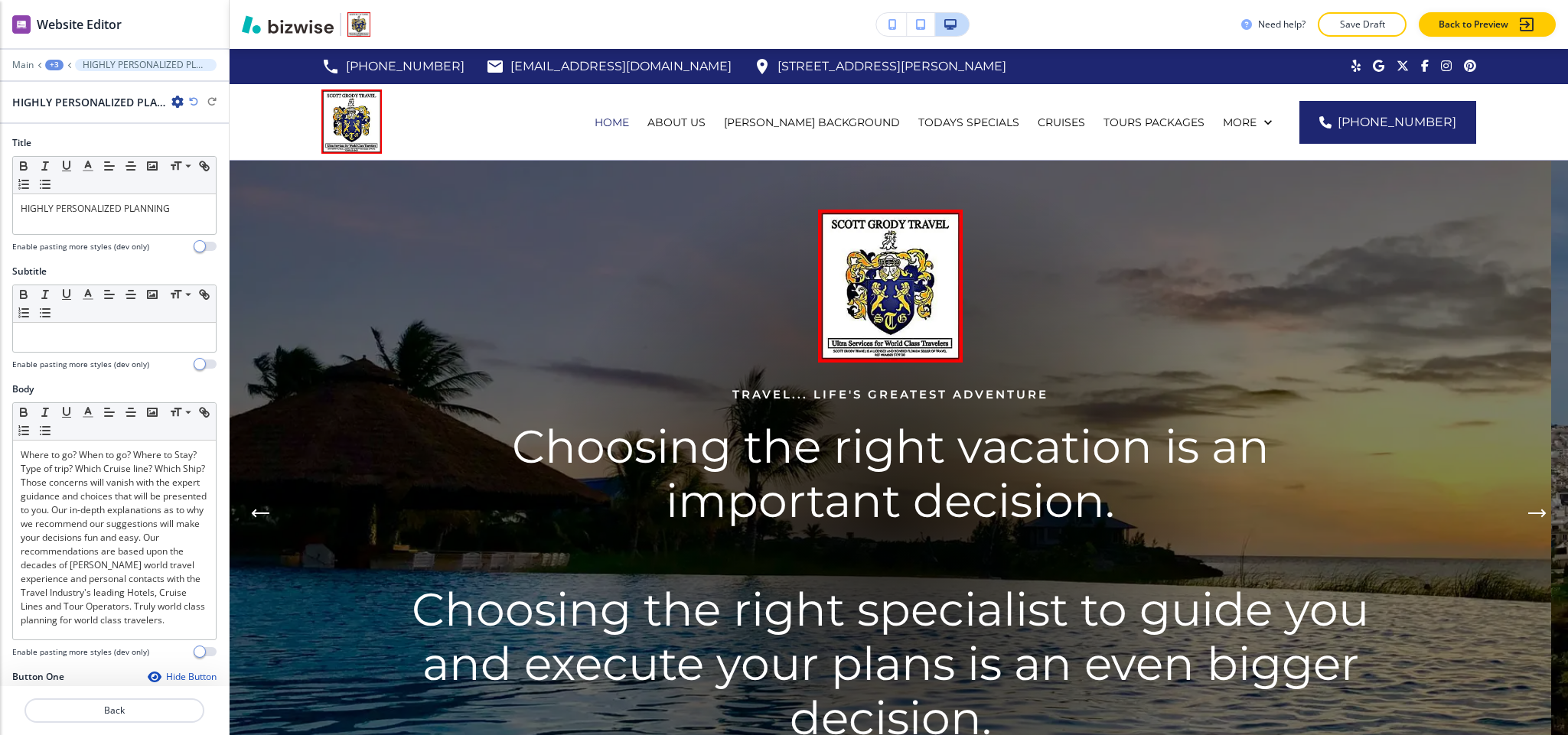
scroll to position [3327, 0]
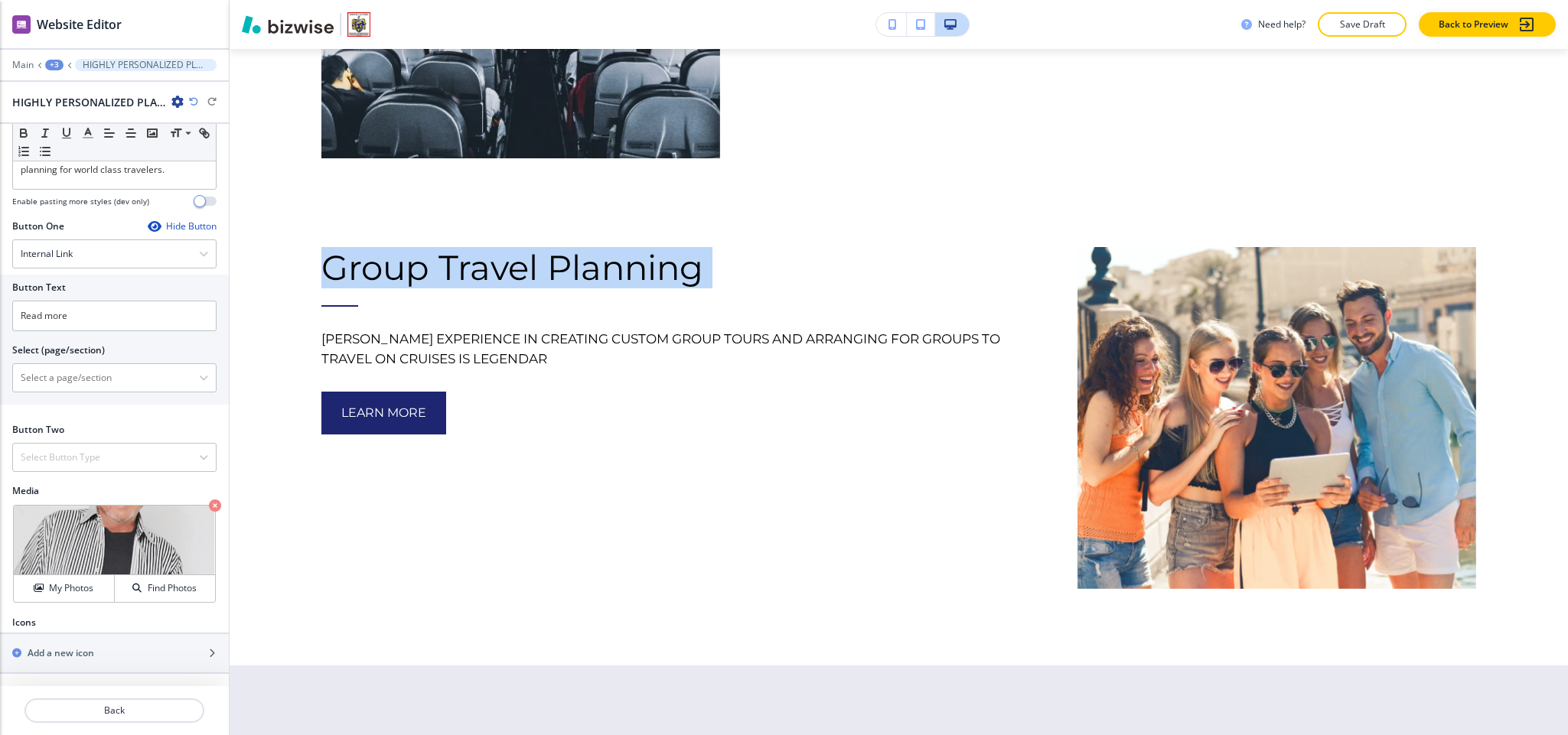
click at [49, 62] on div "+3" at bounding box center [54, 64] width 18 height 11
click at [78, 126] on button "HOME" at bounding box center [94, 117] width 98 height 27
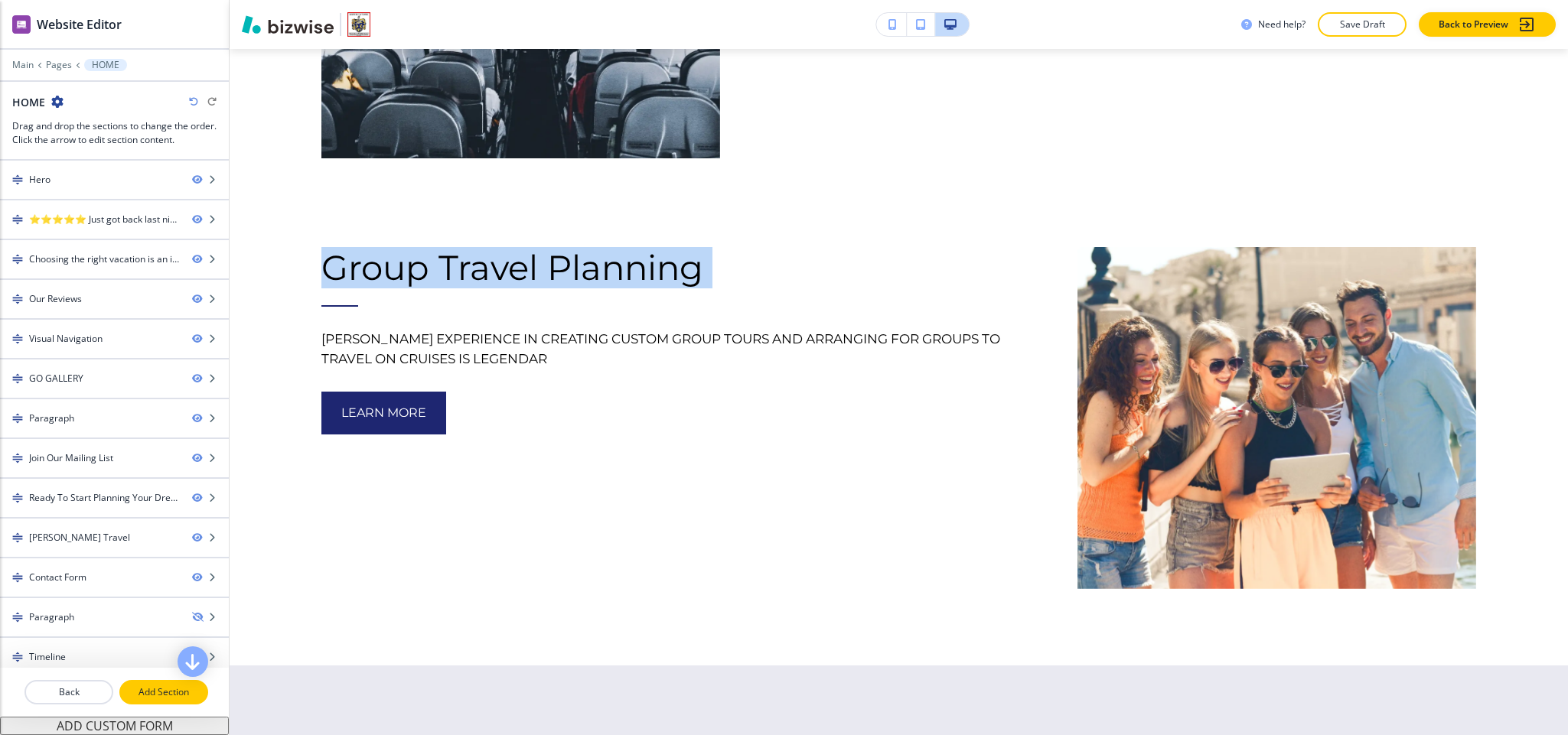
click at [163, 697] on p "Add Section" at bounding box center [163, 693] width 86 height 13
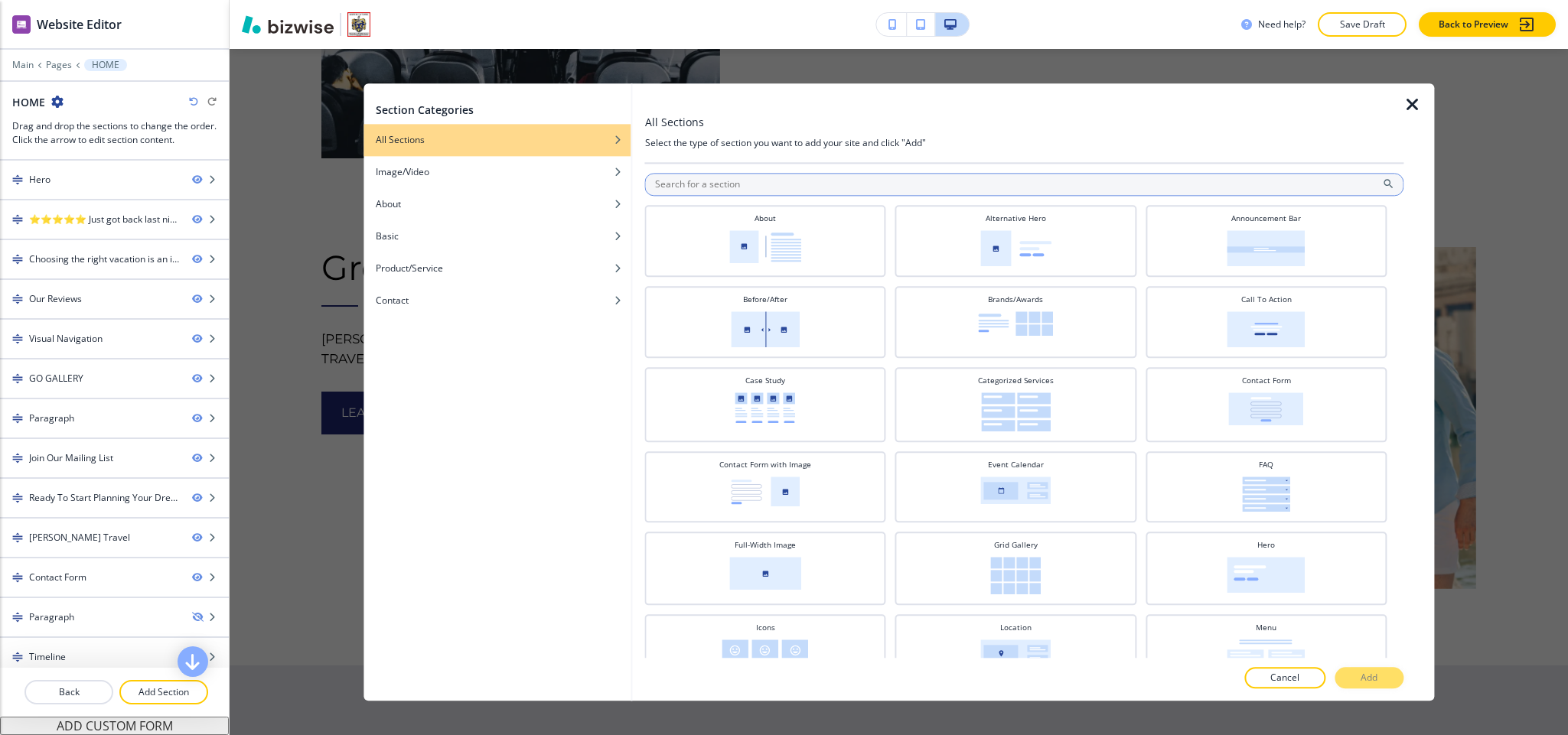
click at [730, 175] on input "text" at bounding box center [1023, 184] width 758 height 23
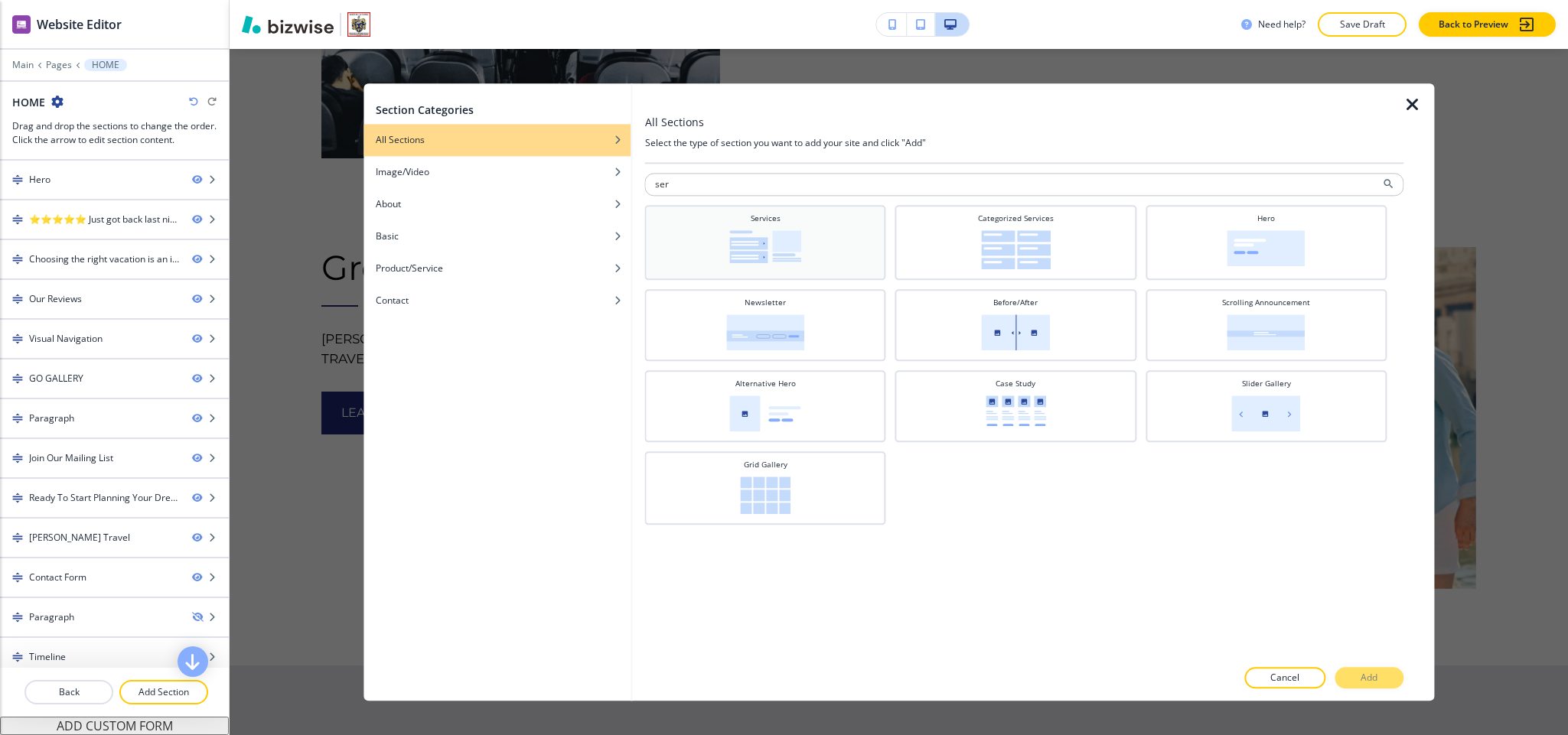
type input "ser"
click at [763, 249] on img at bounding box center [765, 247] width 72 height 33
click at [1369, 677] on p "Add" at bounding box center [1369, 678] width 17 height 13
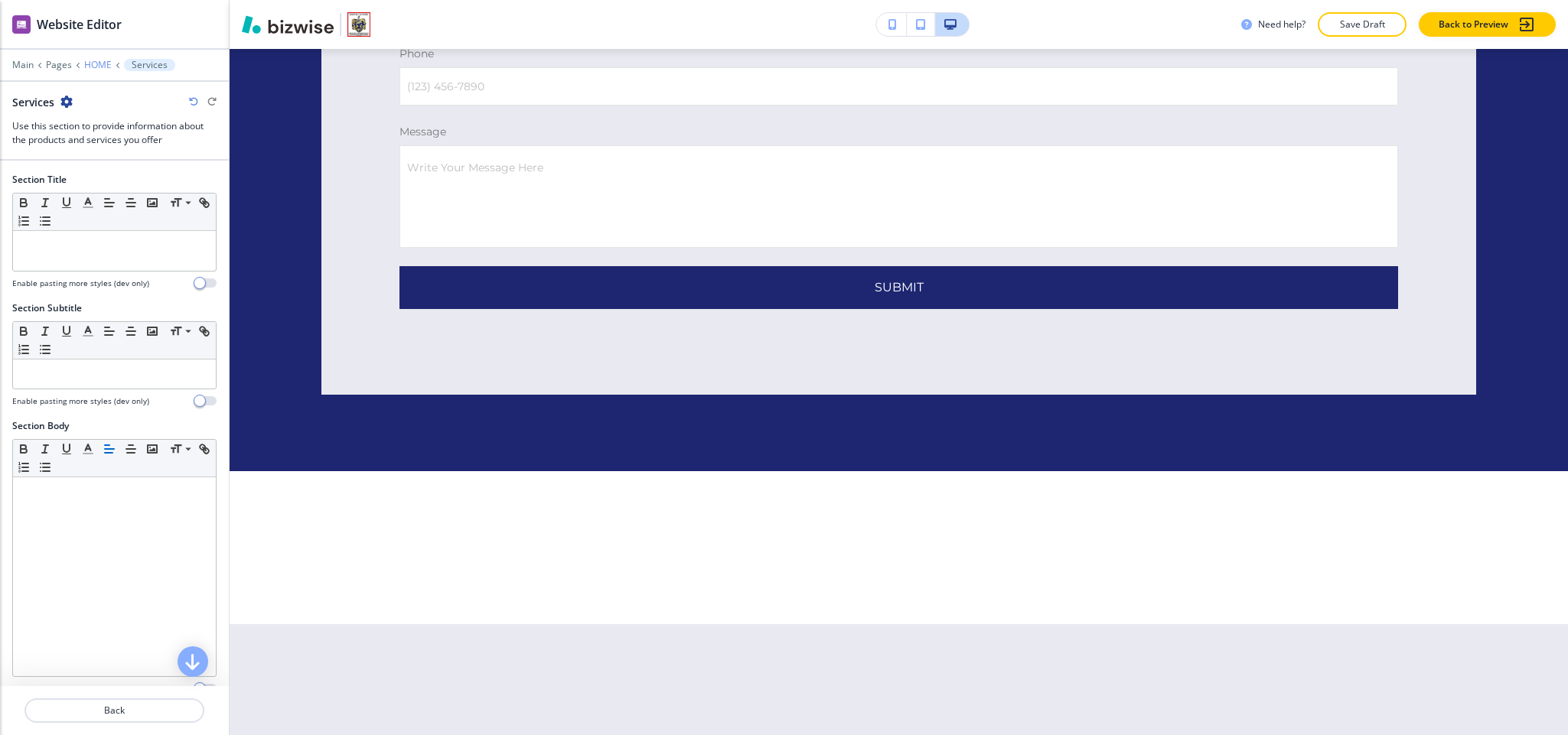
scroll to position [10466, 0]
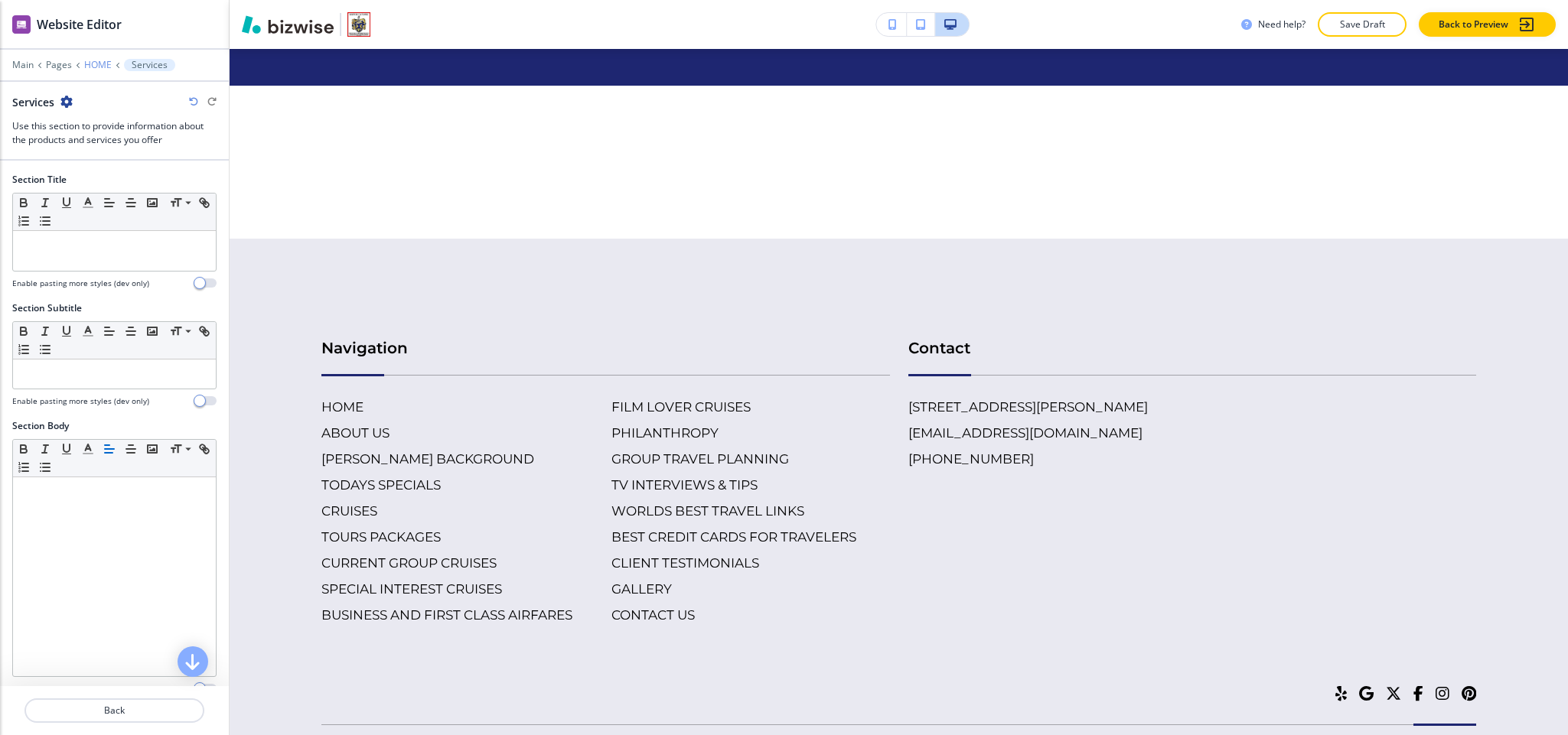
click at [95, 69] on p "HOME" at bounding box center [98, 64] width 28 height 11
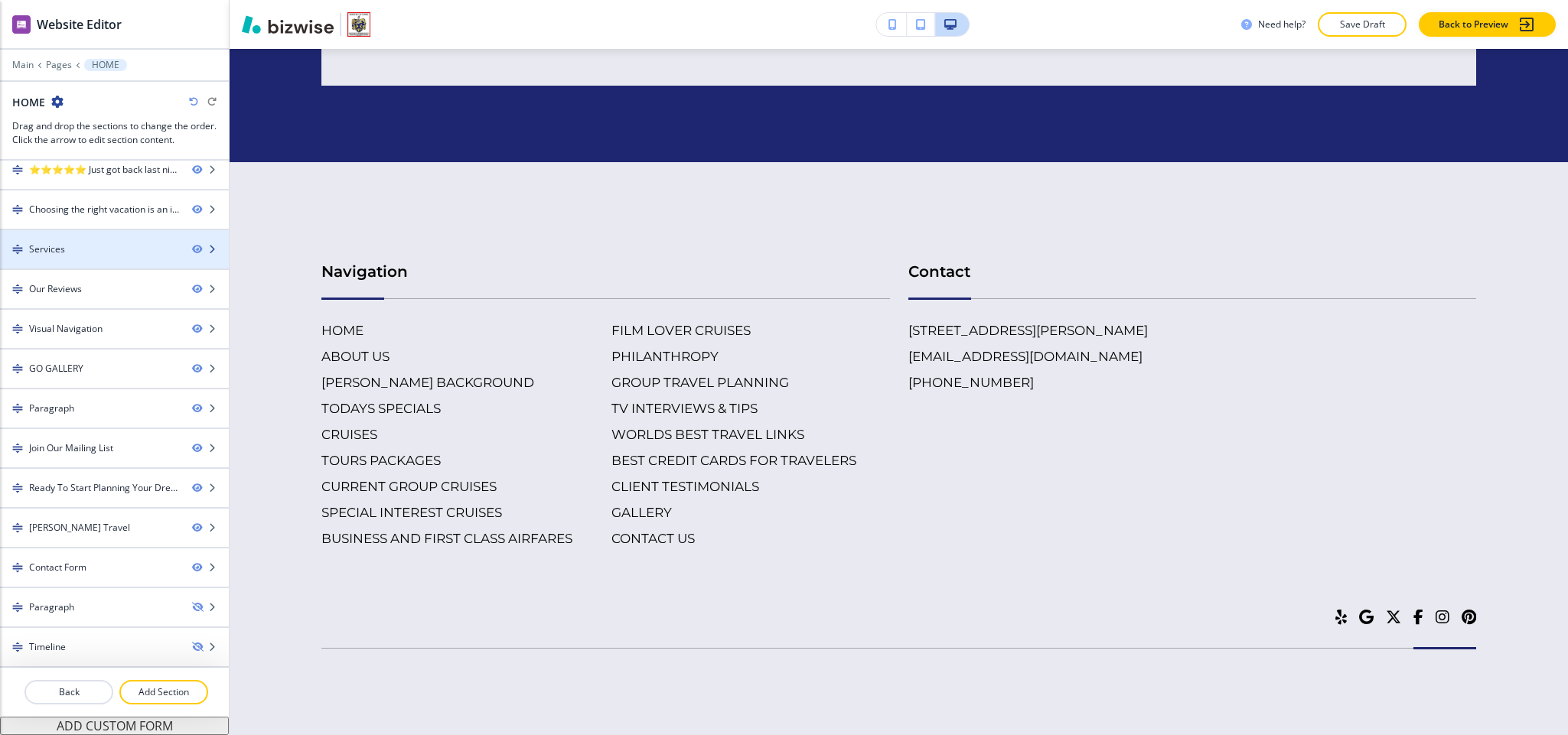
scroll to position [3871, 0]
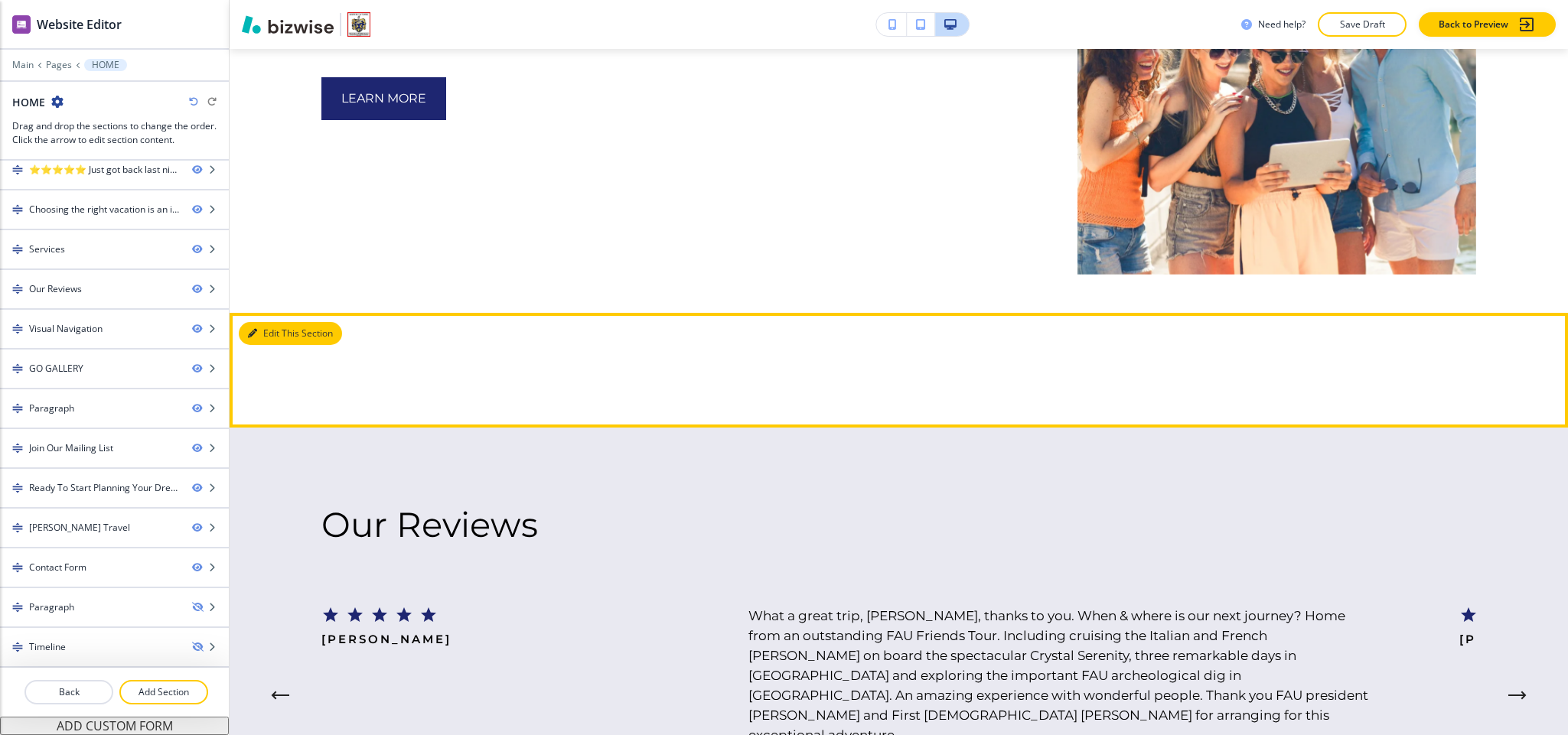
click at [265, 322] on button "Edit This Section" at bounding box center [291, 333] width 104 height 23
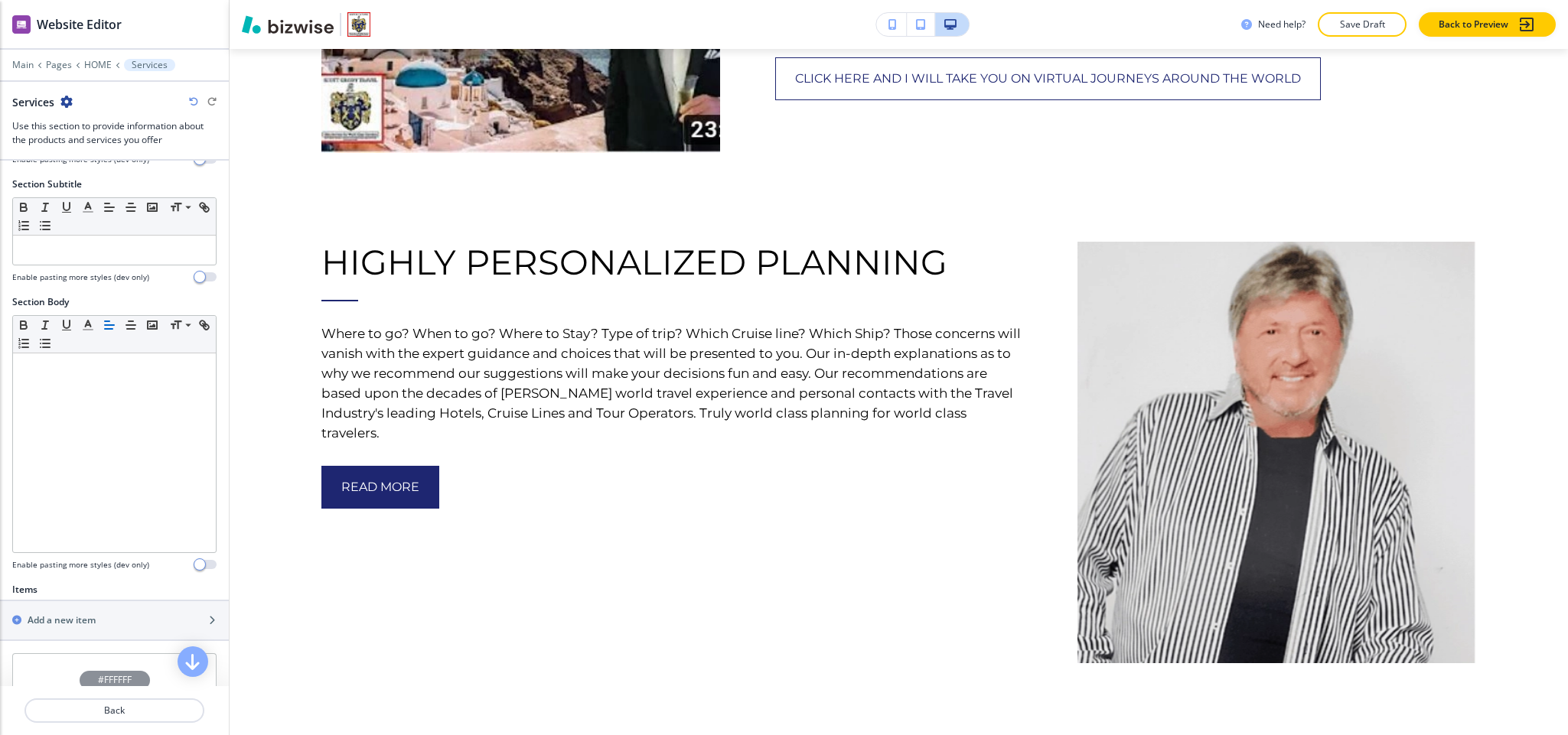
scroll to position [322, 0]
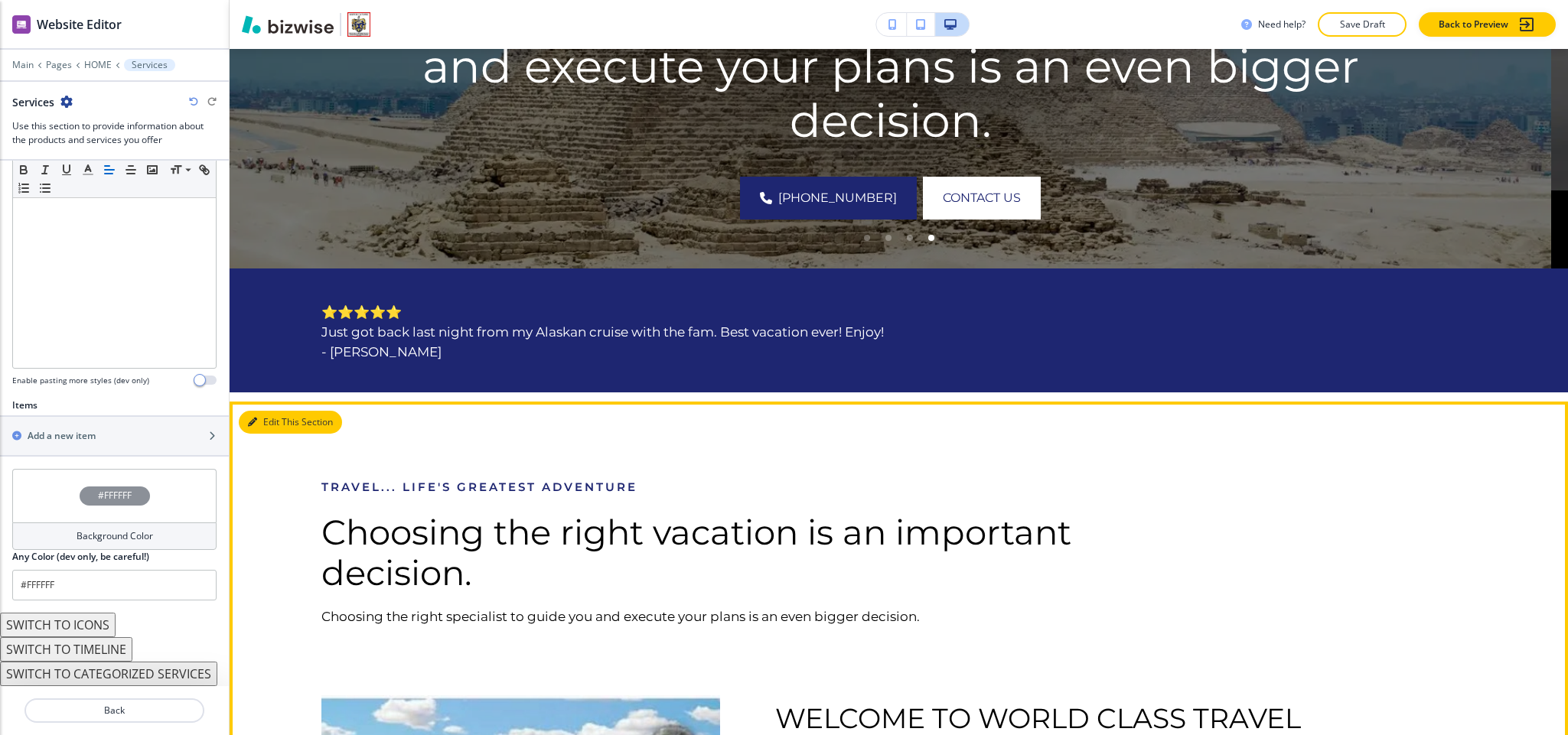
click at [255, 421] on icon "button" at bounding box center [253, 423] width 10 height 10
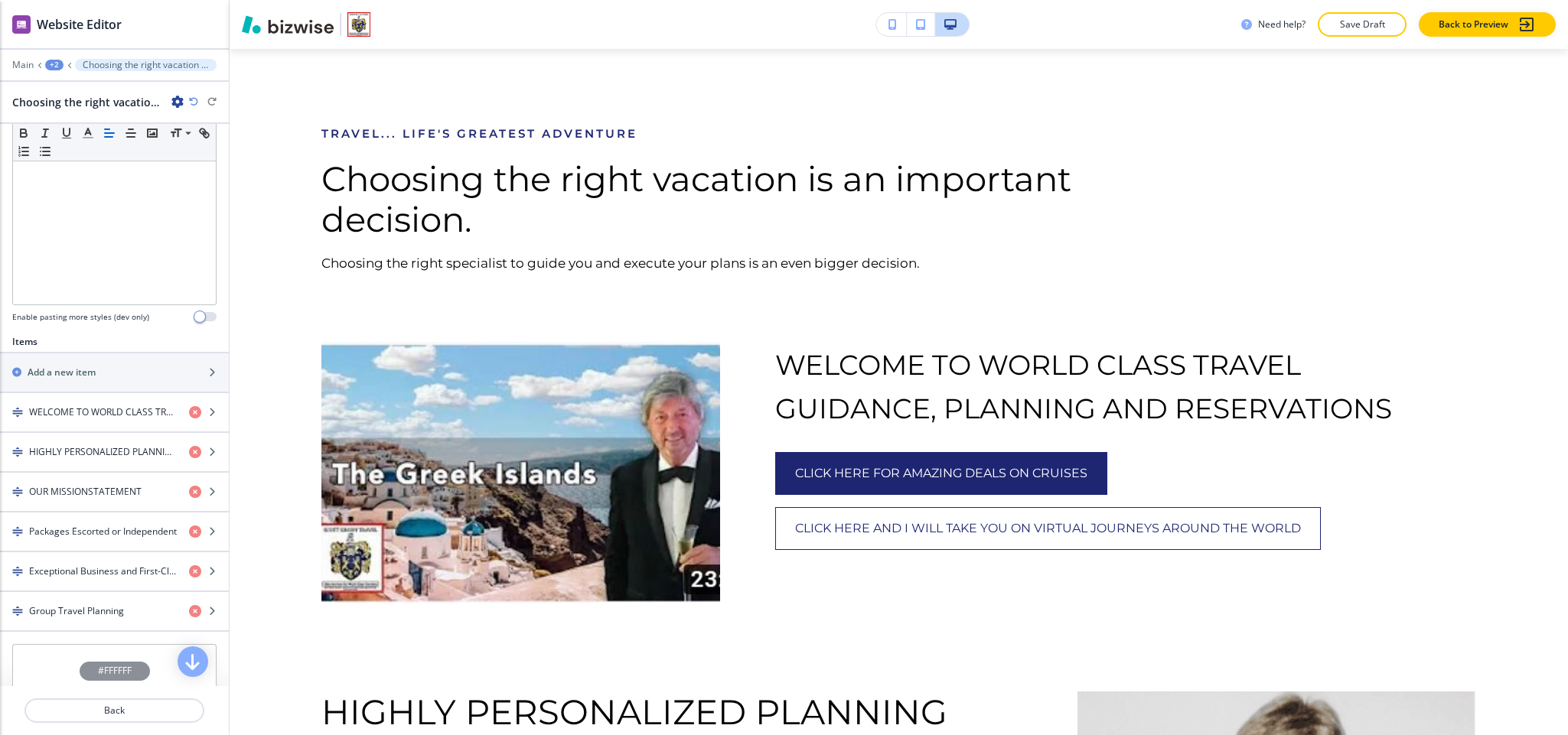
scroll to position [344, 0]
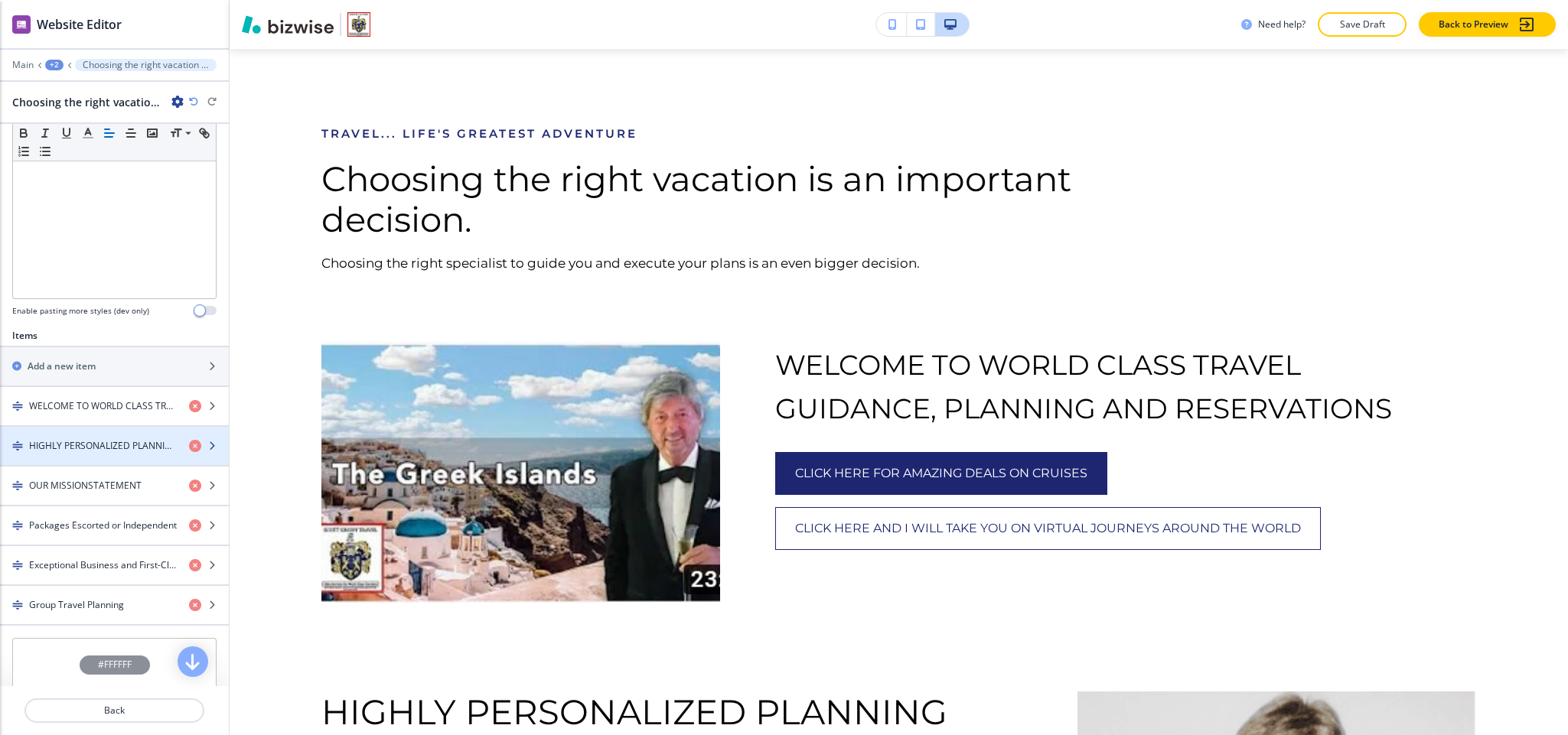
click at [76, 453] on h4 "HIGHLY PERSONALIZED PLANNING" at bounding box center [103, 446] width 148 height 13
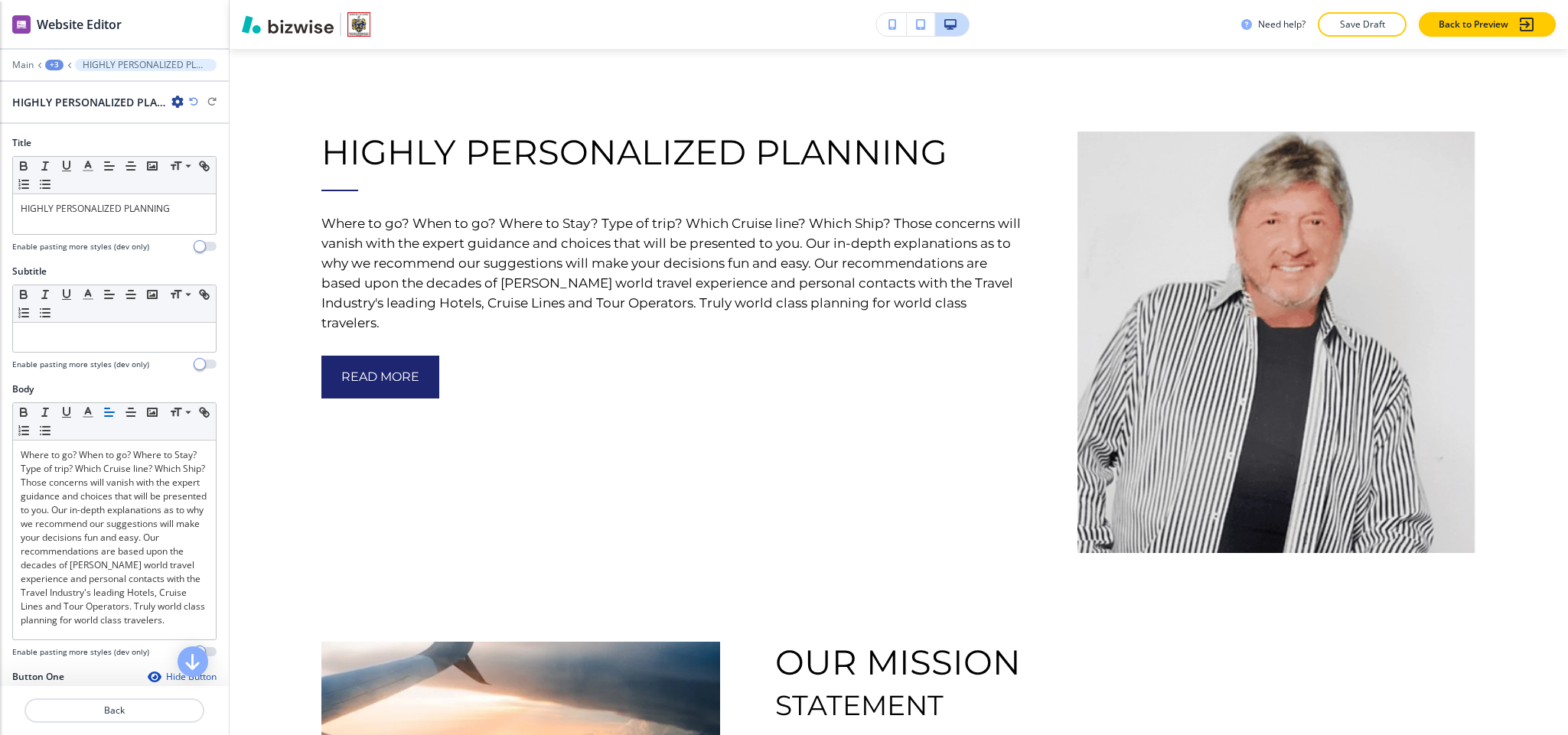
scroll to position [1514, 0]
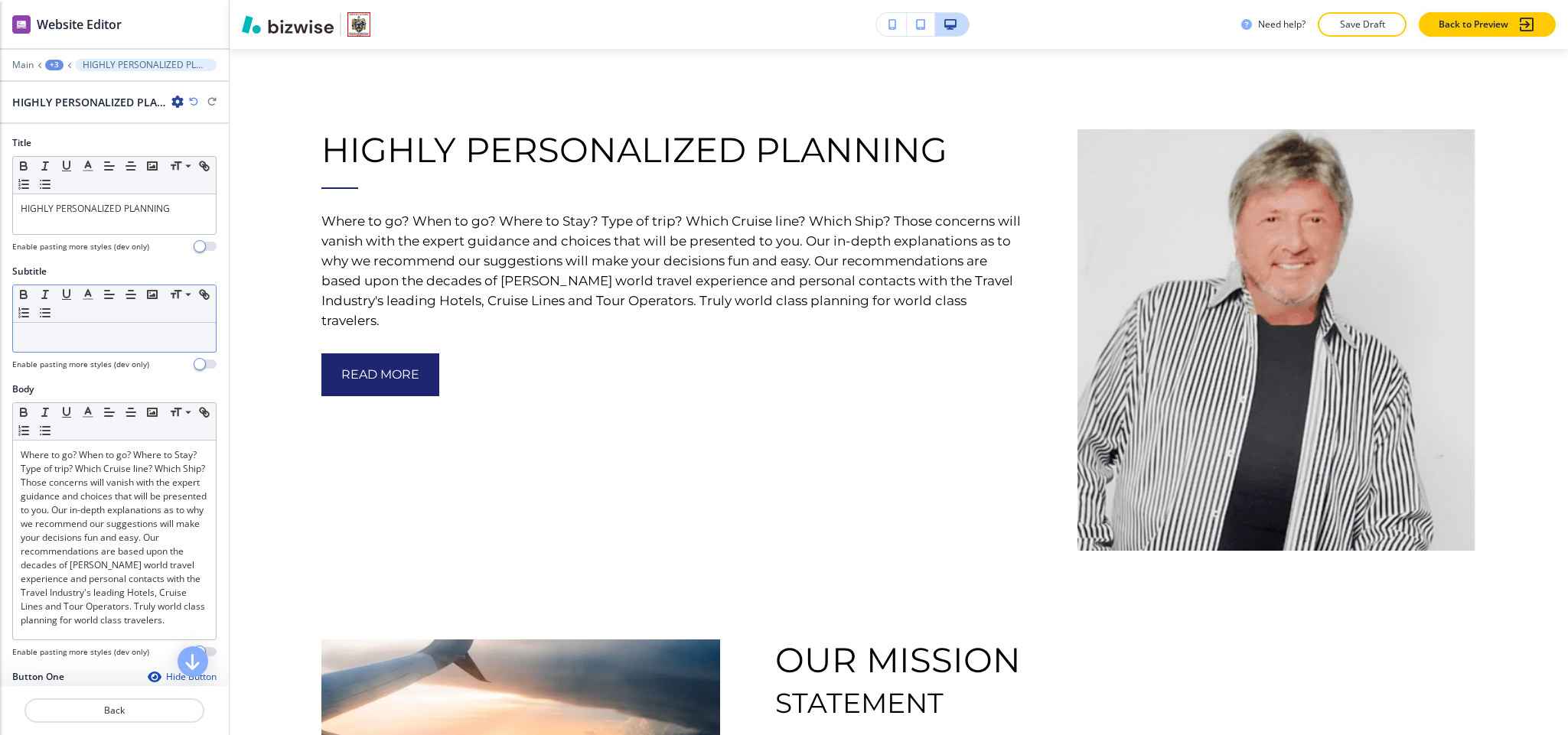
drag, startPoint x: 73, startPoint y: 361, endPoint x: 35, endPoint y: 333, distance: 47.2
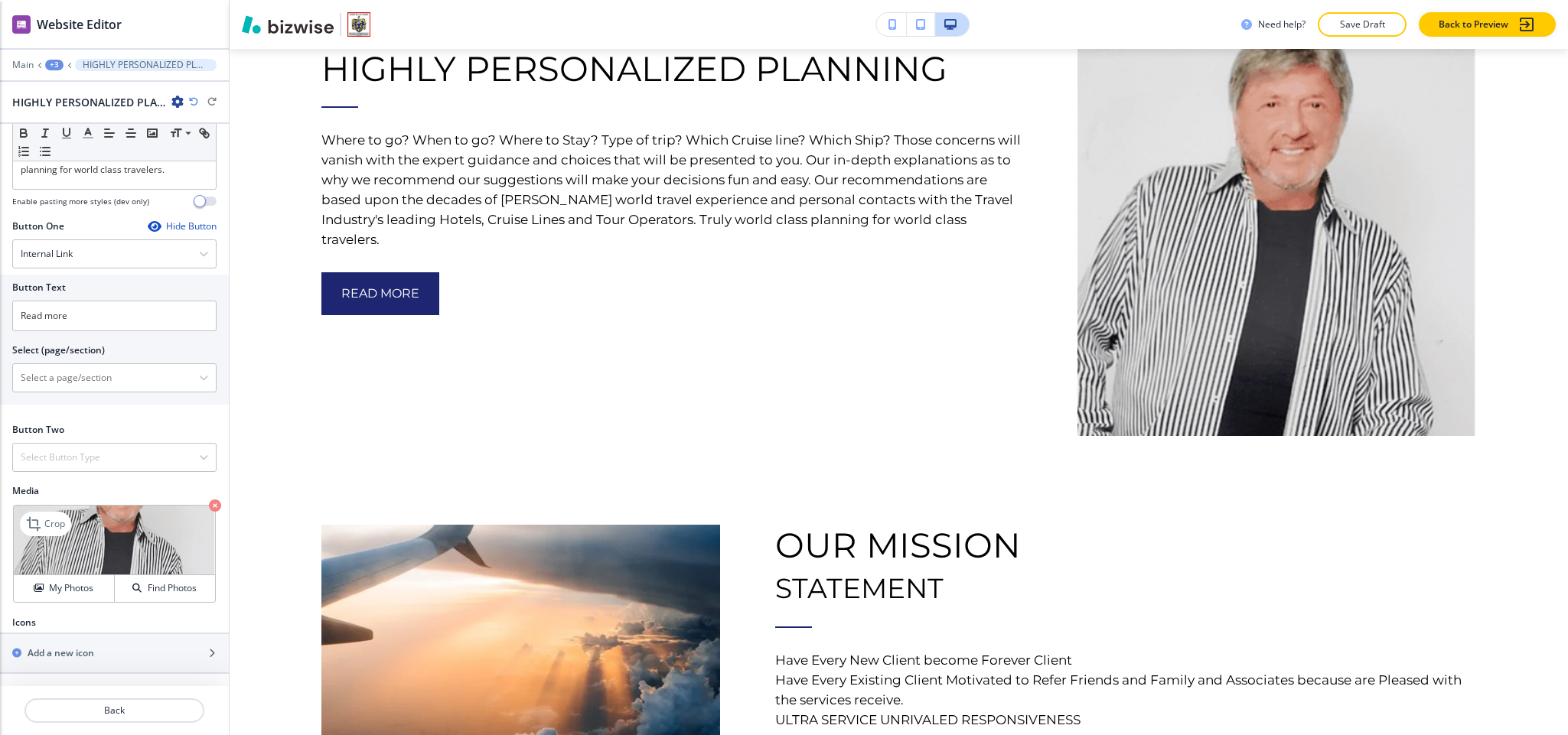
scroll to position [483, 0]
click at [81, 383] on \(page\/section\) "Manual Input" at bounding box center [107, 378] width 186 height 26
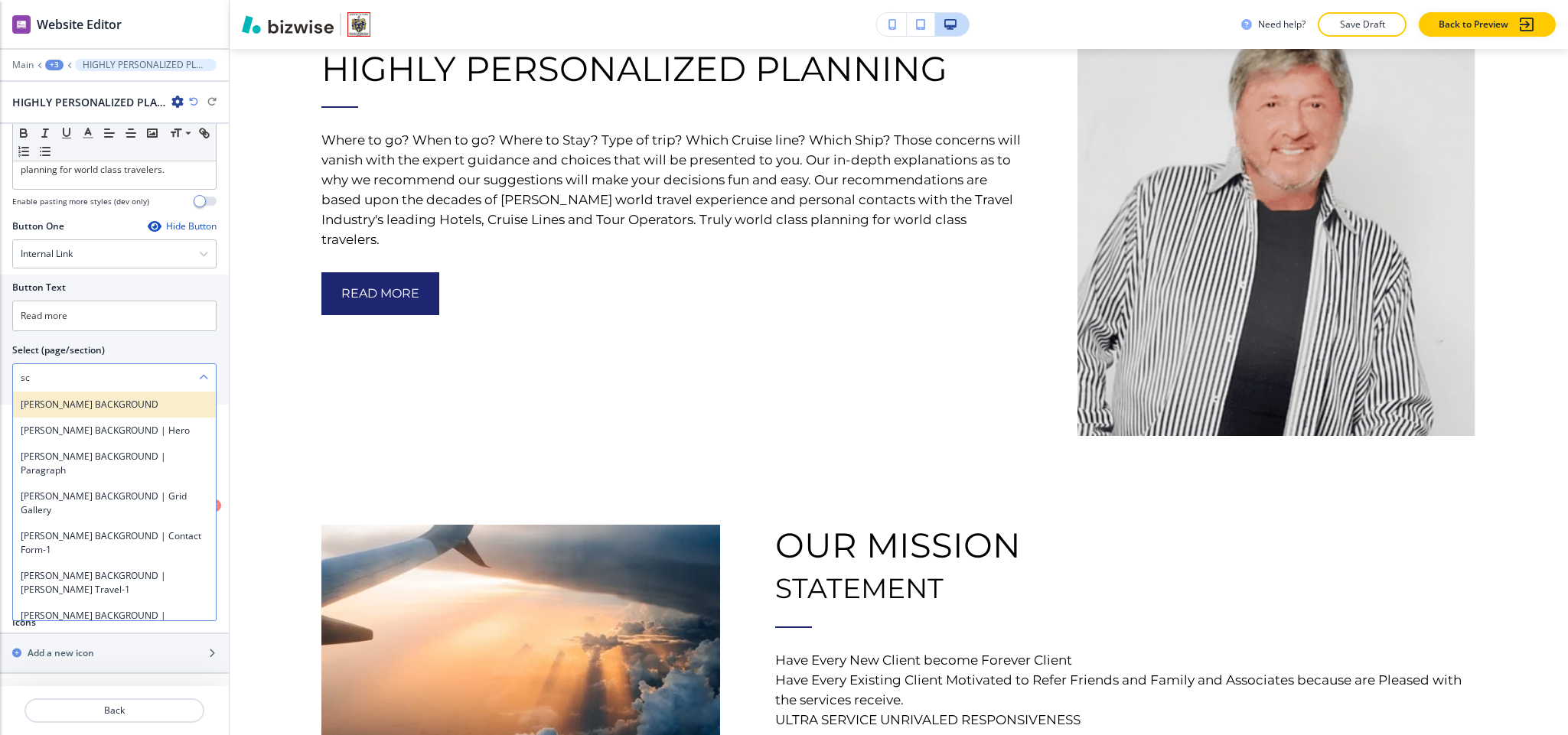
click at [44, 403] on h4 "[PERSON_NAME] BACKGROUND" at bounding box center [114, 404] width 187 height 13
type \(page\/section\) "[PERSON_NAME] BACKGROUND"
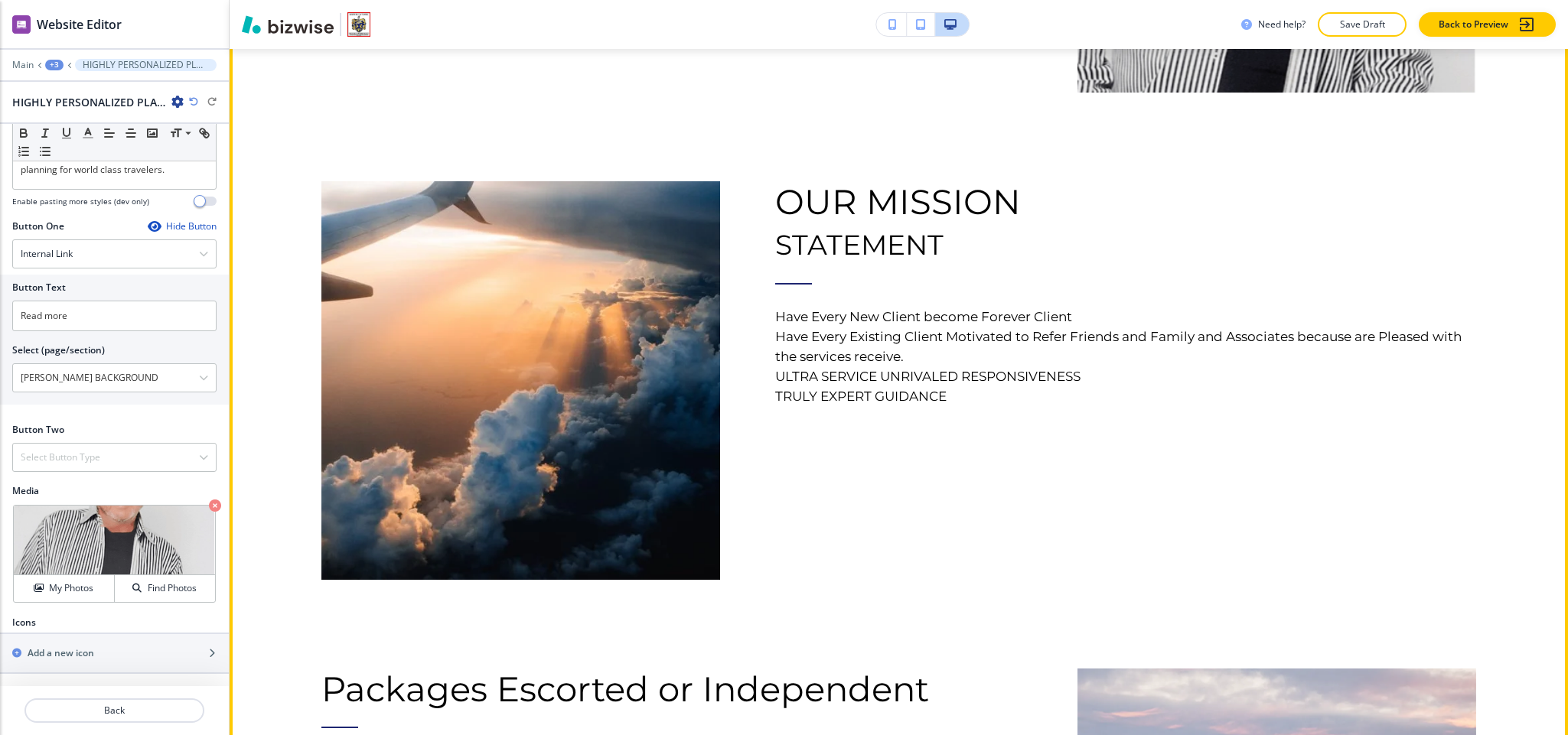
scroll to position [1972, 0]
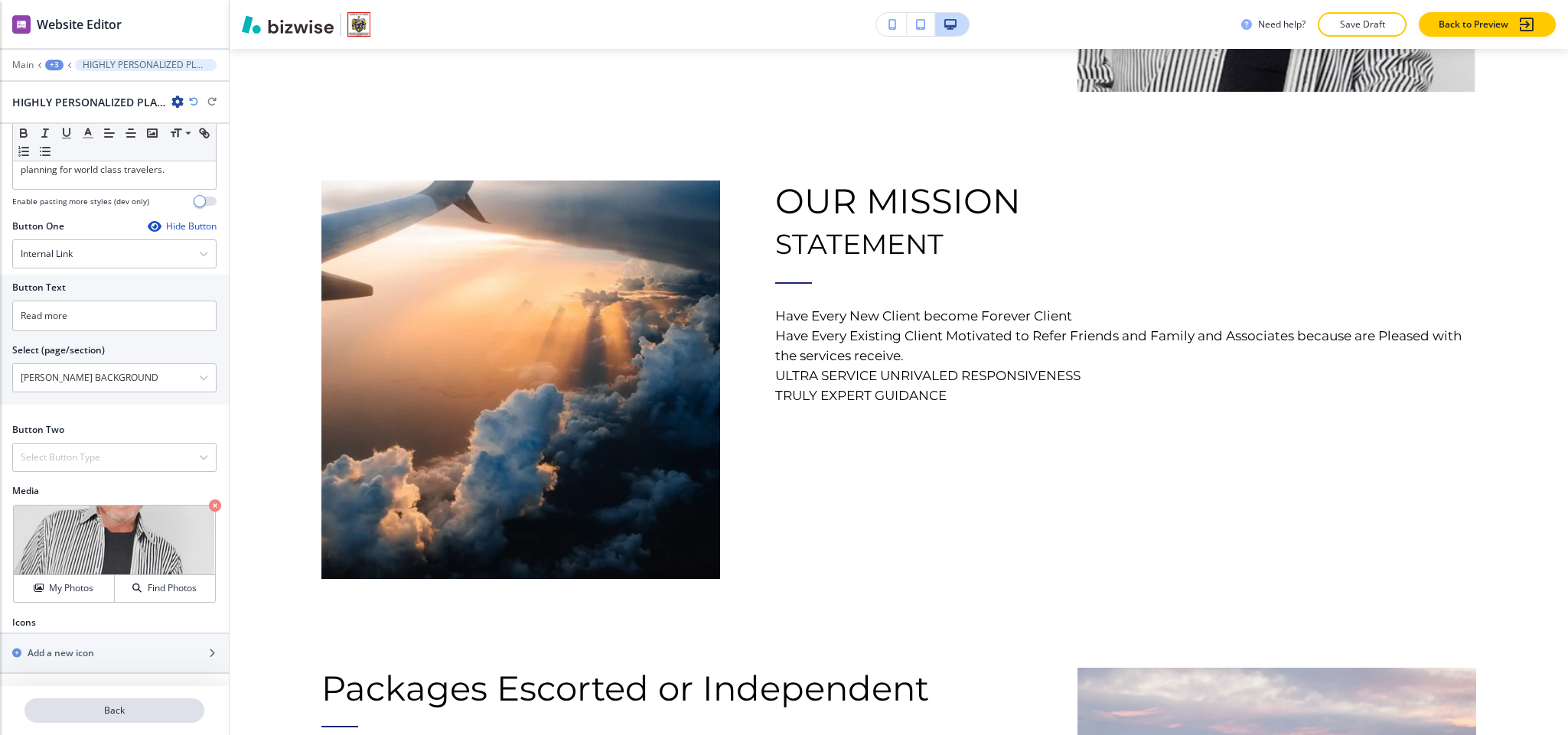
click at [137, 709] on p "Back" at bounding box center [114, 711] width 177 height 13
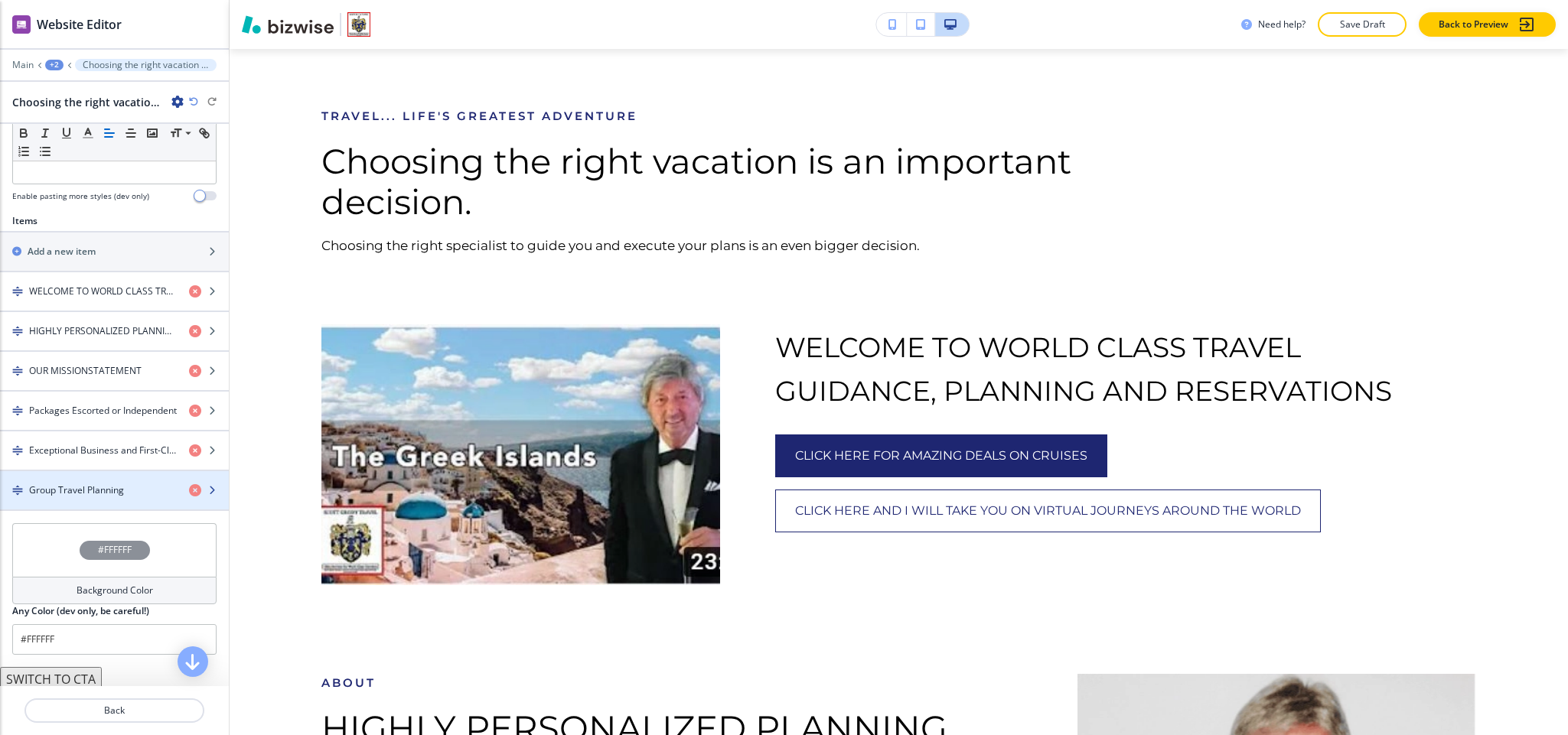
scroll to position [951, 0]
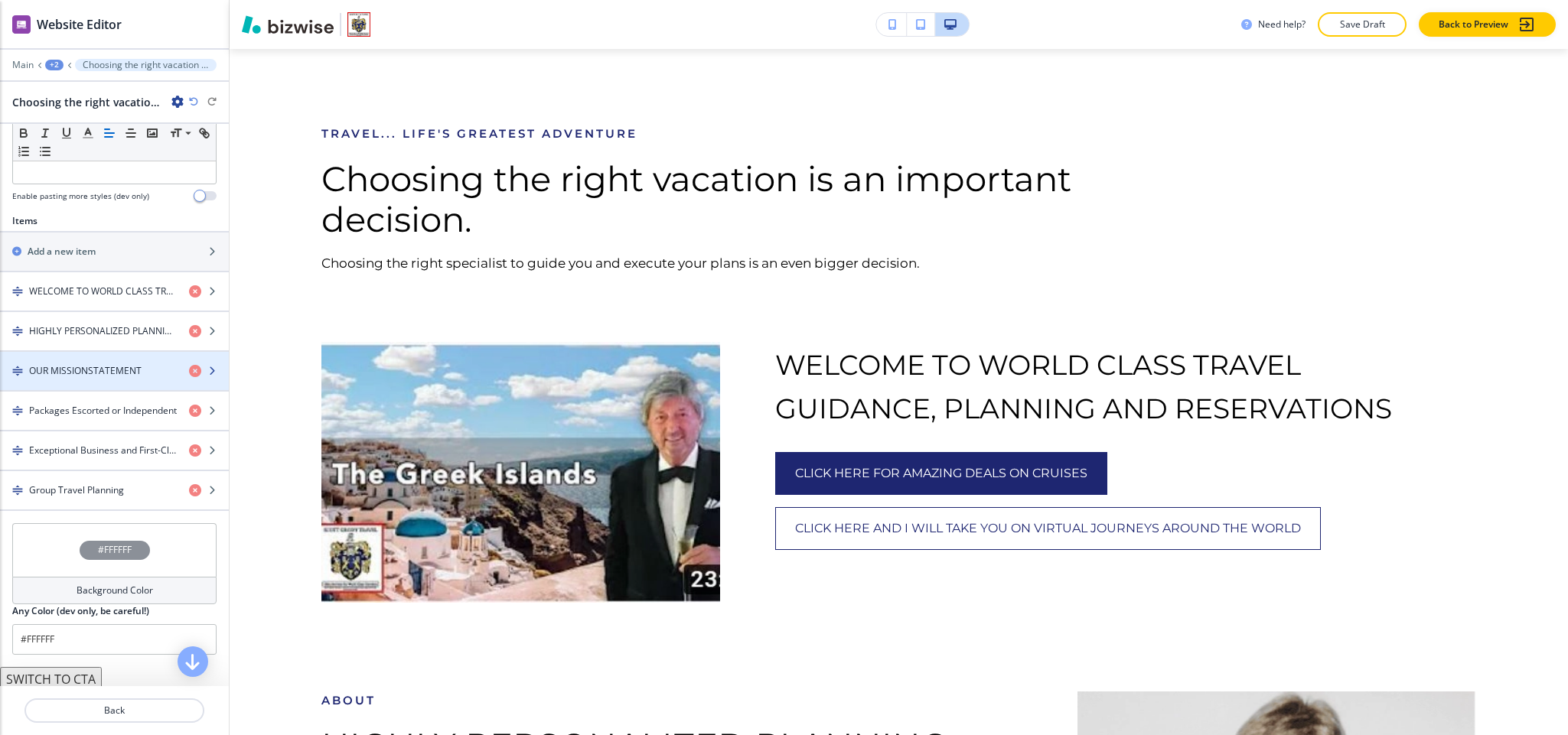
click at [97, 378] on h4 "OUR MISSIONSTATEMENT" at bounding box center [85, 371] width 112 height 13
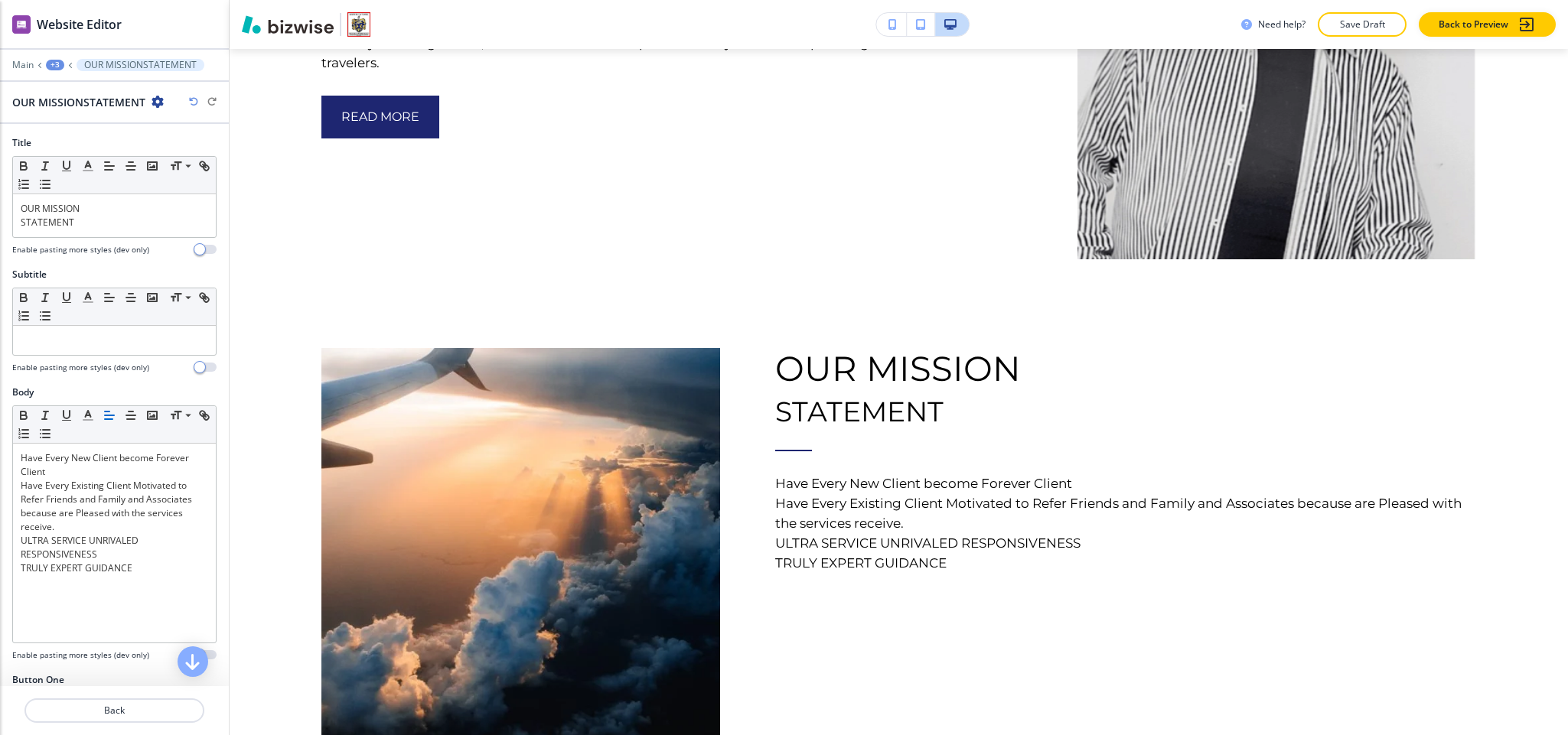
scroll to position [2017, 0]
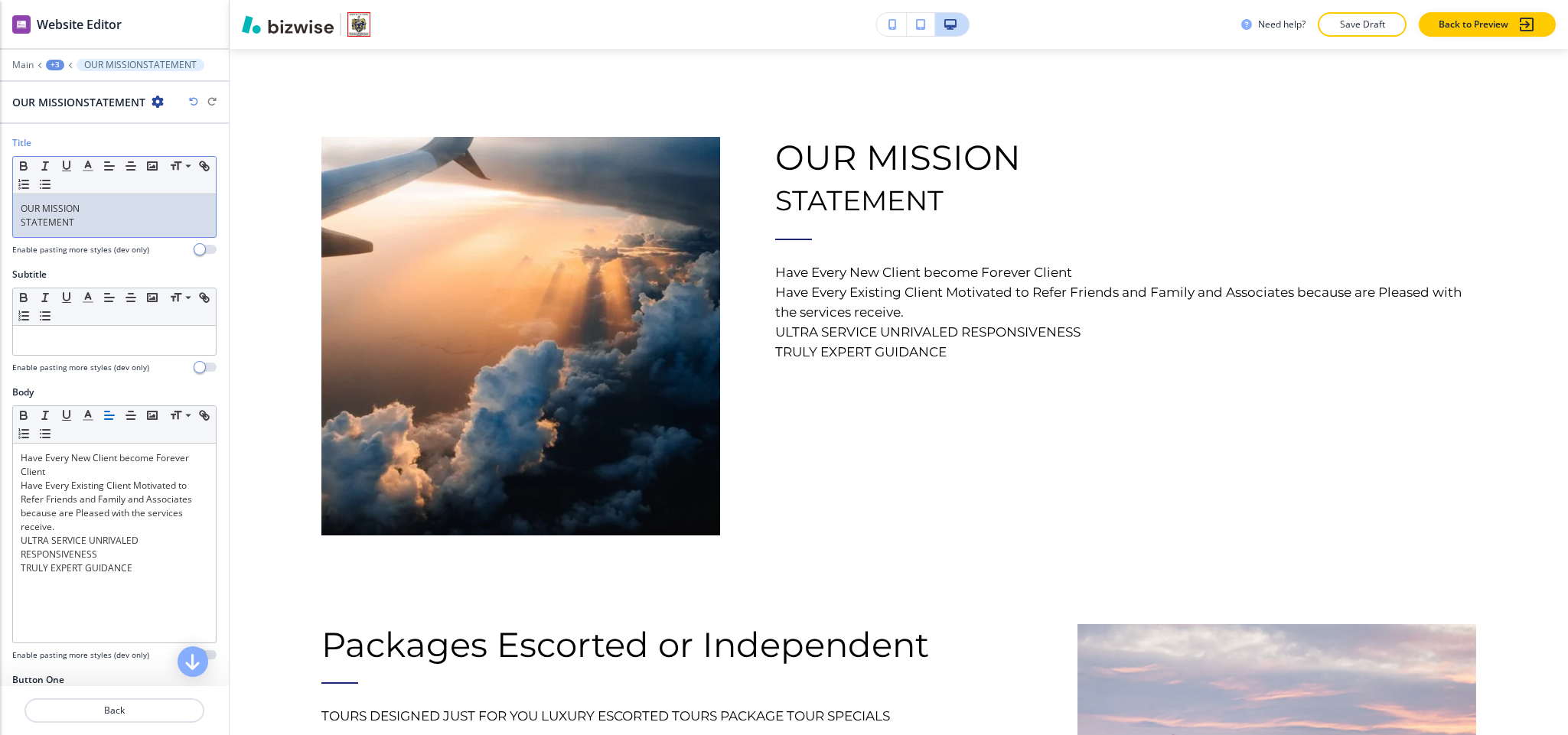
drag, startPoint x: 0, startPoint y: 231, endPoint x: 104, endPoint y: 228, distance: 104.0
click at [0, 230] on div "Title Small Normal Large Huge OUR MISSION STATEMENT Enable pasting more styles …" at bounding box center [114, 202] width 229 height 132
drag, startPoint x: 106, startPoint y: 228, endPoint x: 96, endPoint y: 228, distance: 10.0
click at [5, 228] on div "Title Small Normal Large Huge OUR MISSION STATEMENT Enable pasting more styles …" at bounding box center [114, 202] width 229 height 132
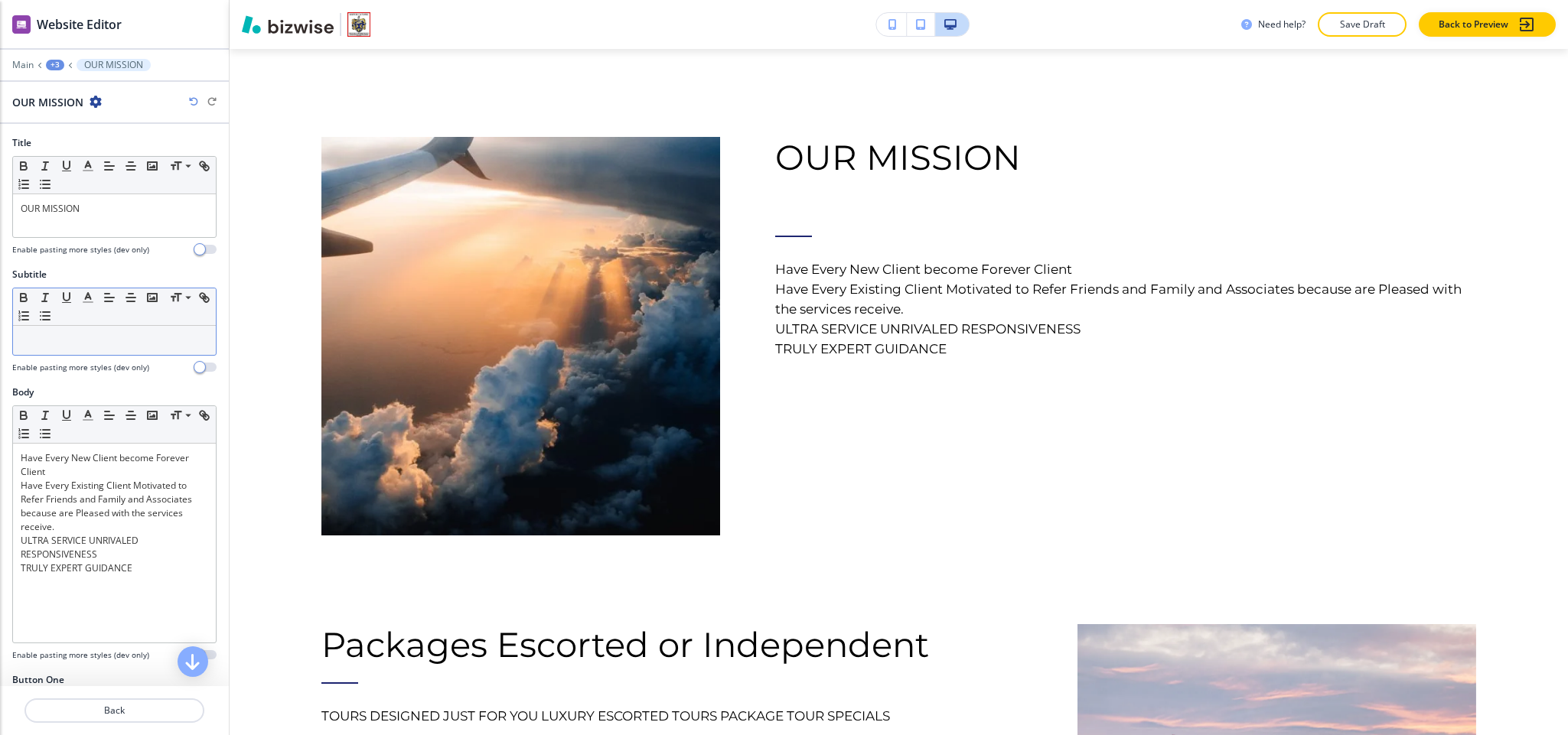
drag, startPoint x: 72, startPoint y: 367, endPoint x: 41, endPoint y: 342, distance: 39.8
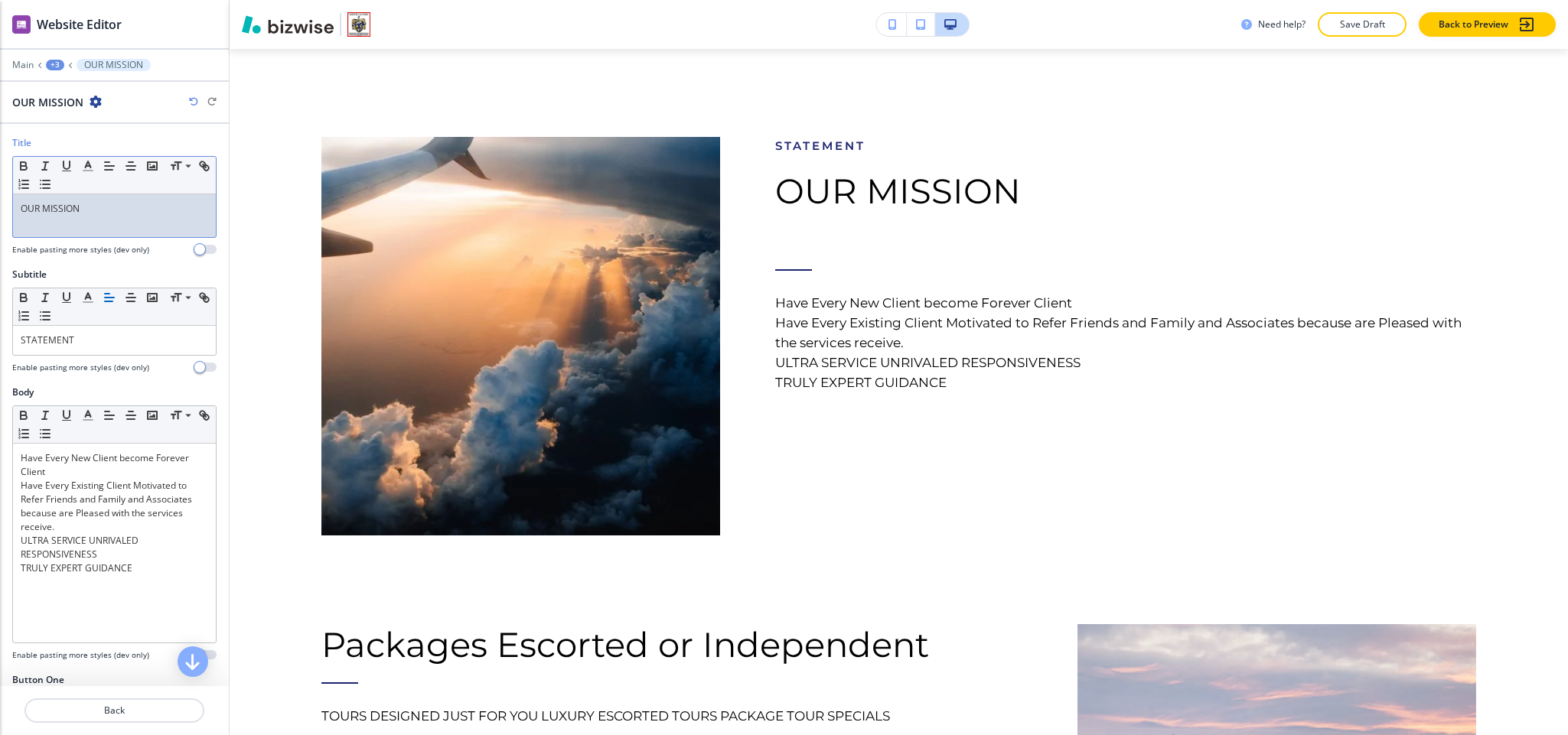
click at [69, 230] on p at bounding box center [114, 223] width 187 height 13
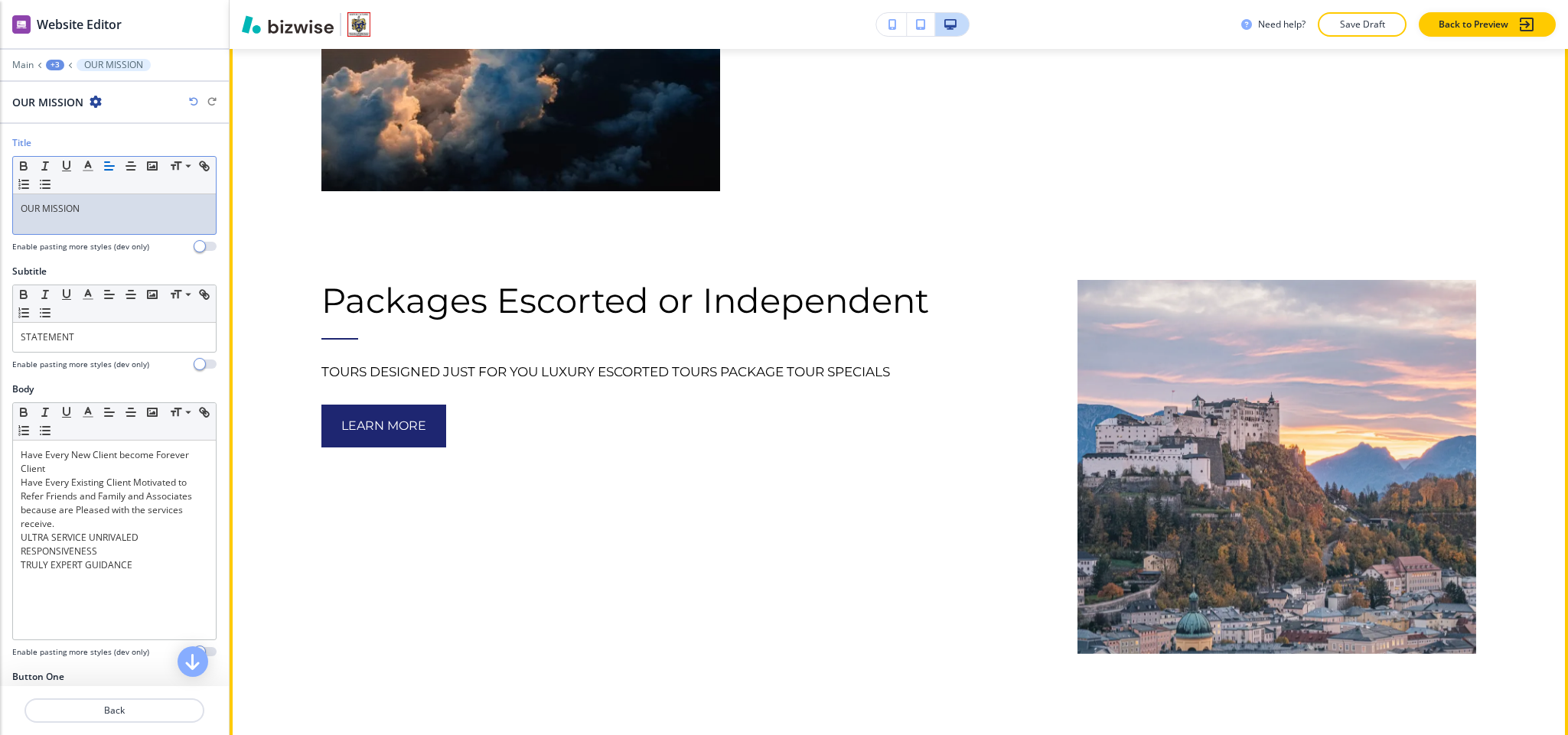
scroll to position [2706, 0]
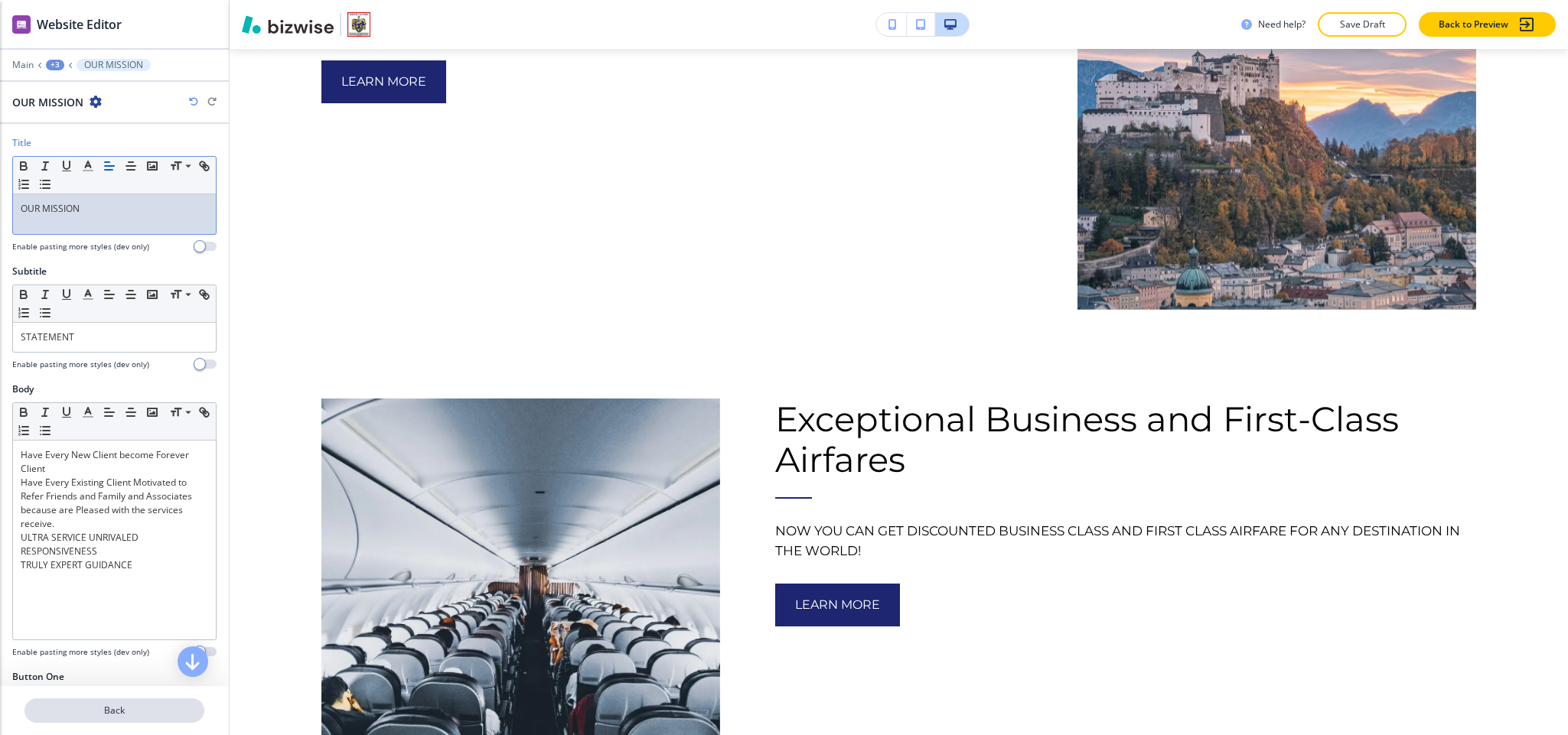
click at [118, 717] on p "Back" at bounding box center [114, 711] width 177 height 13
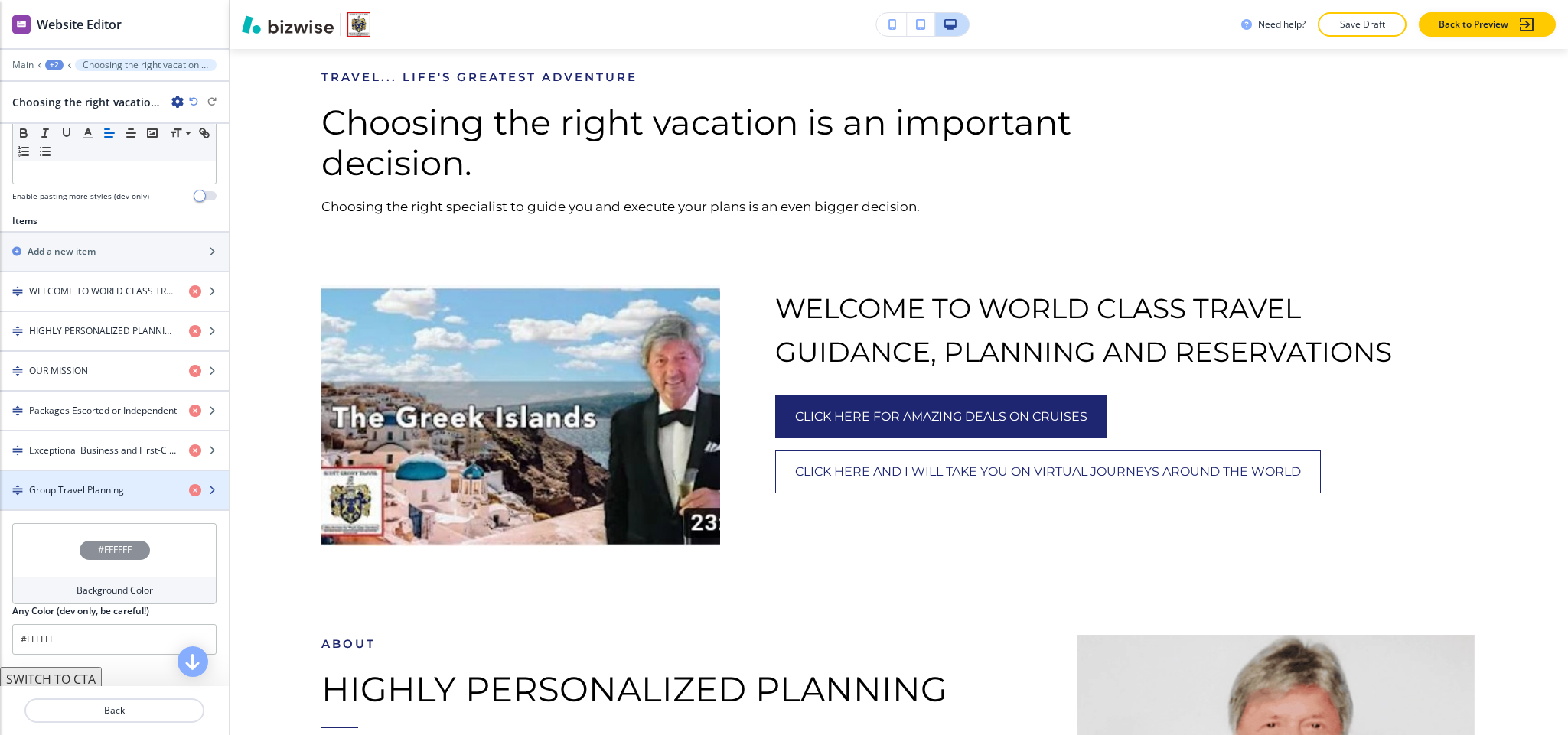
scroll to position [951, 0]
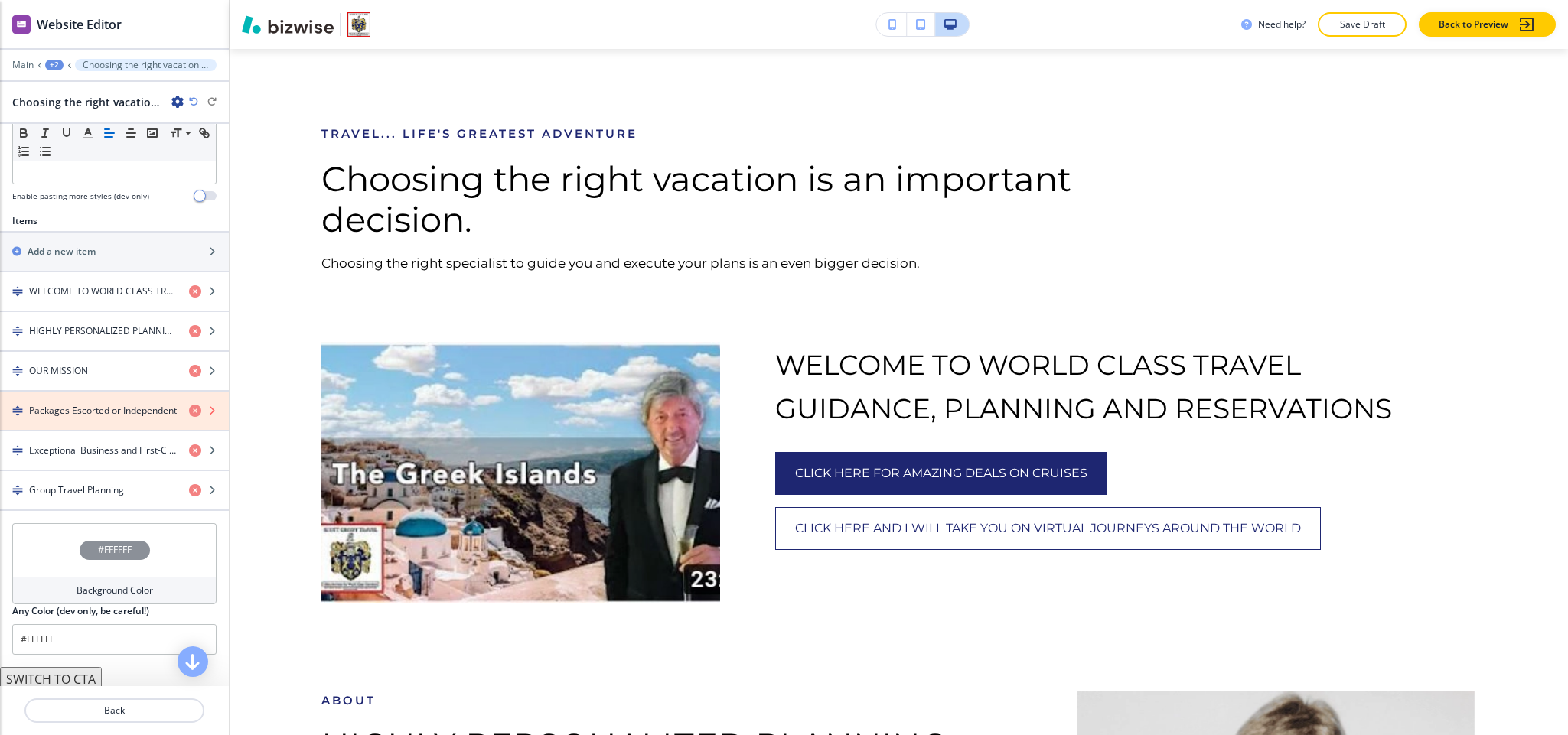
click at [189, 417] on icon "button" at bounding box center [195, 410] width 12 height 12
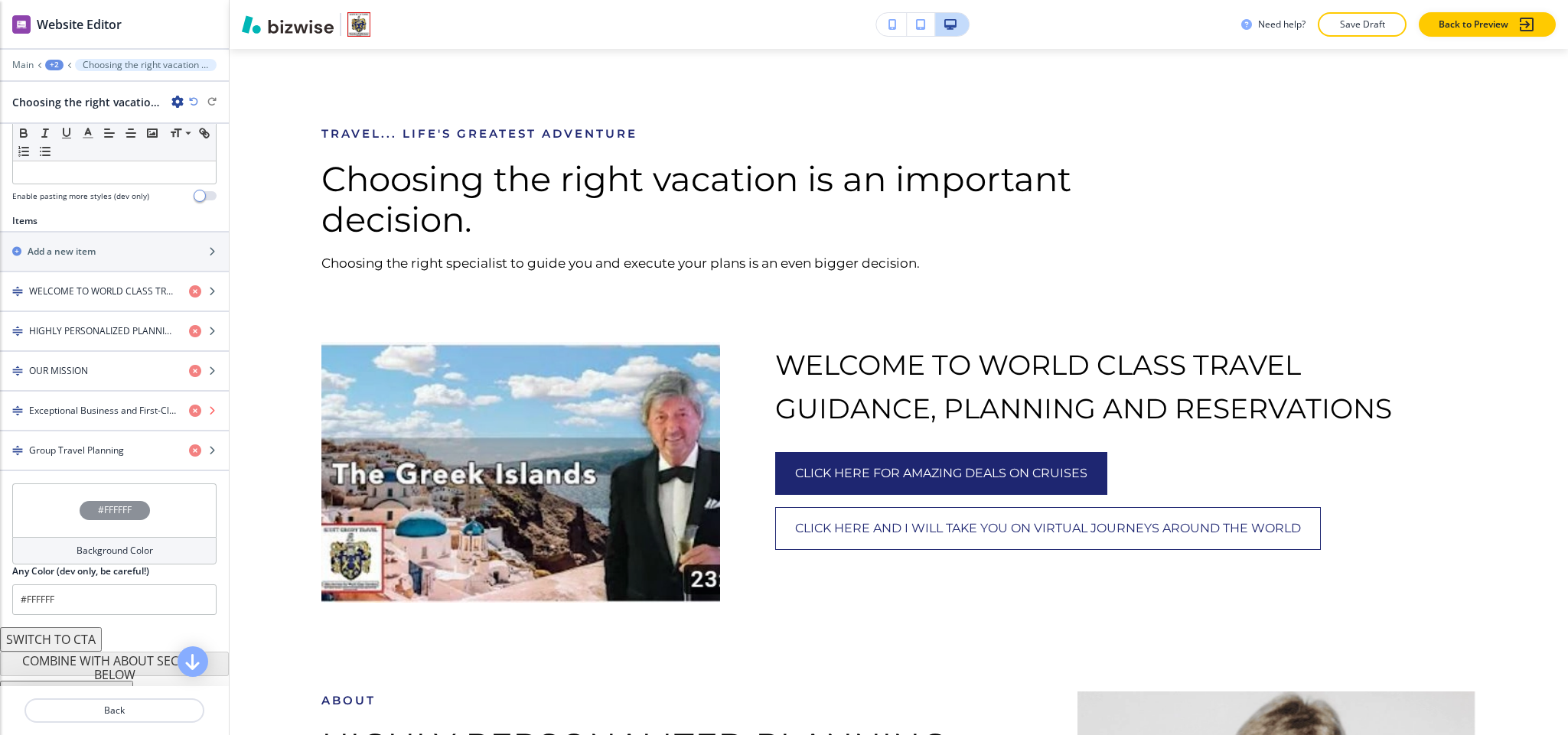
click at [189, 417] on icon "button" at bounding box center [195, 410] width 12 height 12
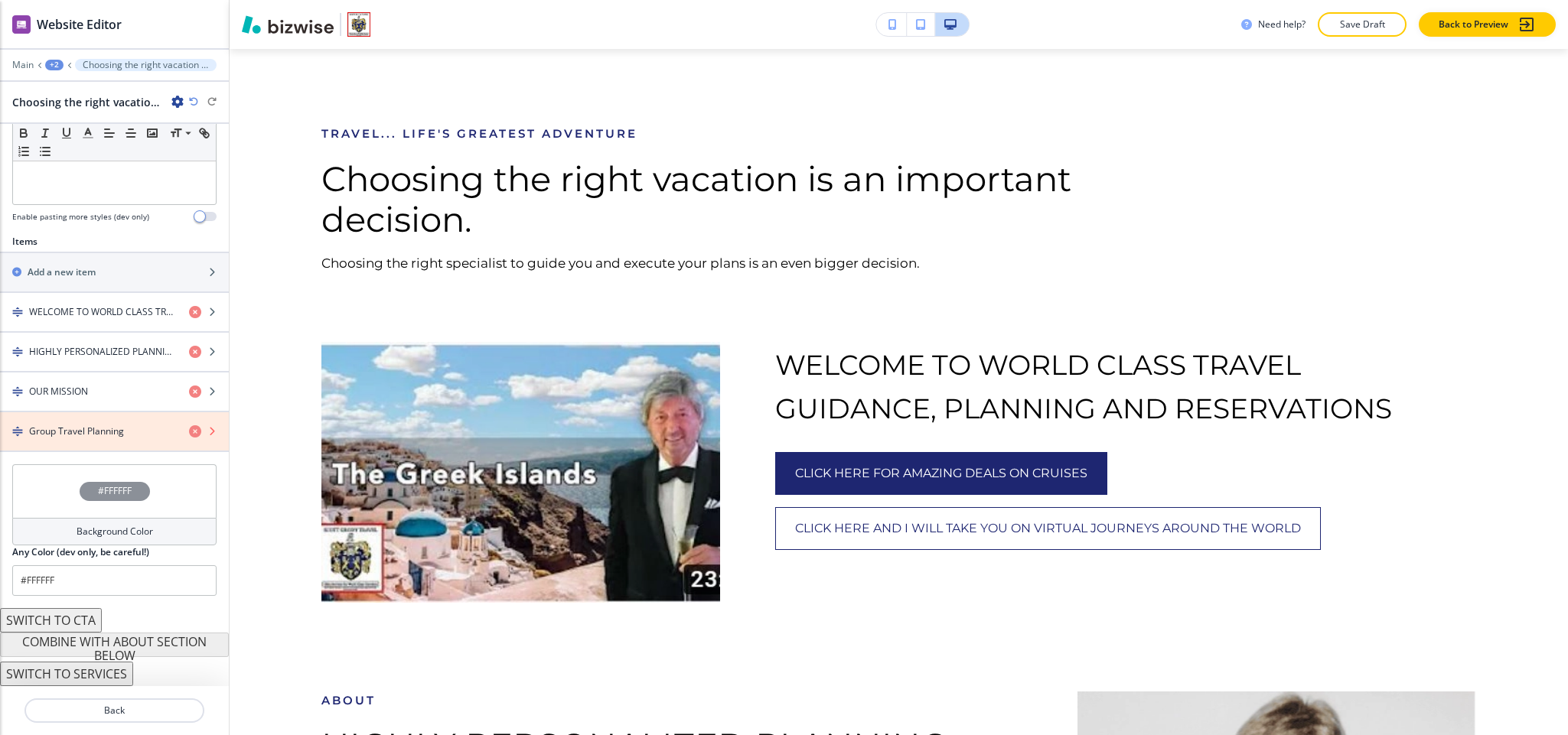
click at [189, 431] on icon "button" at bounding box center [195, 431] width 12 height 12
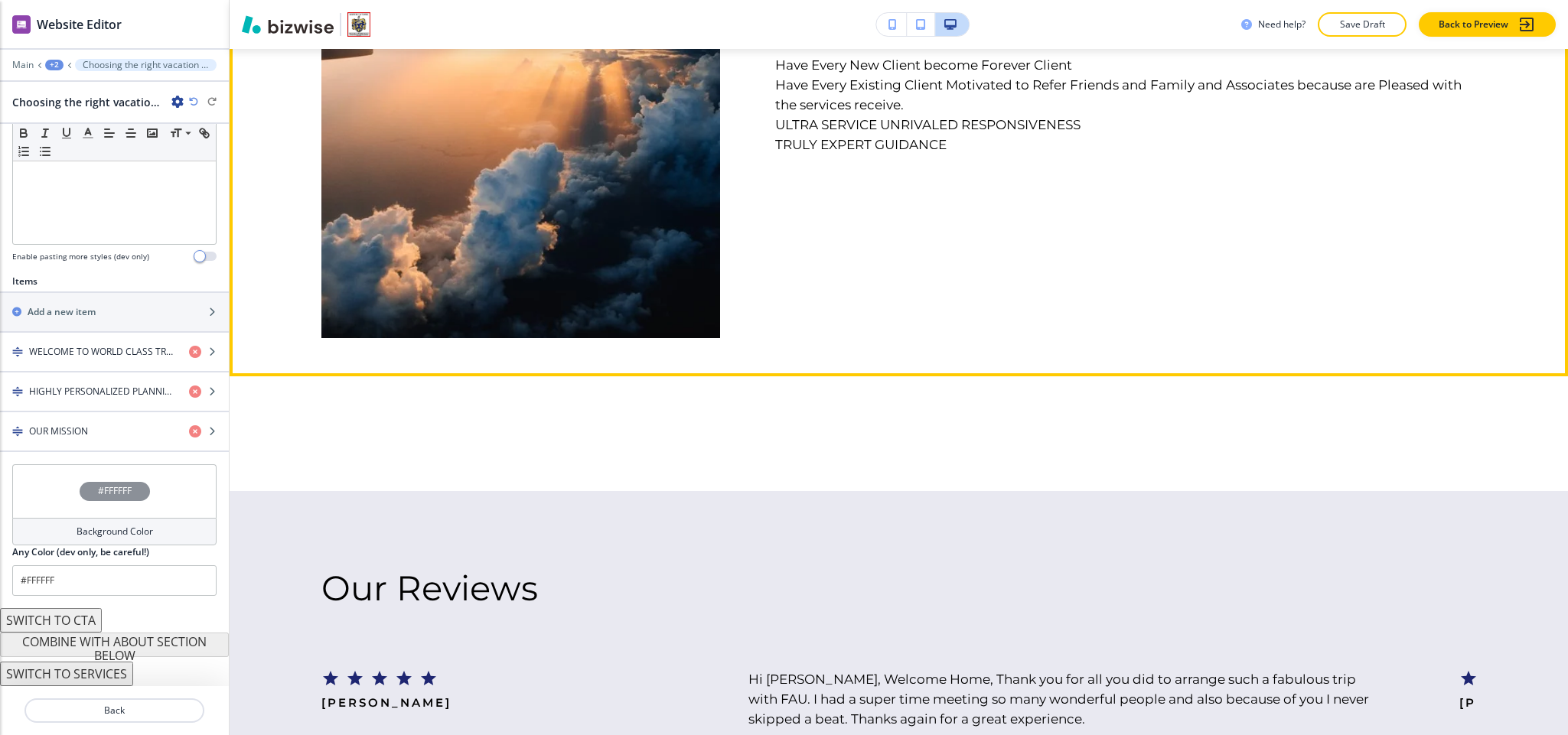
scroll to position [2443, 0]
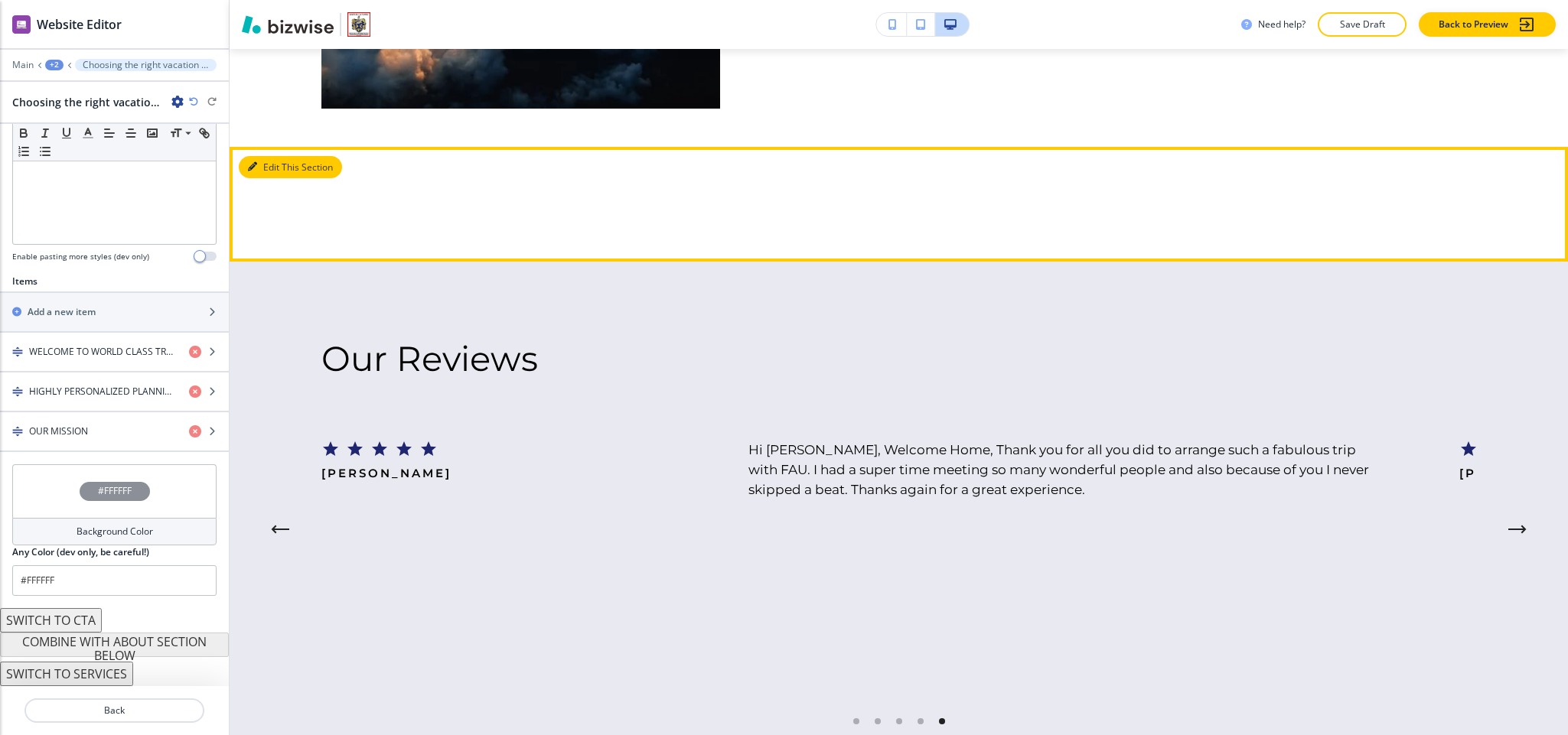
click at [274, 156] on button "Edit This Section" at bounding box center [291, 167] width 104 height 23
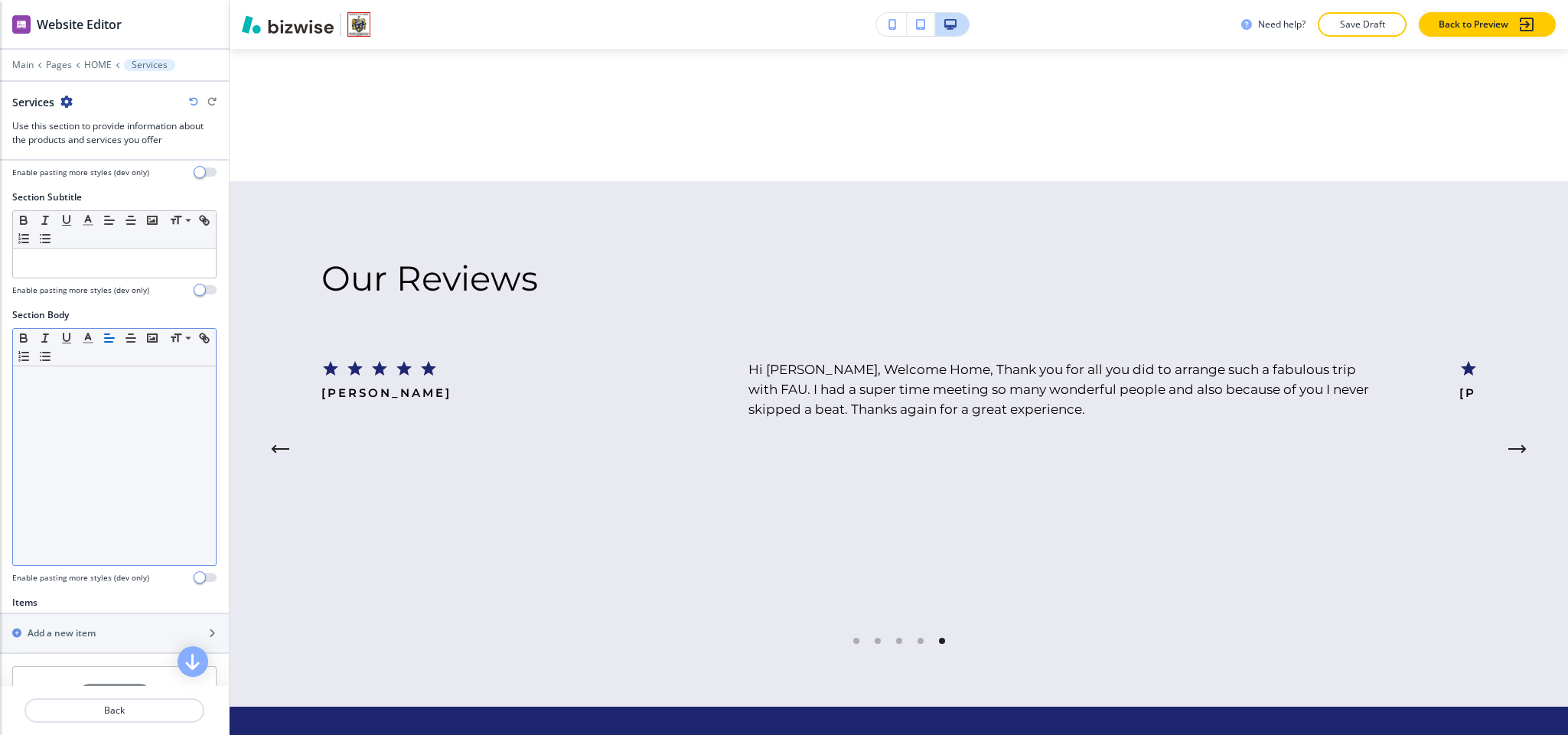
scroll to position [322, 0]
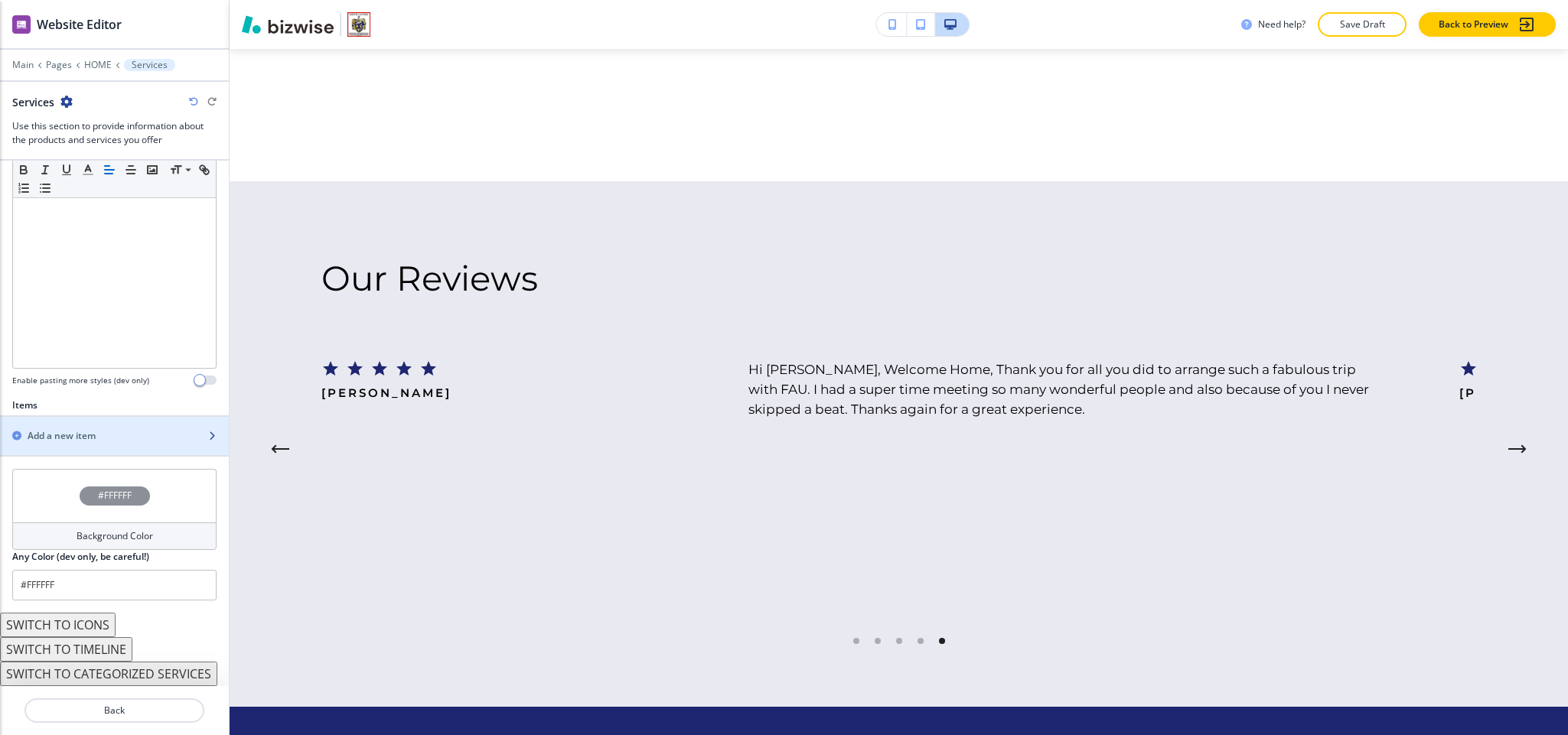
click at [62, 420] on div "button" at bounding box center [114, 423] width 229 height 12
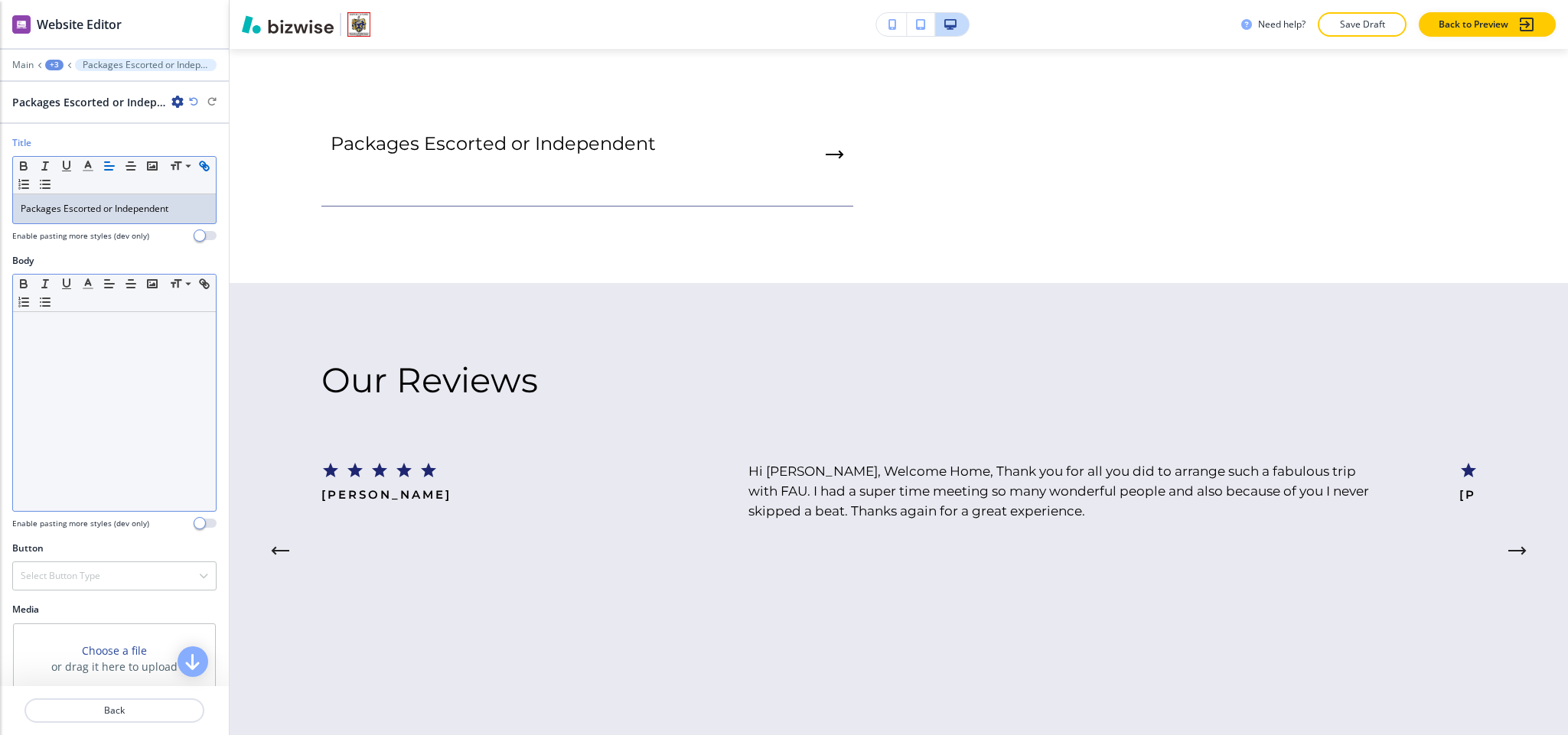
scroll to position [0, 0]
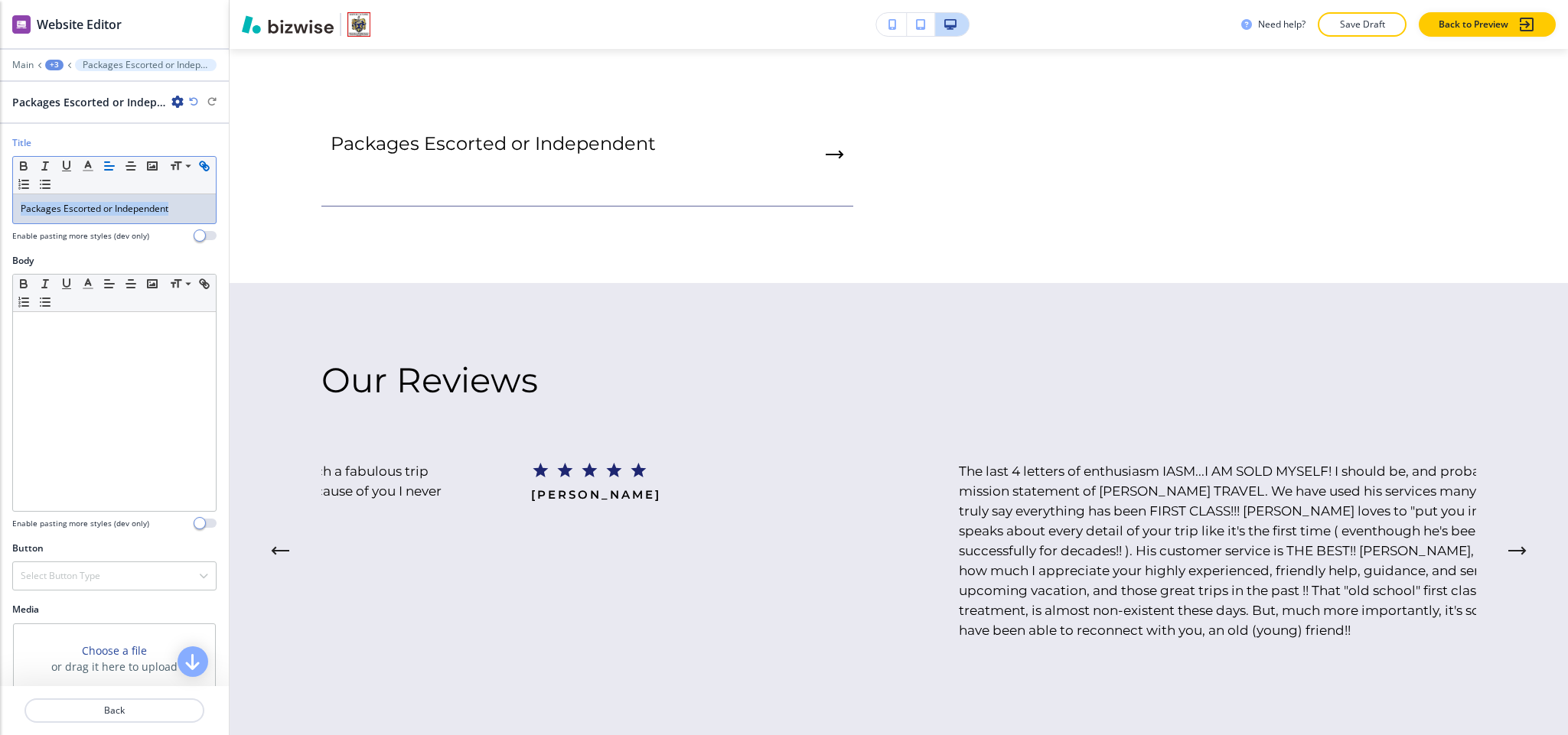
drag, startPoint x: 188, startPoint y: 211, endPoint x: 0, endPoint y: 212, distance: 188.0
click at [0, 212] on div "Title Small Normal Large Huge Packages Escorted or Independent Enable pasting m…" at bounding box center [114, 195] width 229 height 118
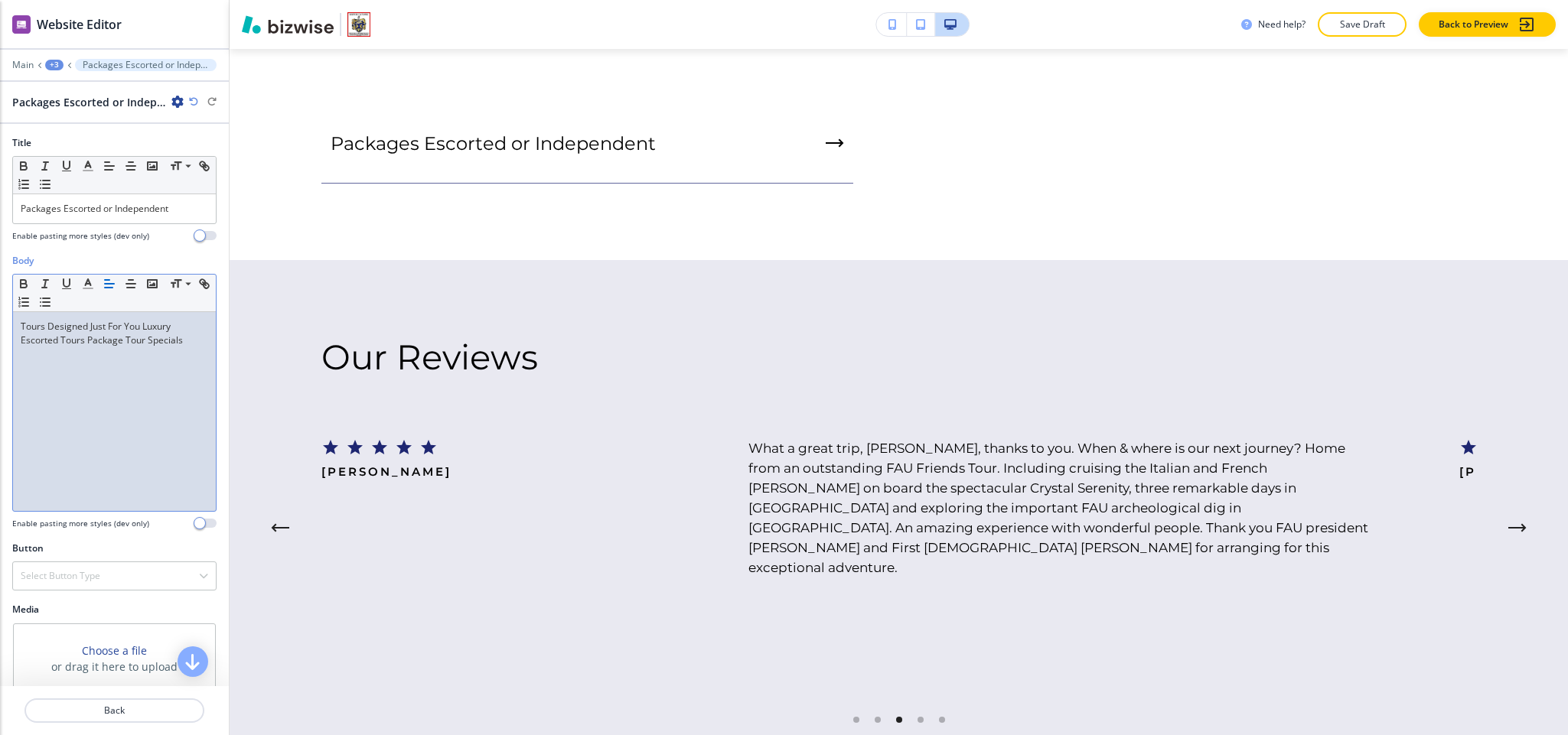
click at [106, 386] on div "Tours Designed Just For You Luxury Escorted Tours Package Tour Specials" at bounding box center [114, 411] width 203 height 199
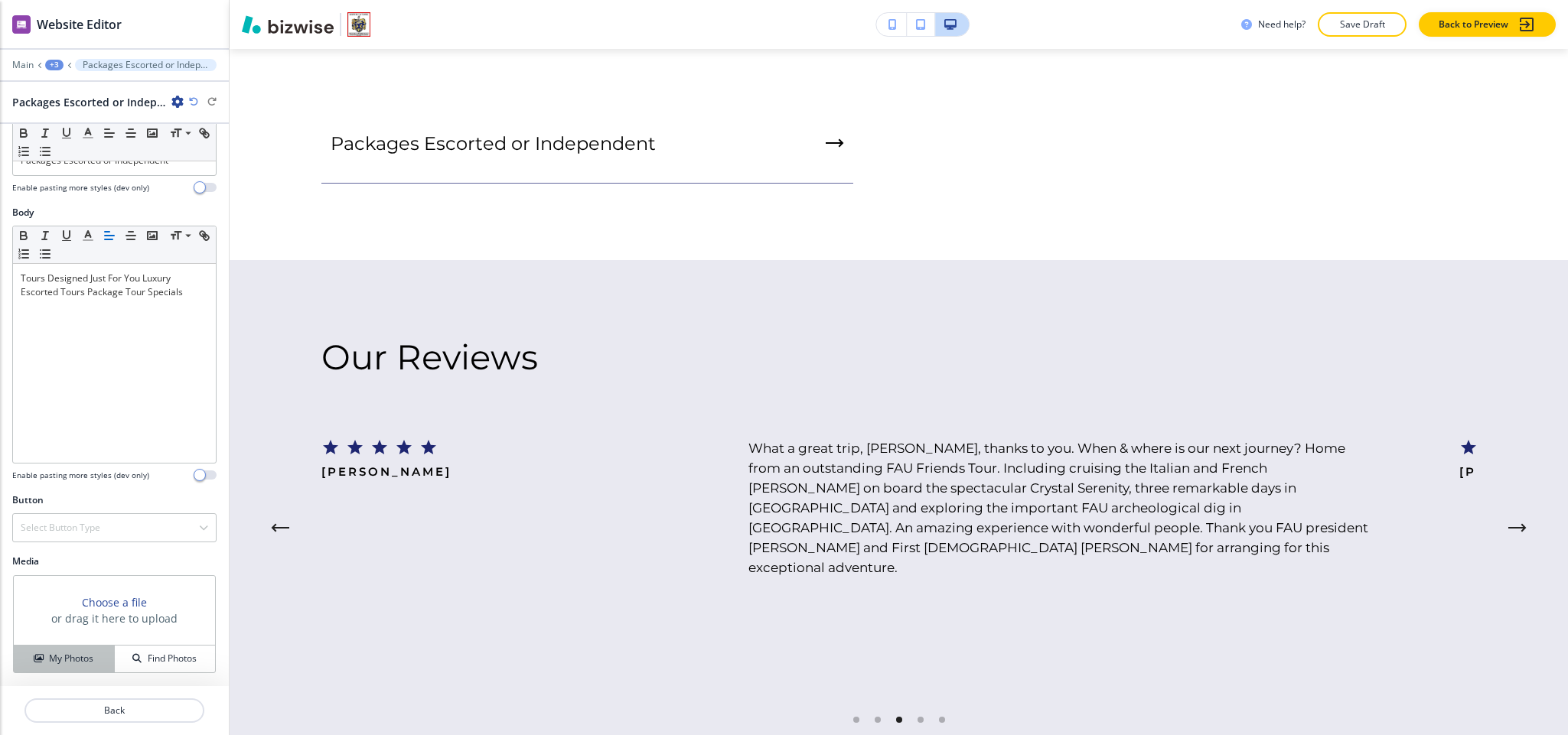
click at [69, 650] on button "My Photos" at bounding box center [63, 659] width 101 height 27
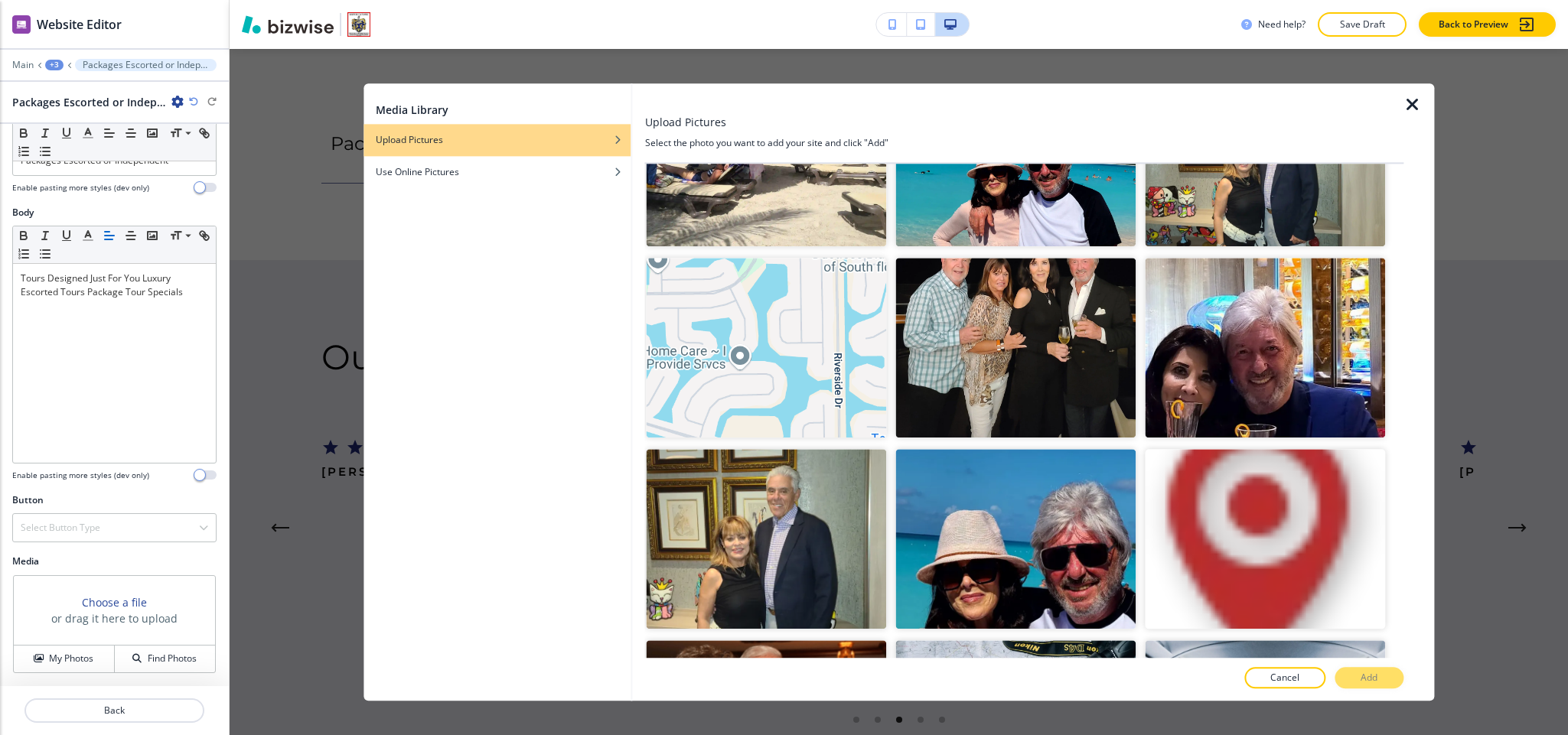
scroll to position [31790, 0]
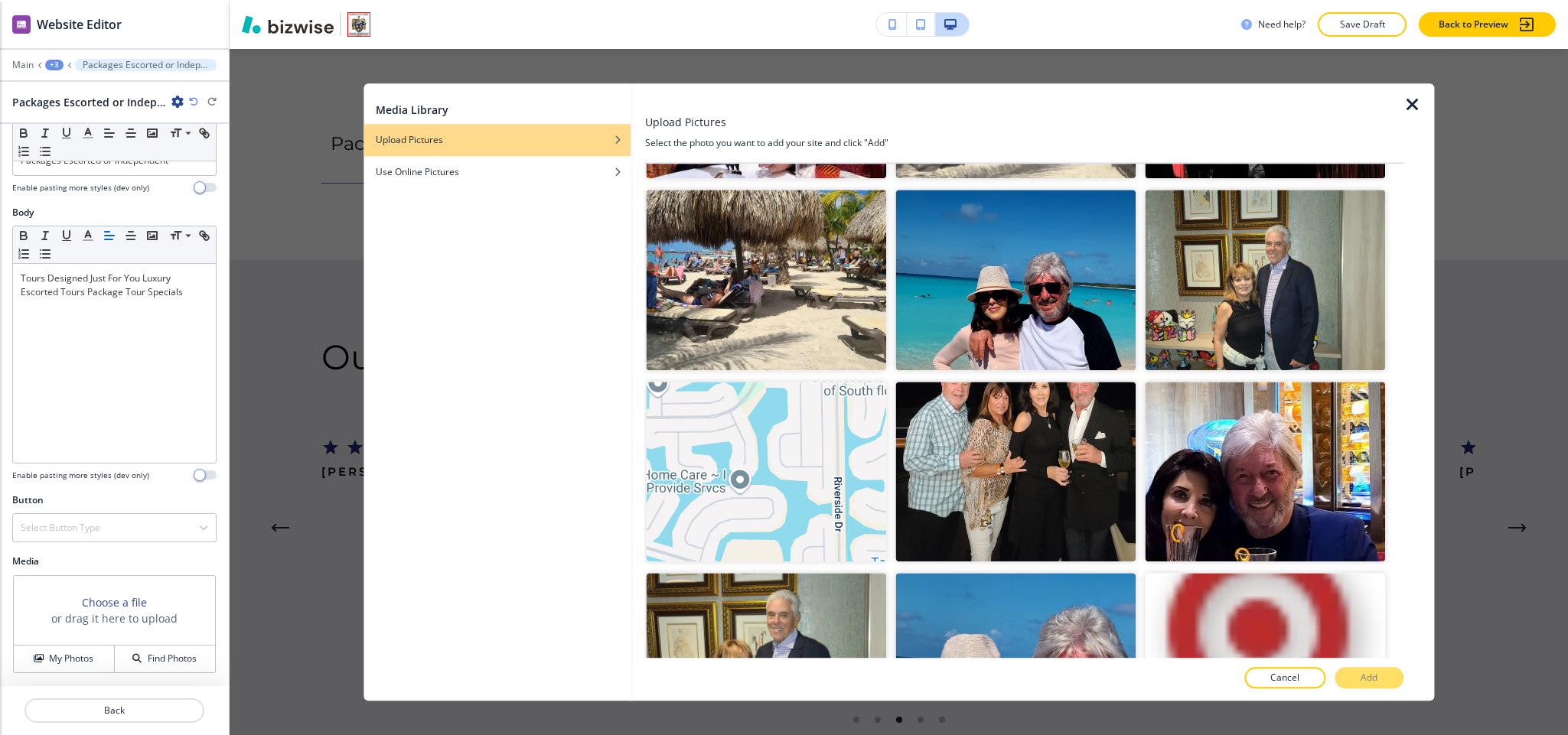
click at [1389, 675] on button "Add" at bounding box center [1369, 678] width 69 height 21
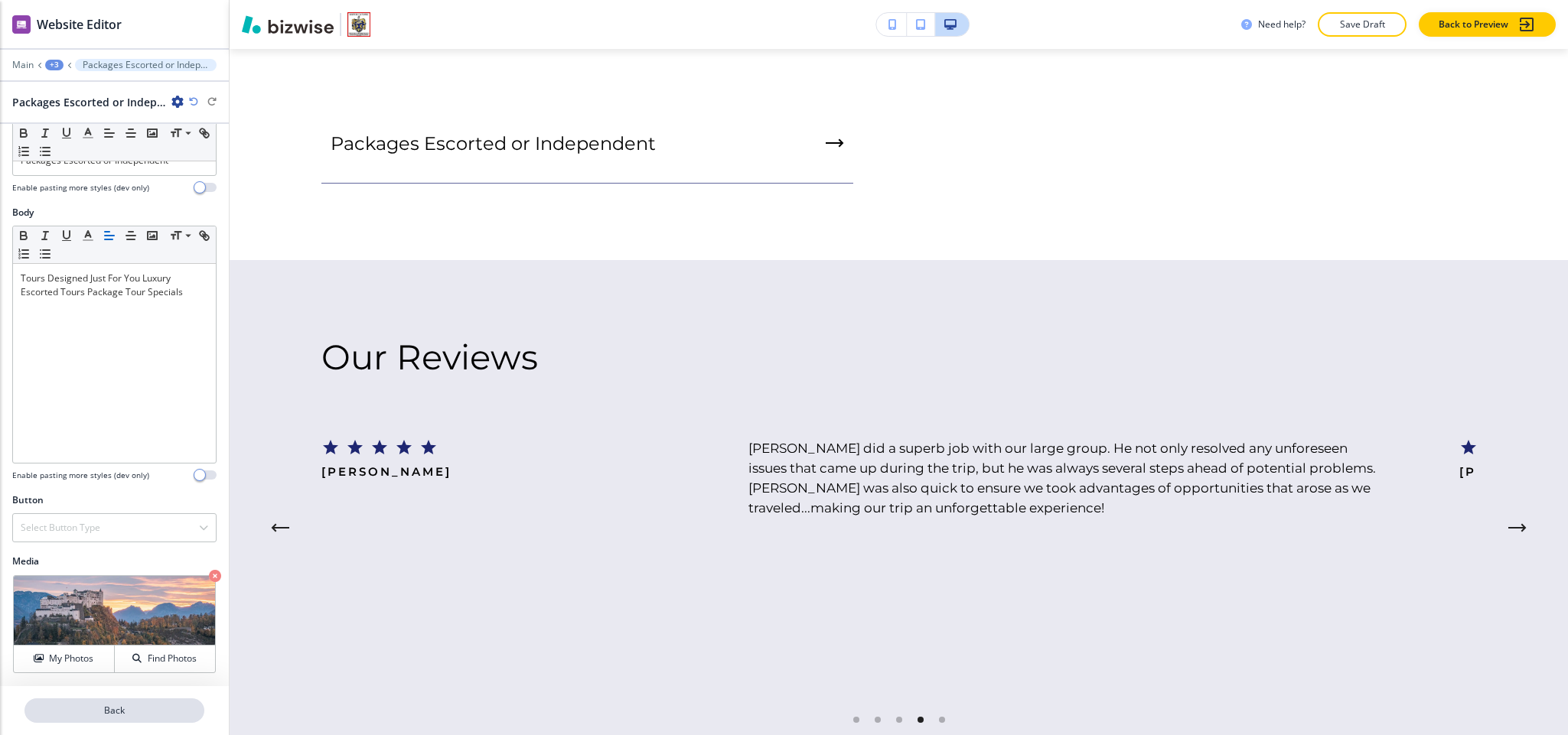
click at [154, 712] on p "Back" at bounding box center [114, 711] width 177 height 13
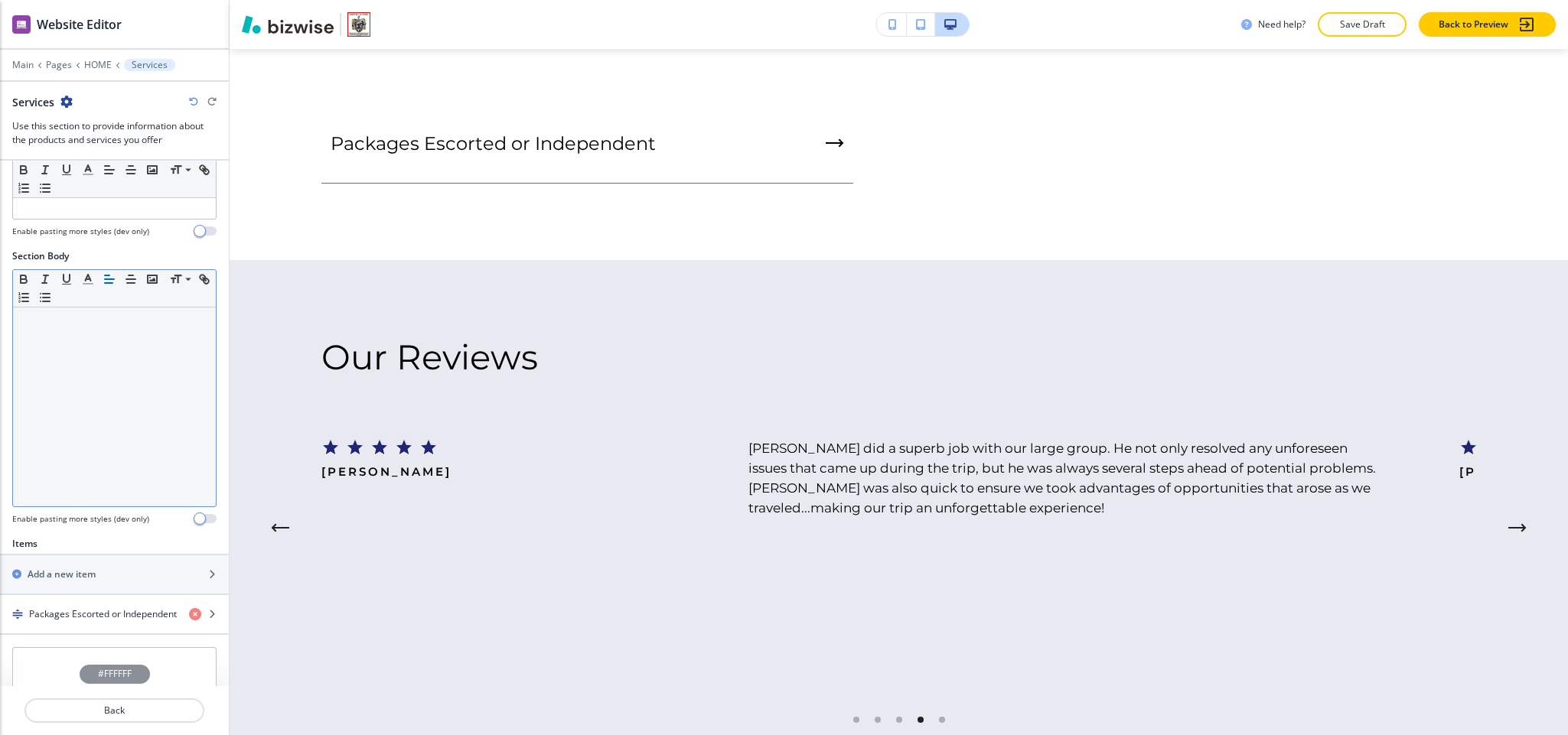
scroll to position [361, 0]
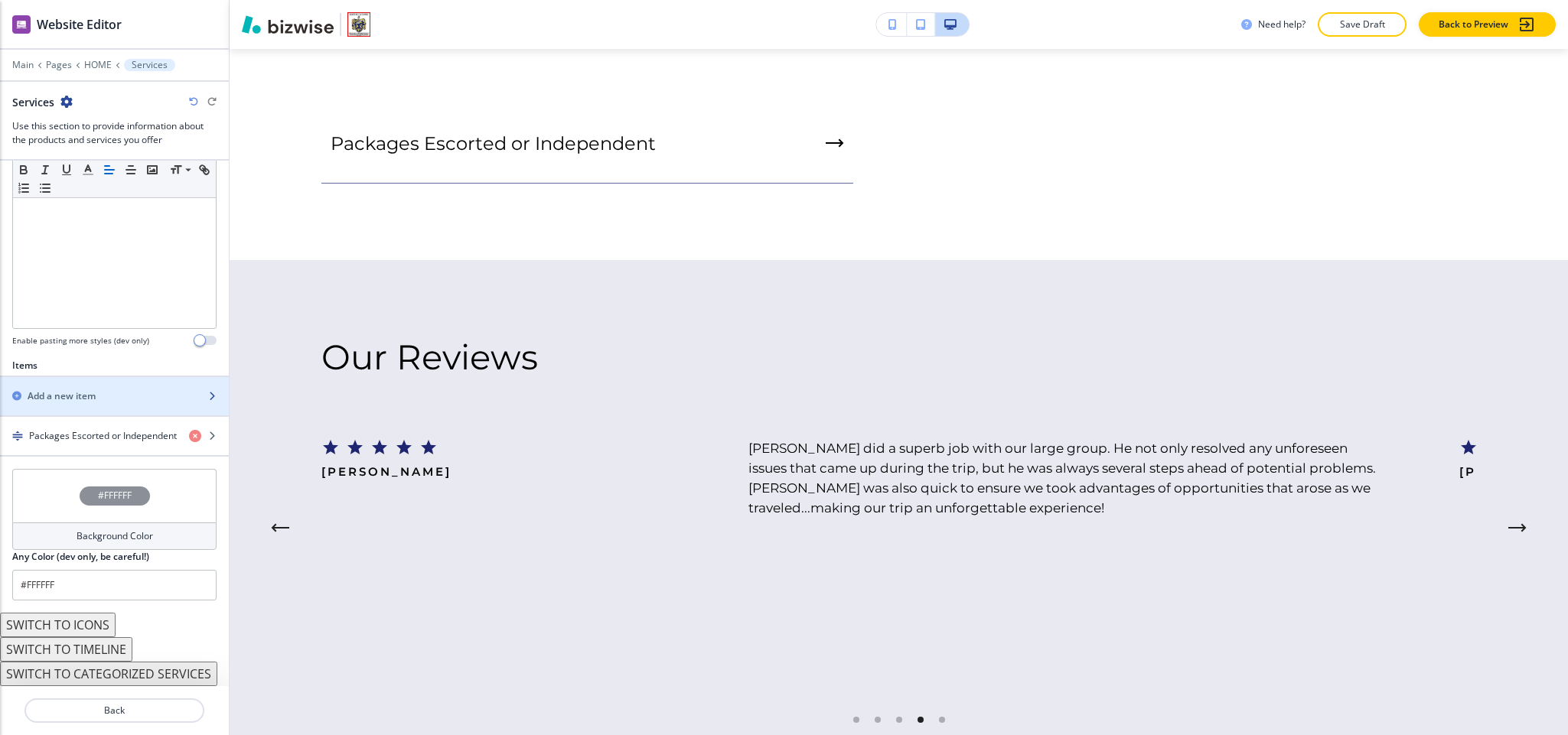
click at [85, 389] on h2 "Add a new item" at bounding box center [61, 396] width 68 height 13
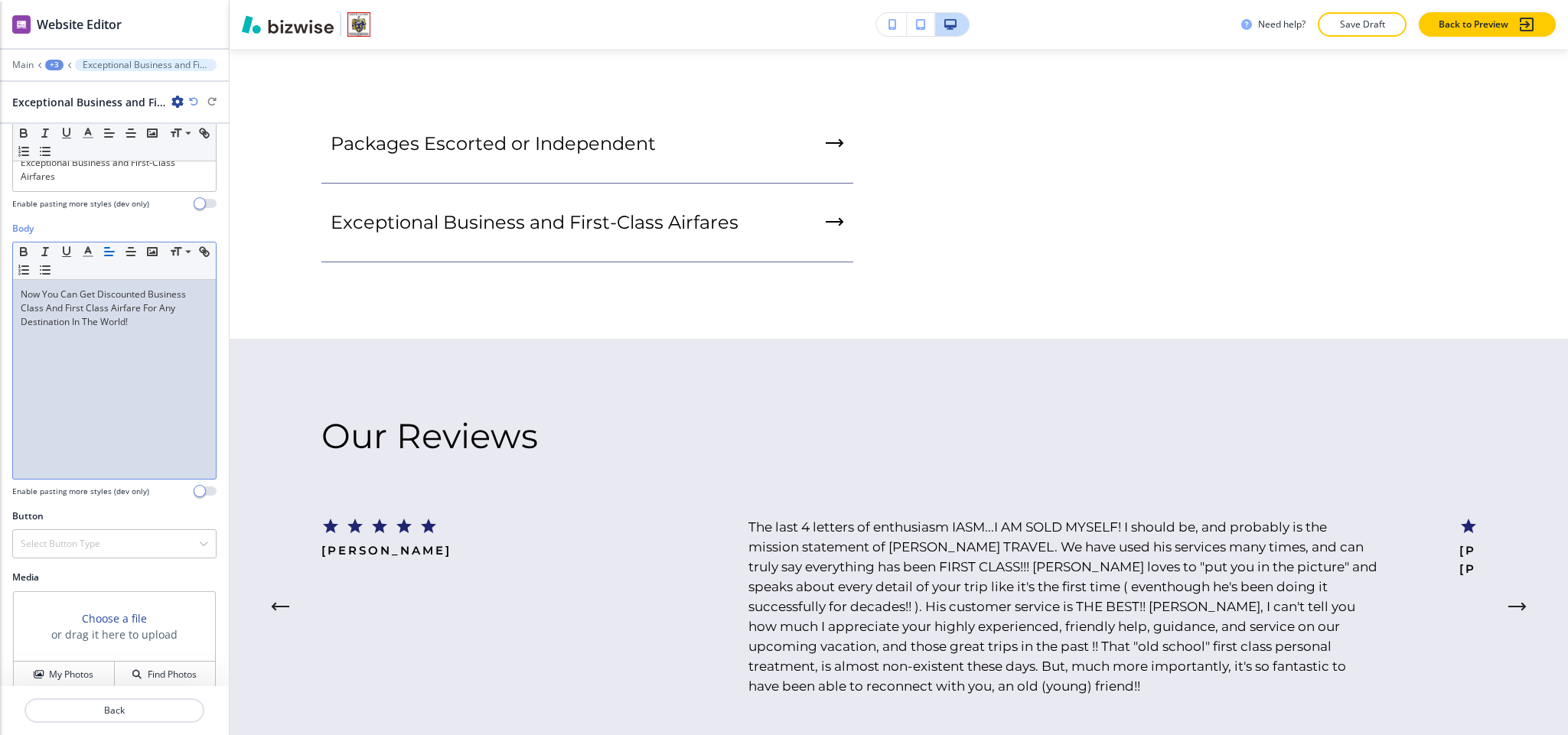
scroll to position [66, 0]
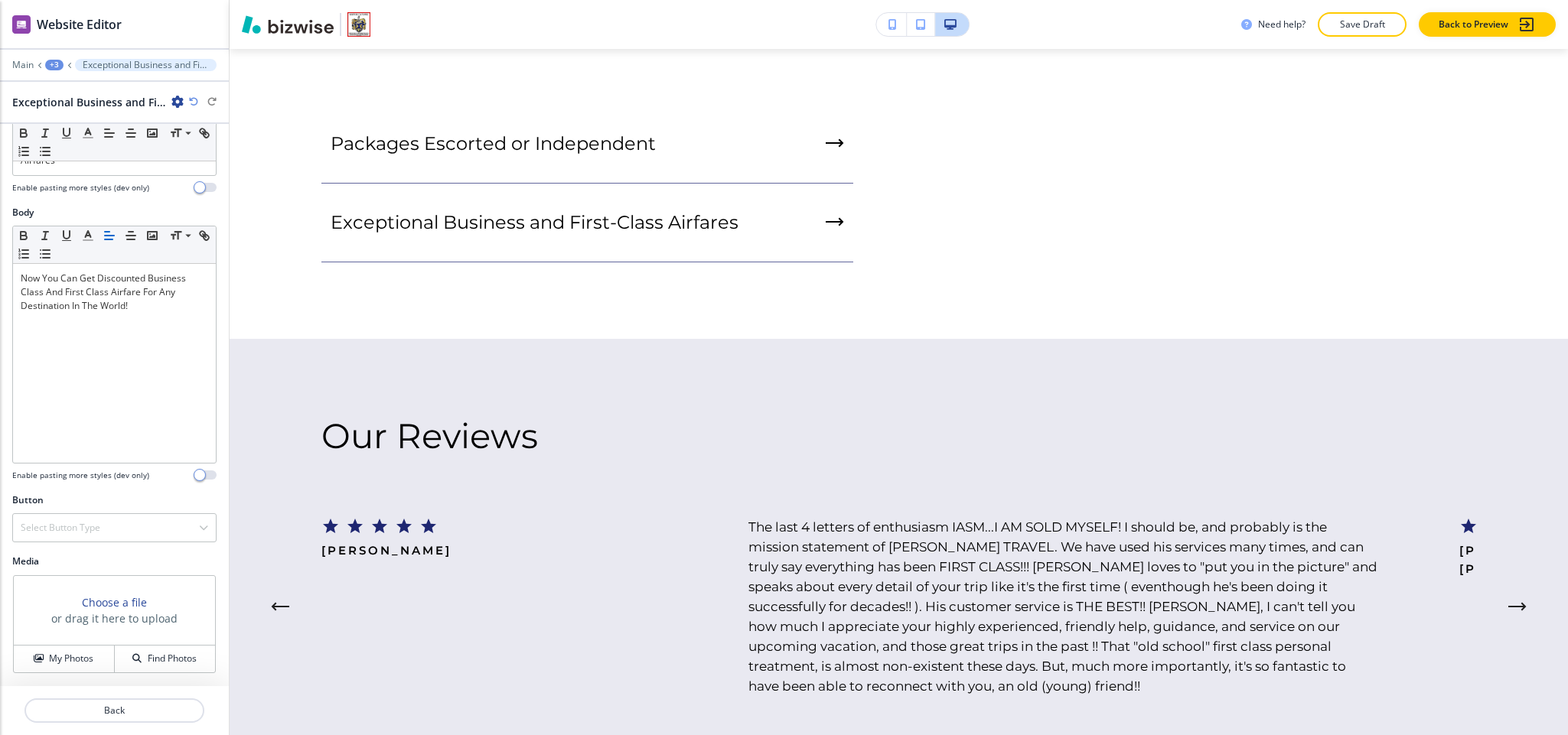
drag, startPoint x: 67, startPoint y: 666, endPoint x: 126, endPoint y: 593, distance: 93.9
click at [69, 666] on button "My Photos" at bounding box center [63, 659] width 101 height 27
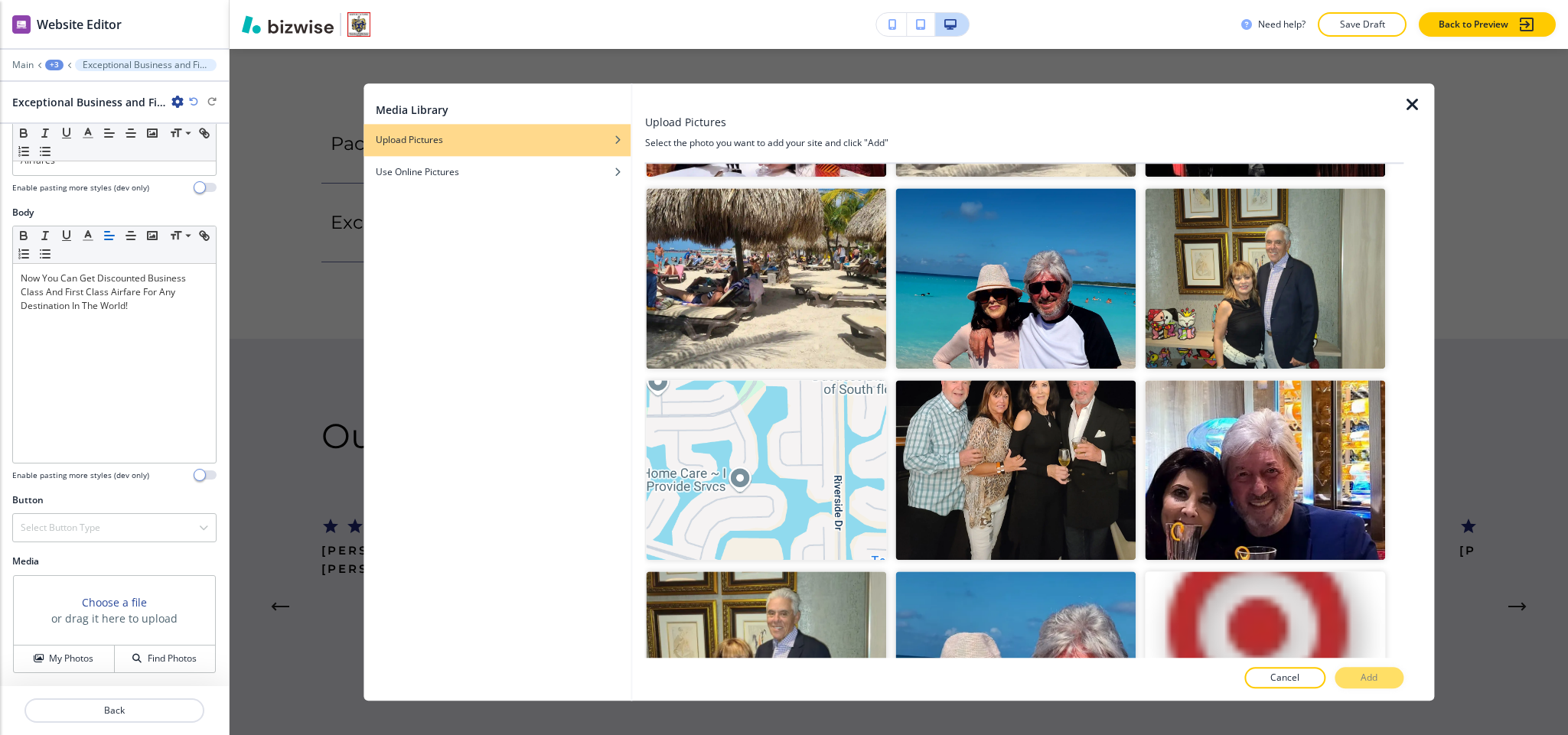
scroll to position [31447, 0]
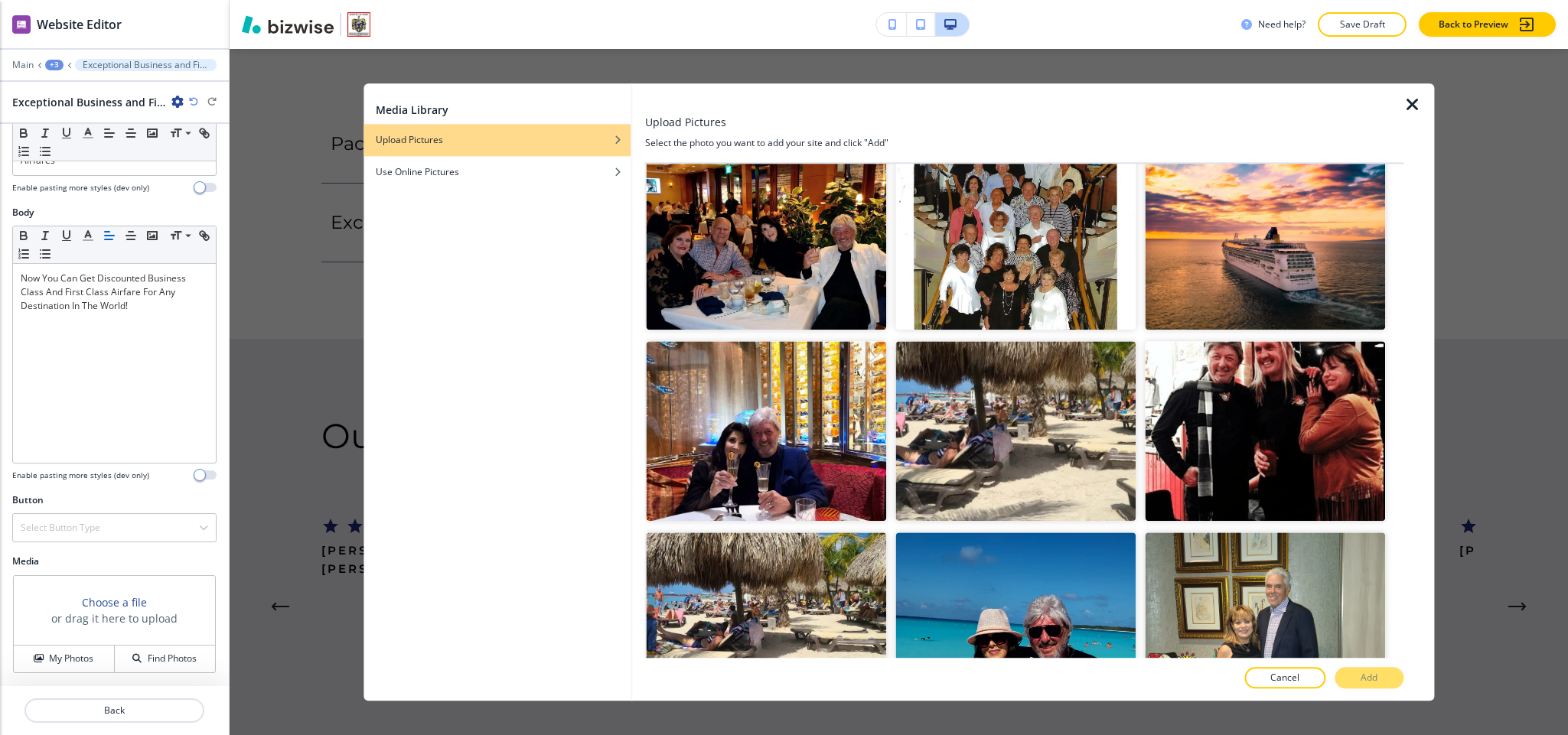
click at [1368, 679] on p "Add" at bounding box center [1369, 678] width 17 height 13
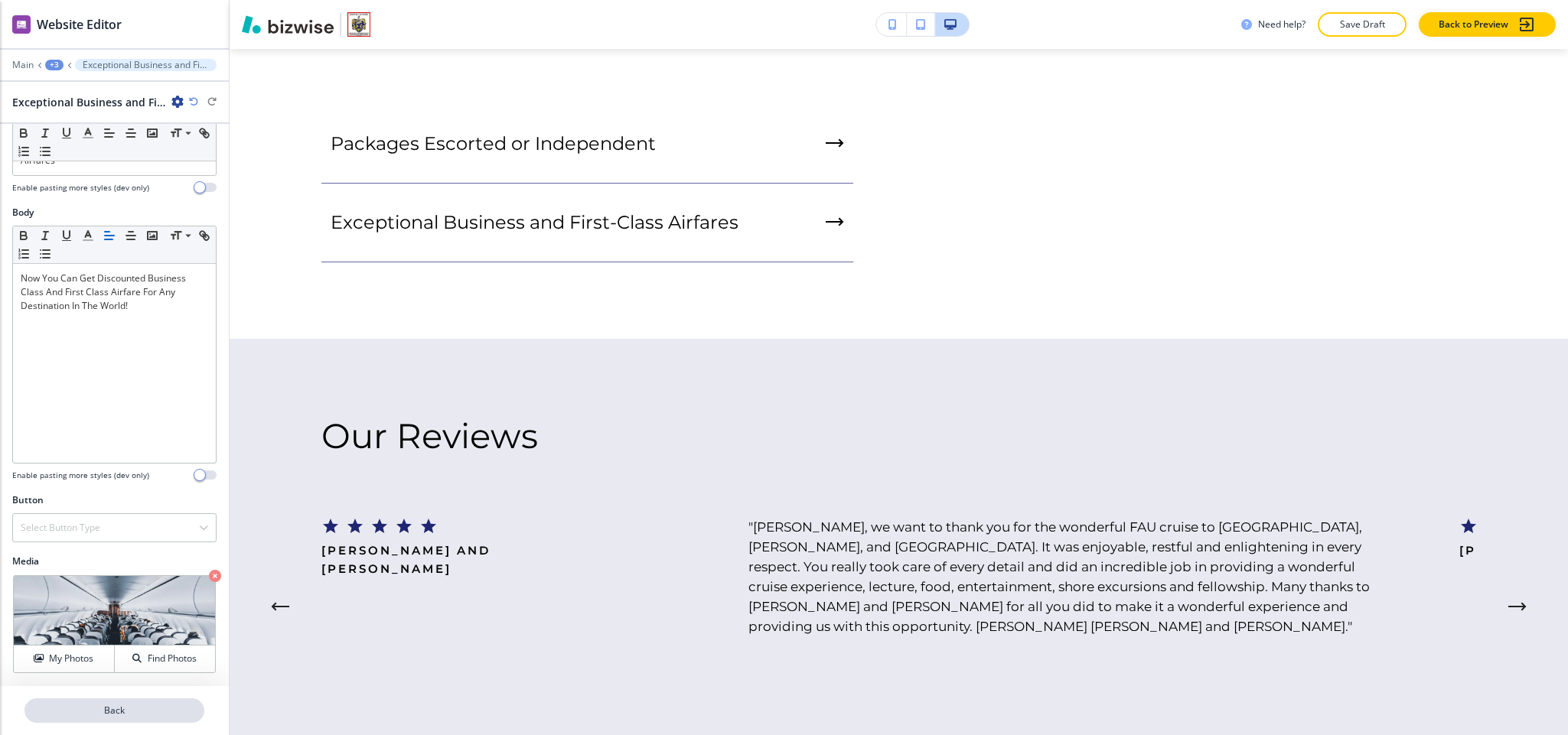
click at [135, 717] on p "Back" at bounding box center [114, 711] width 177 height 13
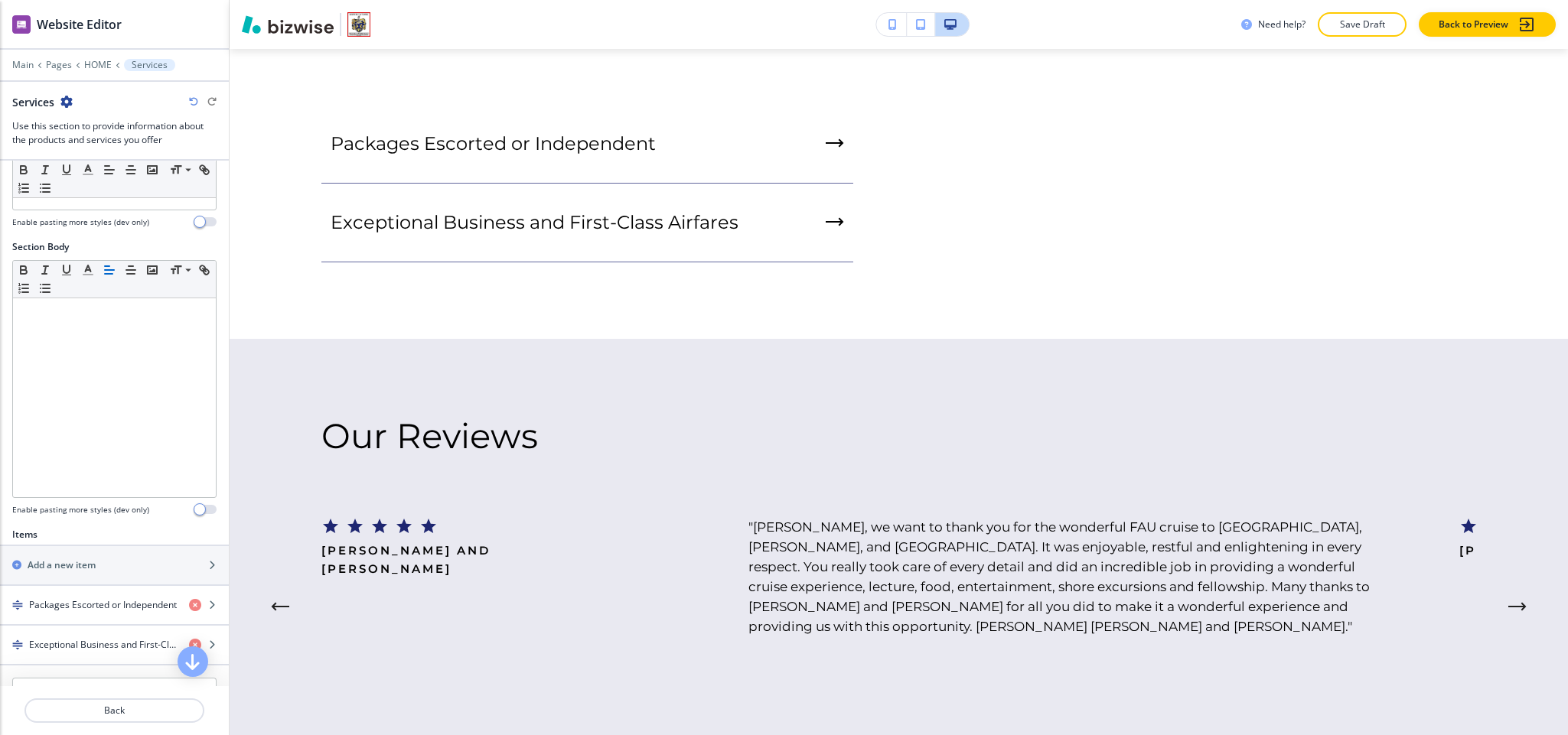
scroll to position [403, 0]
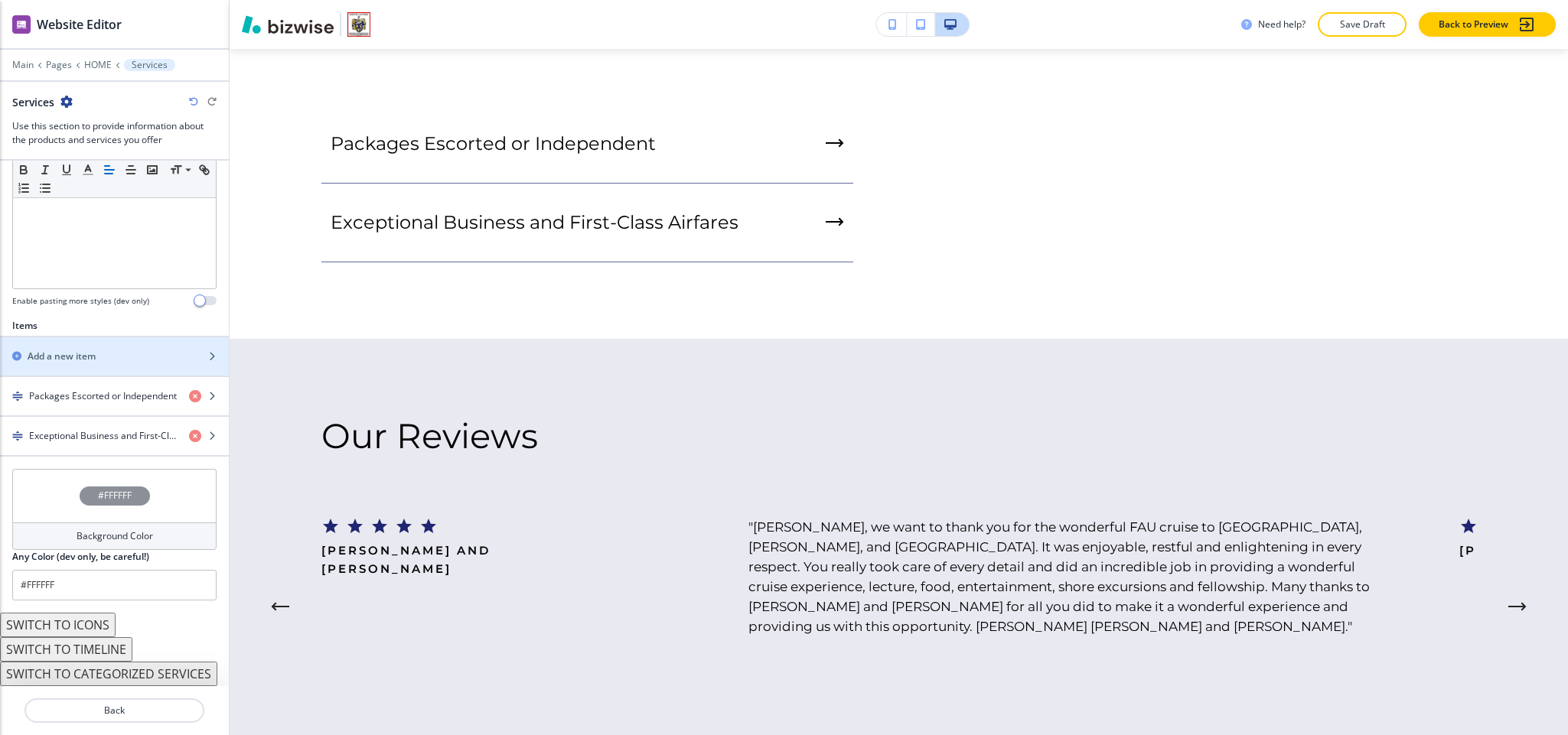
click at [107, 327] on div "Items Add a new item Packages Escorted or Independent Exceptional Business and …" at bounding box center [114, 387] width 229 height 137
click at [62, 363] on div "button" at bounding box center [114, 369] width 229 height 12
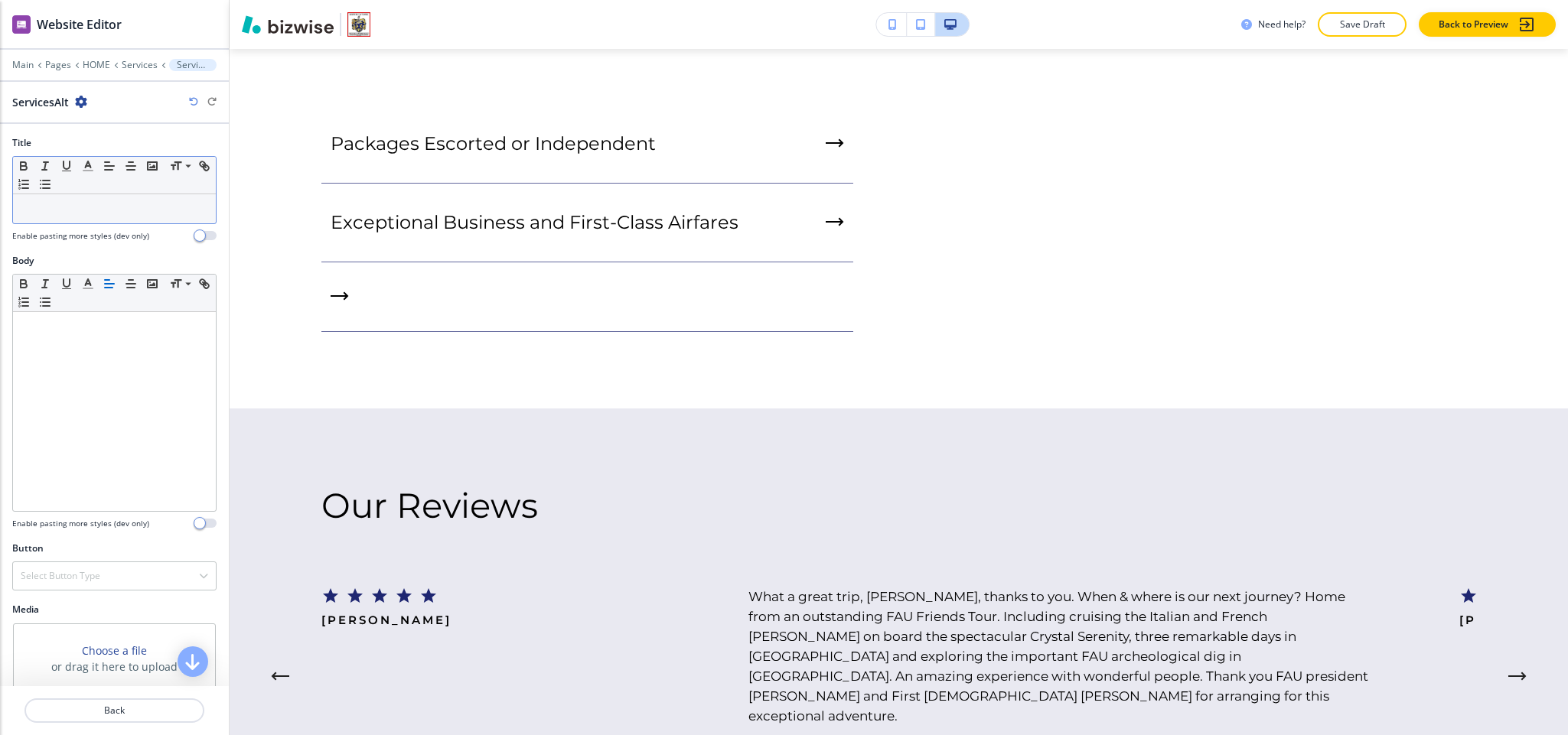
drag, startPoint x: 66, startPoint y: 188, endPoint x: 37, endPoint y: 207, distance: 34.7
click at [37, 207] on p at bounding box center [114, 208] width 187 height 13
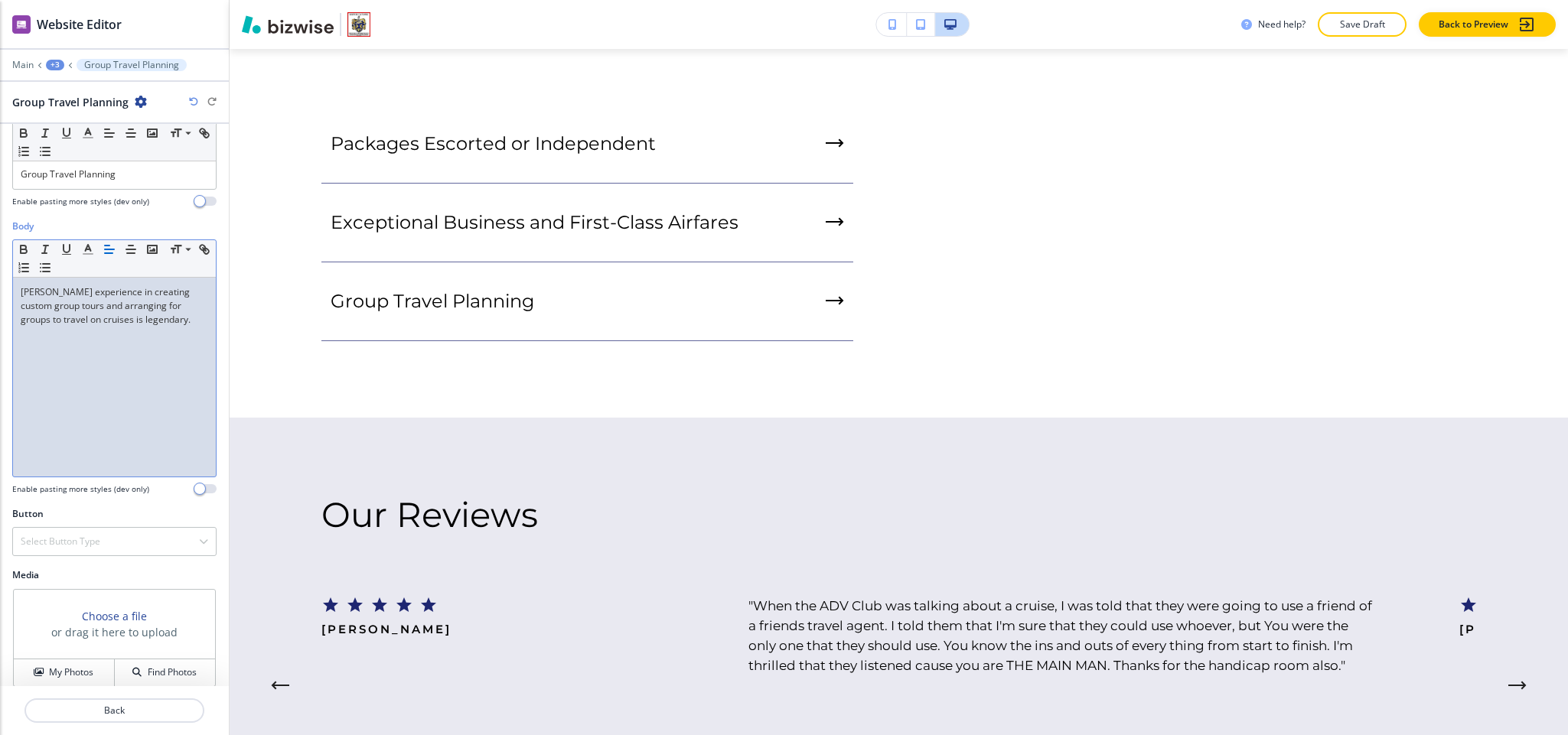
scroll to position [53, 0]
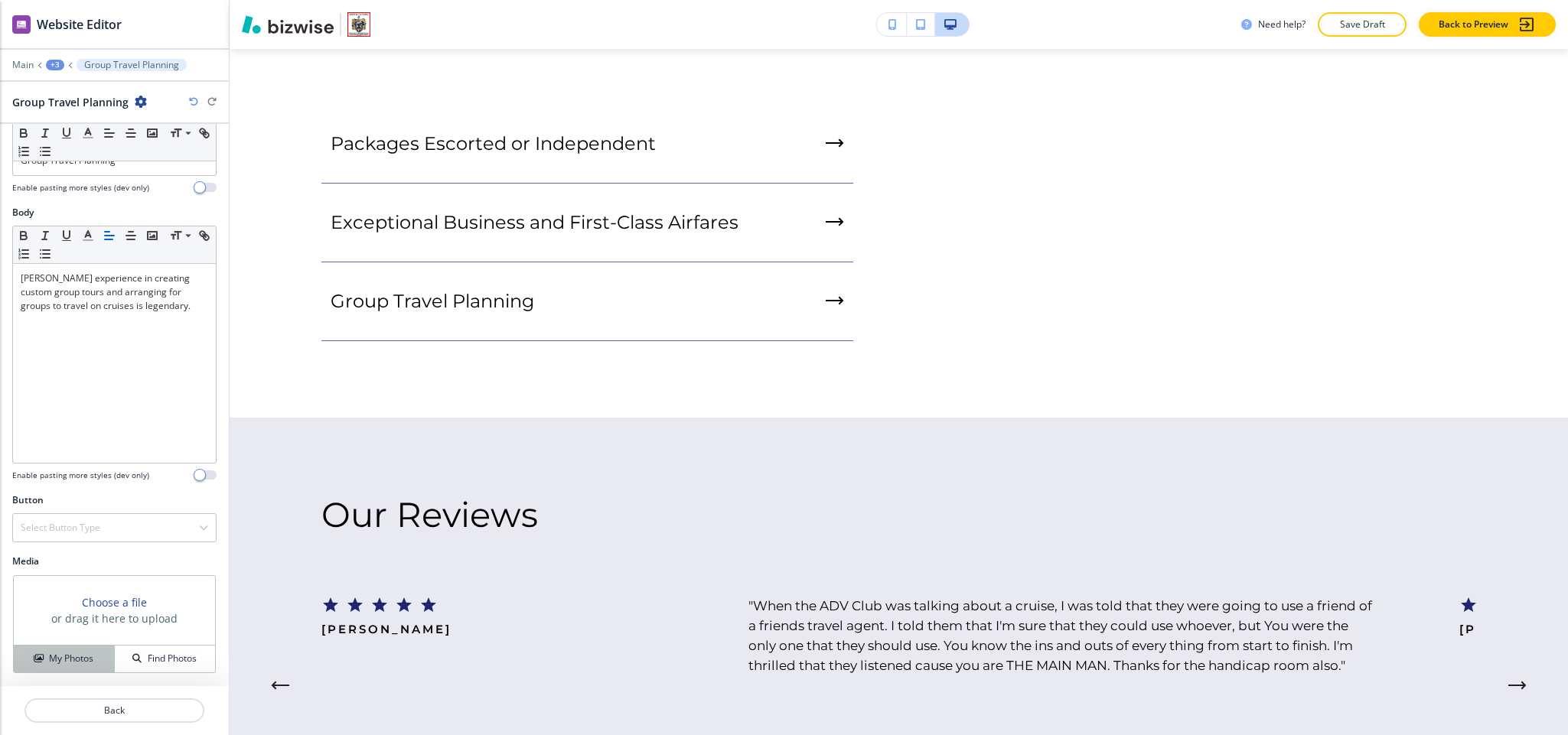
click at [78, 649] on button "My Photos" at bounding box center [63, 659] width 101 height 27
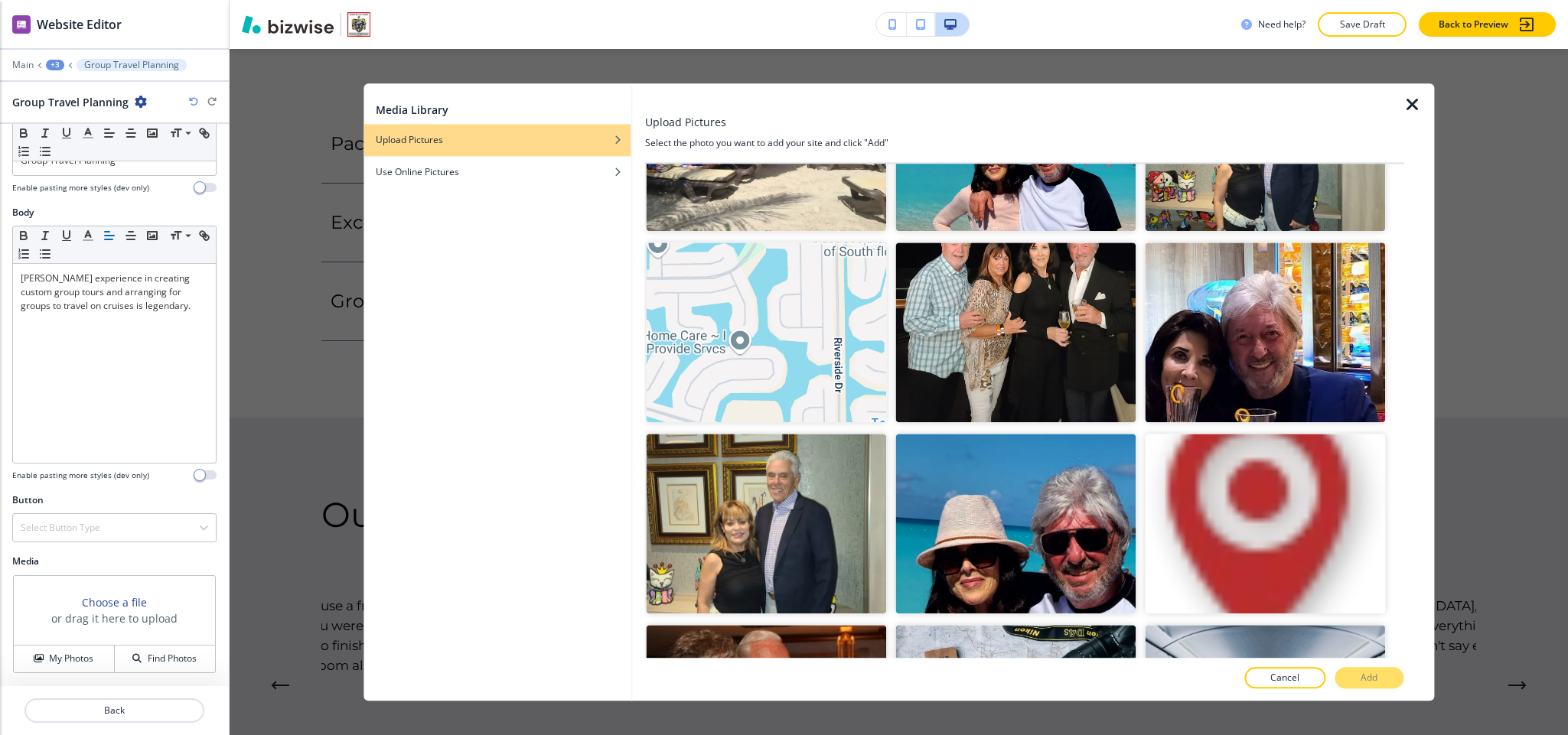
scroll to position [31905, 0]
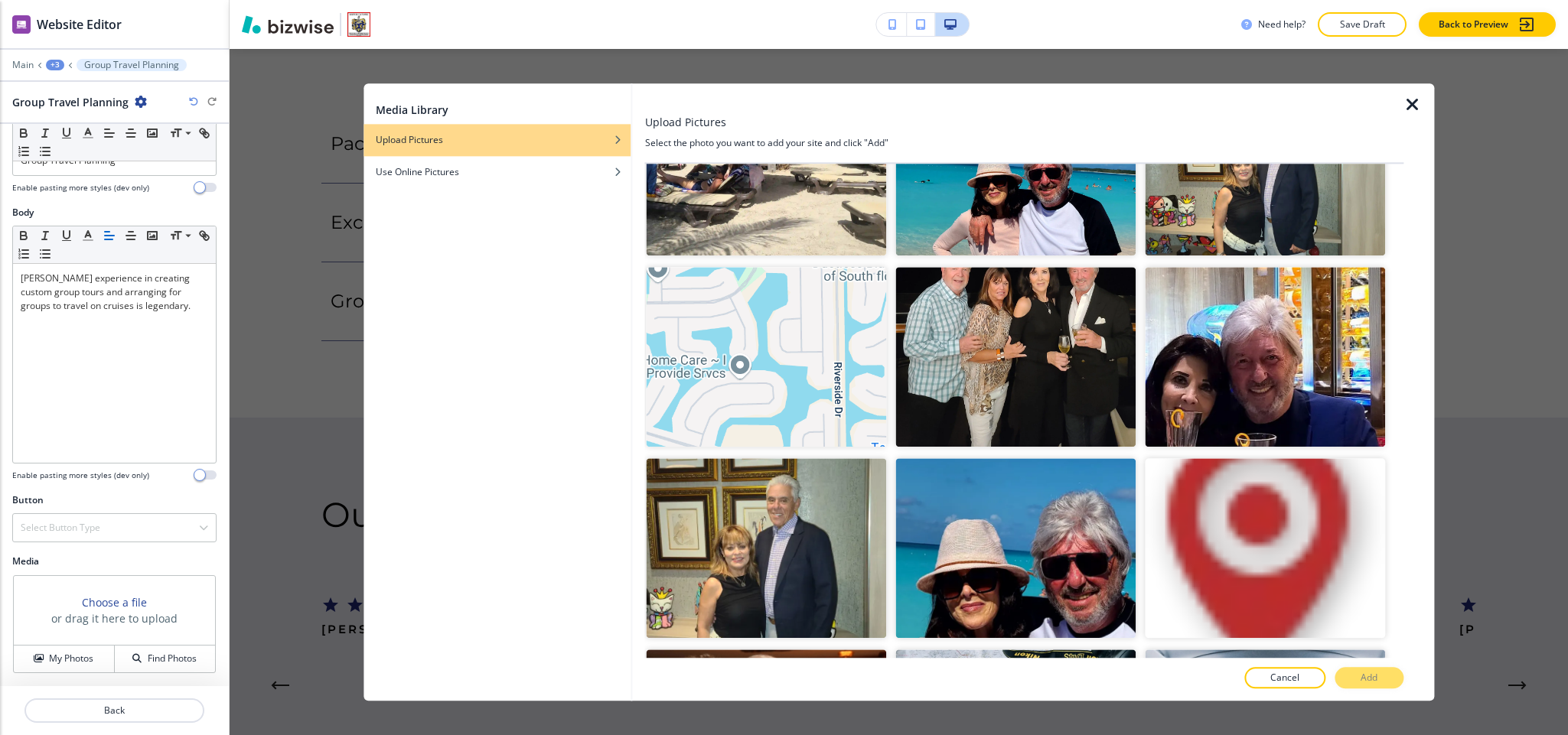
click at [1363, 675] on p "Add" at bounding box center [1369, 678] width 17 height 13
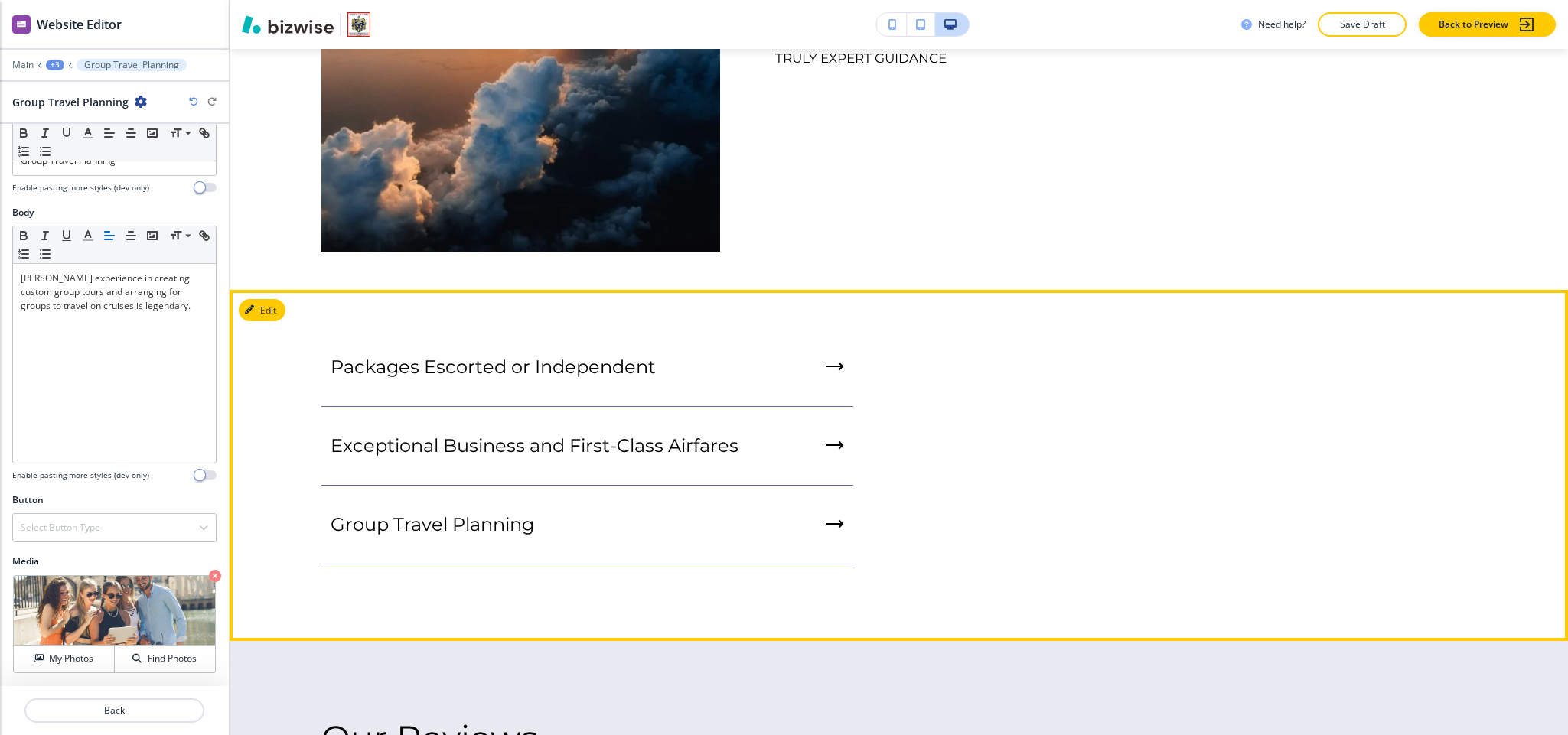
scroll to position [2294, 0]
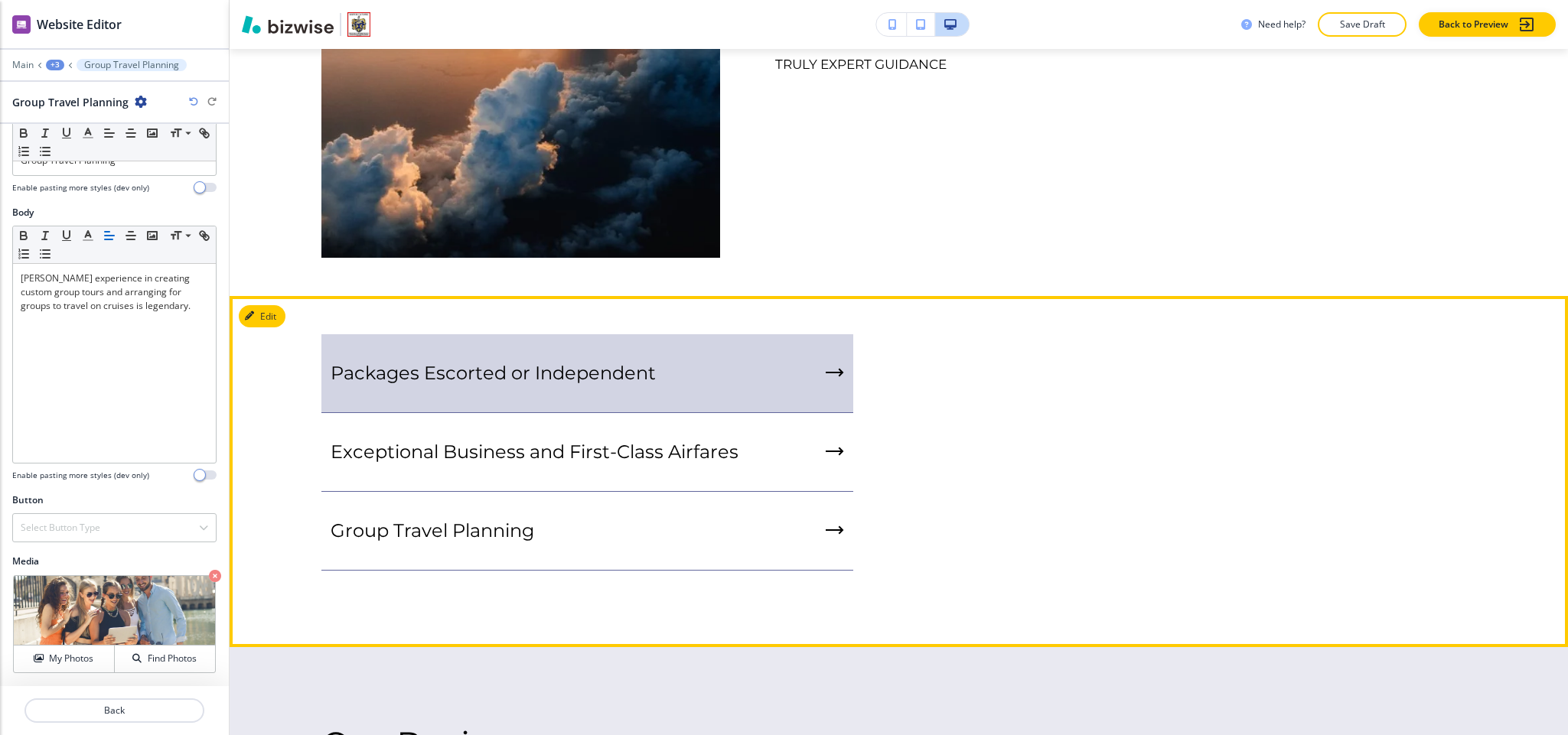
click at [520, 362] on p "Packages Escorted or Independent" at bounding box center [493, 374] width 326 height 23
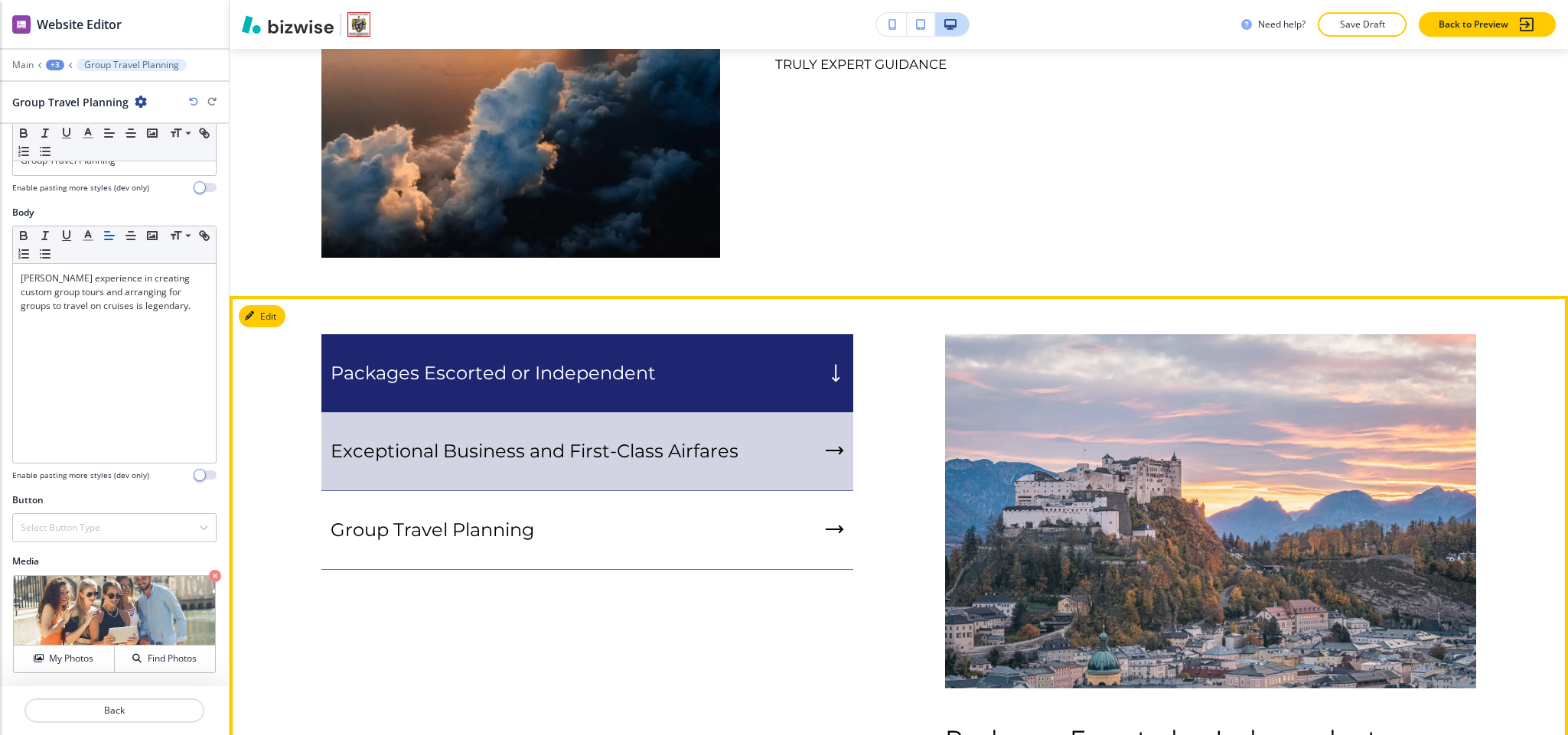
click at [499, 440] on p "Exceptional Business and First-Class Airfares" at bounding box center [534, 452] width 408 height 23
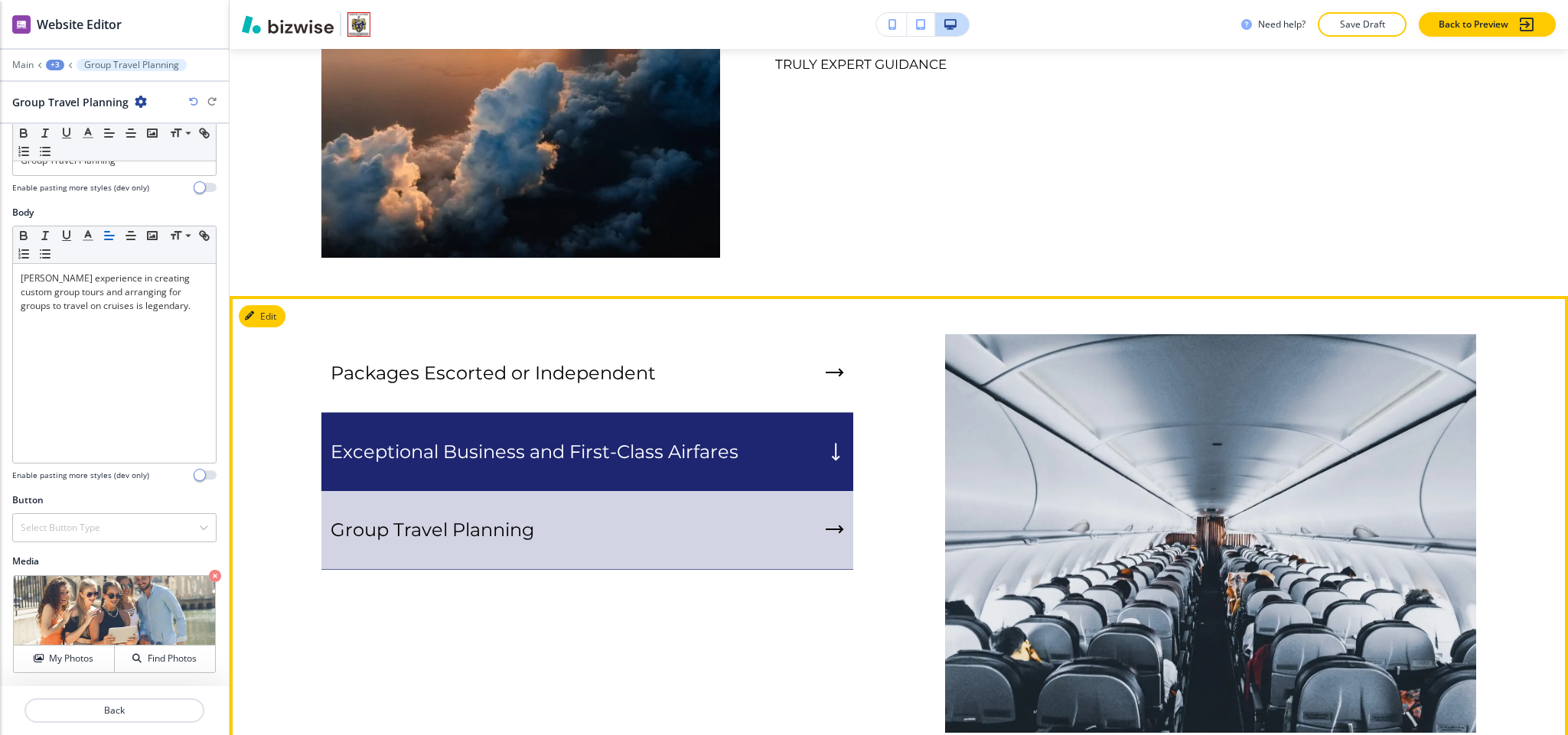
click at [503, 491] on div "Group Travel Planning" at bounding box center [588, 530] width 532 height 79
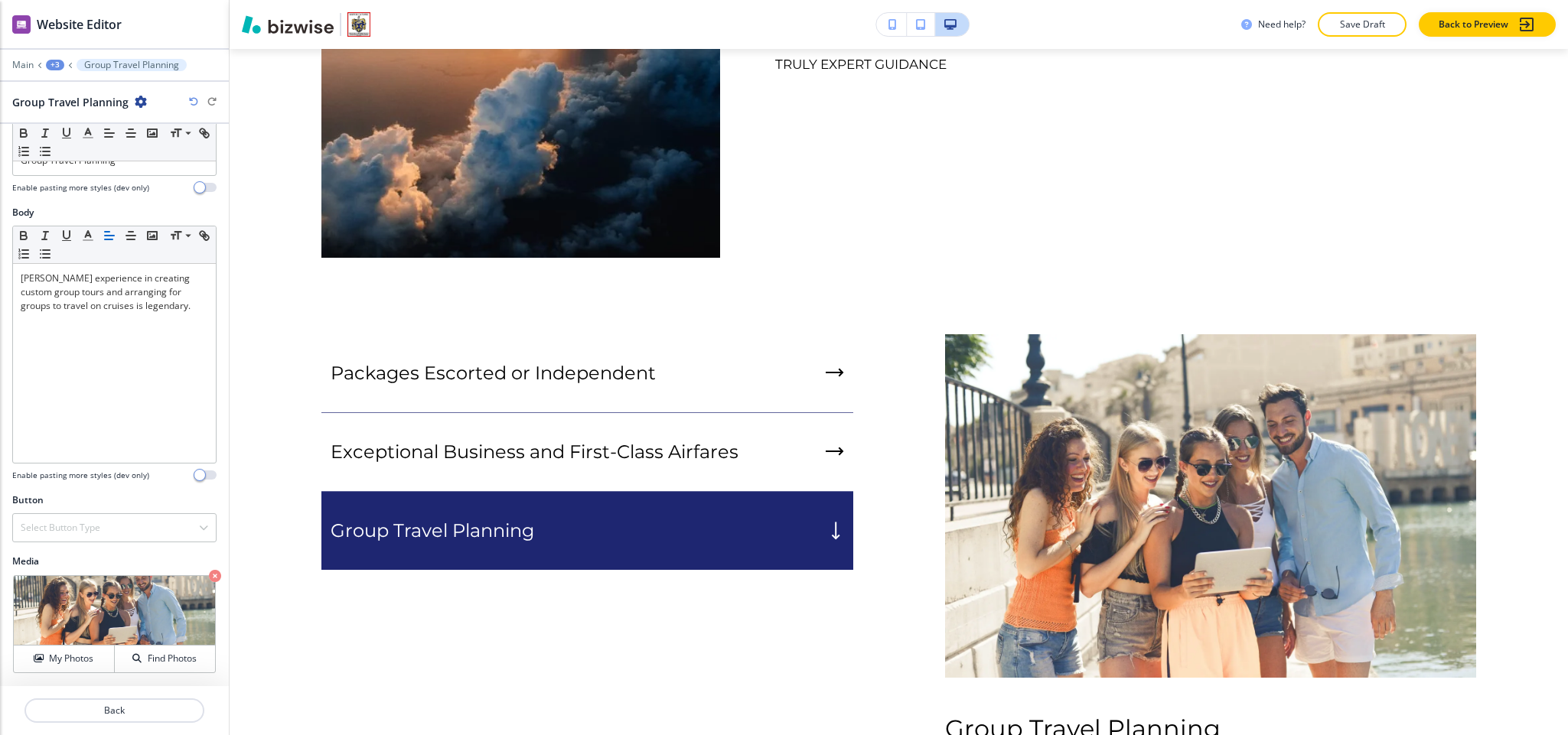
click at [287, 296] on div "Packages Escorted or Independent Exceptional Business and First-Class Airfares …" at bounding box center [898, 584] width 1338 height 577
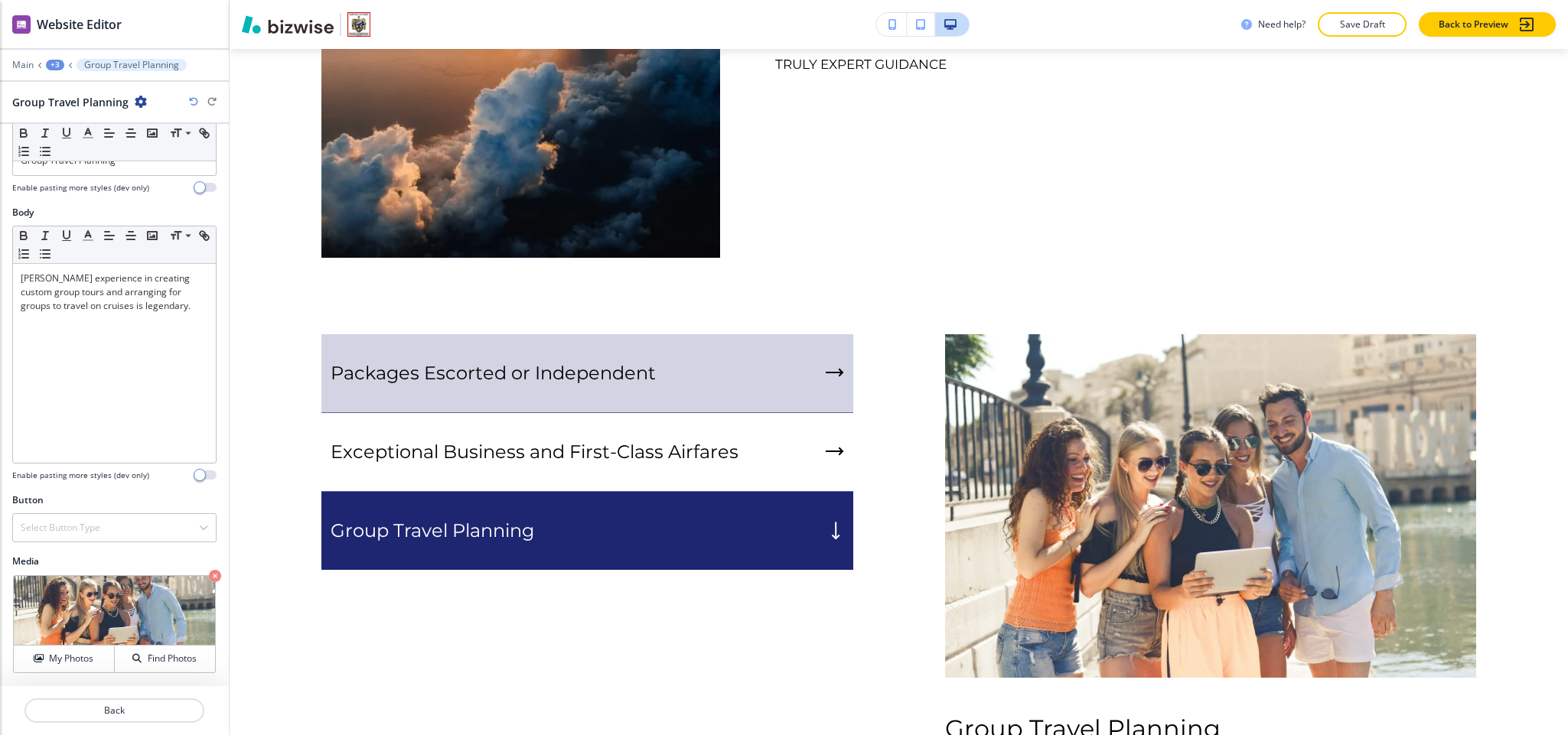
click at [566, 362] on p "Packages Escorted or Independent" at bounding box center [493, 374] width 326 height 23
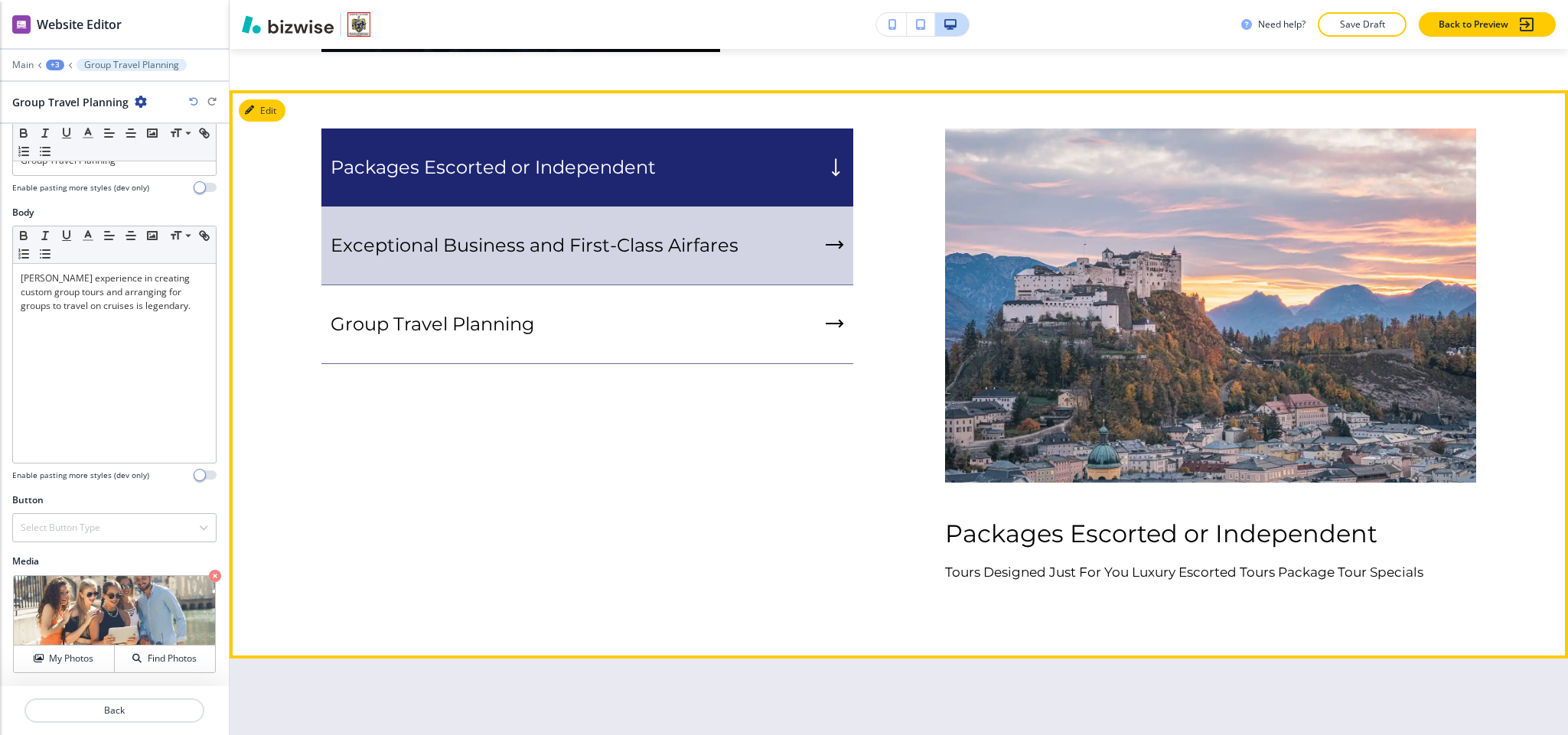
scroll to position [2524, 0]
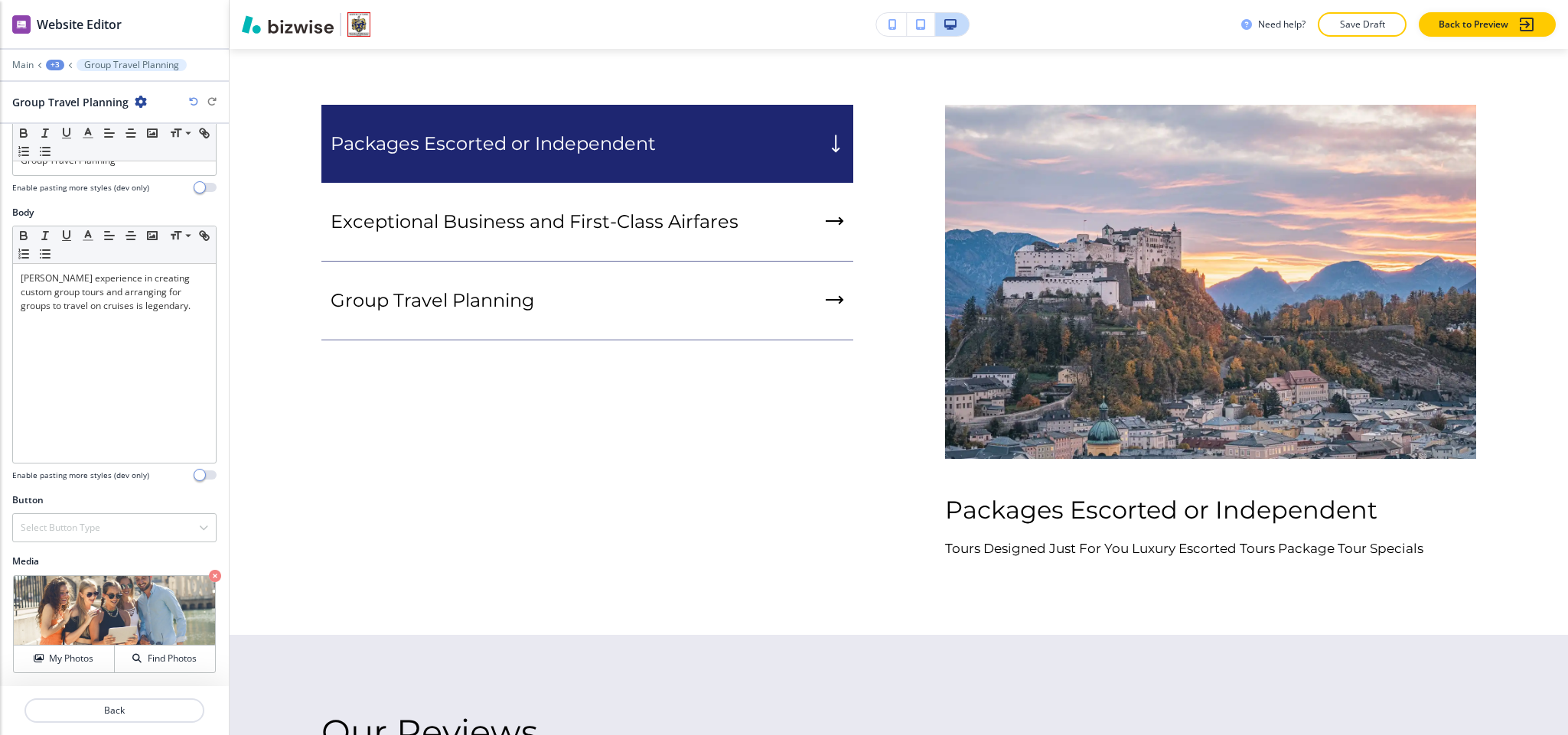
click at [276, 66] on div "Edit Packages Escorted or Independent Exceptional Business and First-Class Airf…" at bounding box center [898, 351] width 1338 height 569
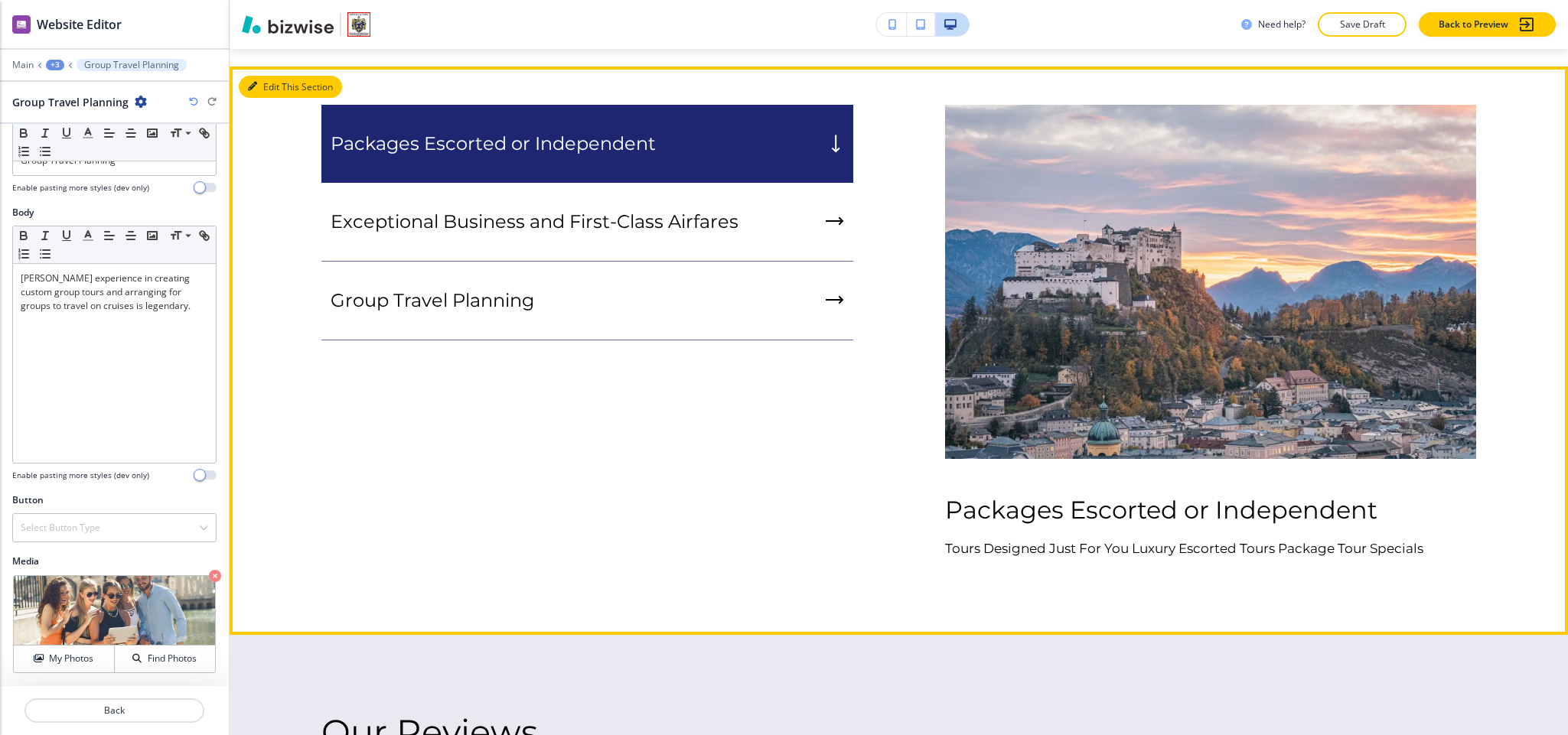
click at [271, 76] on button "Edit This Section" at bounding box center [291, 87] width 104 height 23
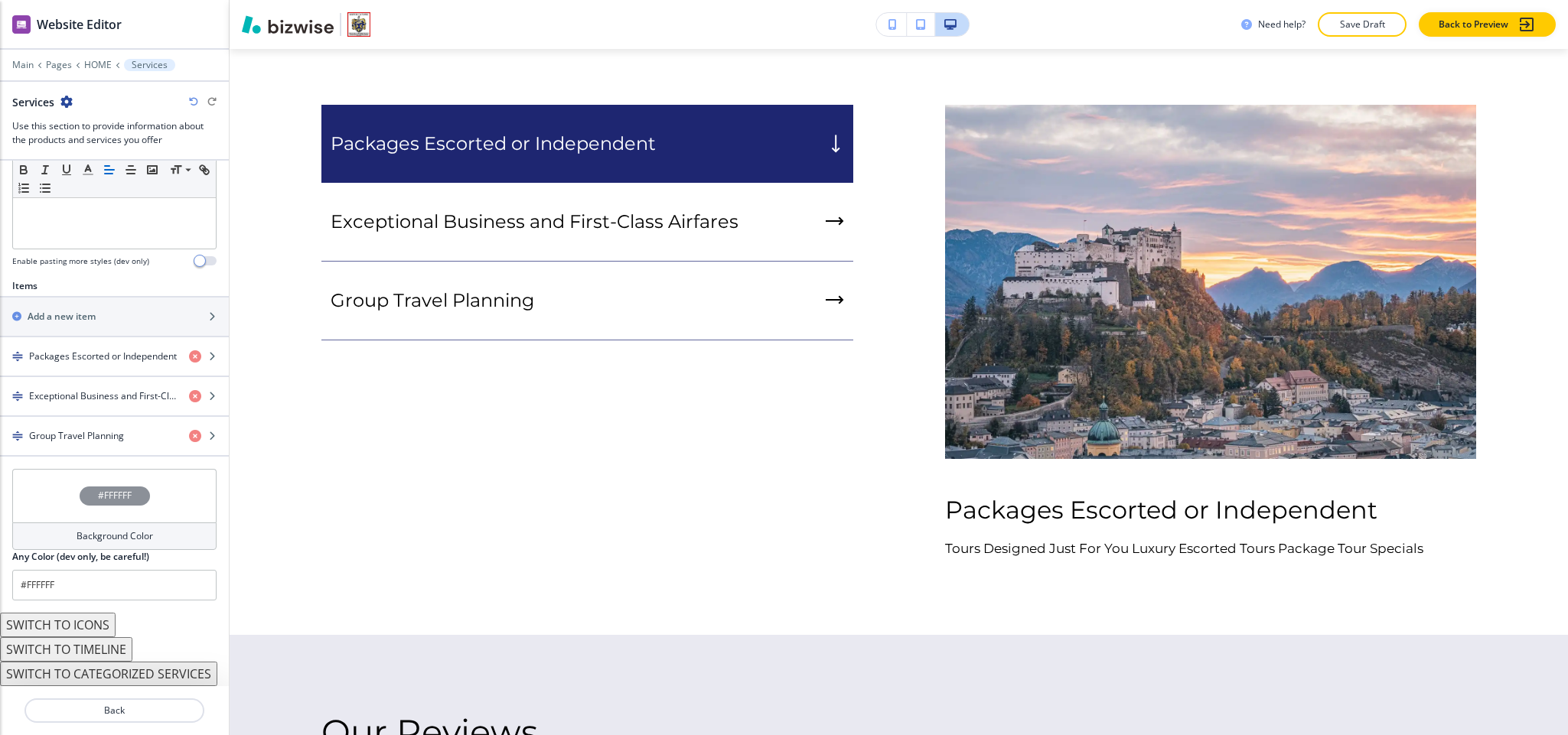
click at [42, 501] on div "#FFFFFF" at bounding box center [114, 496] width 205 height 54
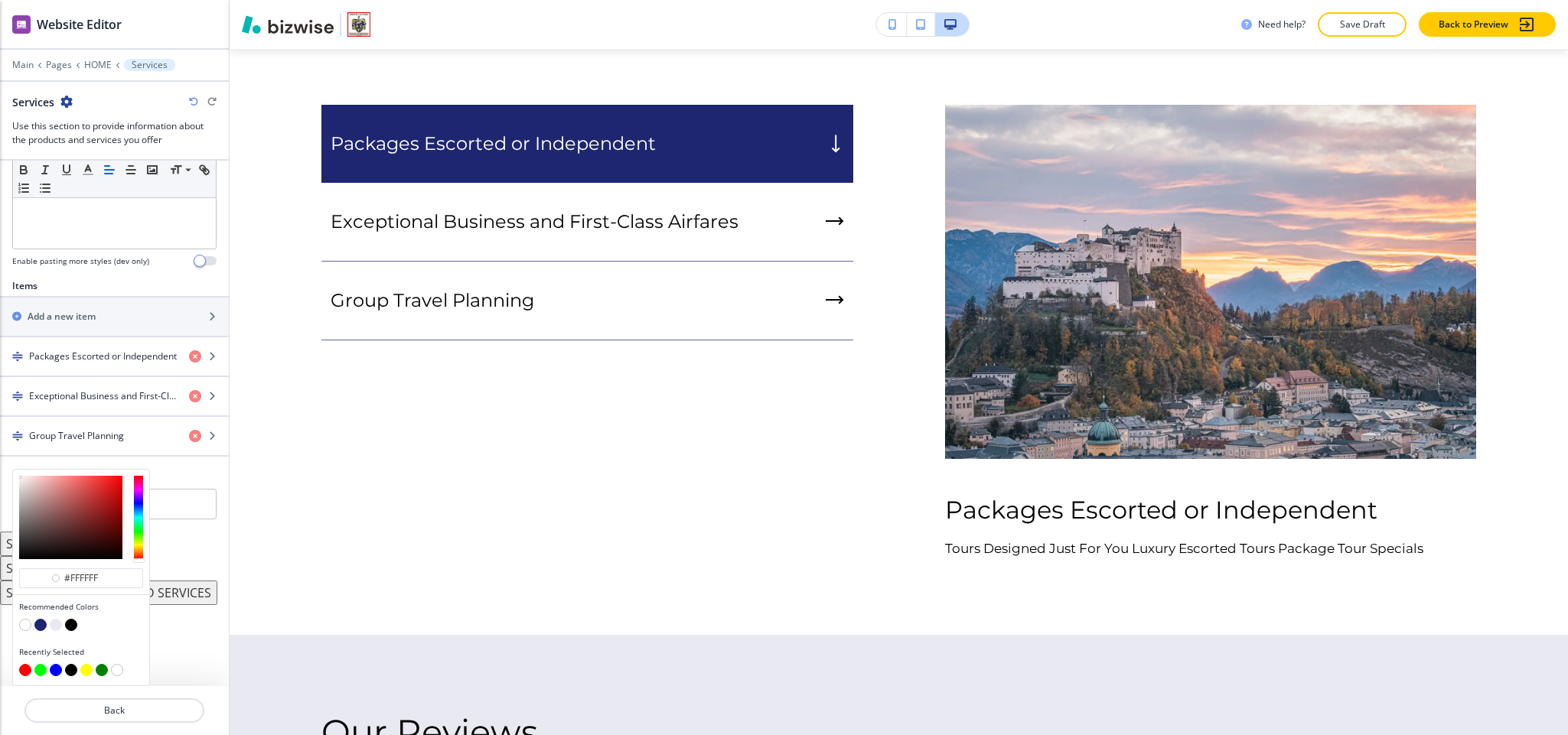
scroll to position [437, 0]
click at [61, 625] on button "button" at bounding box center [56, 625] width 12 height 12
type input "#e9e9f1"
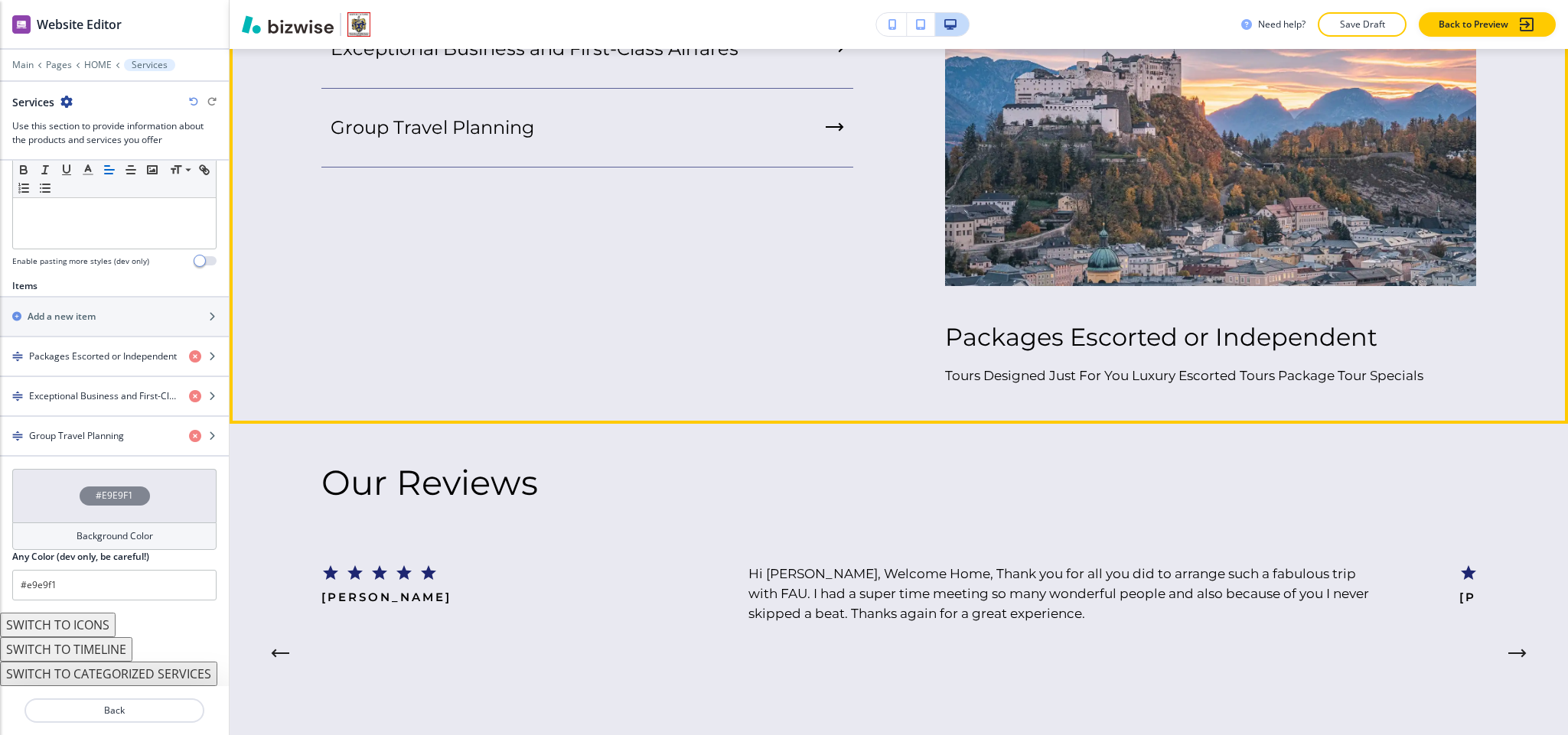
scroll to position [3022, 0]
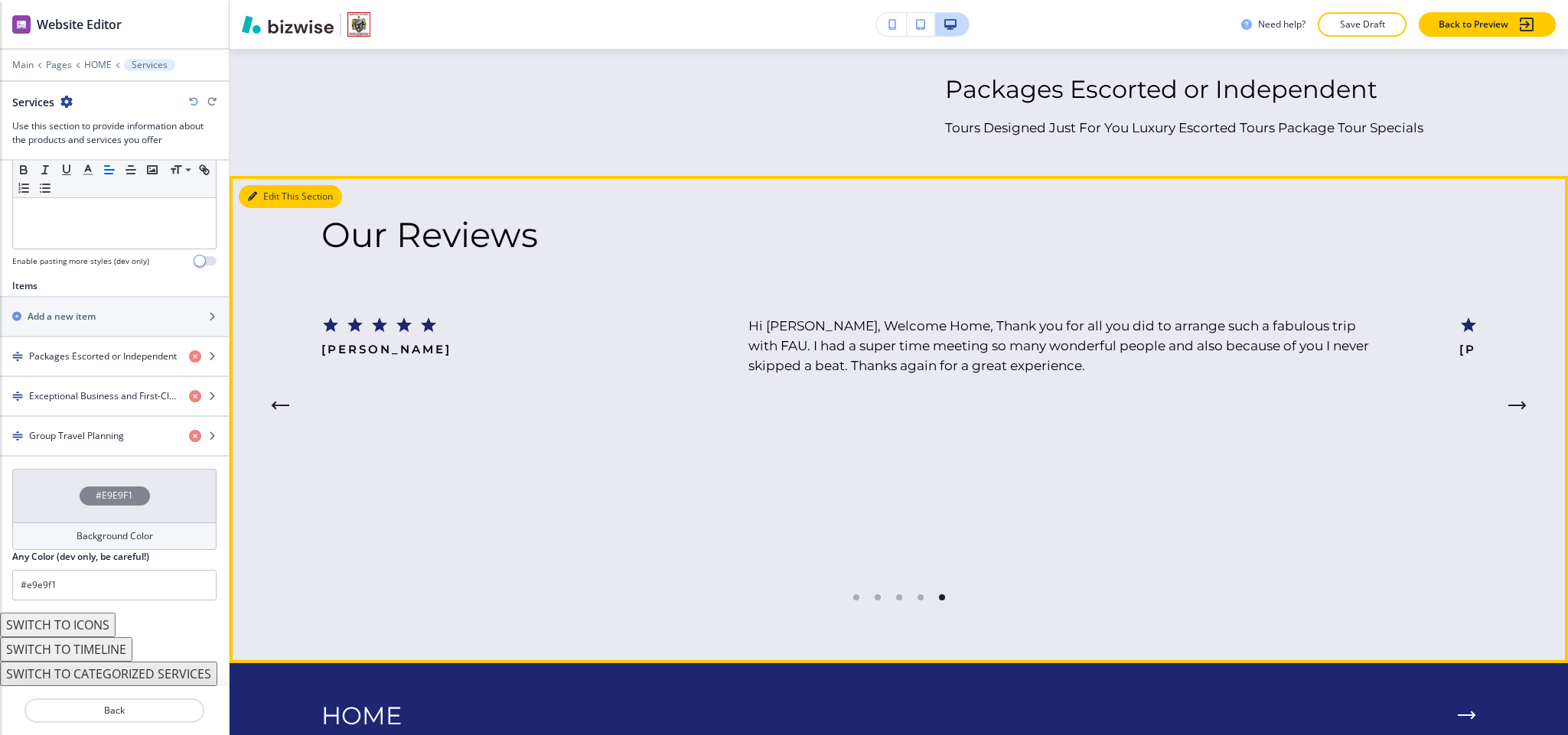
click at [269, 185] on button "Edit This Section" at bounding box center [291, 197] width 104 height 23
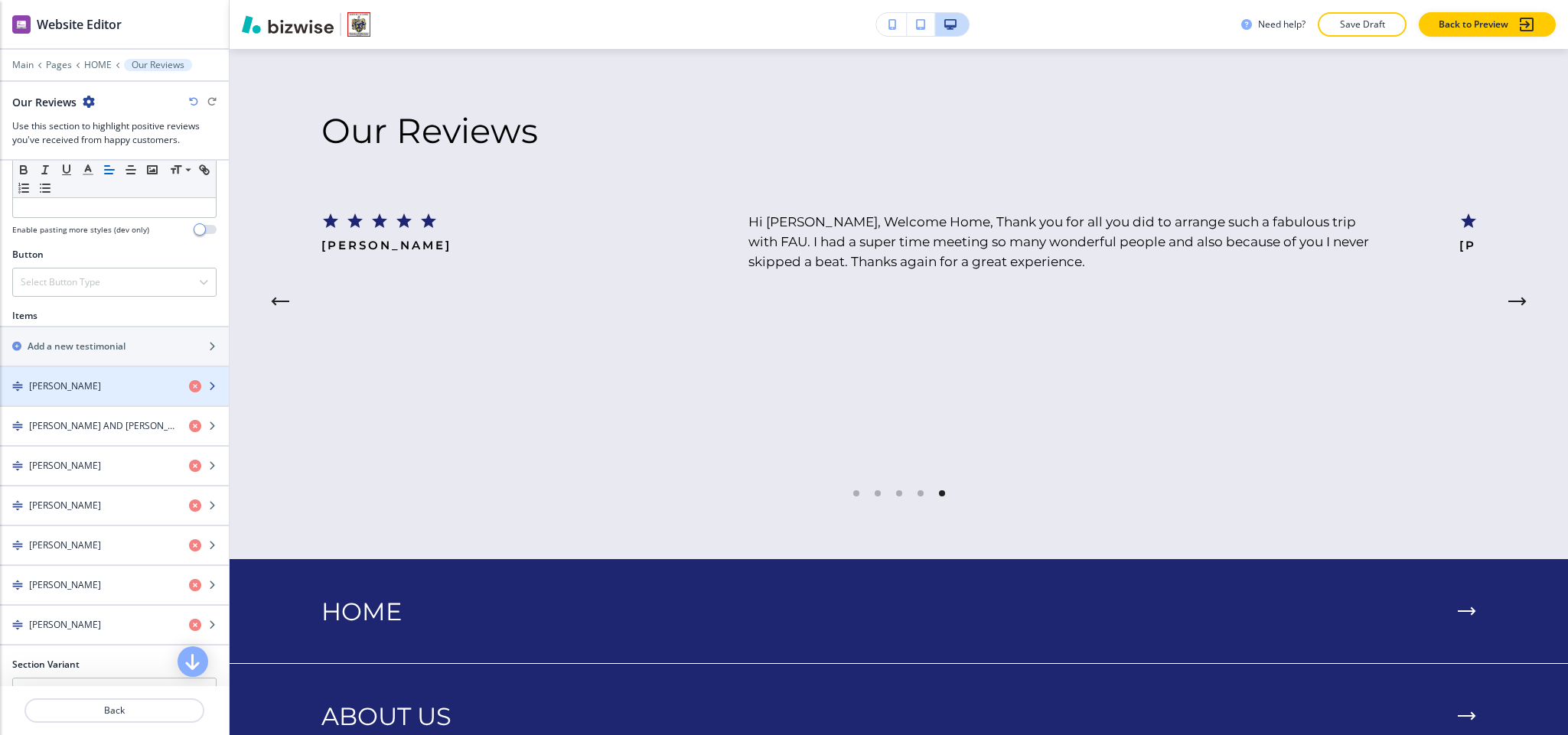
scroll to position [781, 0]
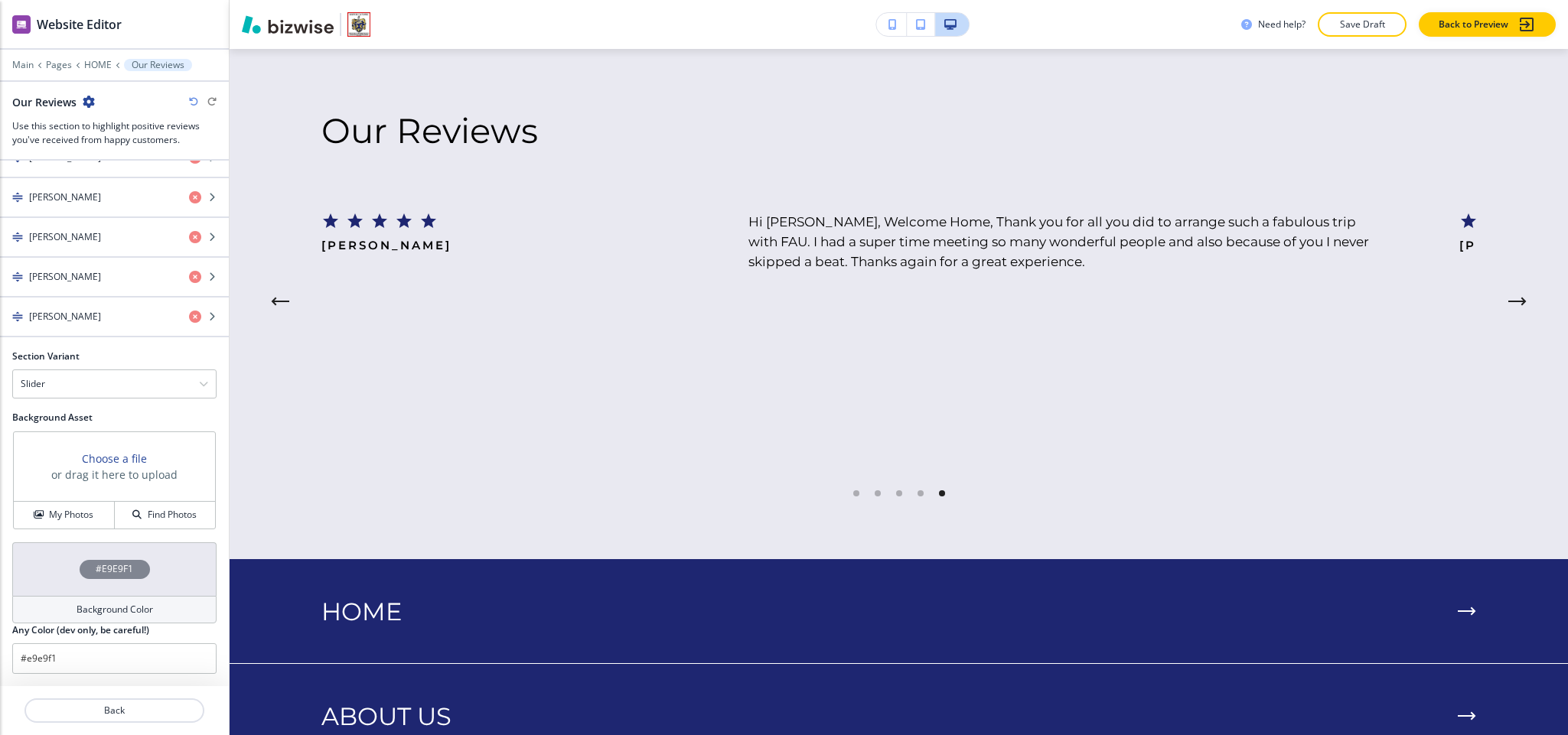
click at [39, 574] on div "#E9E9F1" at bounding box center [114, 570] width 205 height 54
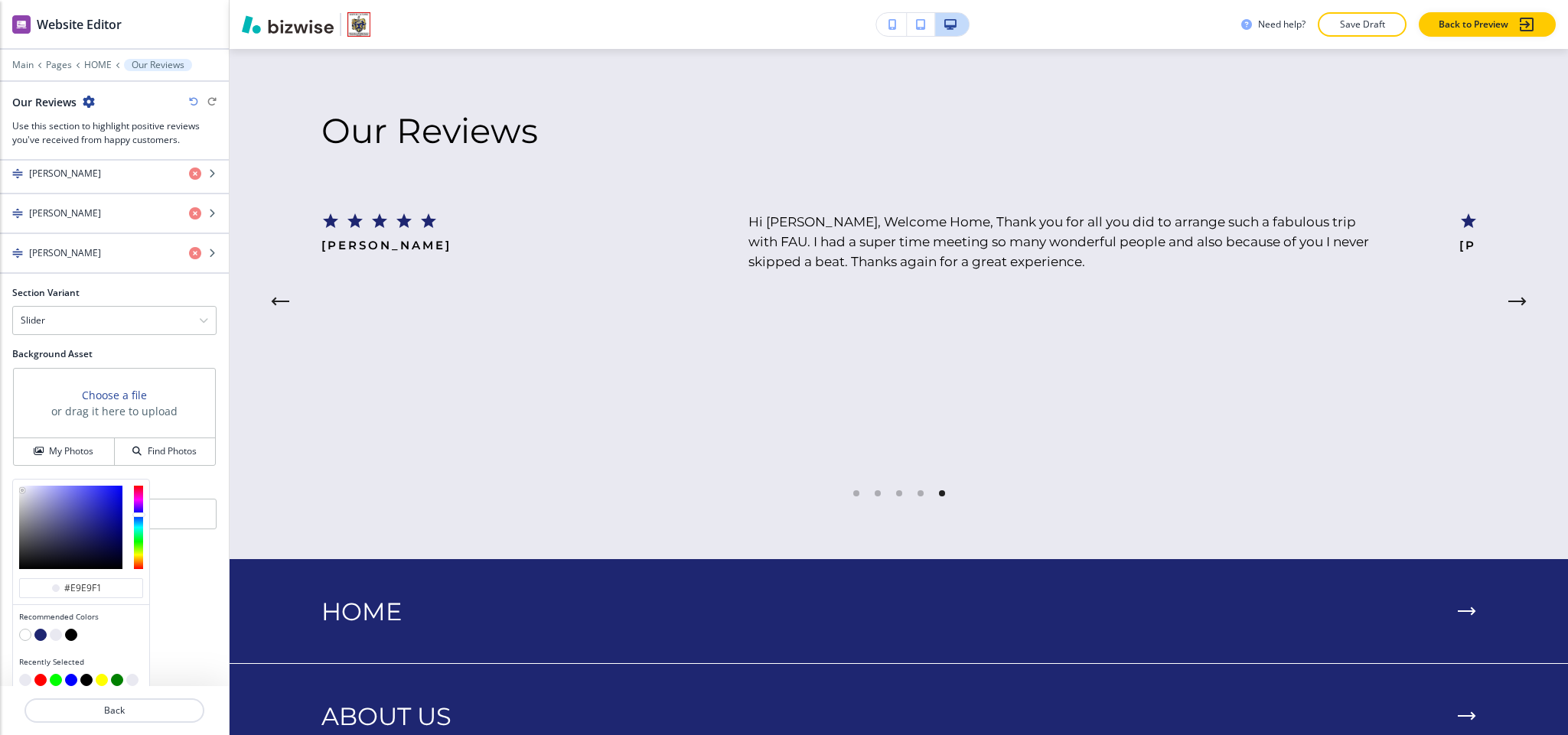
scroll to position [856, 0]
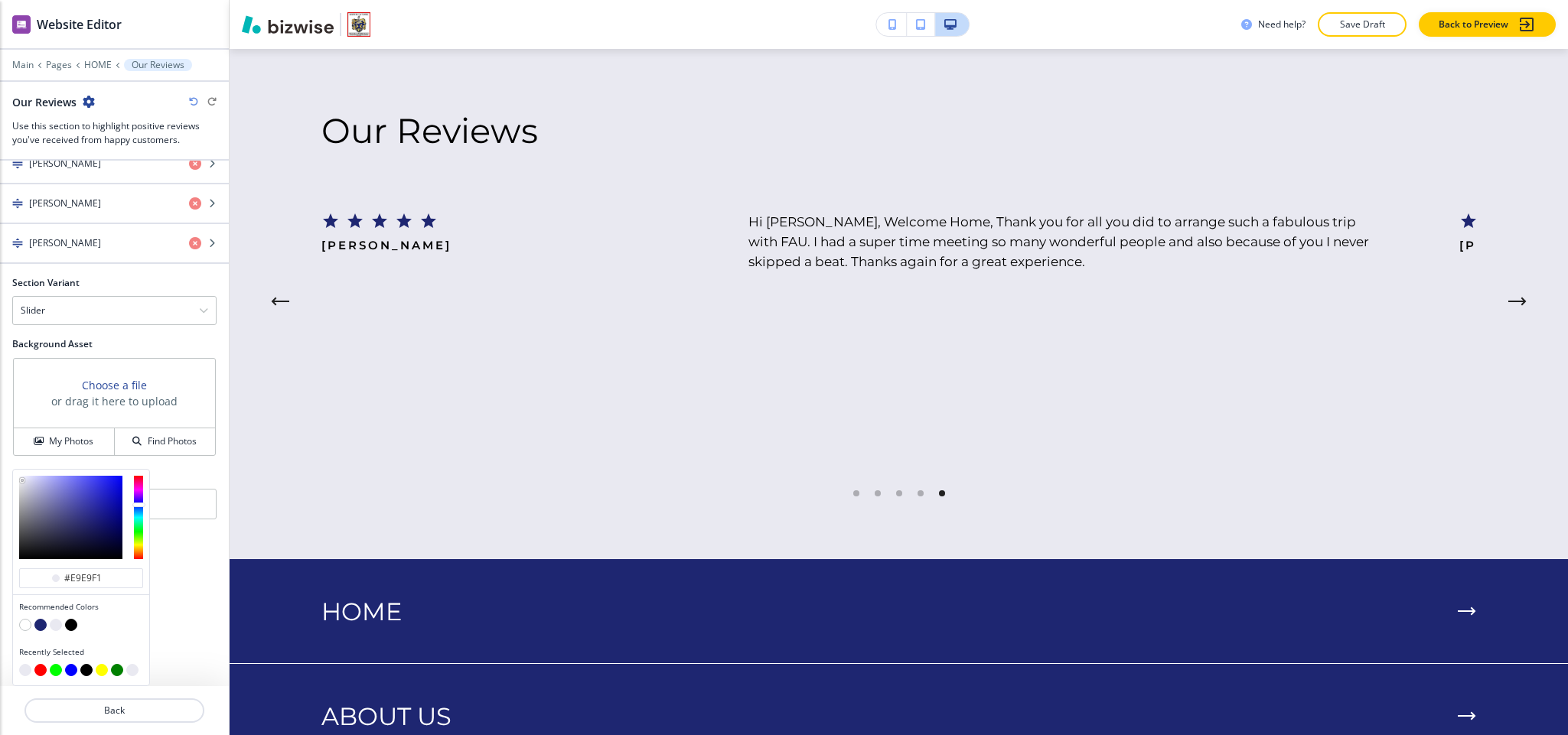
click at [26, 621] on button "button" at bounding box center [25, 625] width 12 height 12
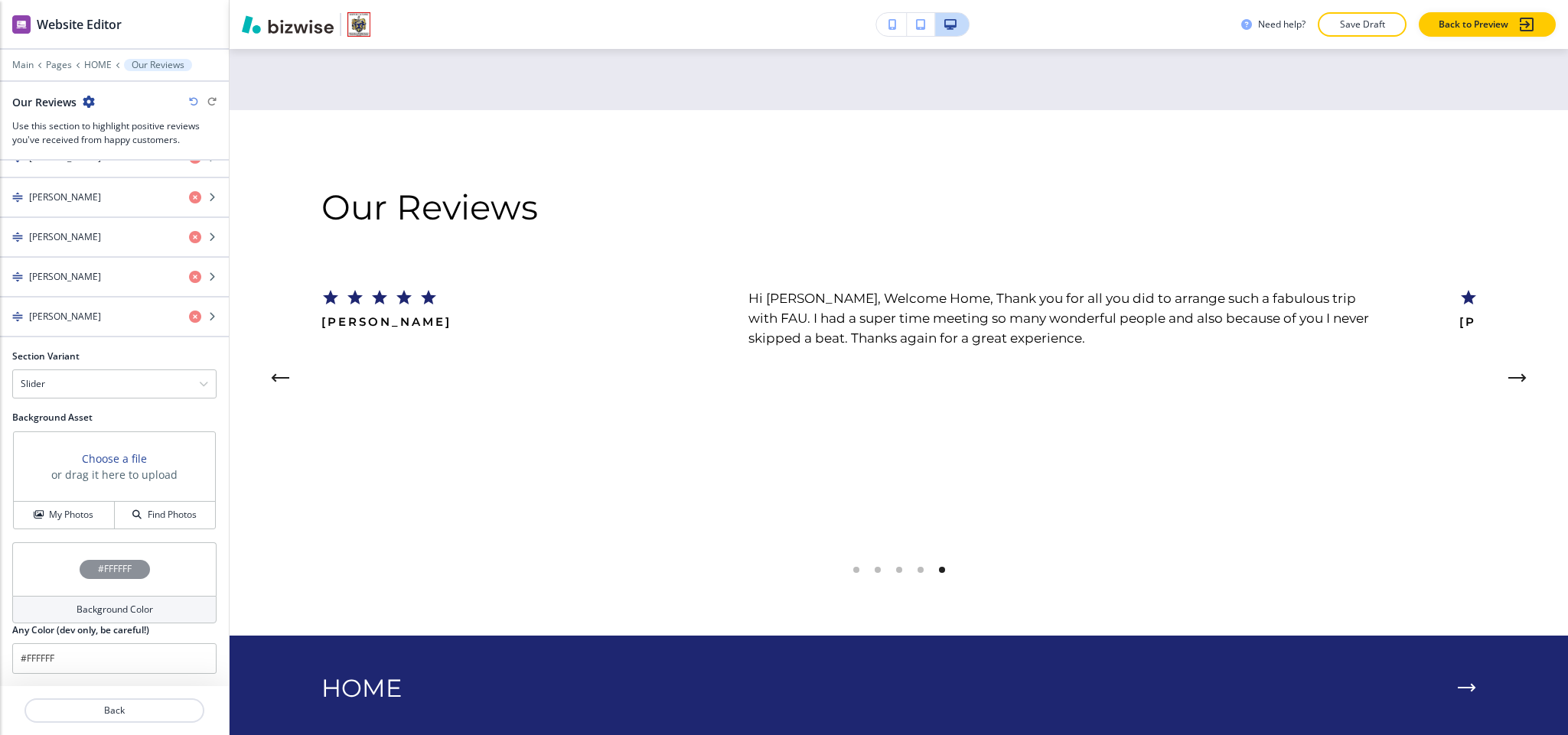
scroll to position [3164, 0]
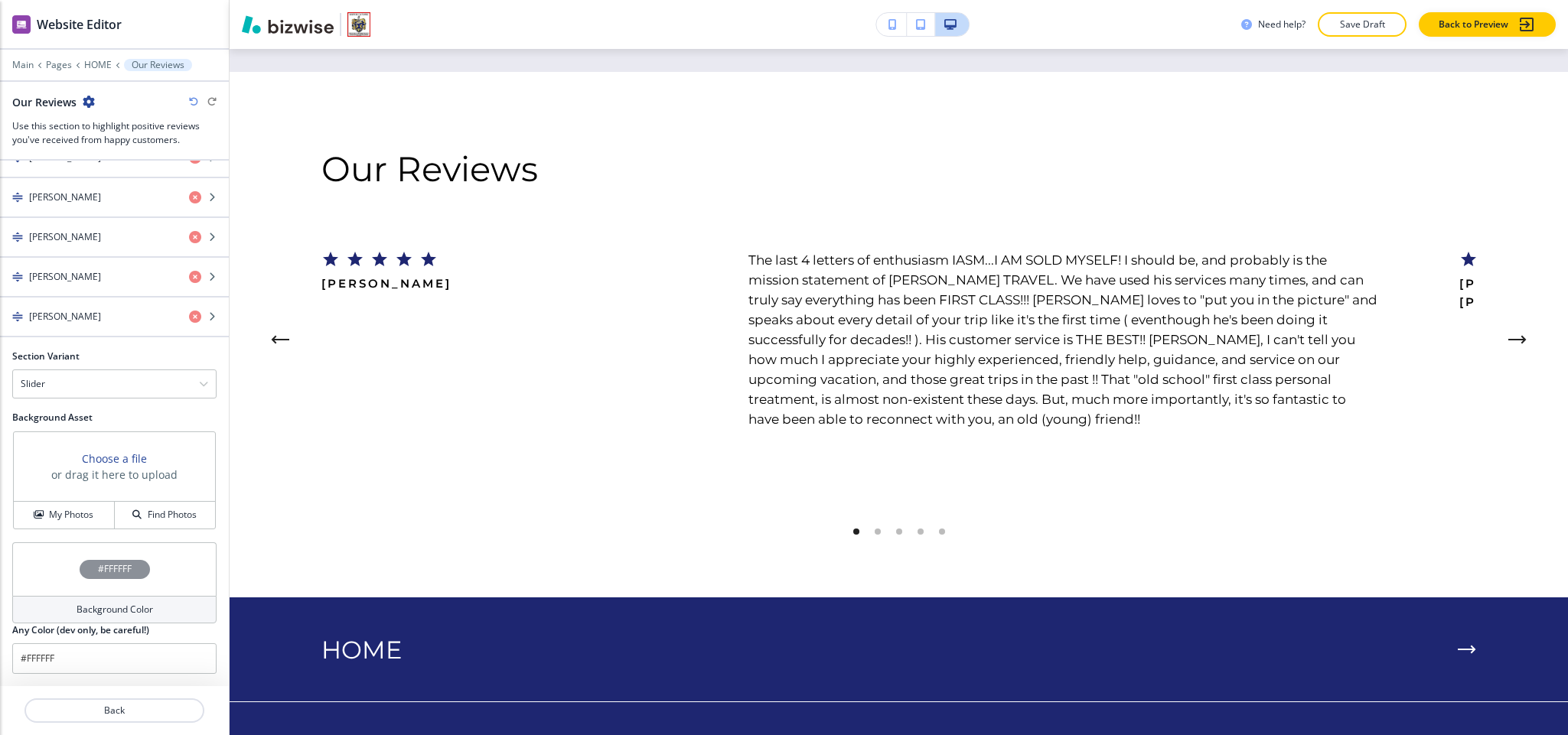
click at [53, 558] on div "#FFFFFF" at bounding box center [114, 570] width 205 height 54
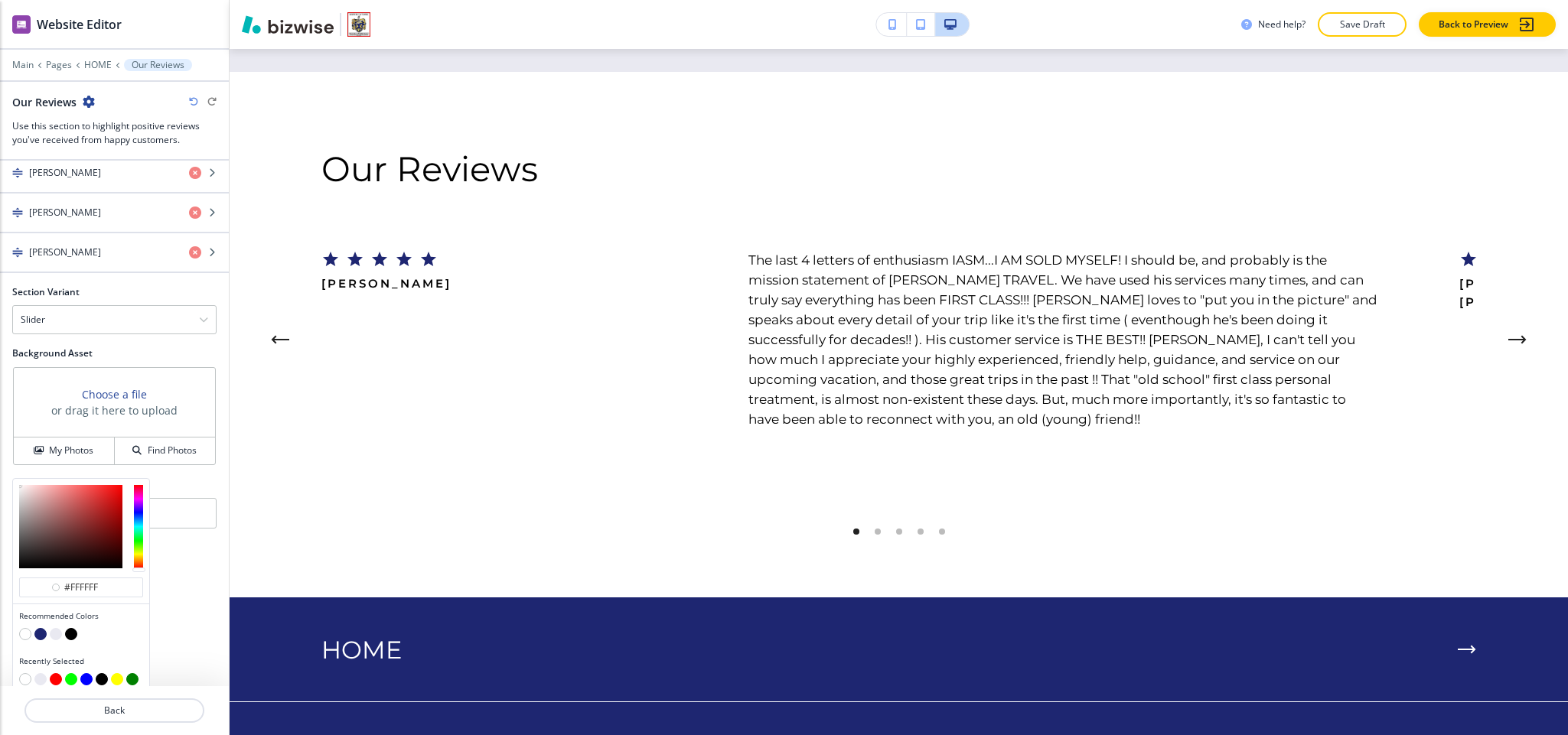
scroll to position [856, 0]
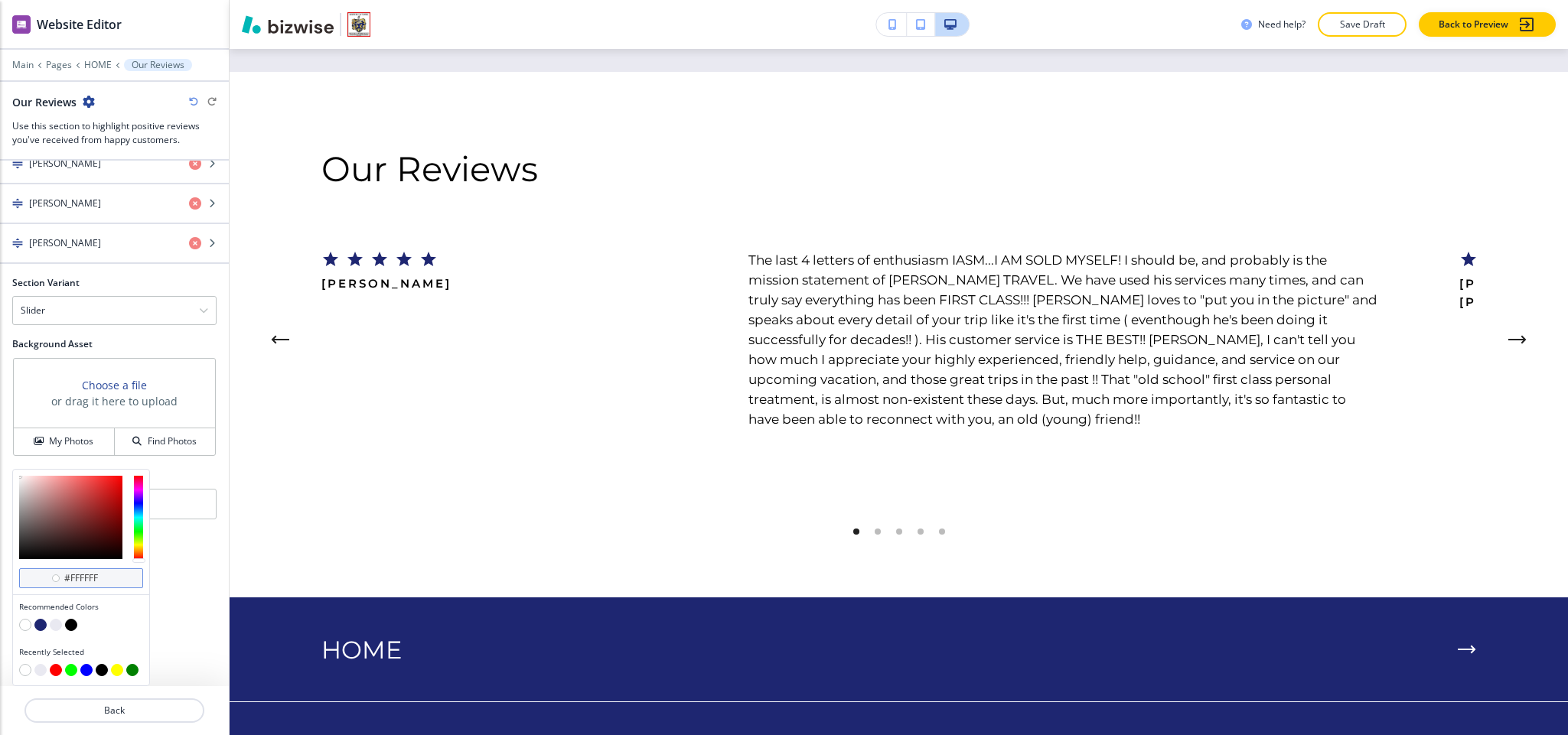
click at [110, 577] on input "#ffffff" at bounding box center [89, 578] width 54 height 12
paste input "9f7"
type input "#fff9f7"
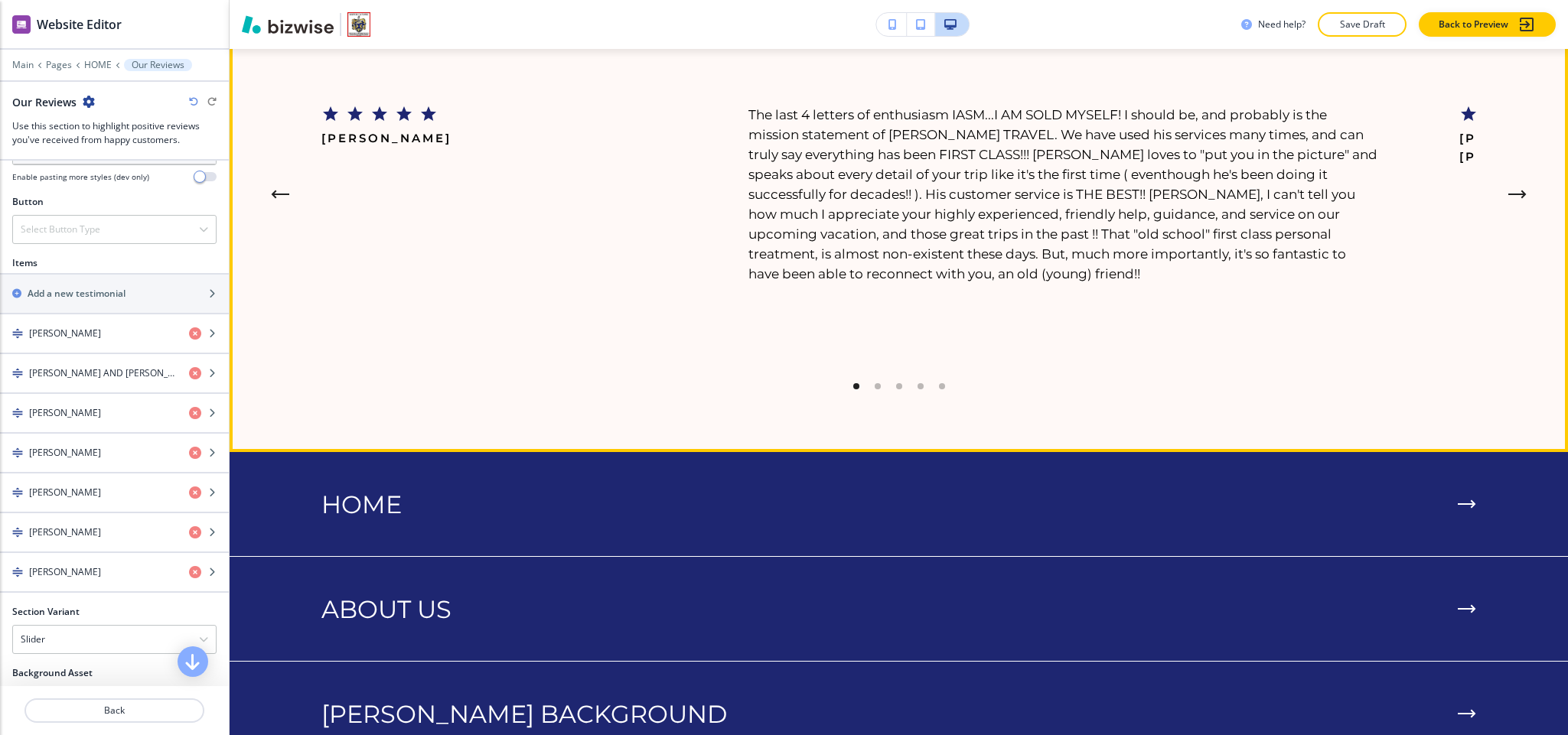
scroll to position [3623, 0]
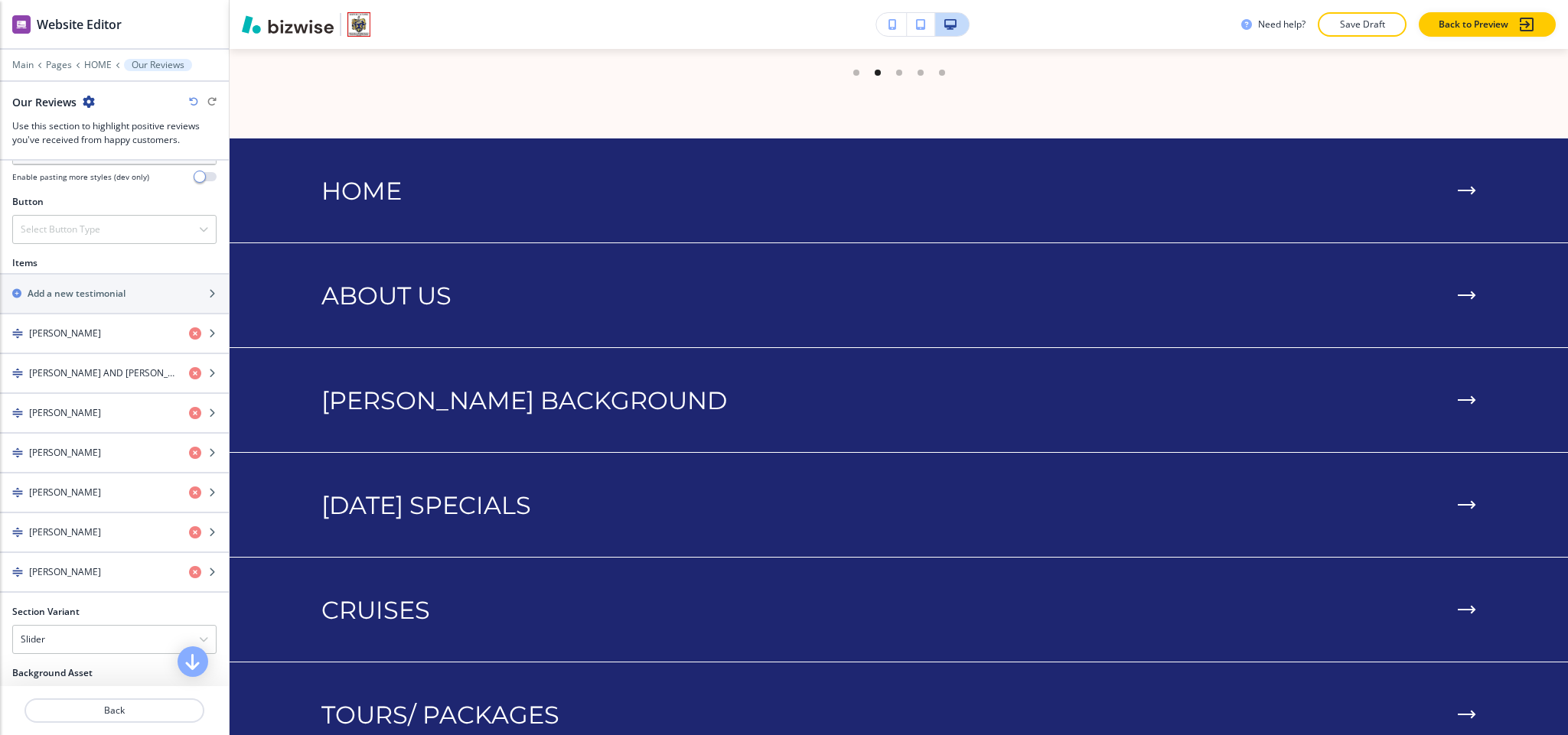
type input "#fff9f7"
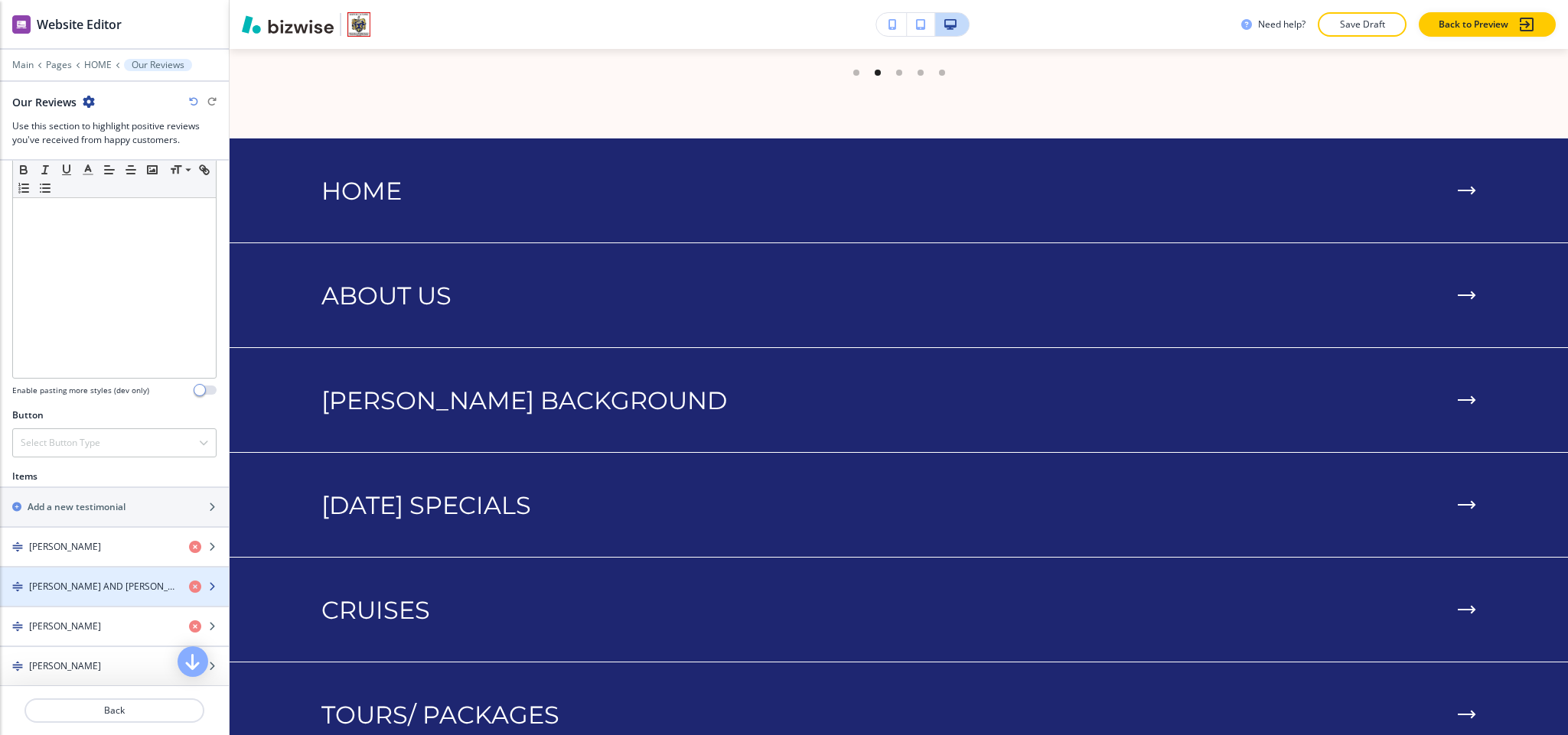
scroll to position [282, 0]
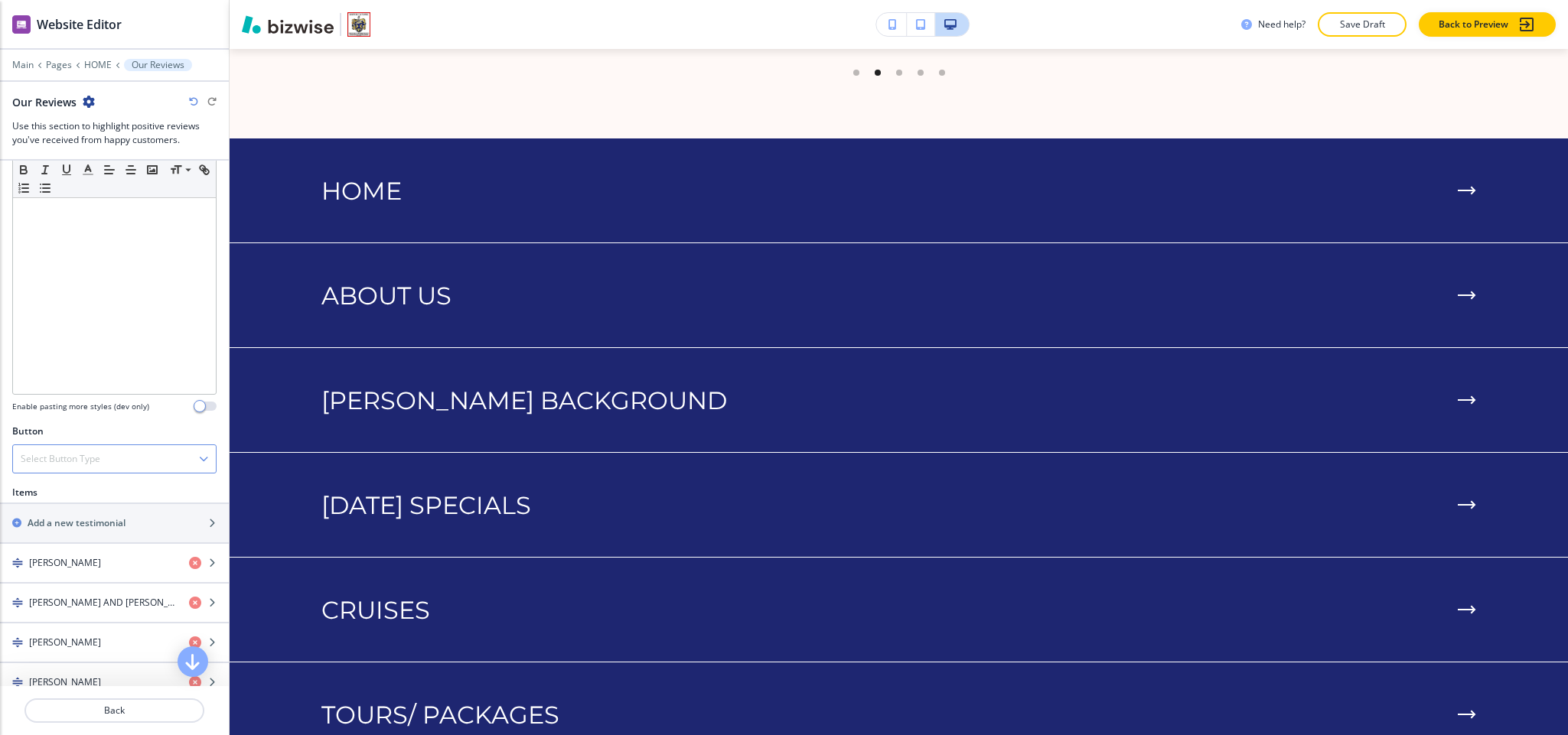
click at [69, 474] on div "Select Button Type Telephone External Link Social Media Email File Sharing Inte…" at bounding box center [114, 459] width 205 height 29
click at [69, 614] on h4 "Internal Link" at bounding box center [114, 616] width 187 height 13
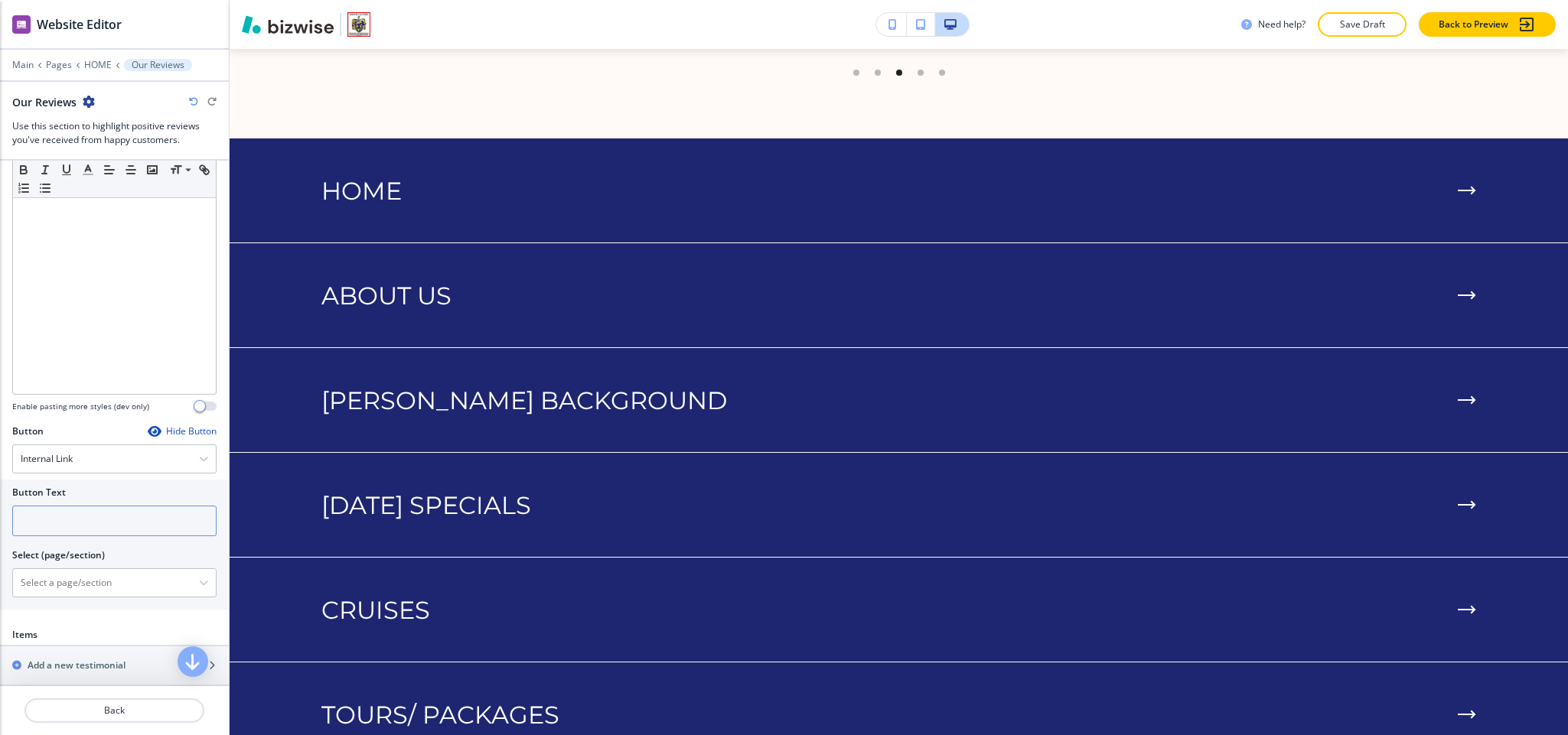
click at [59, 536] on input "text" at bounding box center [114, 522] width 205 height 31
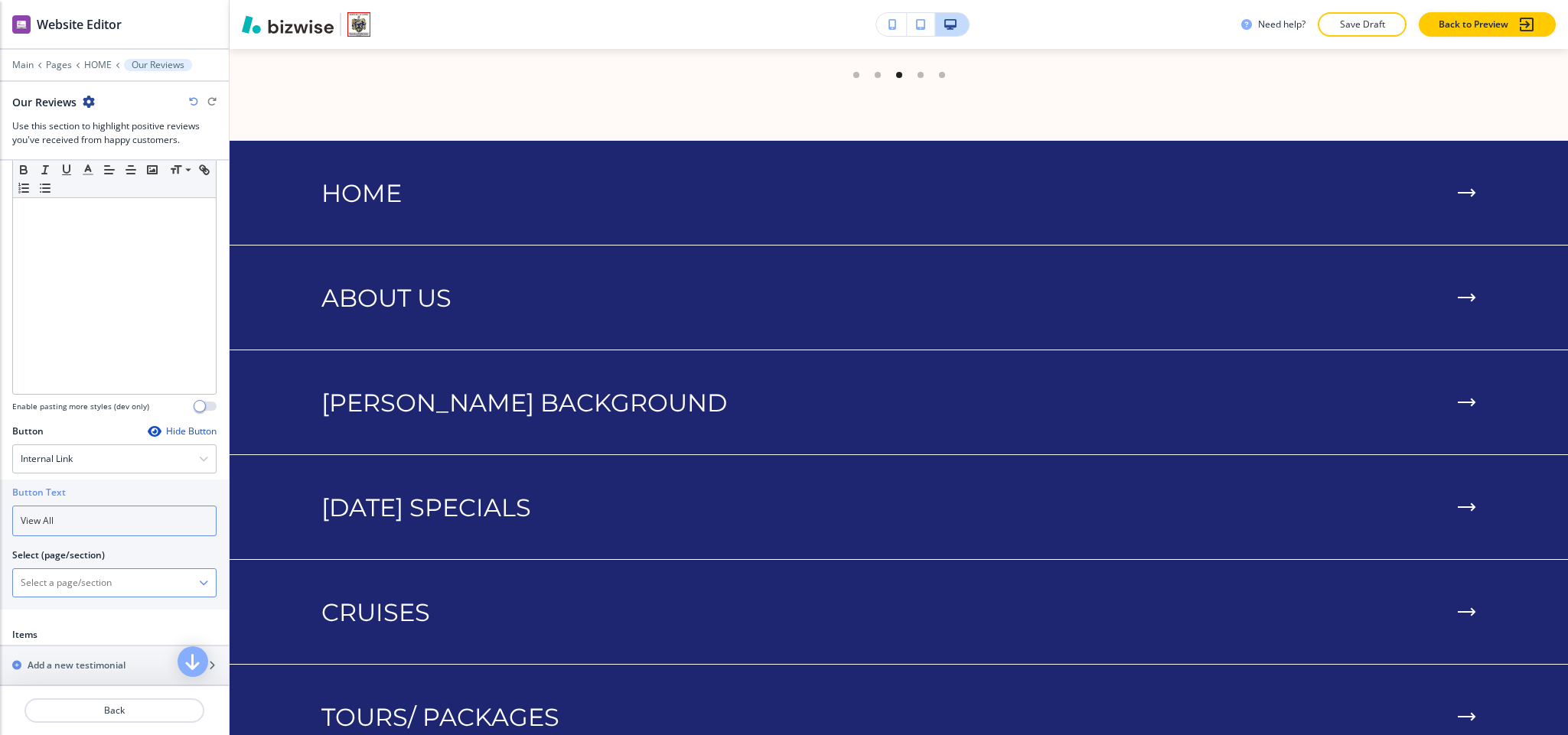
type input "View All"
click at [78, 586] on \(page\/section\) "Manual Input" at bounding box center [107, 582] width 186 height 26
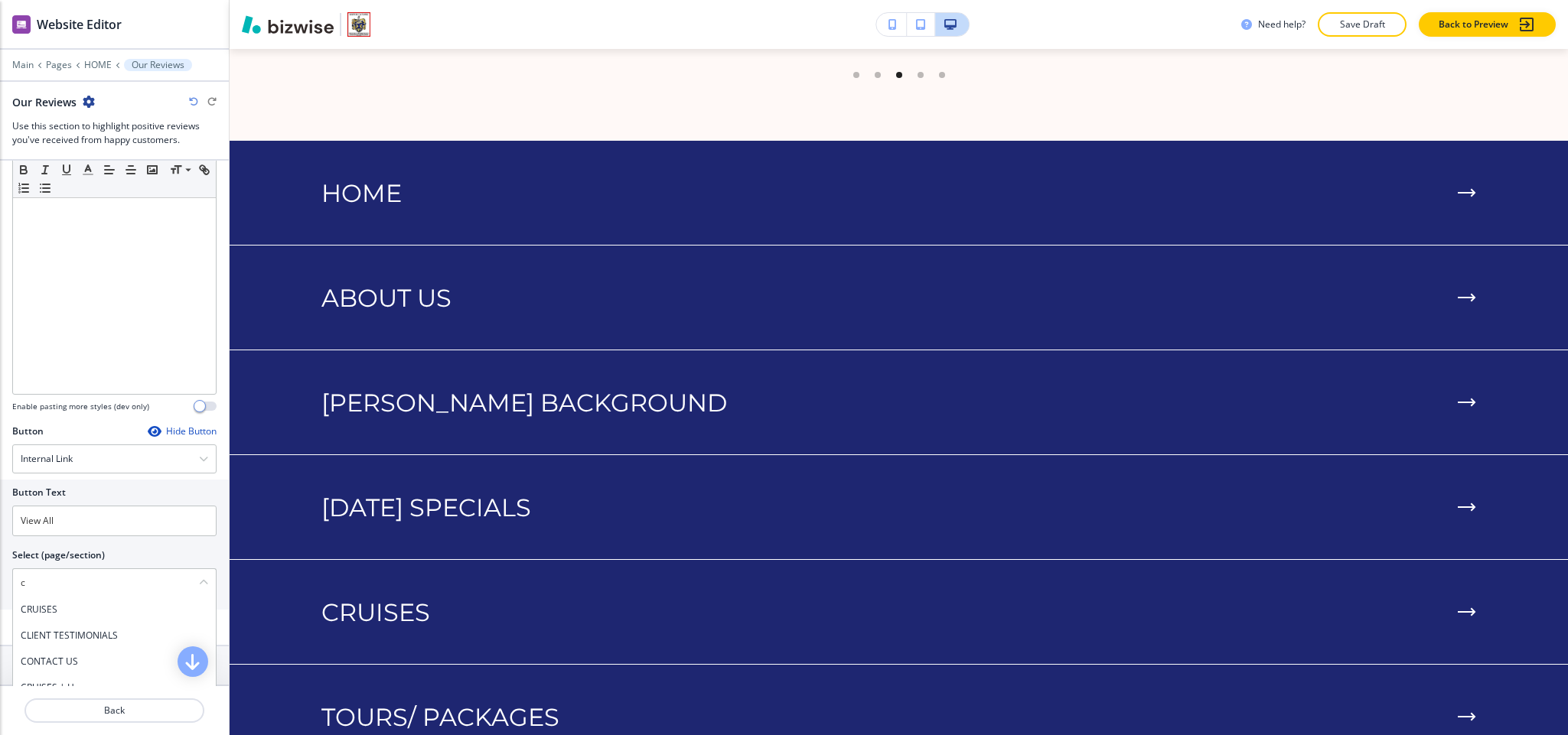
drag, startPoint x: 86, startPoint y: 634, endPoint x: 112, endPoint y: 623, distance: 28.2
click at [86, 634] on div "CLIENT TESTIMONIALS" at bounding box center [114, 635] width 203 height 26
type \(page\/section\) "CLIENT TESTIMONIALS"
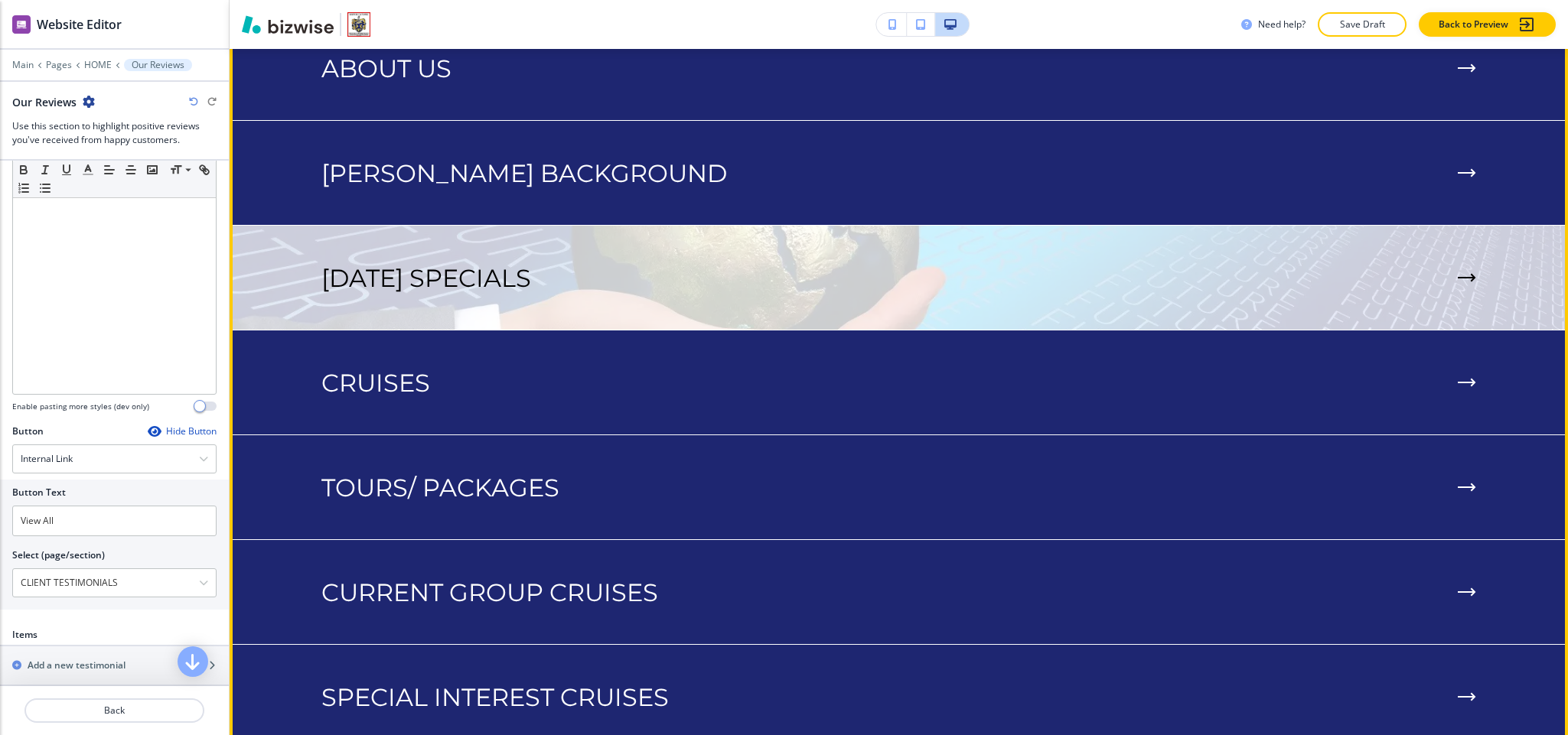
scroll to position [3623, 0]
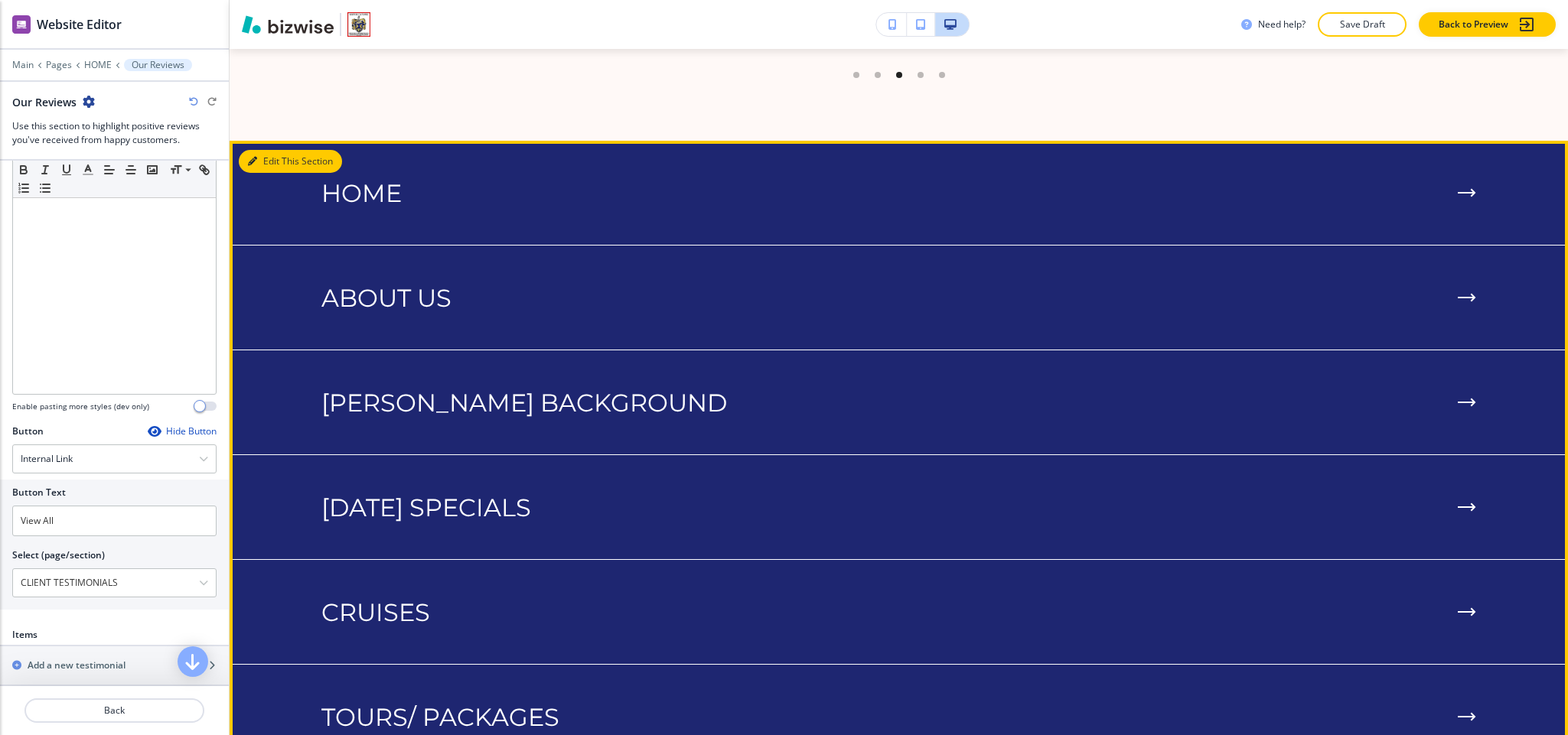
click at [261, 150] on button "Edit This Section" at bounding box center [291, 161] width 104 height 23
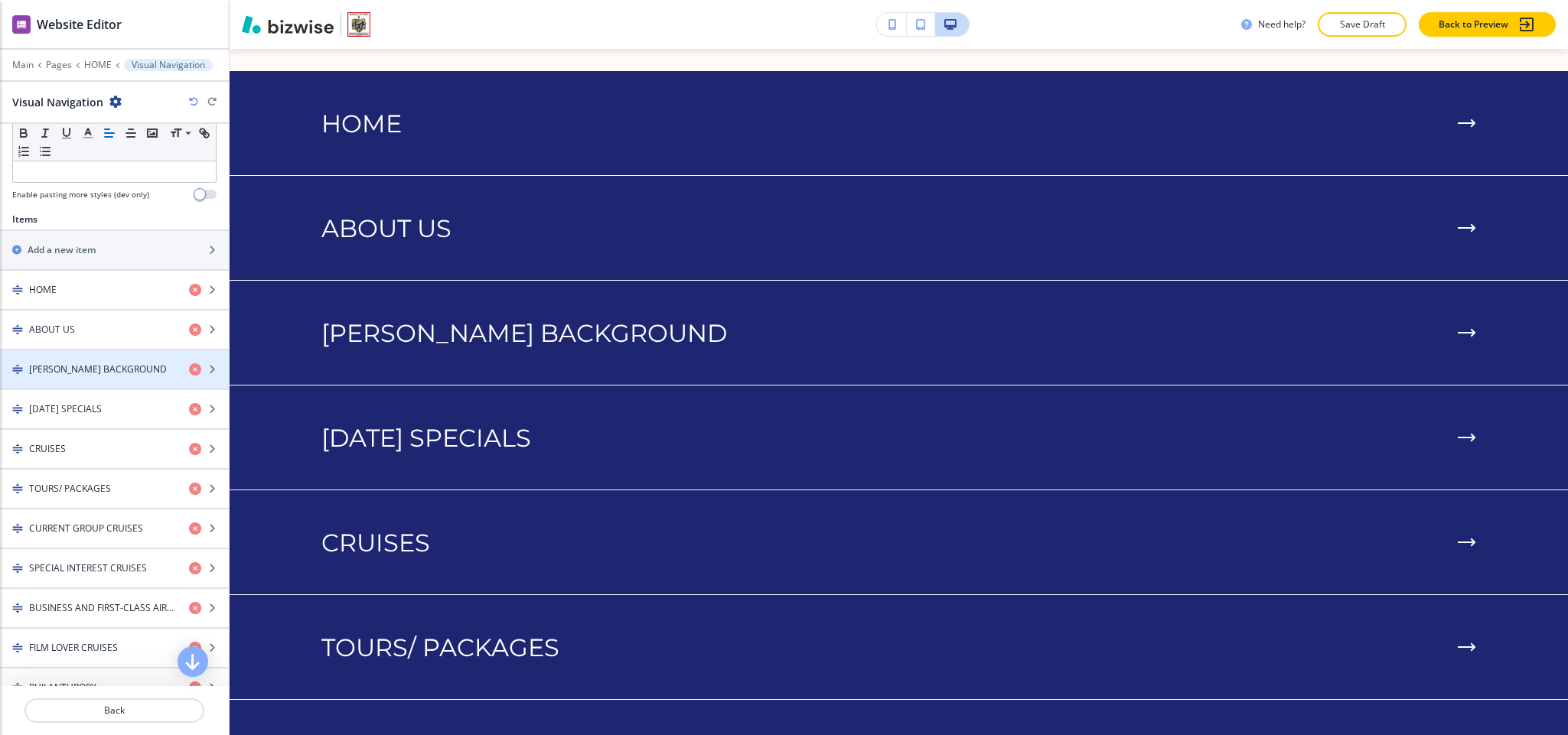
scroll to position [459, 0]
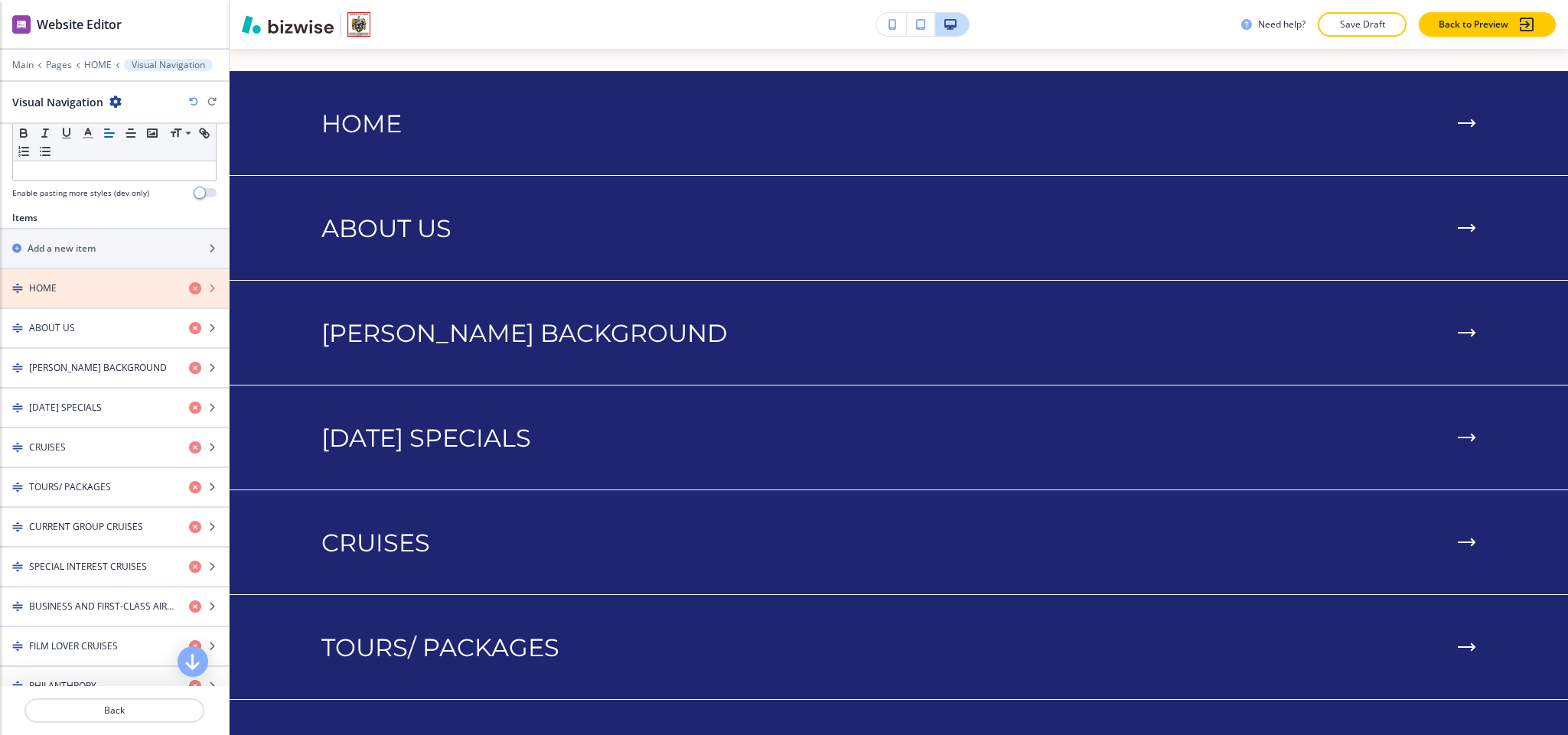
click at [189, 294] on icon "button" at bounding box center [195, 288] width 12 height 12
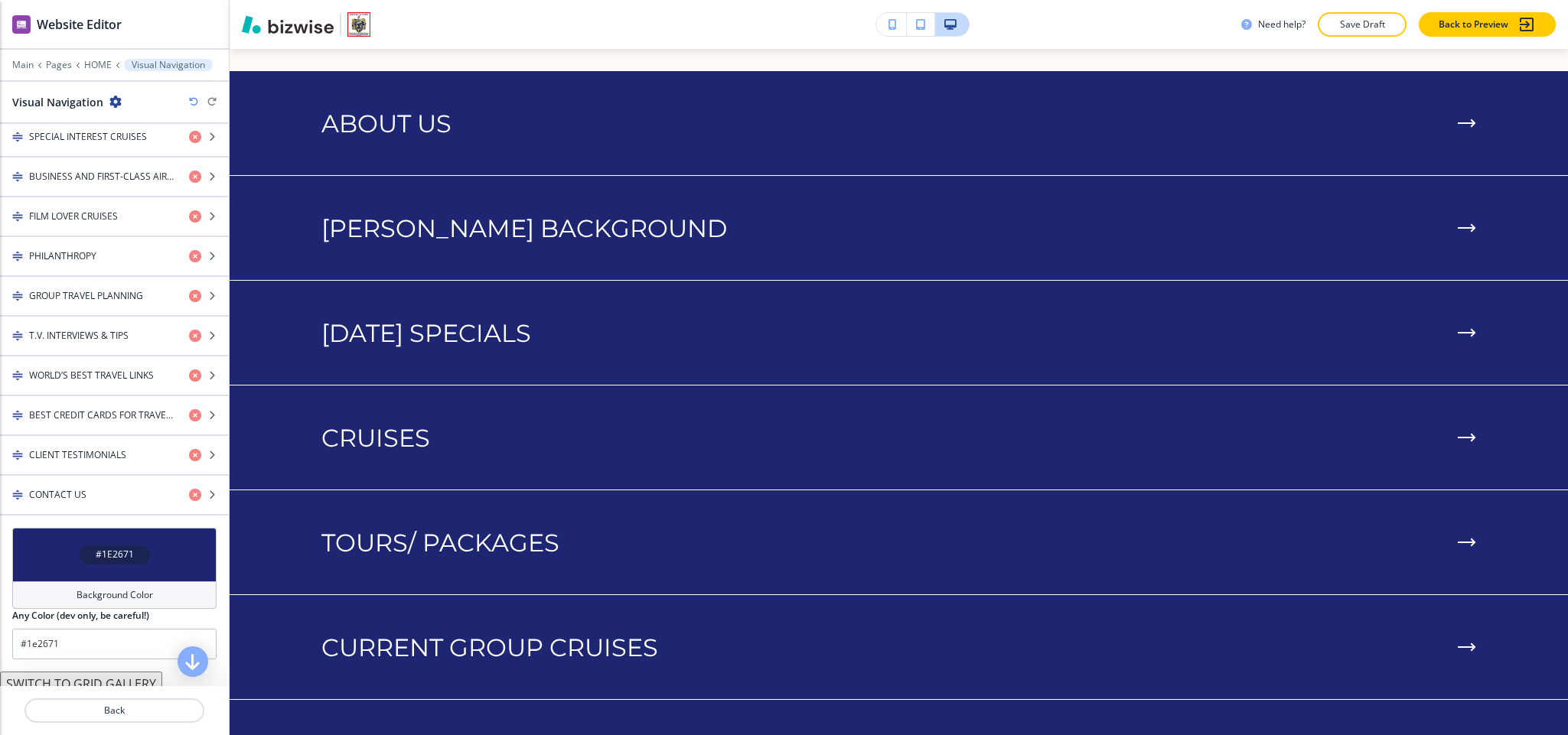
scroll to position [895, 0]
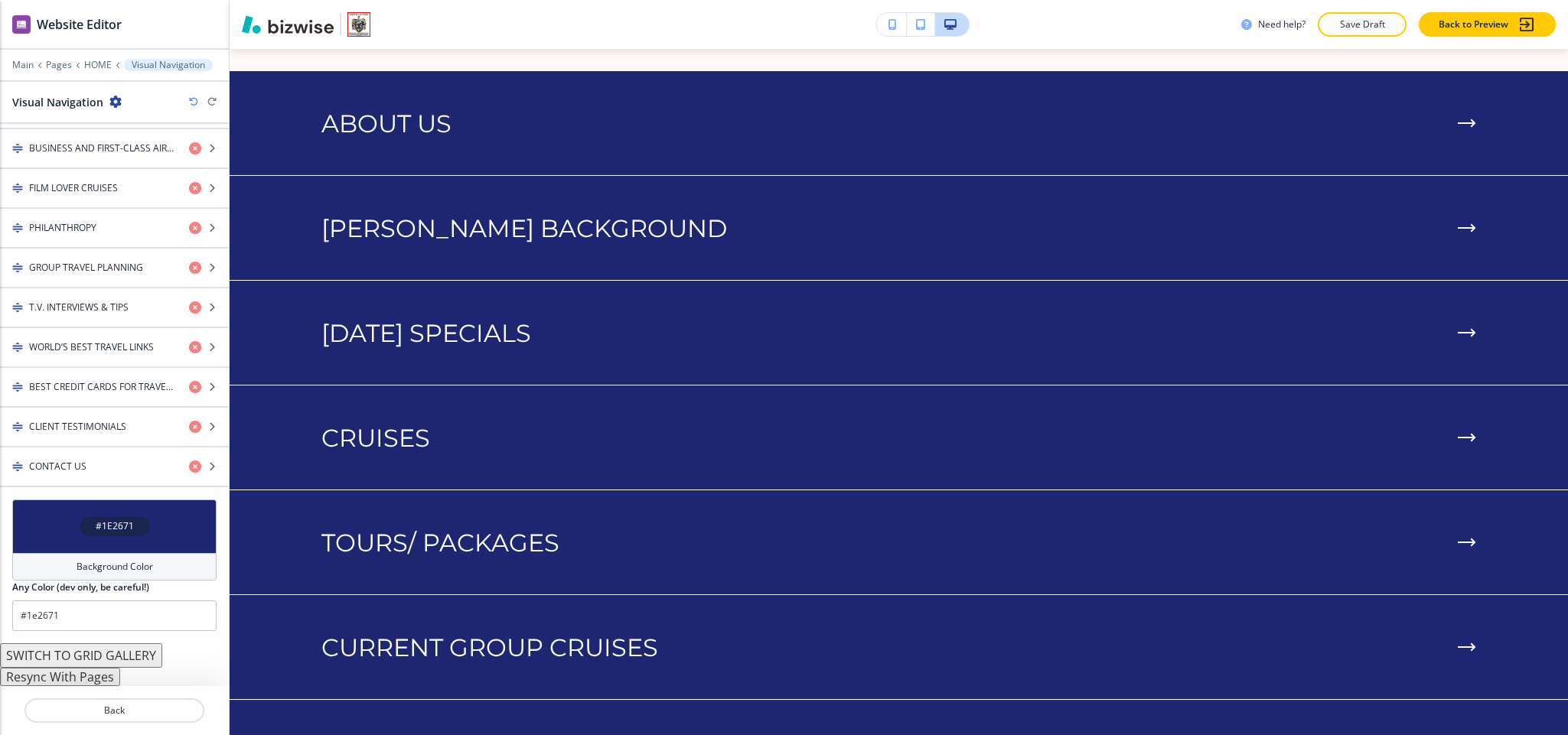
click at [83, 675] on button "Resync With Pages" at bounding box center [60, 676] width 120 height 18
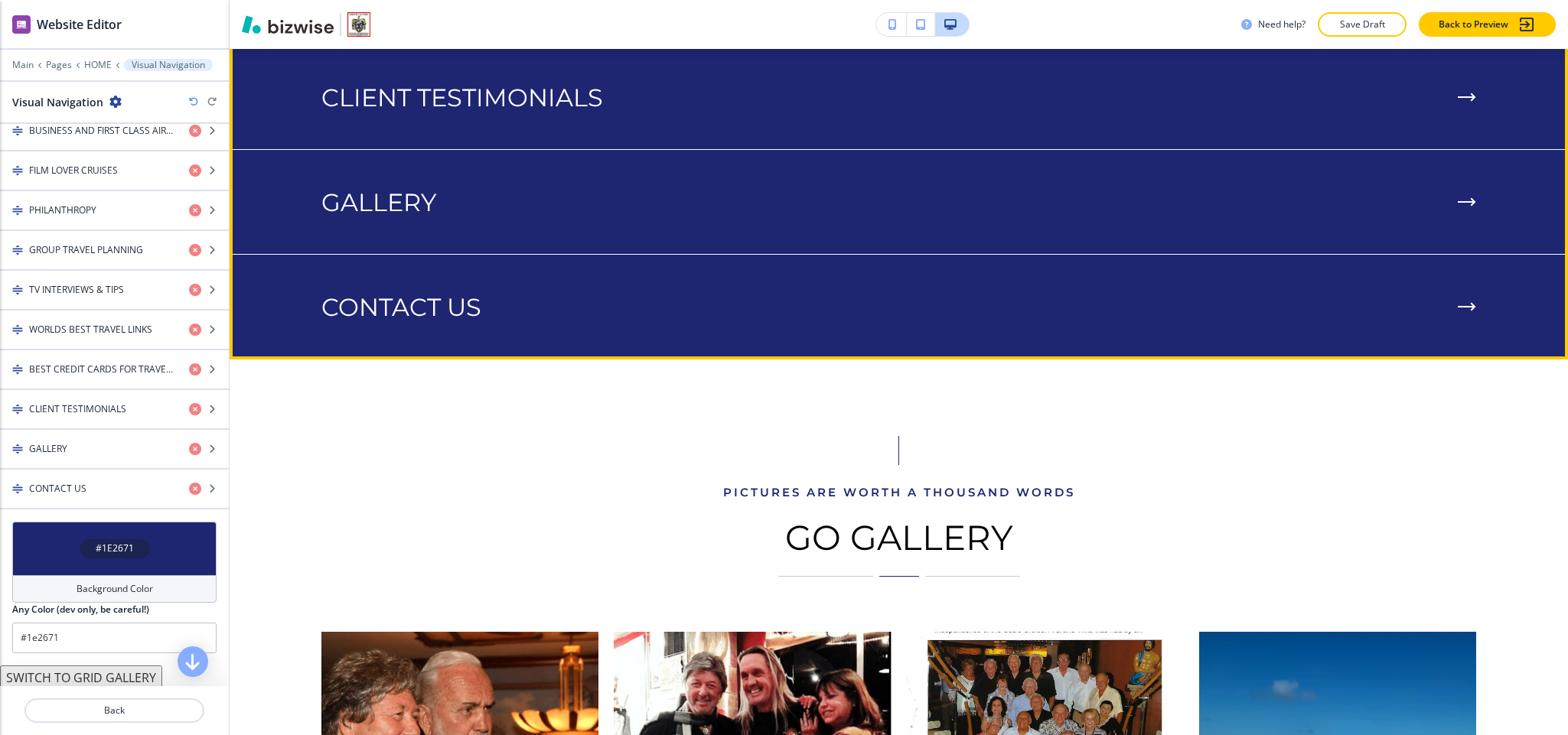
scroll to position [5185, 0]
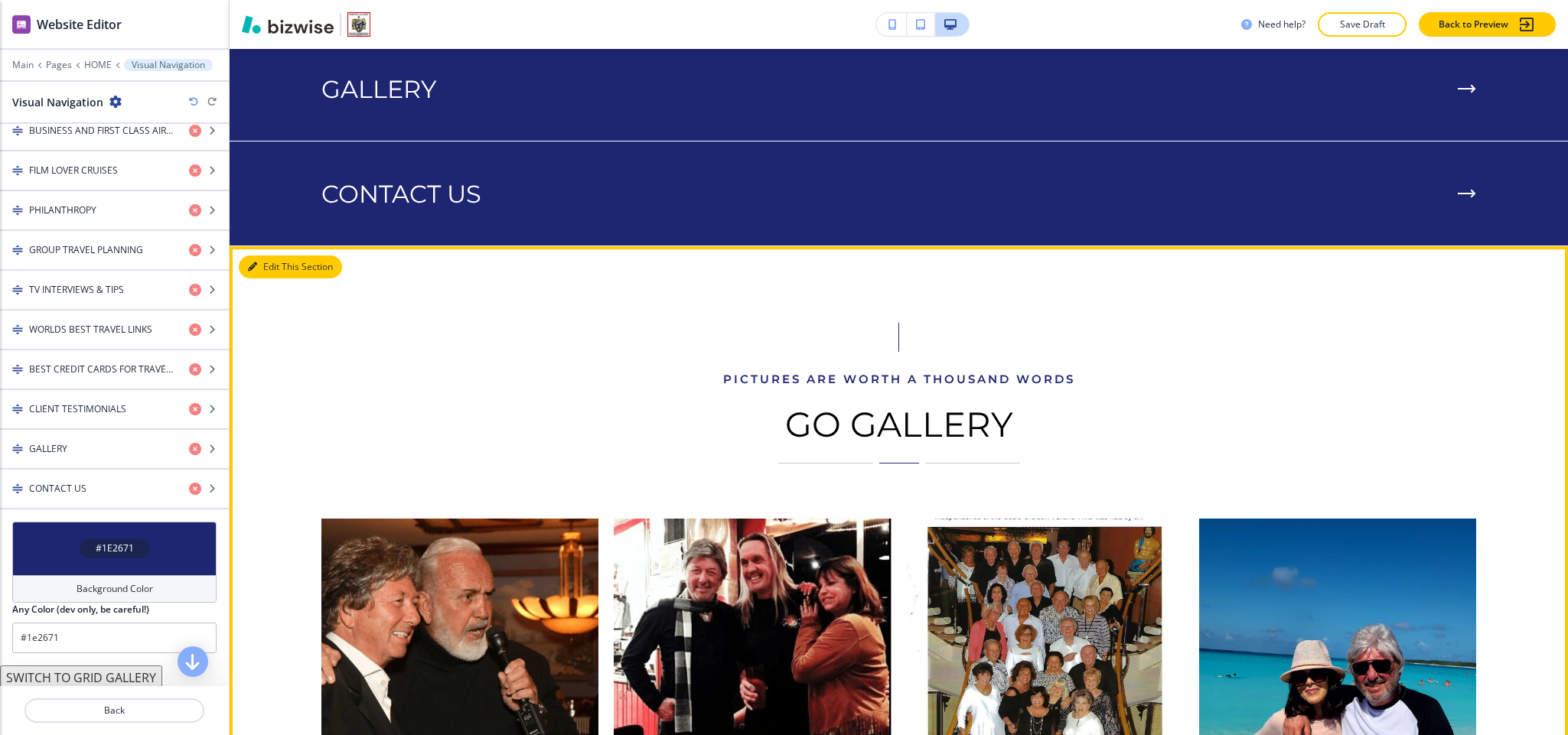
click at [265, 256] on button "Edit This Section" at bounding box center [291, 267] width 104 height 23
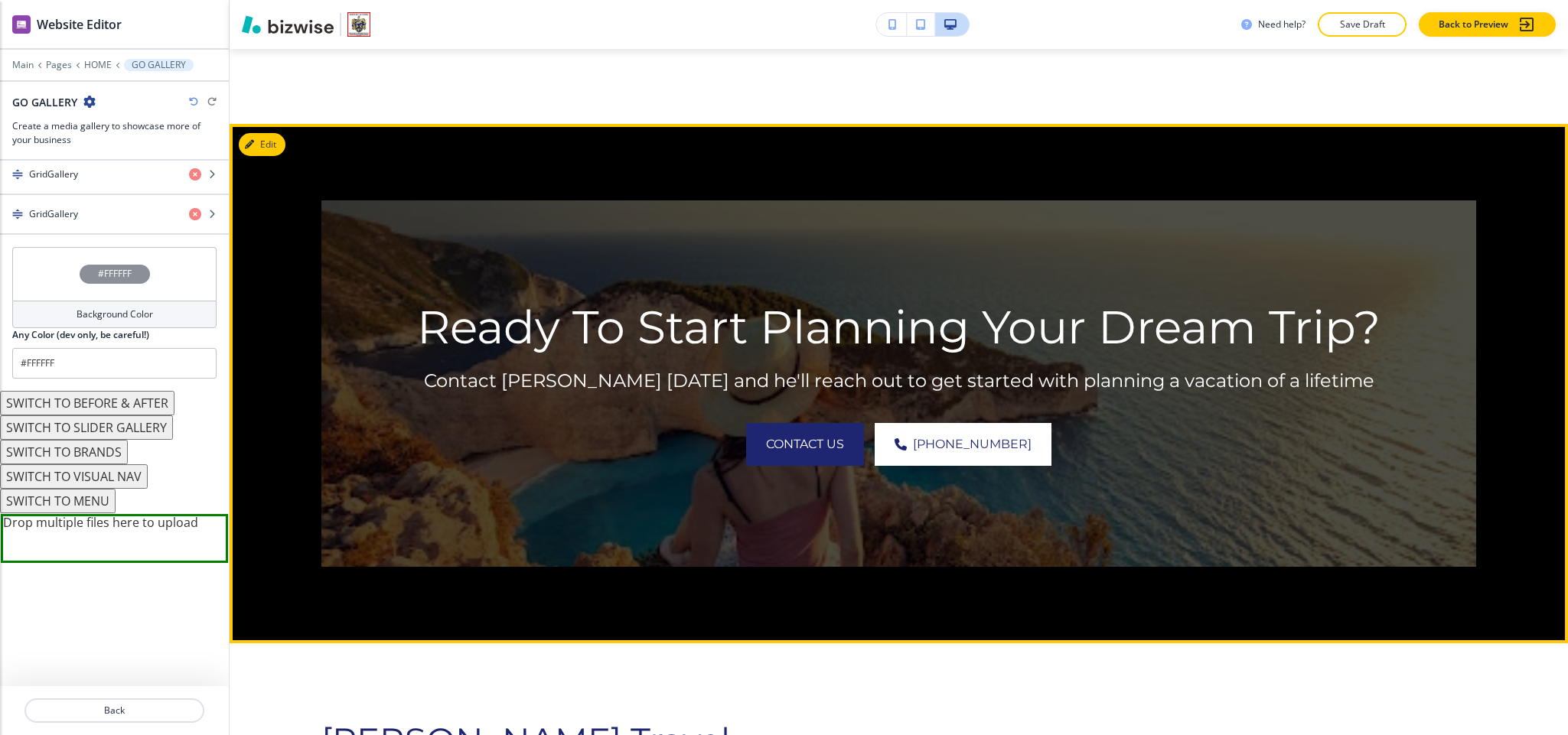
scroll to position [7433, 0]
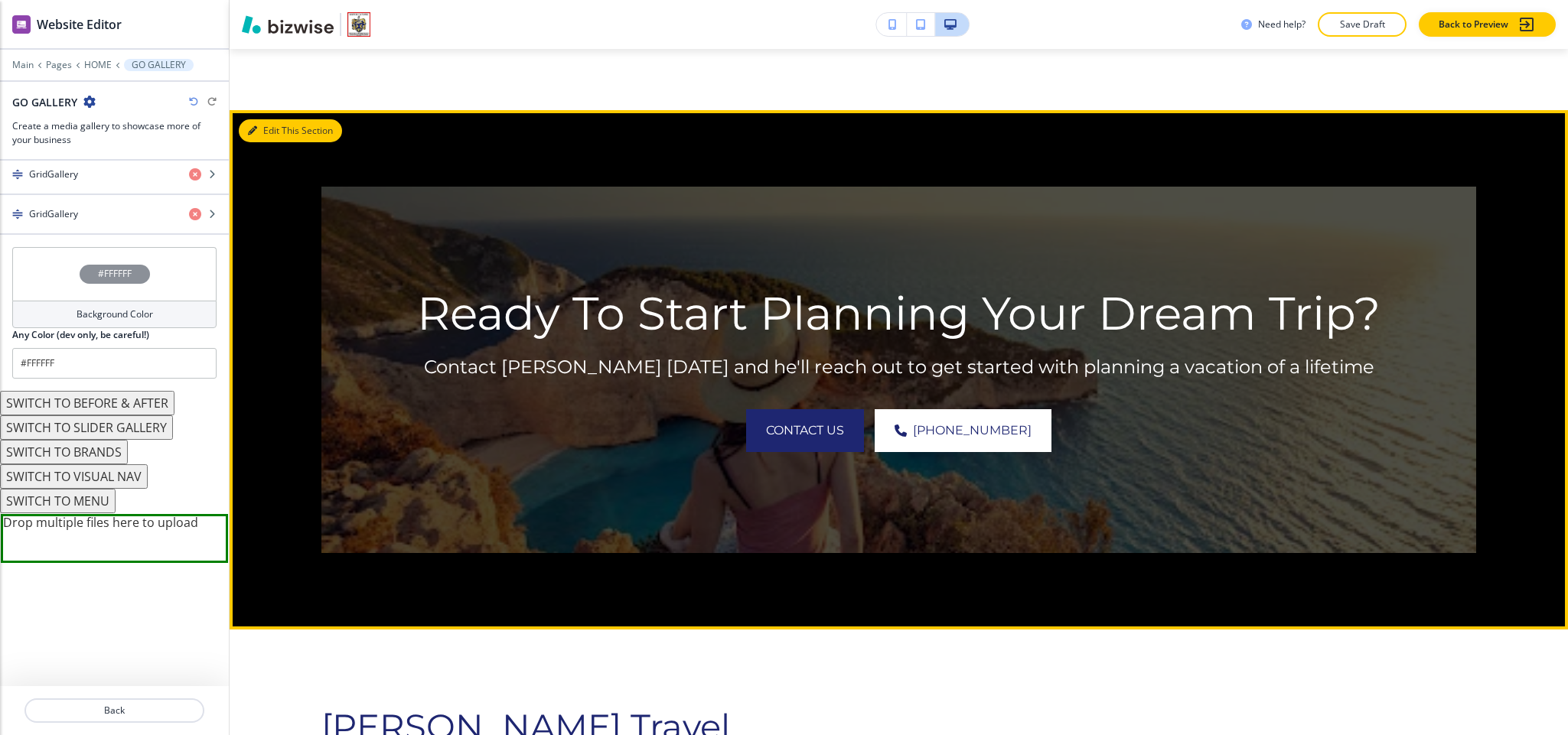
click at [276, 119] on button "Edit This Section" at bounding box center [291, 131] width 104 height 23
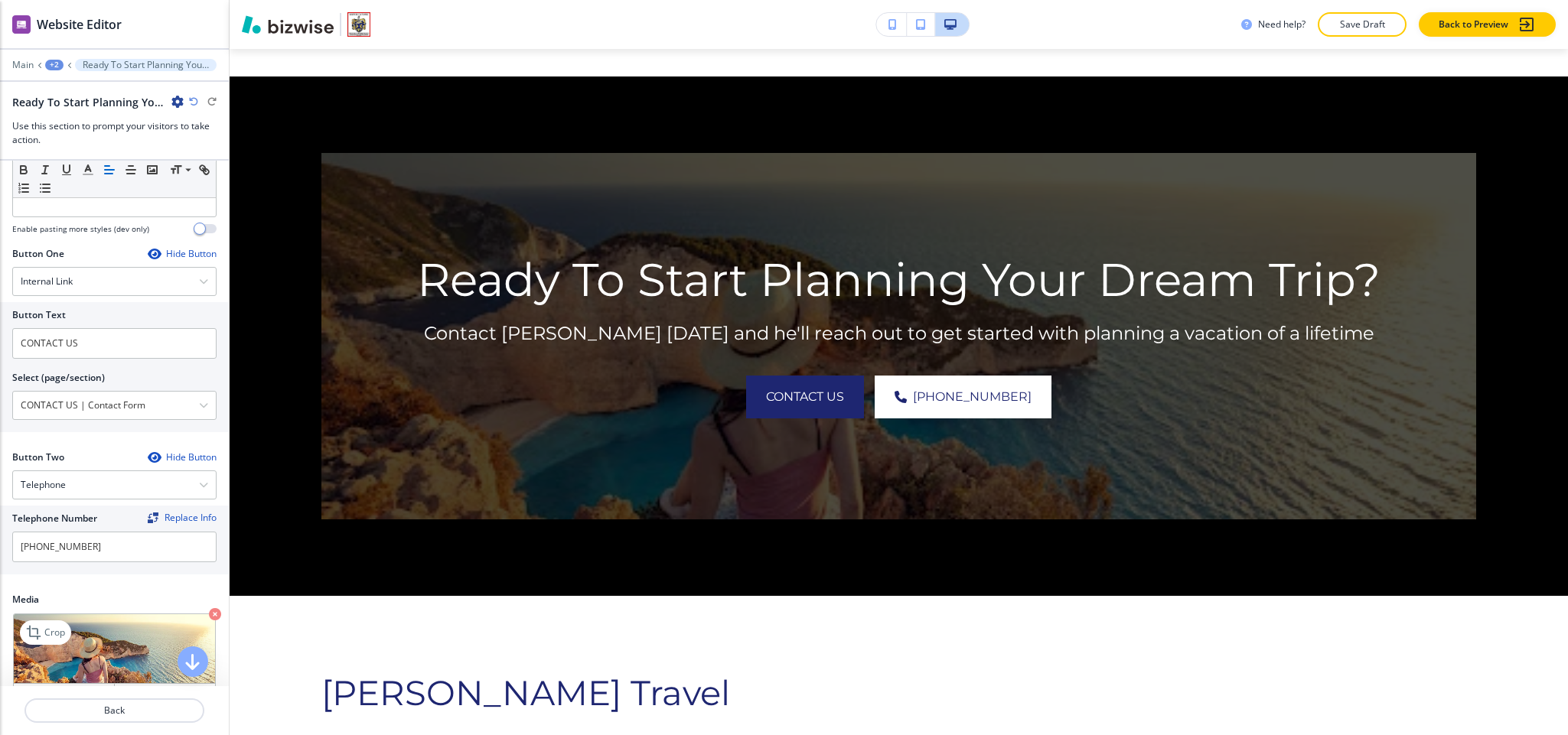
scroll to position [689, 0]
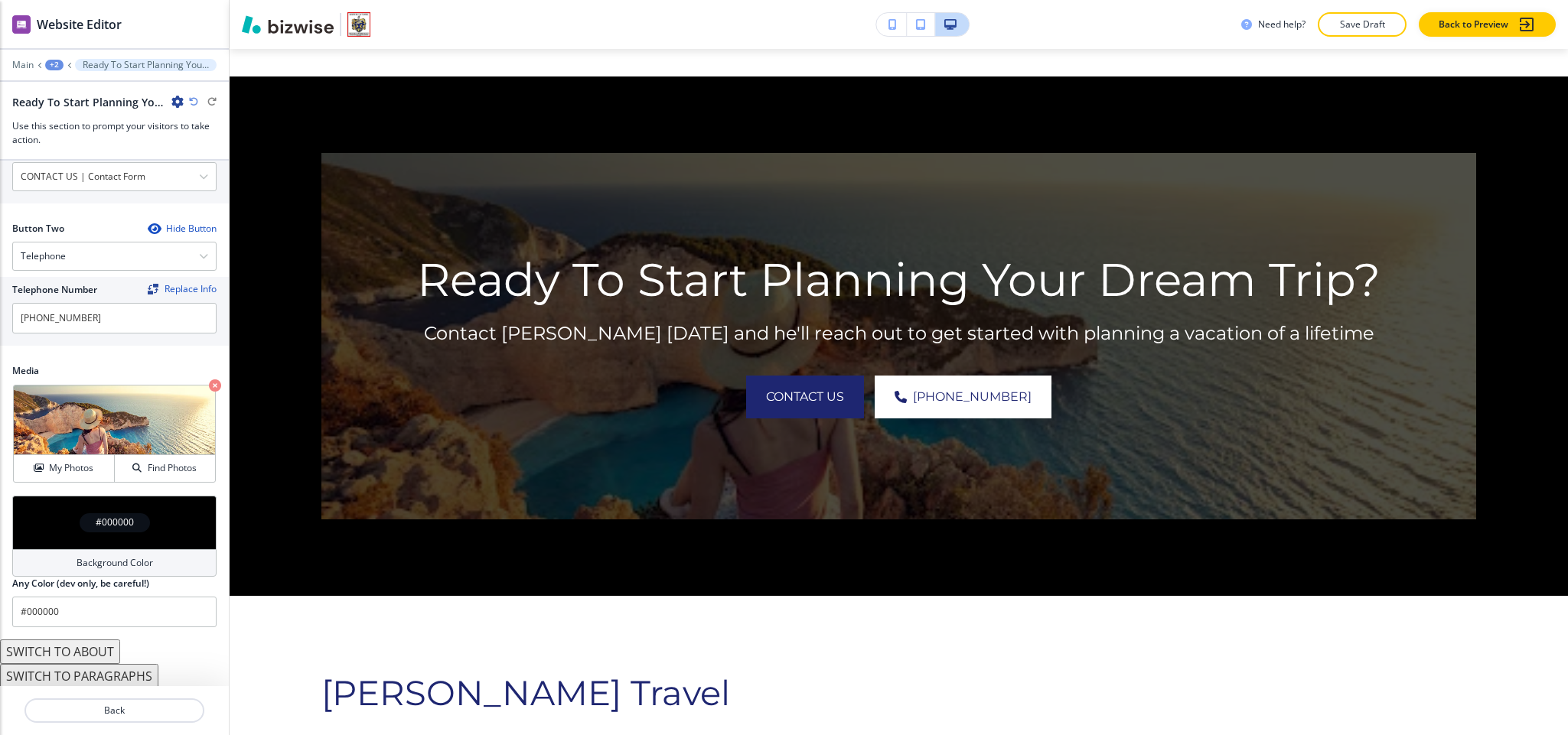
click at [207, 396] on div "Media Crop My Photos Find Photos" at bounding box center [114, 429] width 229 height 132
click at [208, 392] on icon "button" at bounding box center [214, 385] width 12 height 12
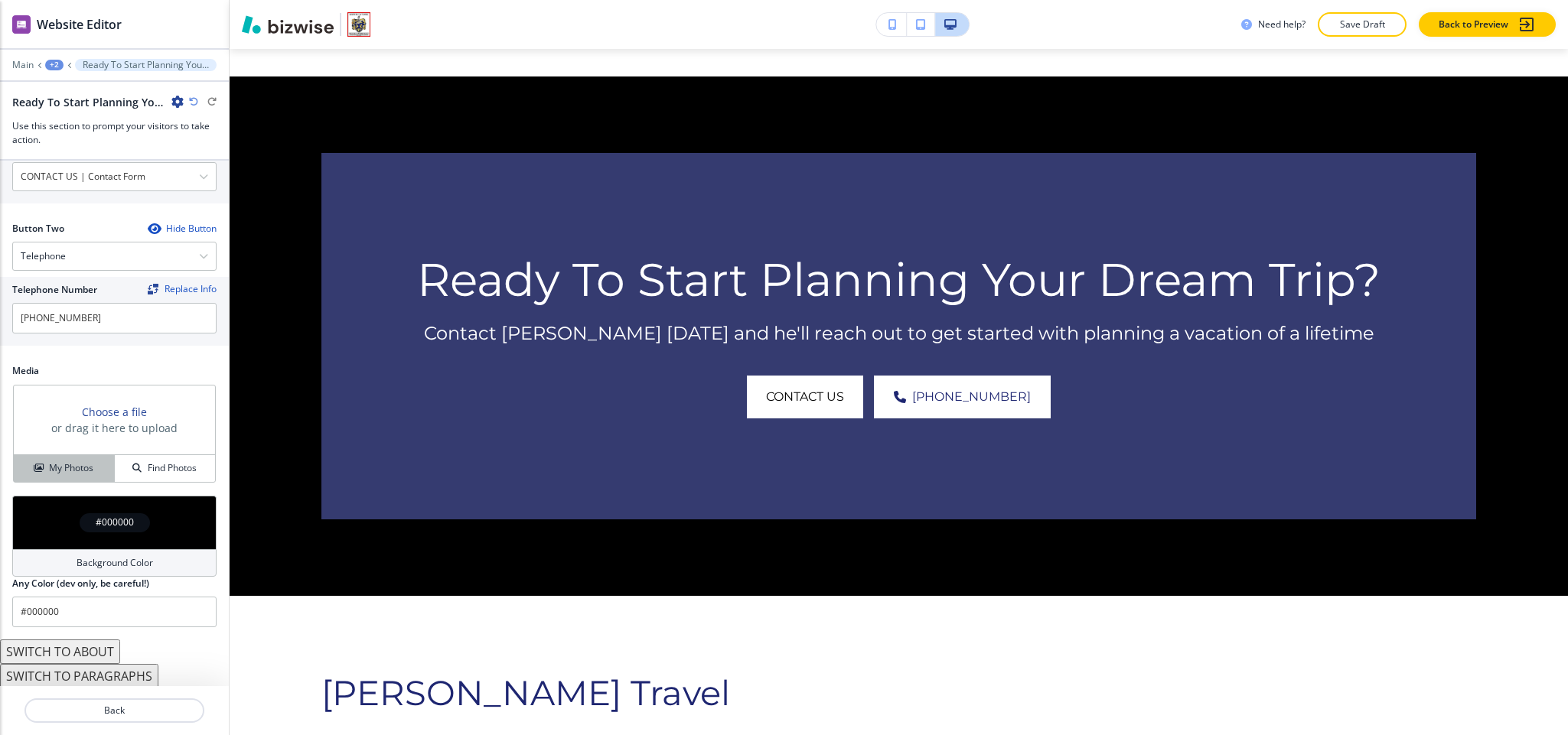
click at [69, 482] on button "My Photos" at bounding box center [63, 469] width 101 height 27
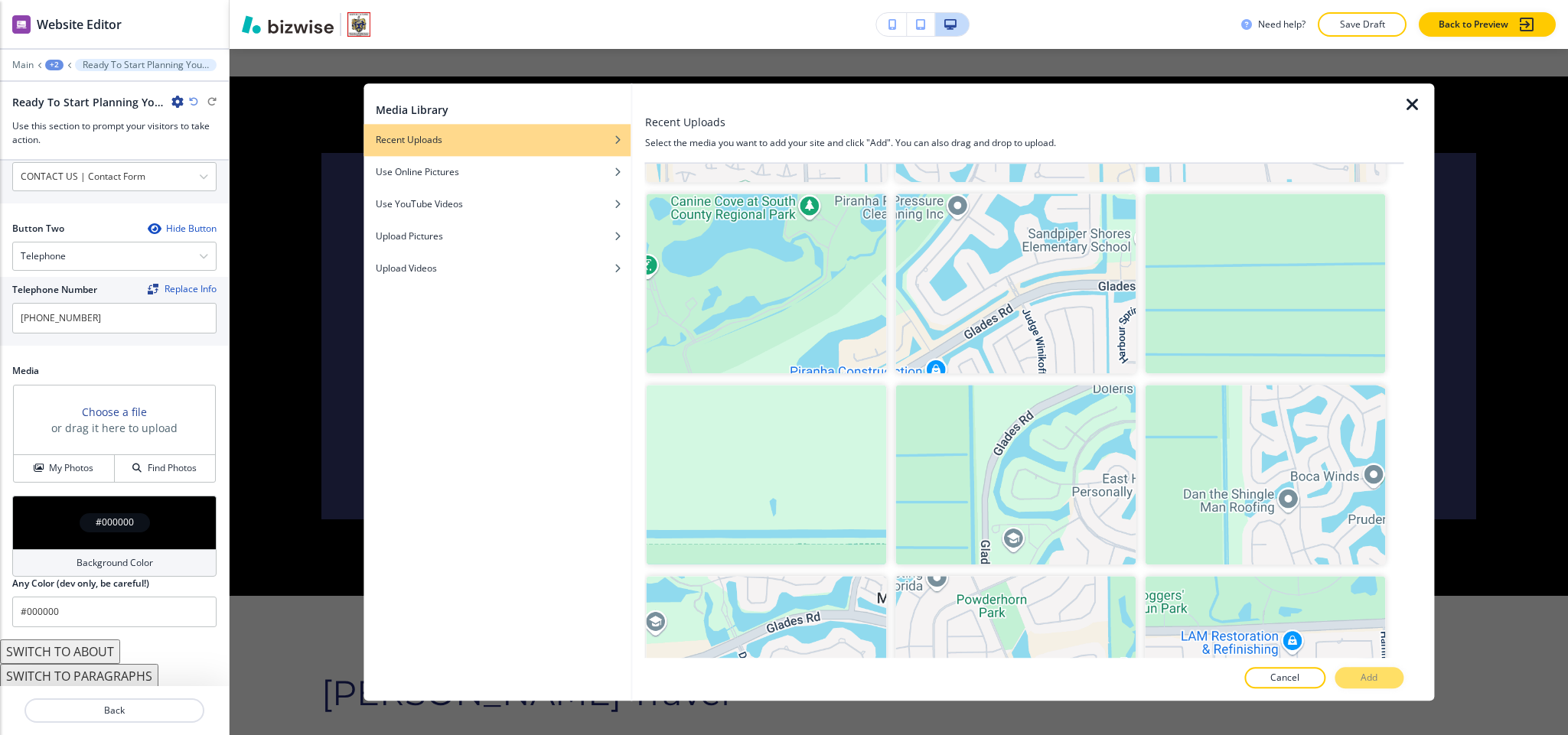
scroll to position [31019, 0]
click at [1362, 679] on p "Add" at bounding box center [1369, 678] width 17 height 13
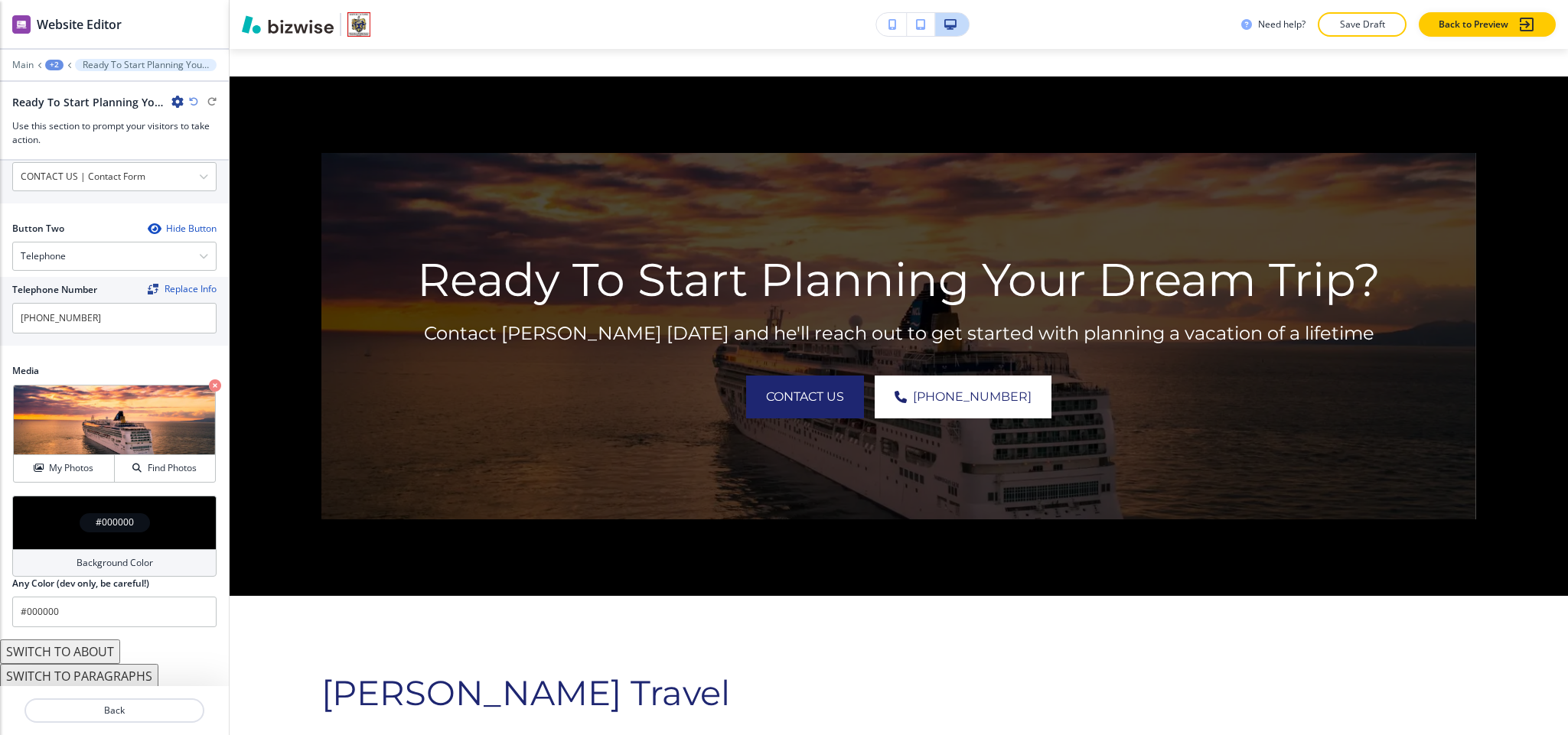
click at [39, 517] on div "#000000" at bounding box center [114, 523] width 205 height 54
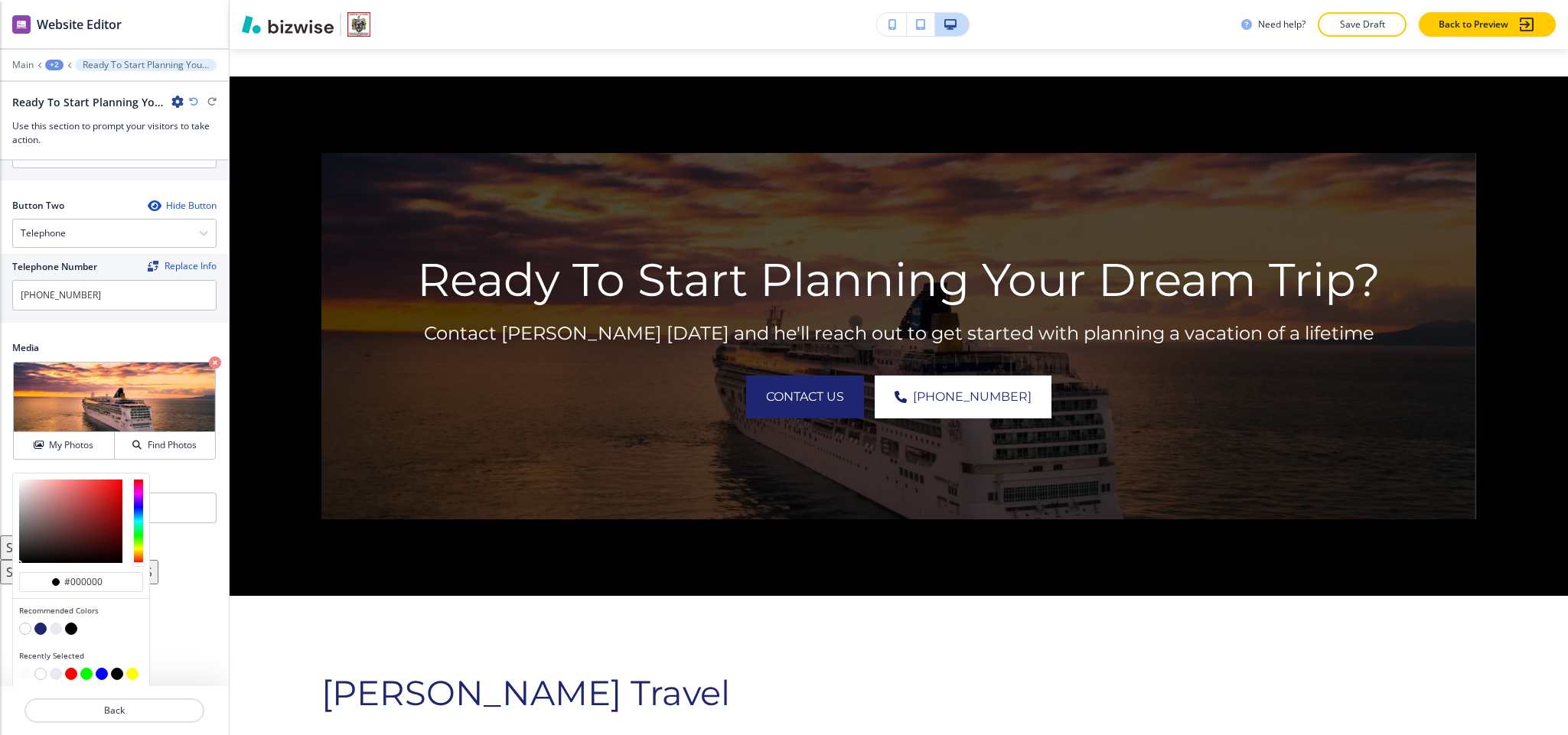
scroll to position [728, 0]
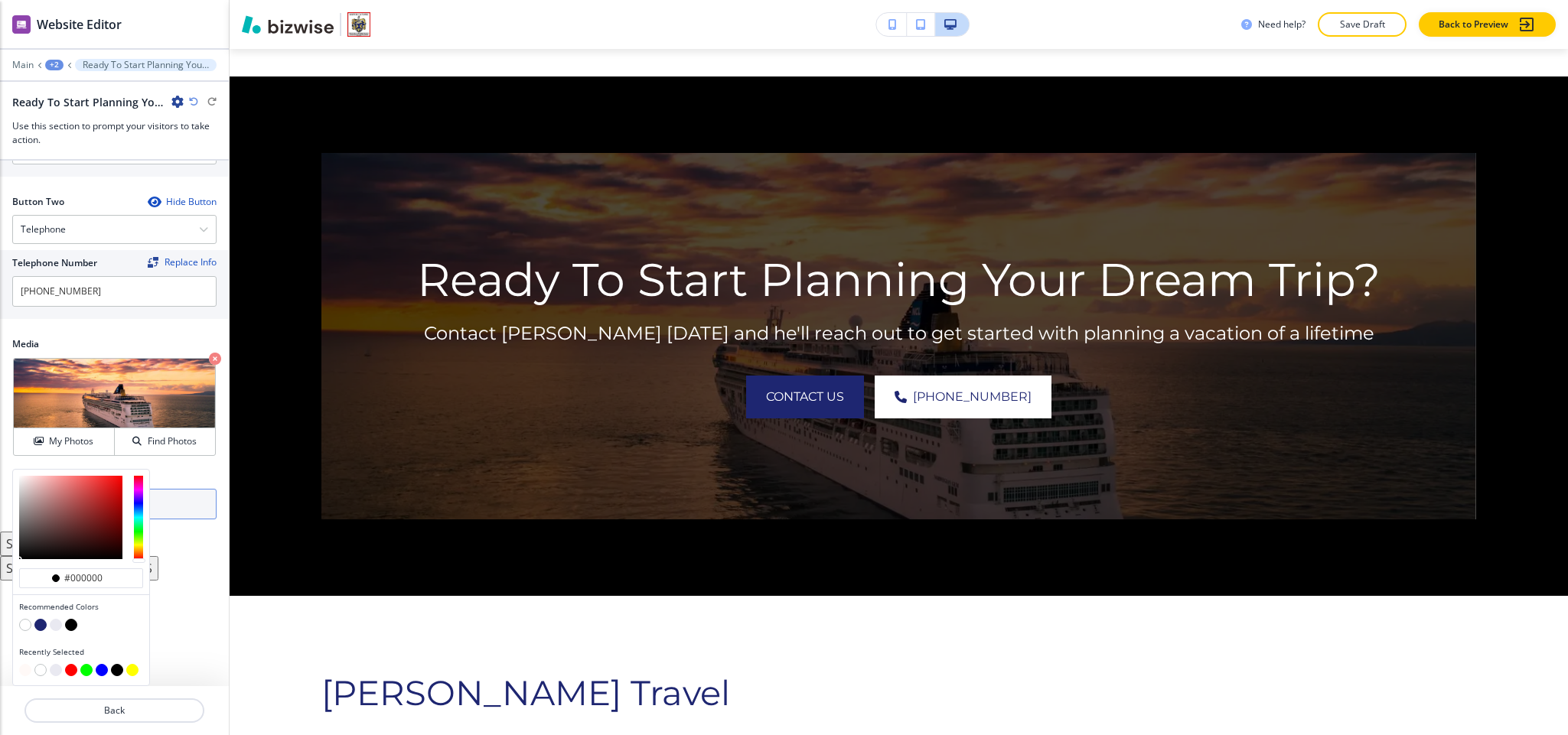
click at [53, 623] on button "button" at bounding box center [56, 625] width 12 height 12
type input "#e9e9f1"
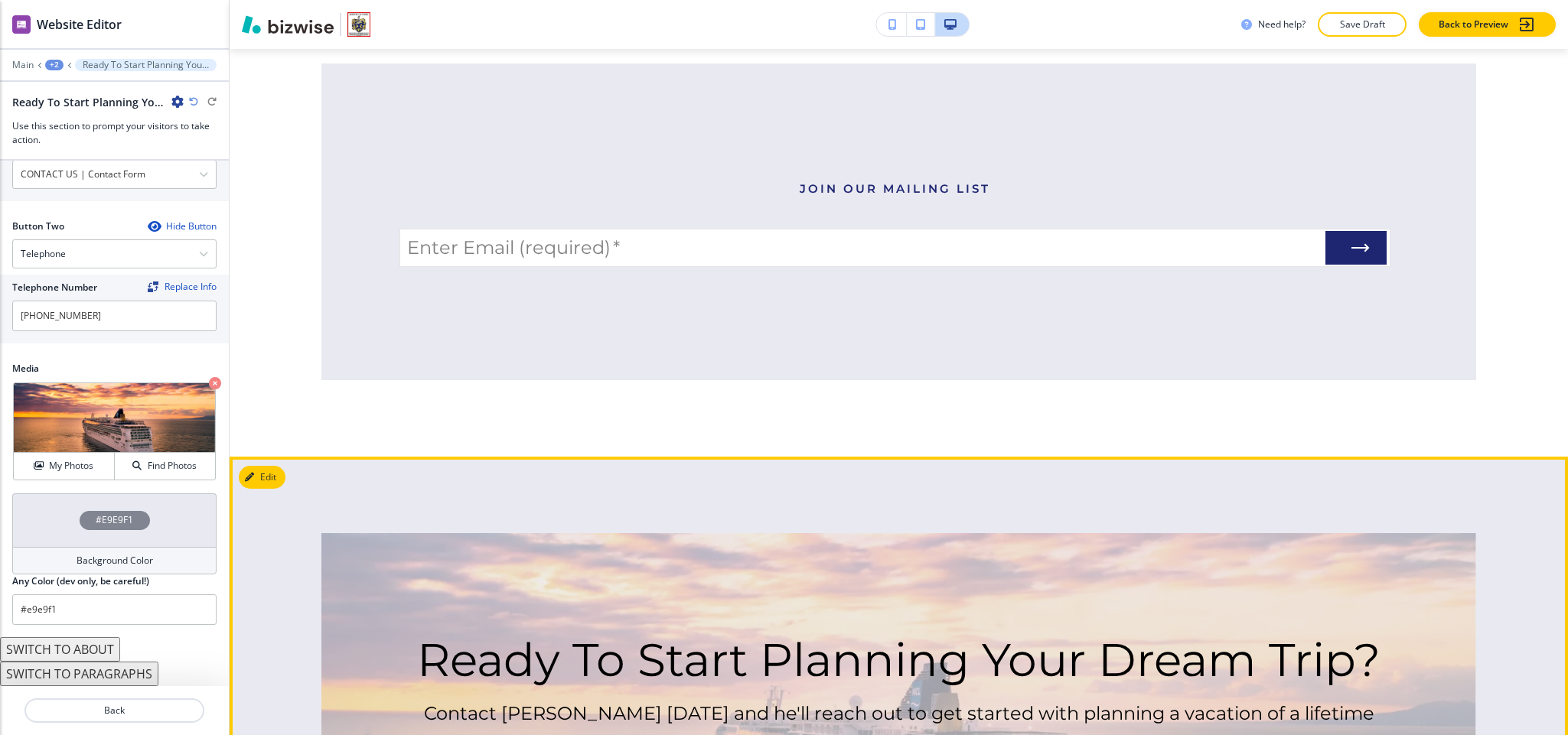
scroll to position [6777, 0]
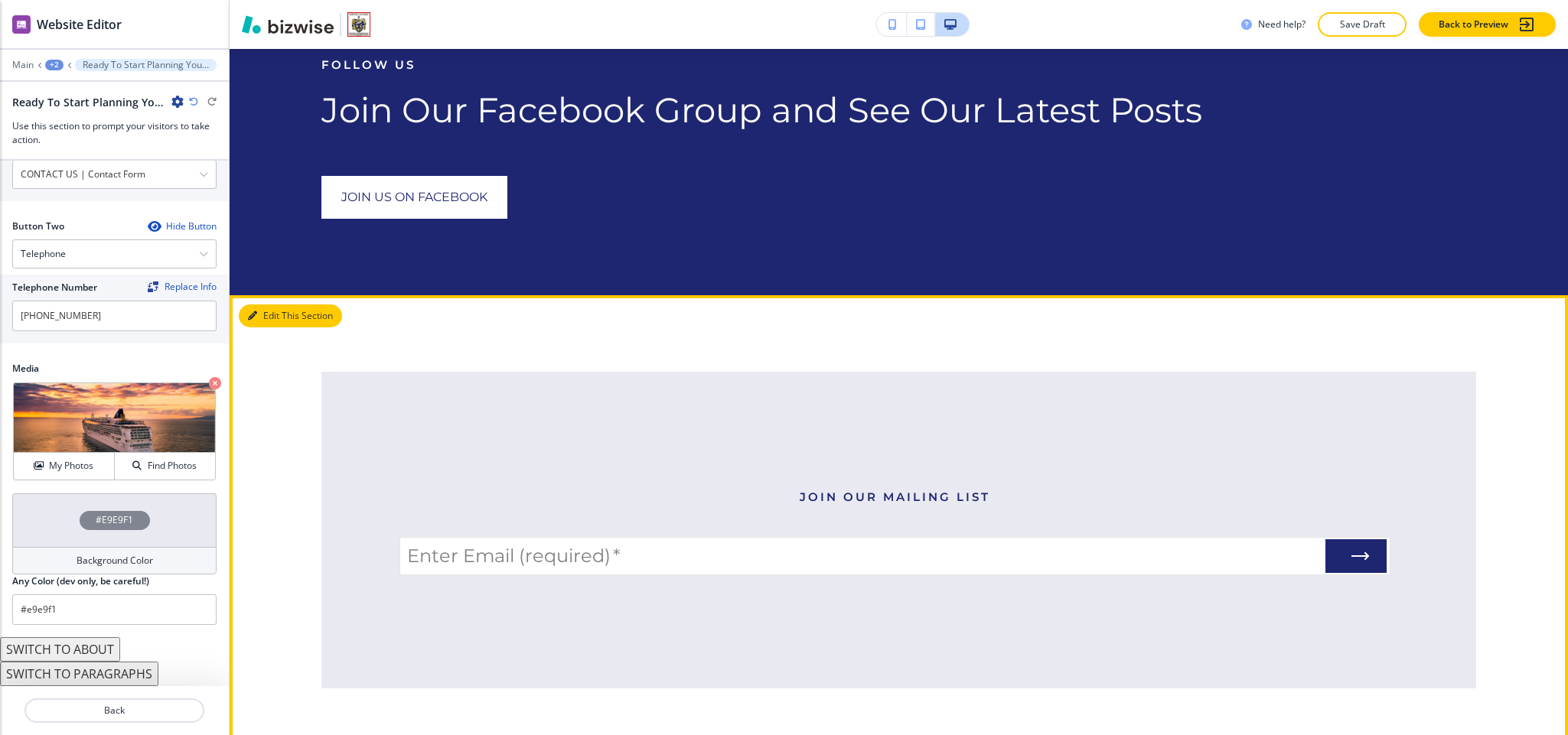
click at [281, 305] on button "Edit This Section" at bounding box center [291, 316] width 104 height 23
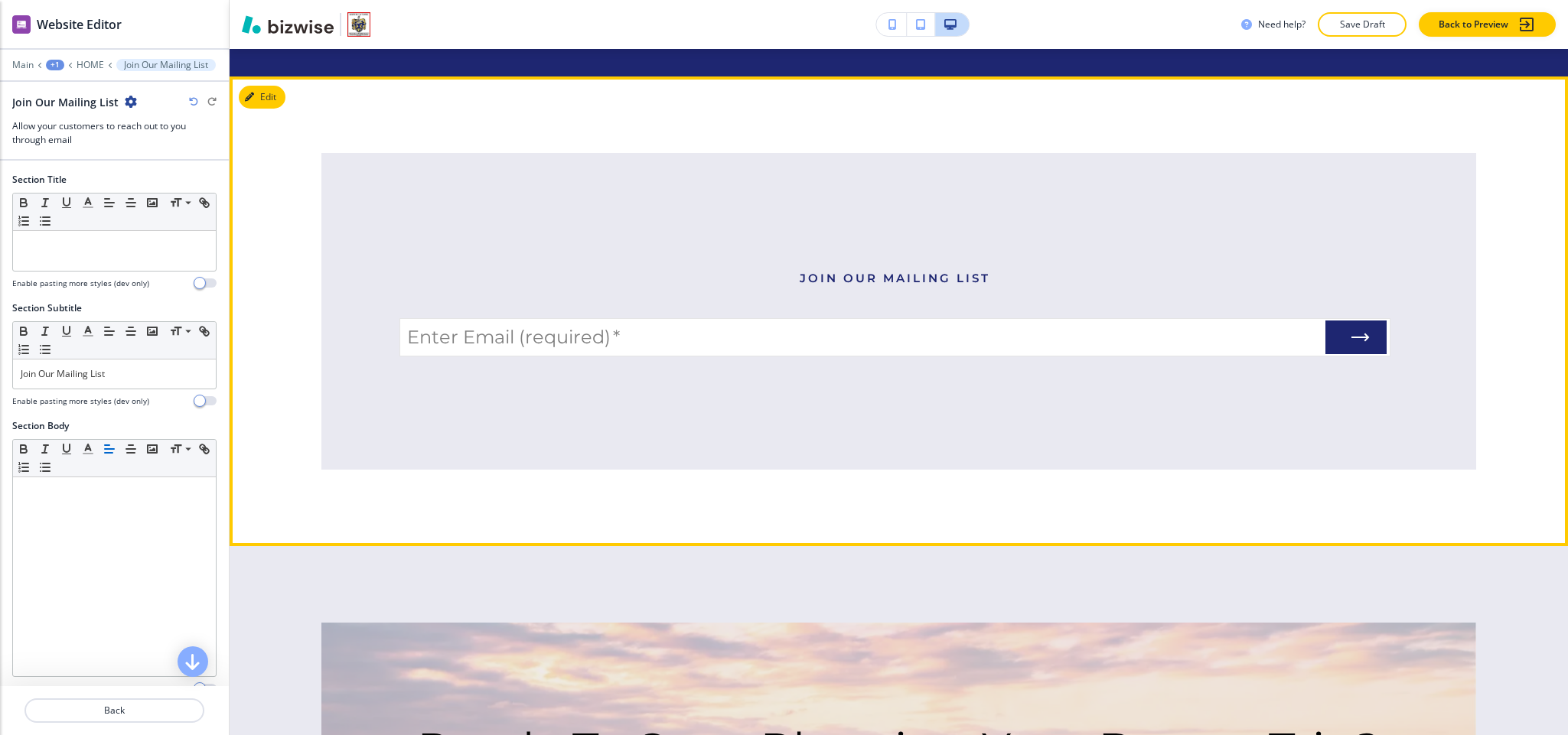
scroll to position [6767, 0]
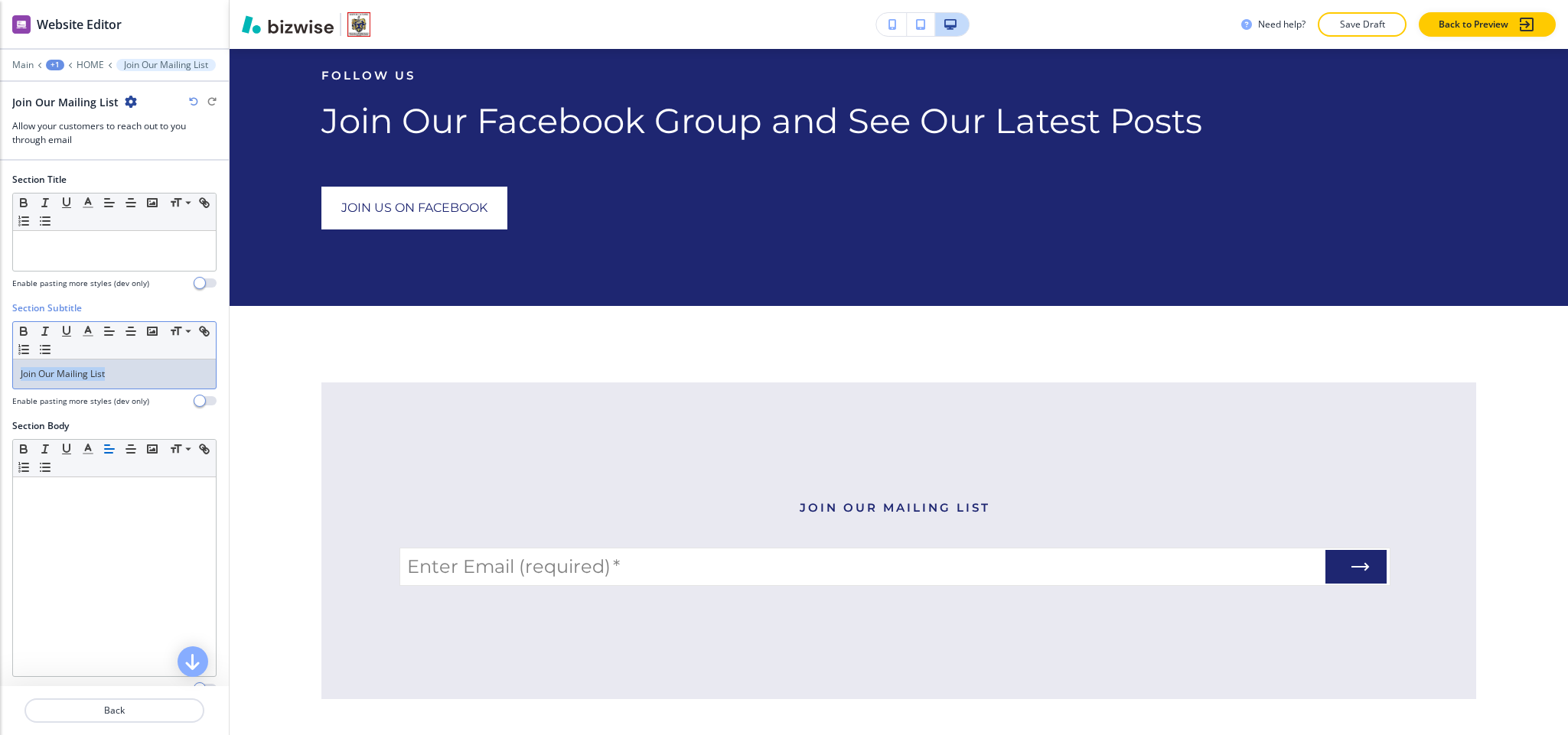
drag, startPoint x: 145, startPoint y: 381, endPoint x: 0, endPoint y: 380, distance: 145.0
click at [0, 380] on div "Section Subtitle Small Normal Large Huge Join Our Mailing List Enable pasting m…" at bounding box center [114, 360] width 229 height 118
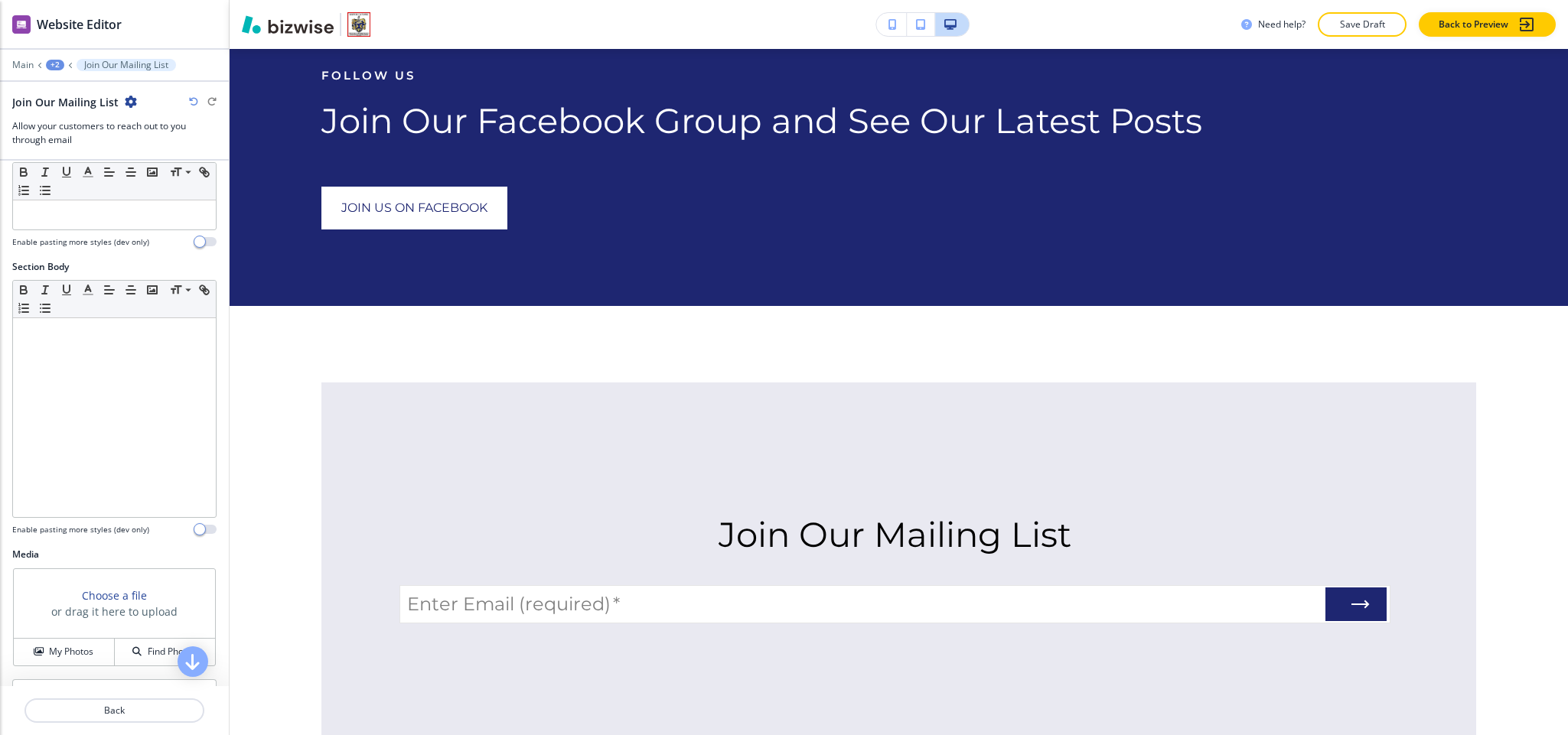
scroll to position [302, 0]
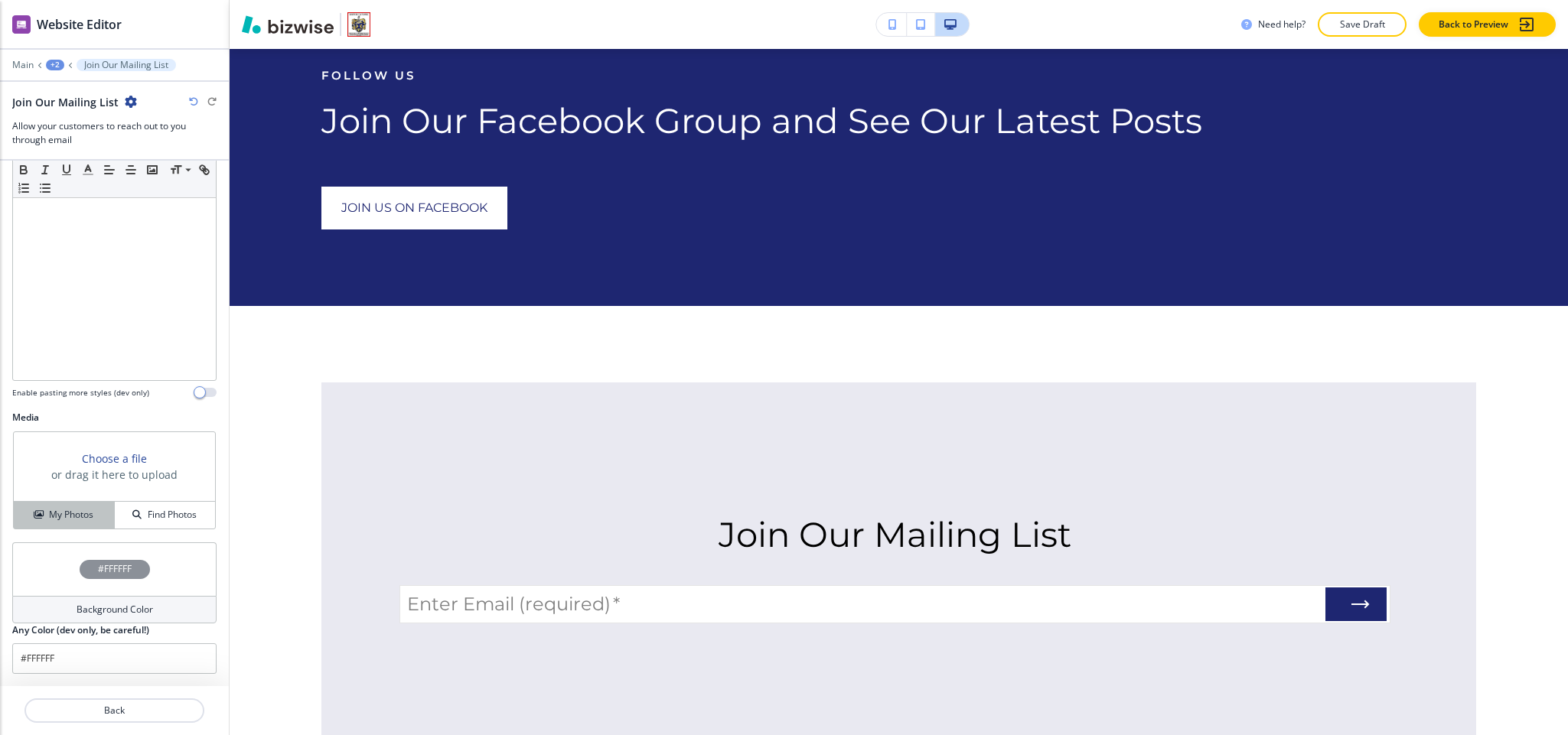
click at [69, 513] on h4 "My Photos" at bounding box center [71, 515] width 44 height 13
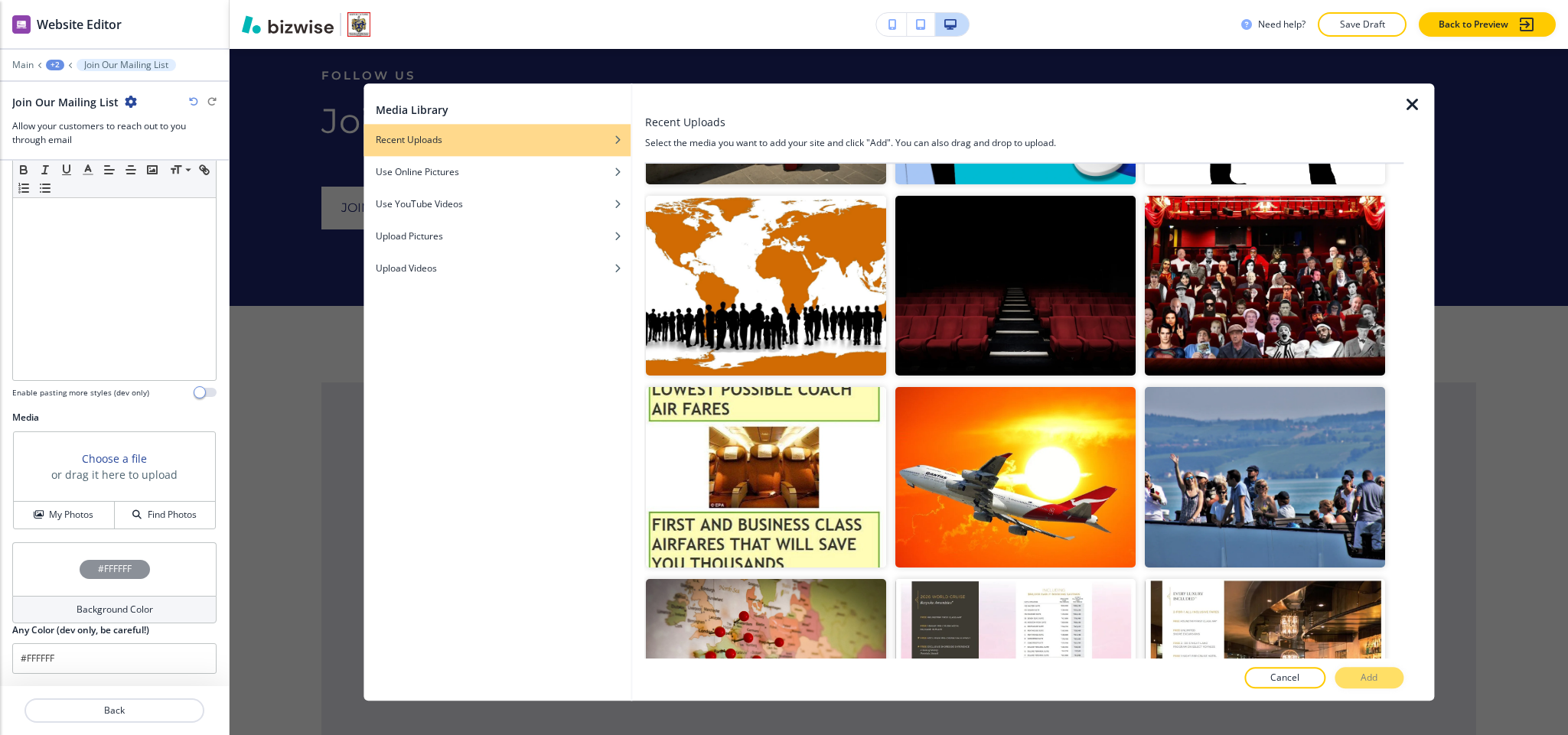
scroll to position [919, 0]
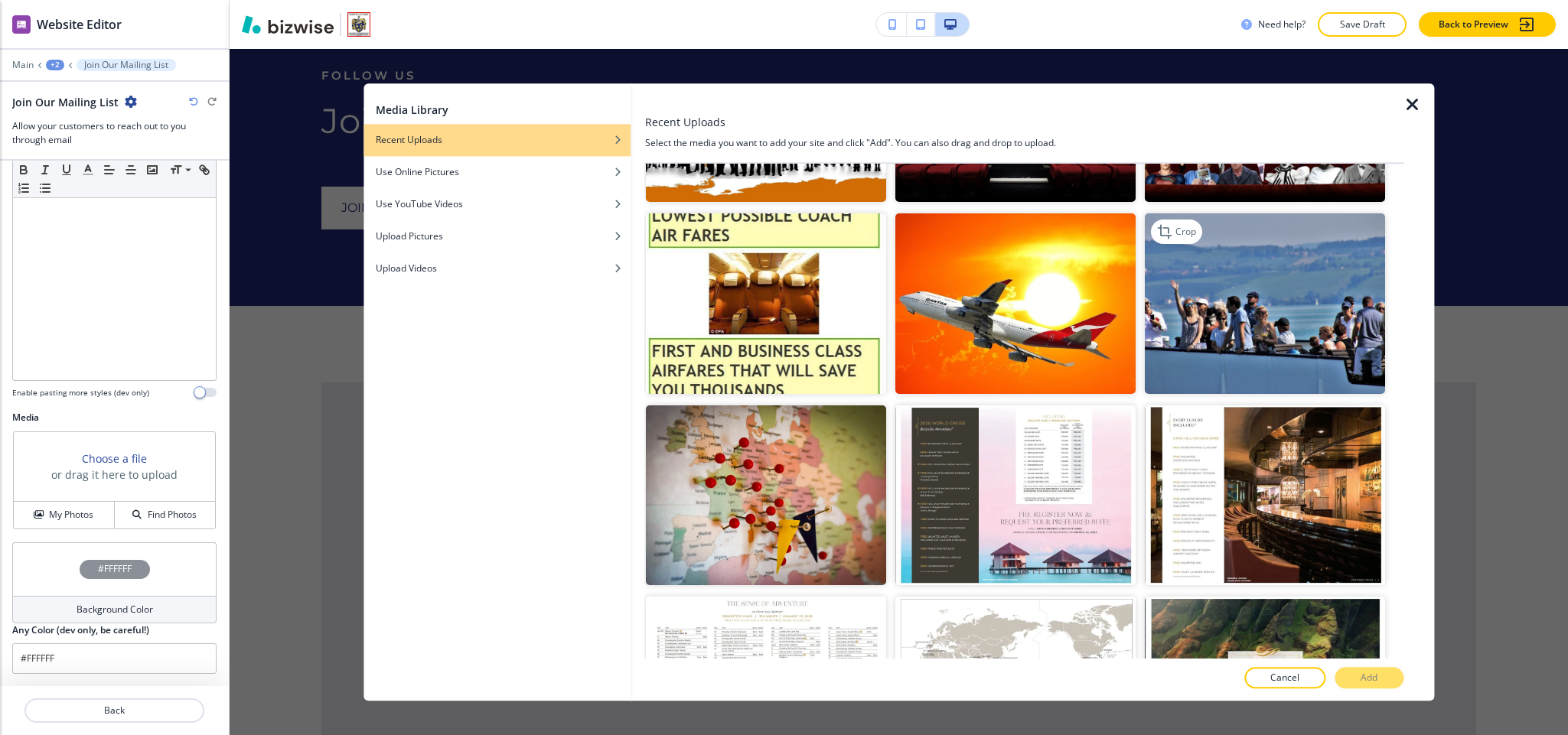
click at [1277, 317] on img "button" at bounding box center [1265, 304] width 240 height 180
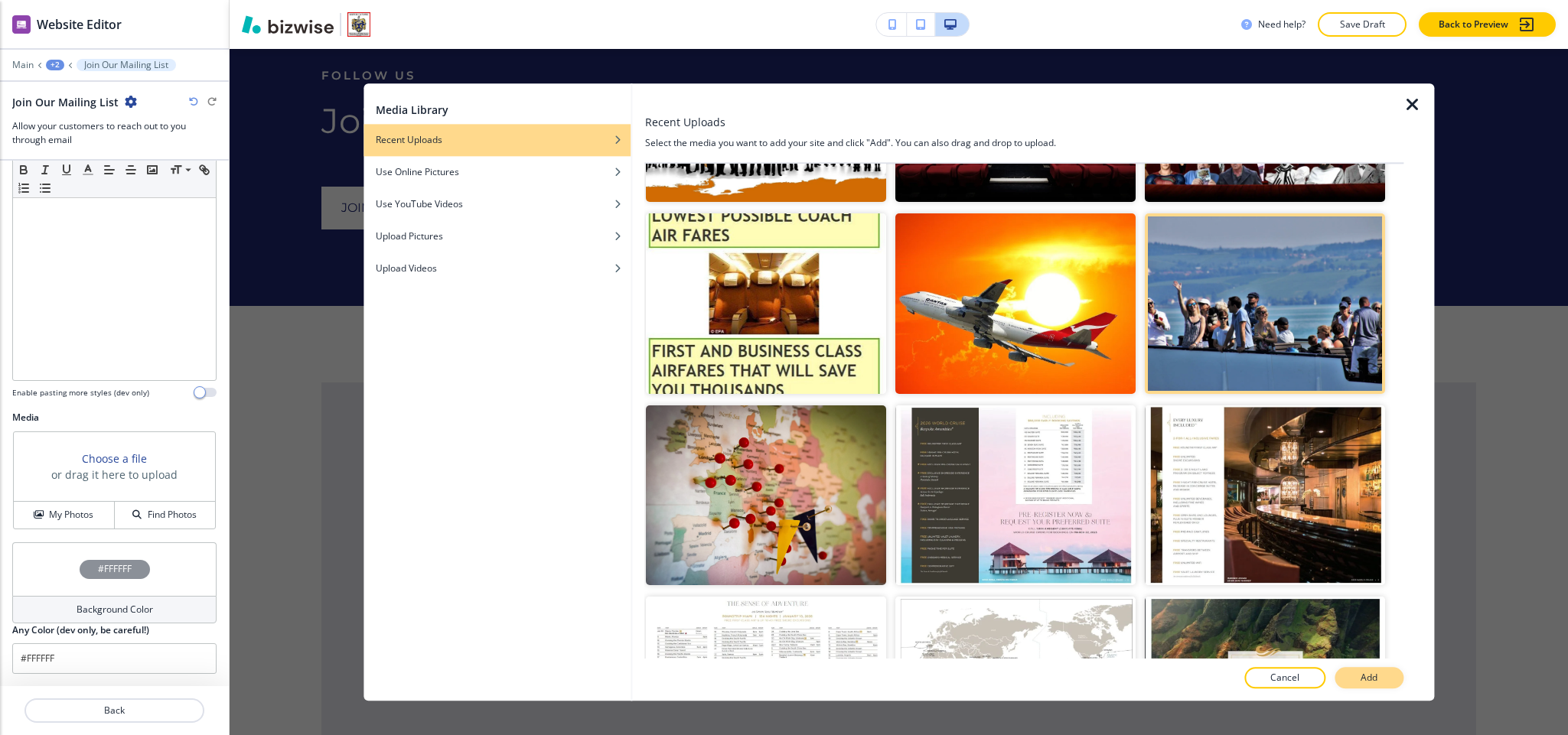
click at [1371, 678] on p "Add" at bounding box center [1369, 678] width 17 height 13
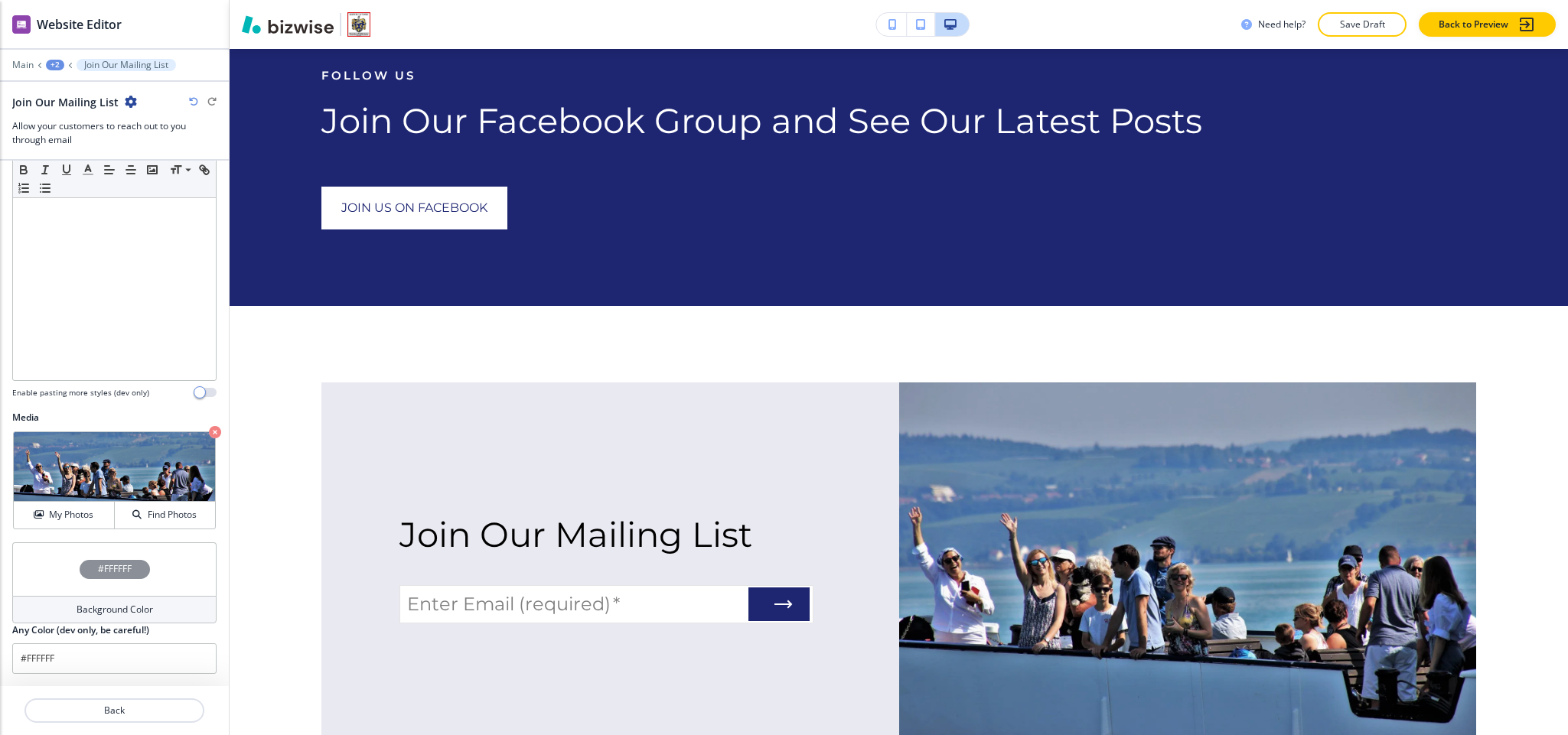
scroll to position [6537, 0]
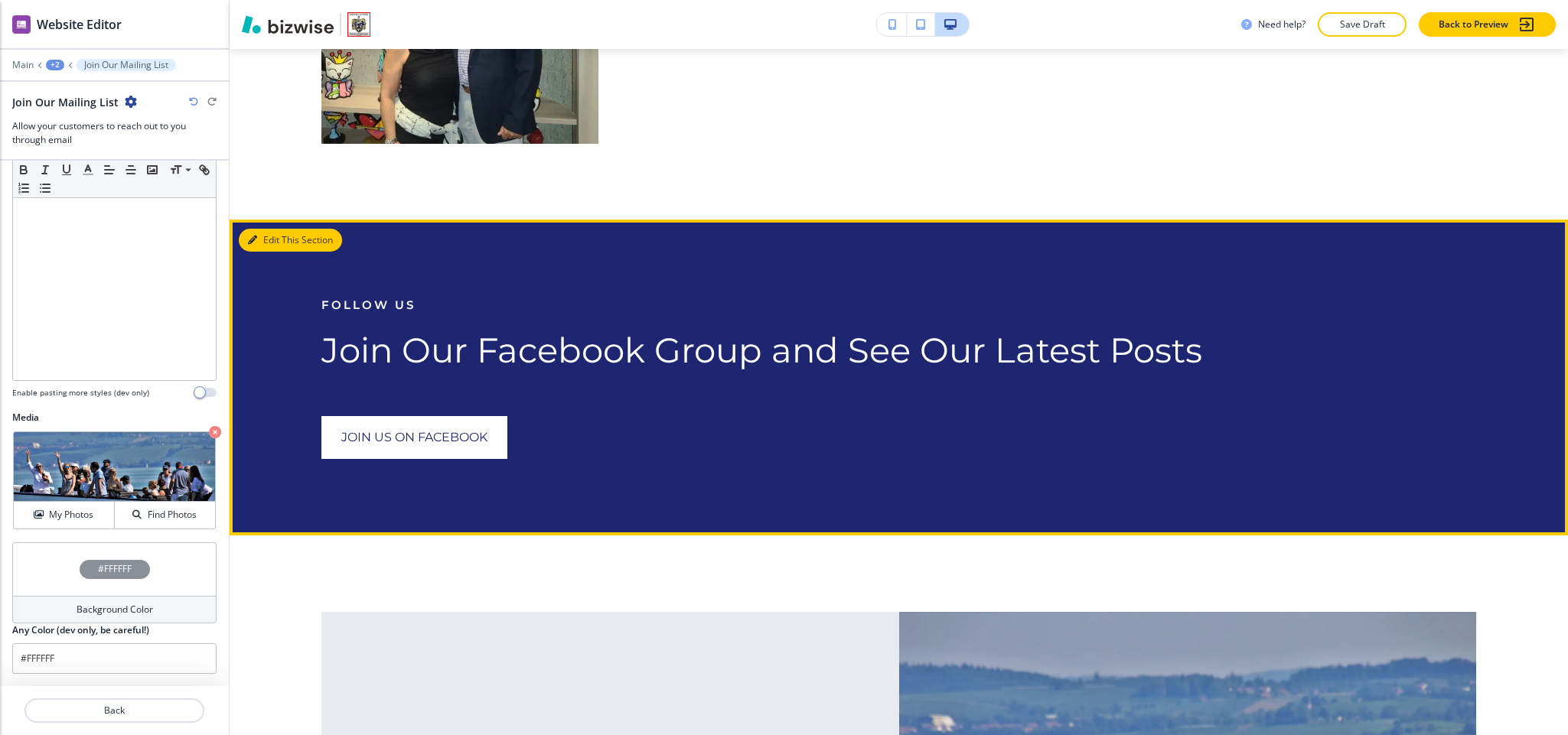
click at [248, 235] on icon "button" at bounding box center [253, 240] width 10 height 10
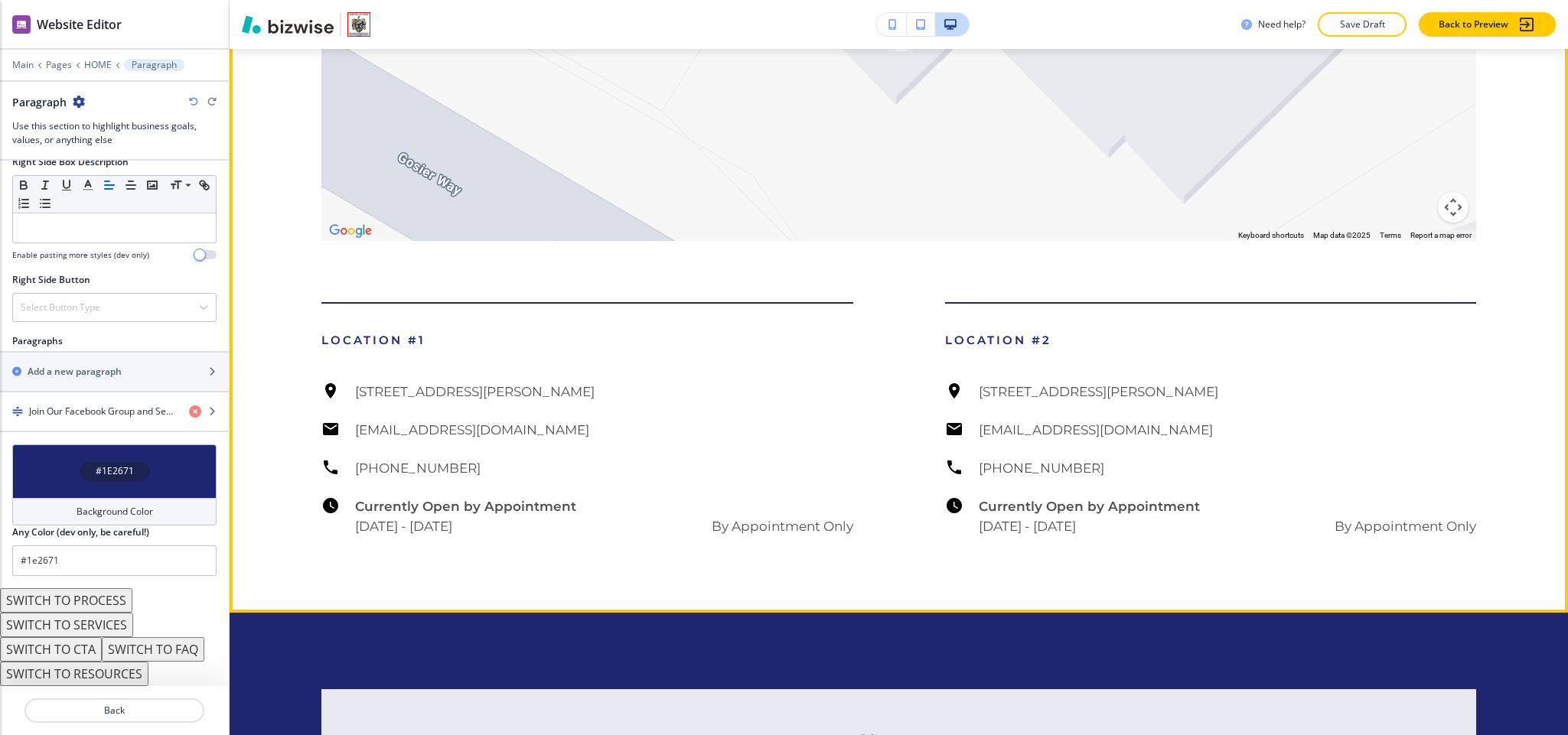
scroll to position [8057, 0]
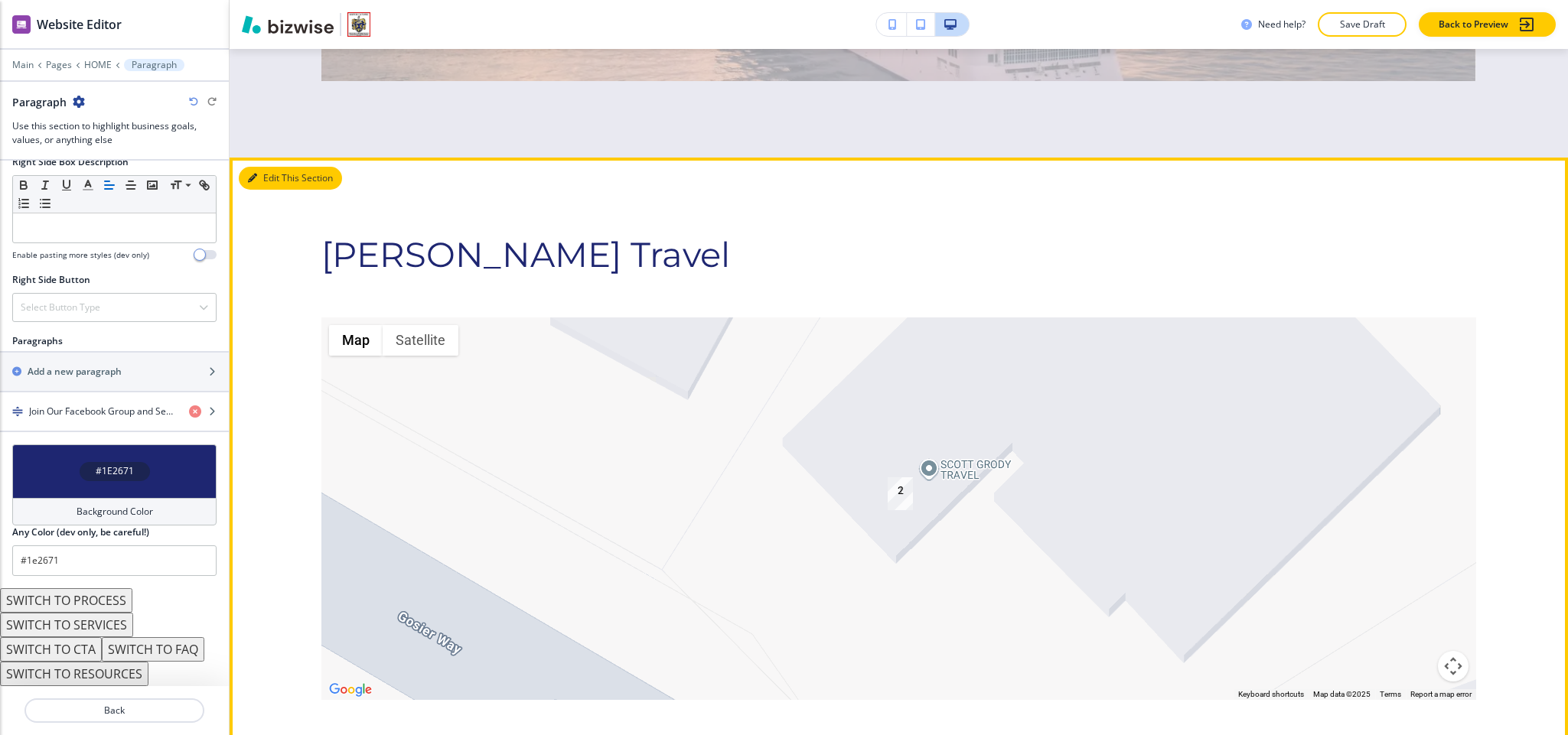
click at [255, 174] on icon "button" at bounding box center [253, 179] width 10 height 10
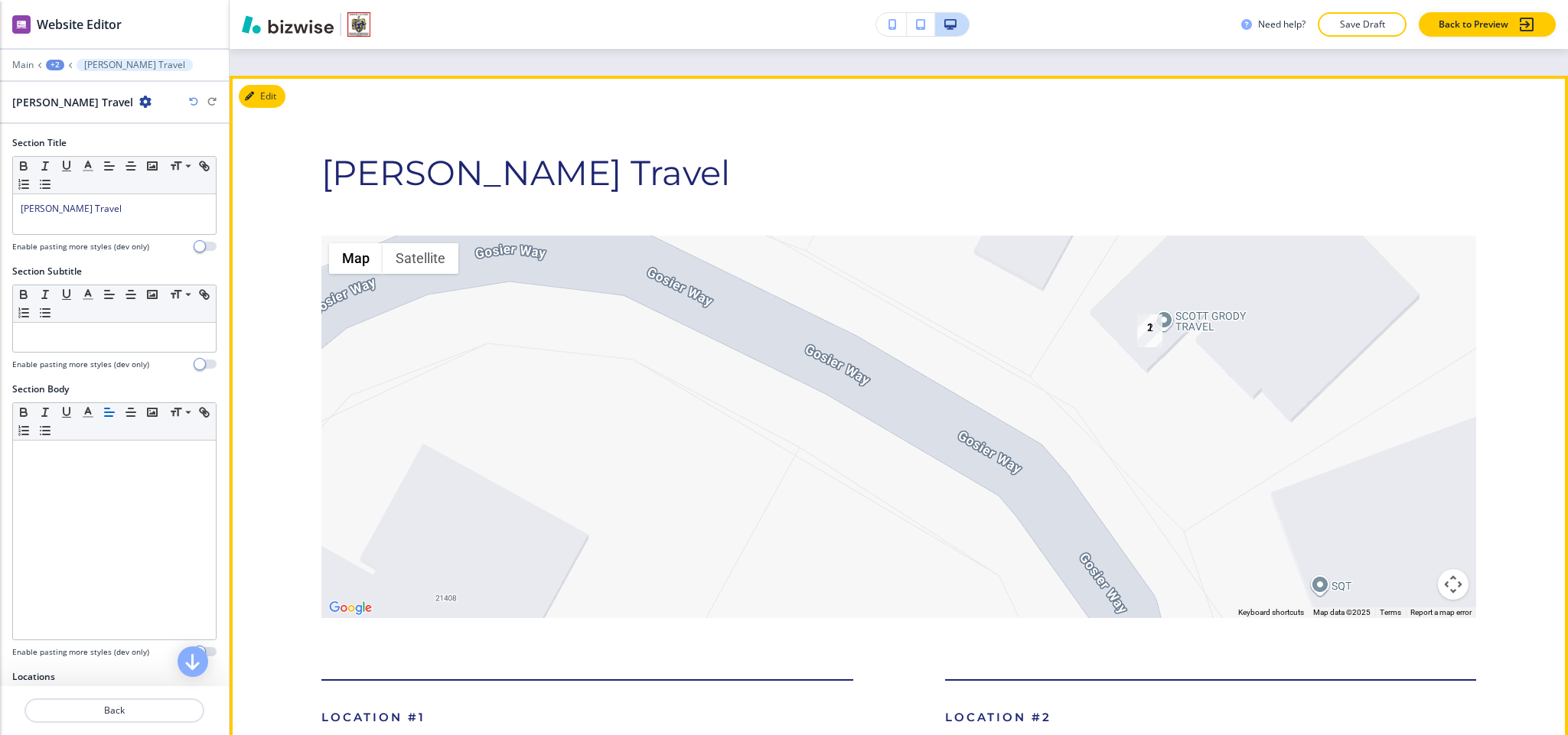
scroll to position [7909, 0]
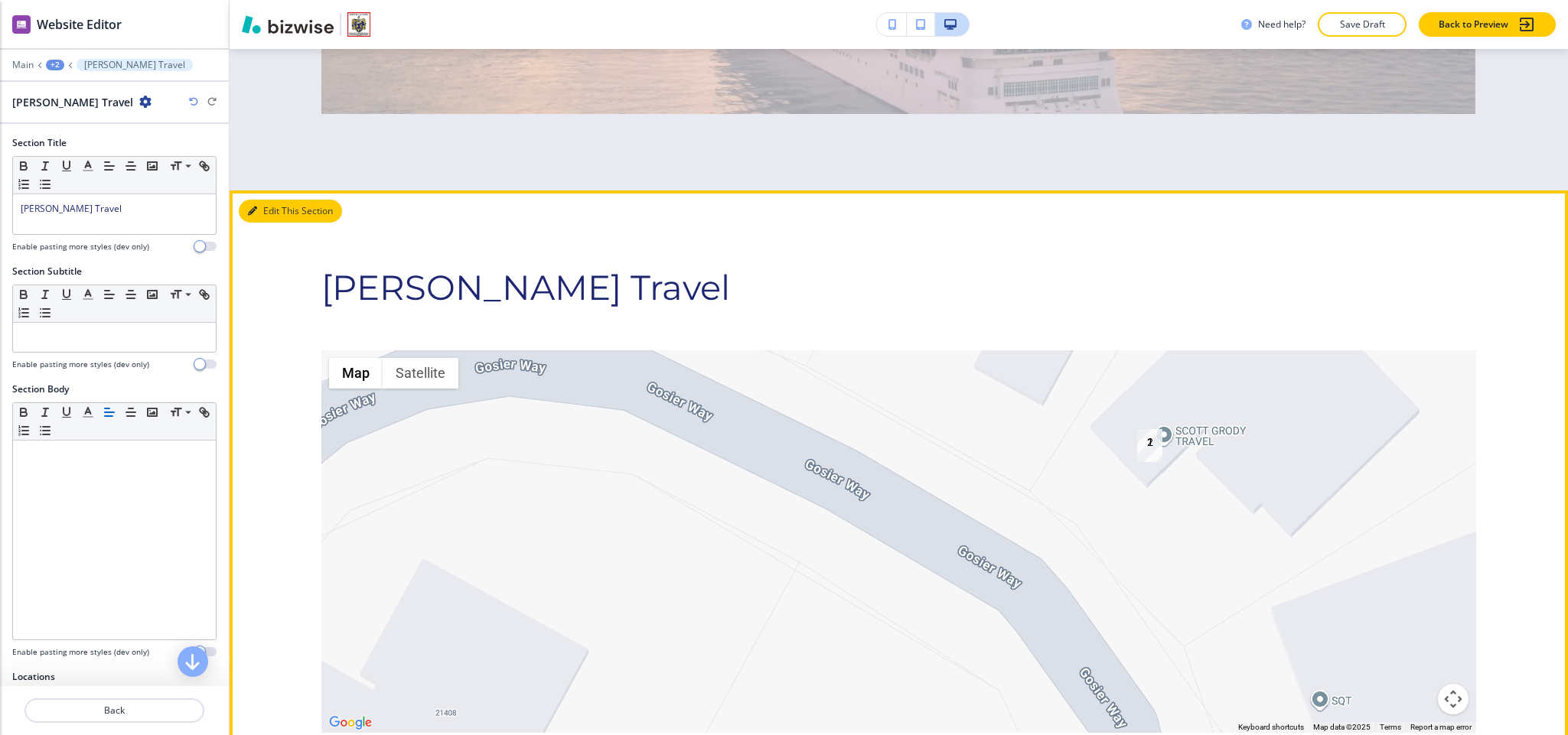
click at [279, 200] on button "Edit This Section" at bounding box center [291, 211] width 104 height 23
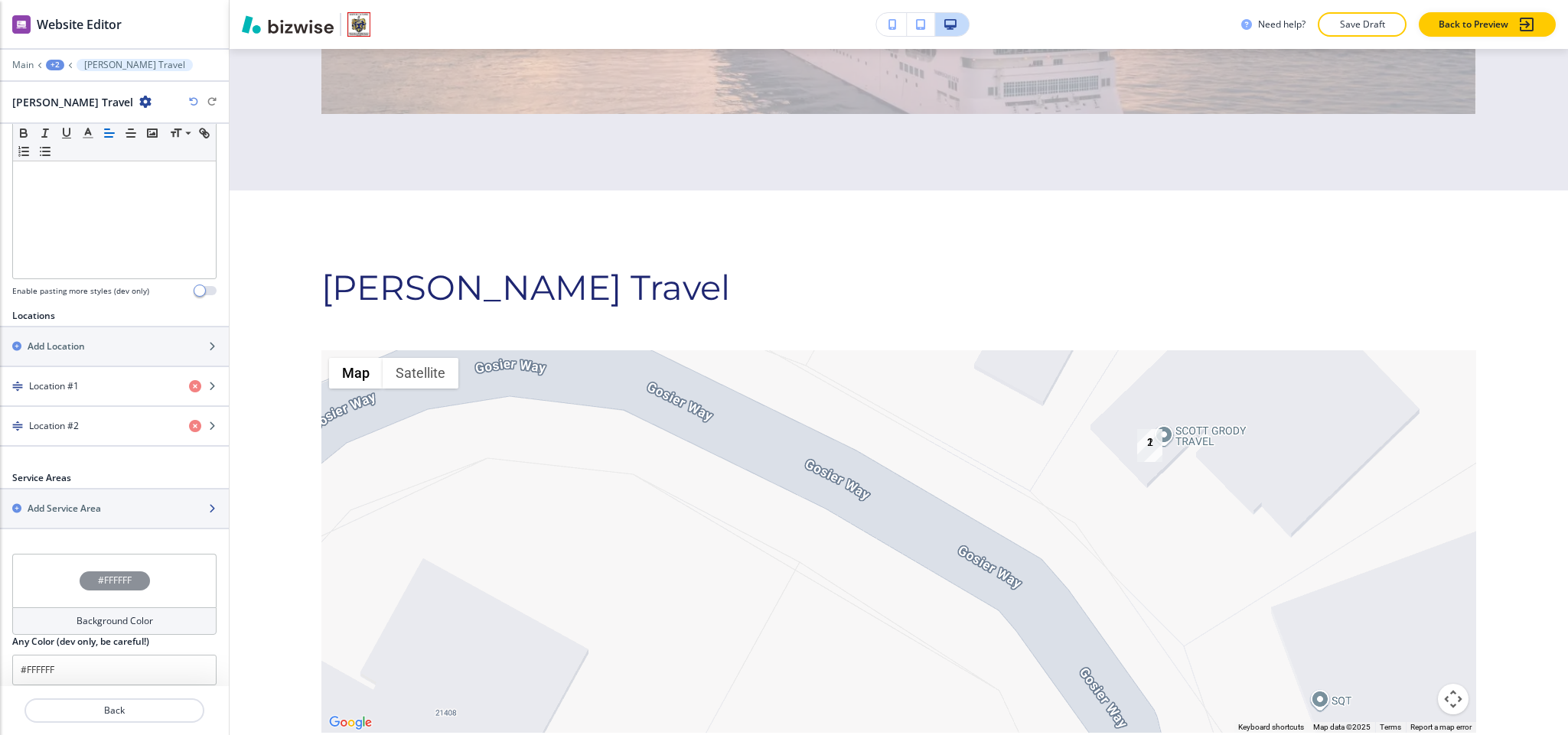
scroll to position [381, 0]
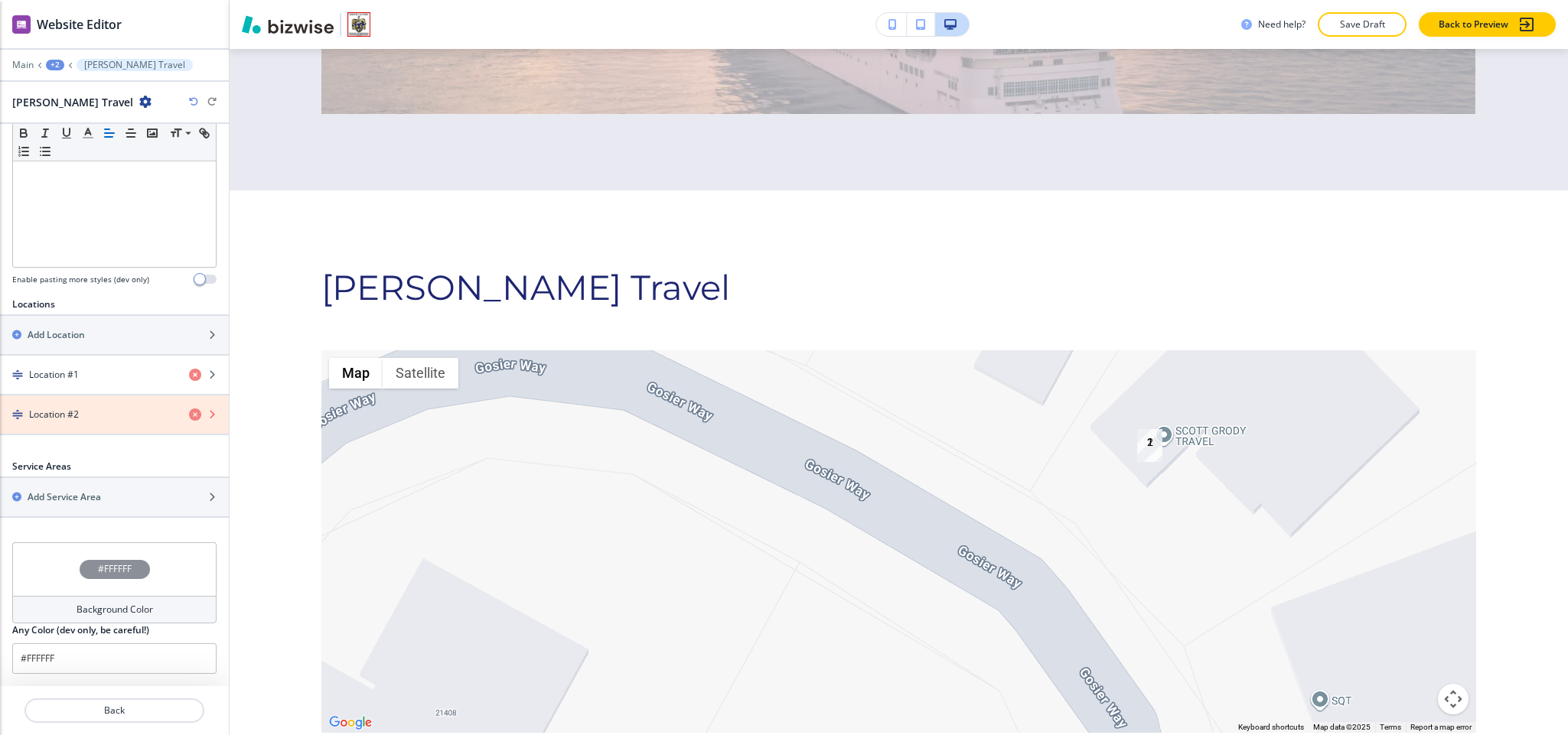
click at [189, 411] on icon "button" at bounding box center [195, 414] width 12 height 12
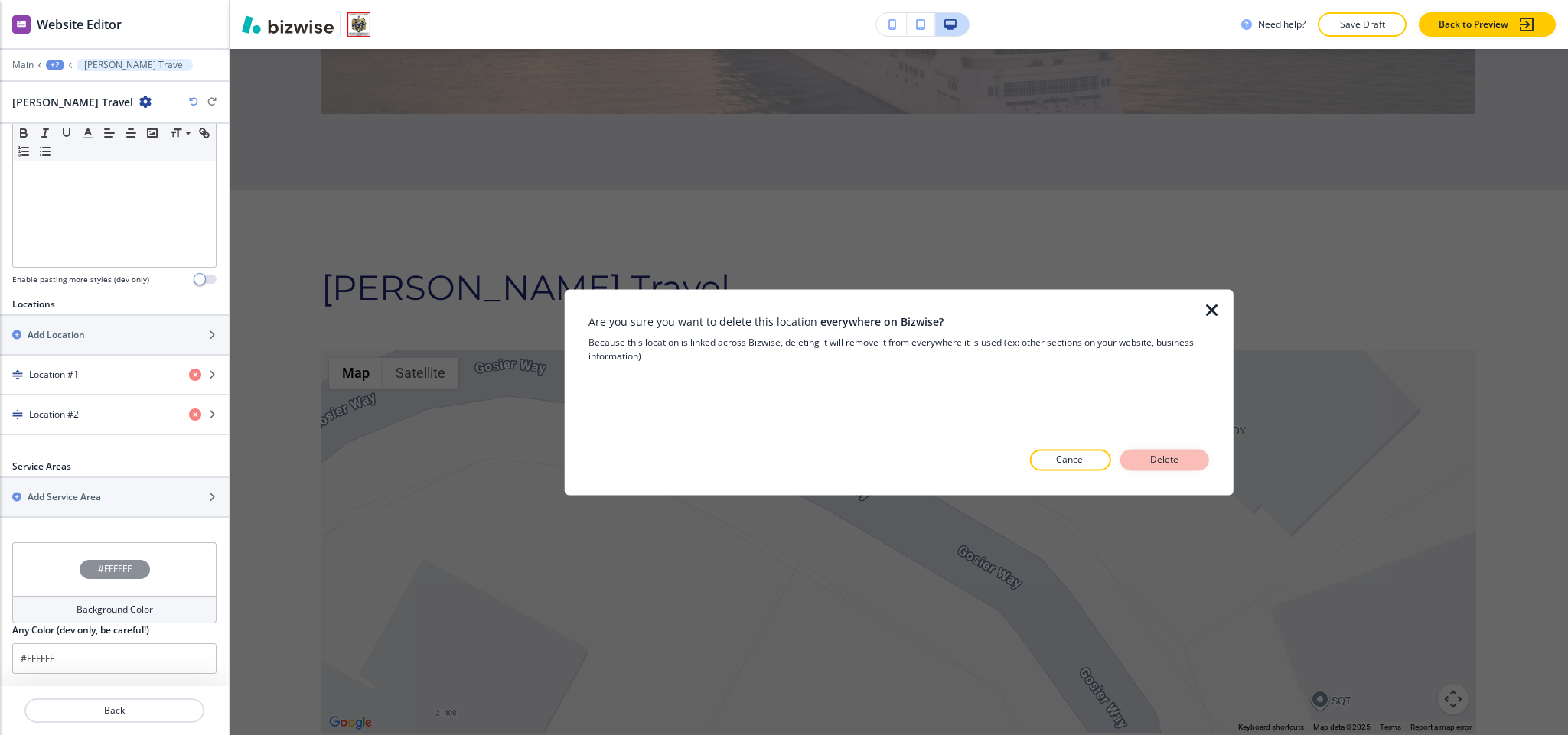
click at [1166, 455] on p "Delete" at bounding box center [1164, 460] width 37 height 13
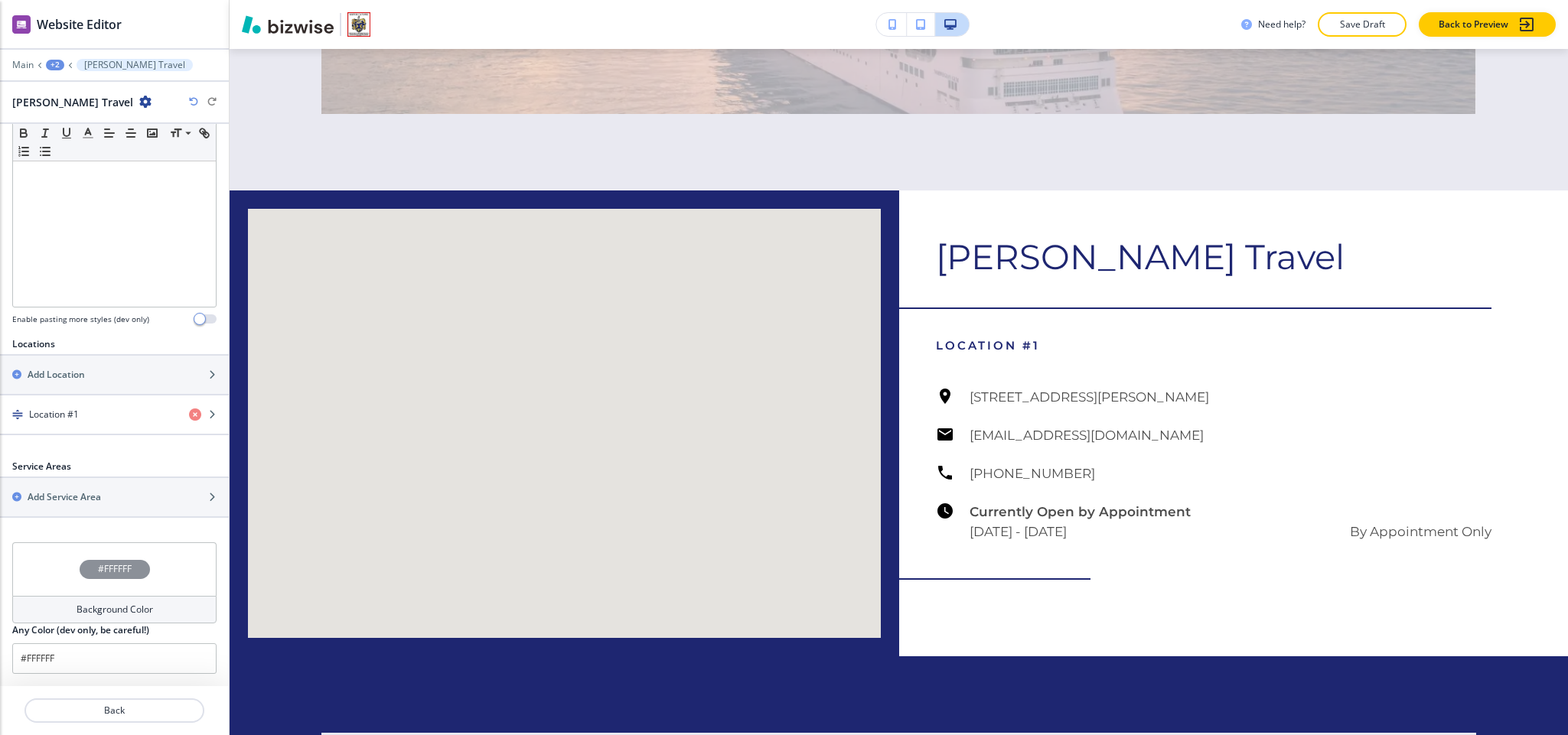
scroll to position [342, 0]
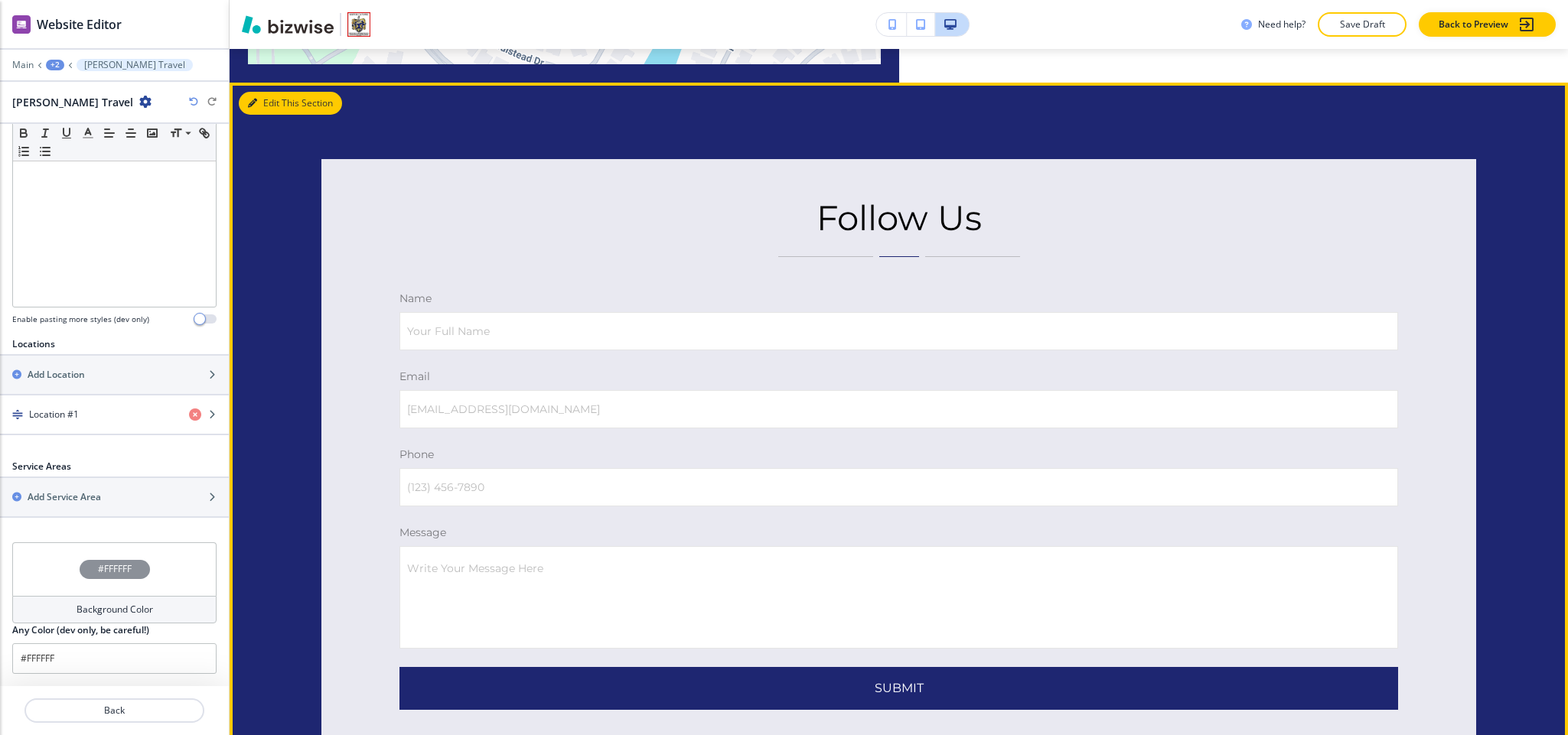
click at [284, 92] on button "Edit This Section" at bounding box center [291, 104] width 104 height 23
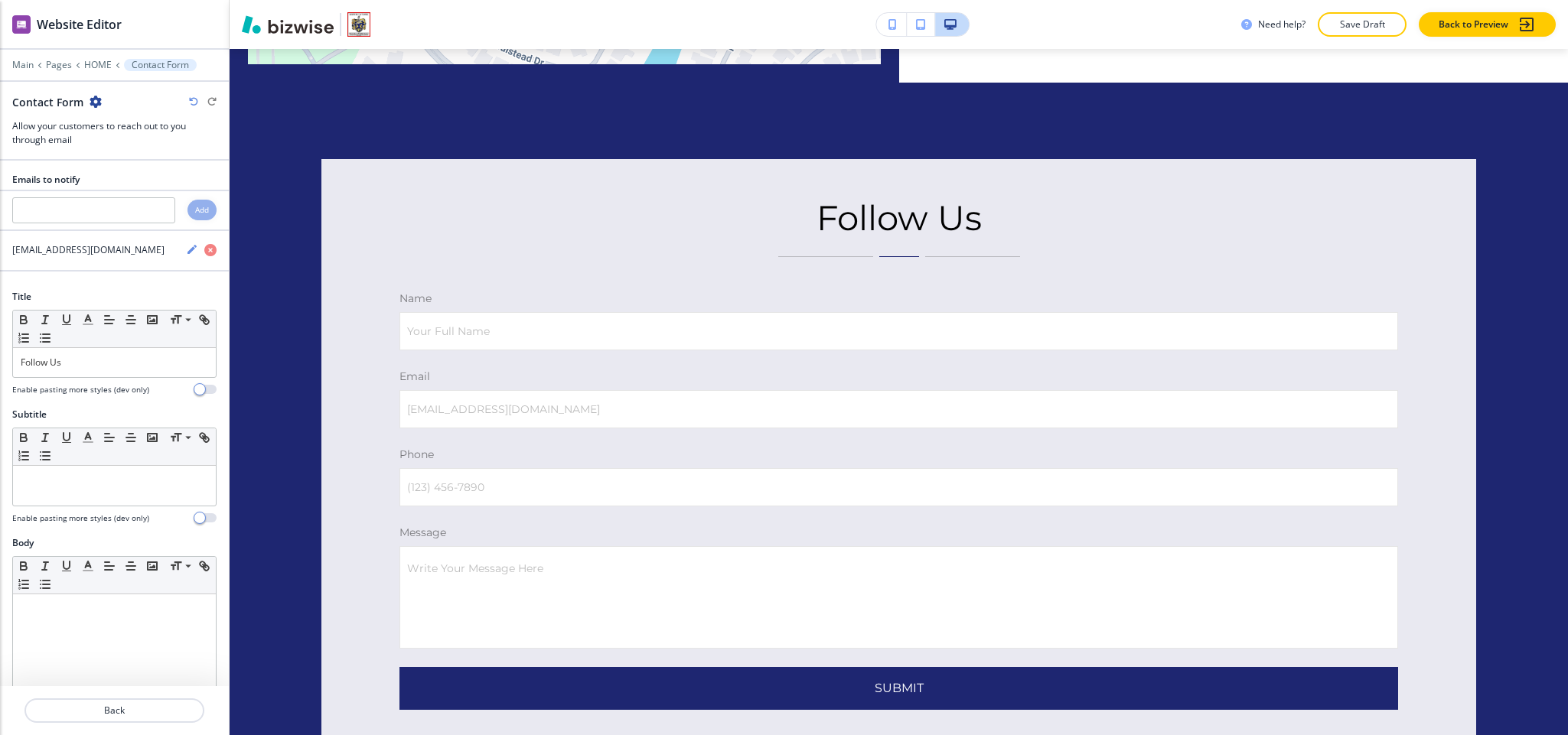
scroll to position [8490, 0]
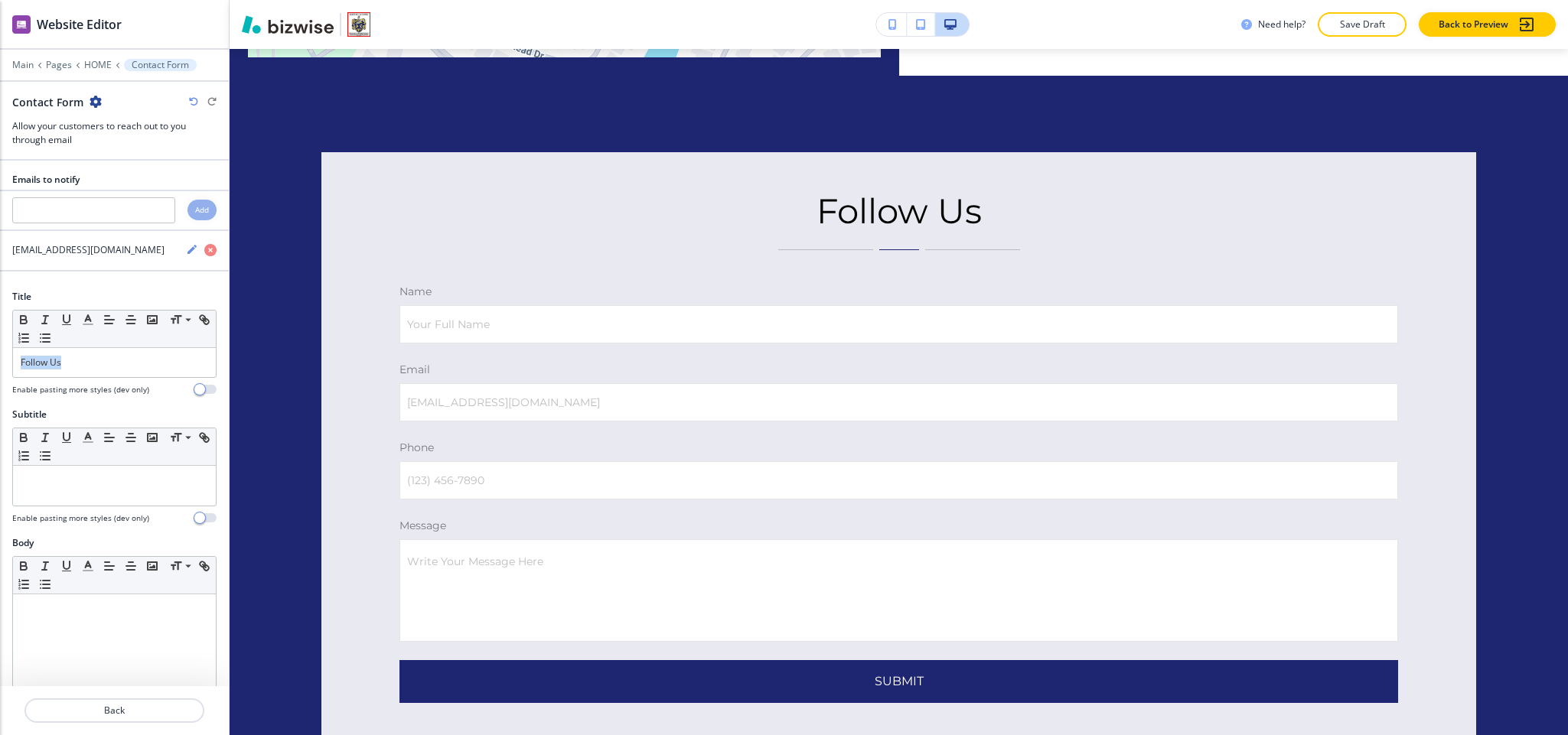
drag, startPoint x: 101, startPoint y: 356, endPoint x: 0, endPoint y: 343, distance: 101.8
click at [0, 343] on div "Title Small Normal Large Huge Follow Us Enable pasting more styles (dev only)" at bounding box center [114, 349] width 229 height 118
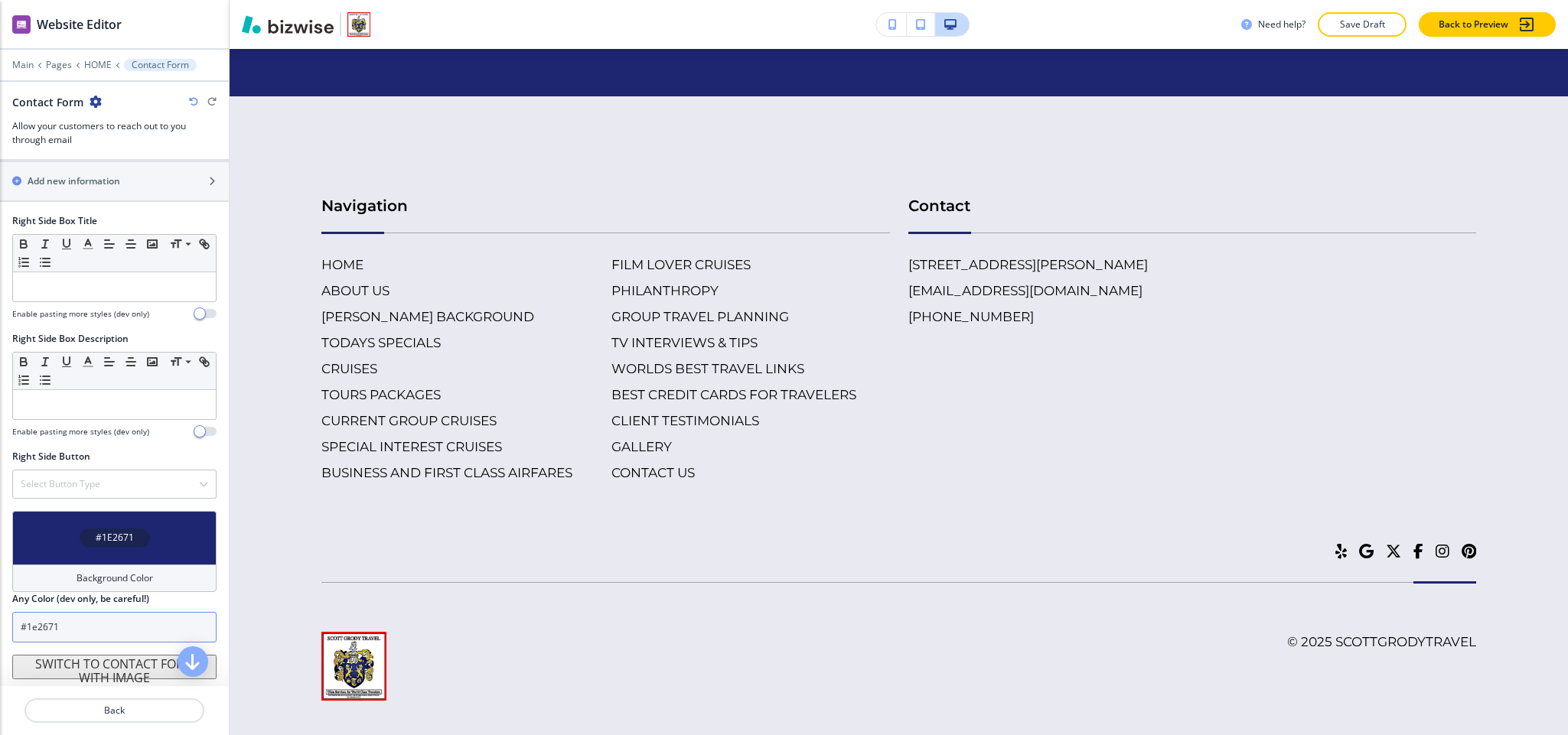
scroll to position [992, 0]
drag, startPoint x: 78, startPoint y: 659, endPoint x: 115, endPoint y: 355, distance: 306.2
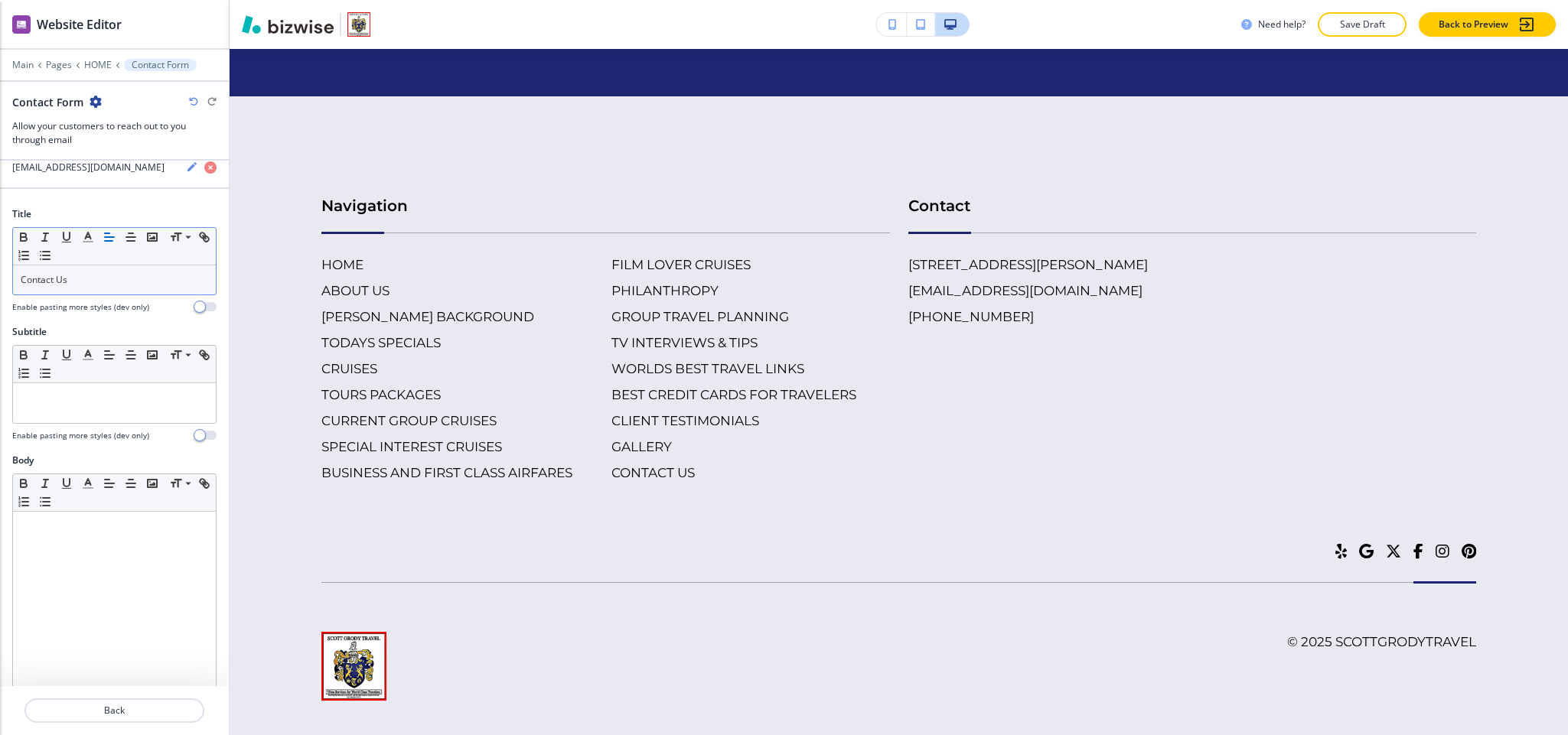
scroll to position [0, 0]
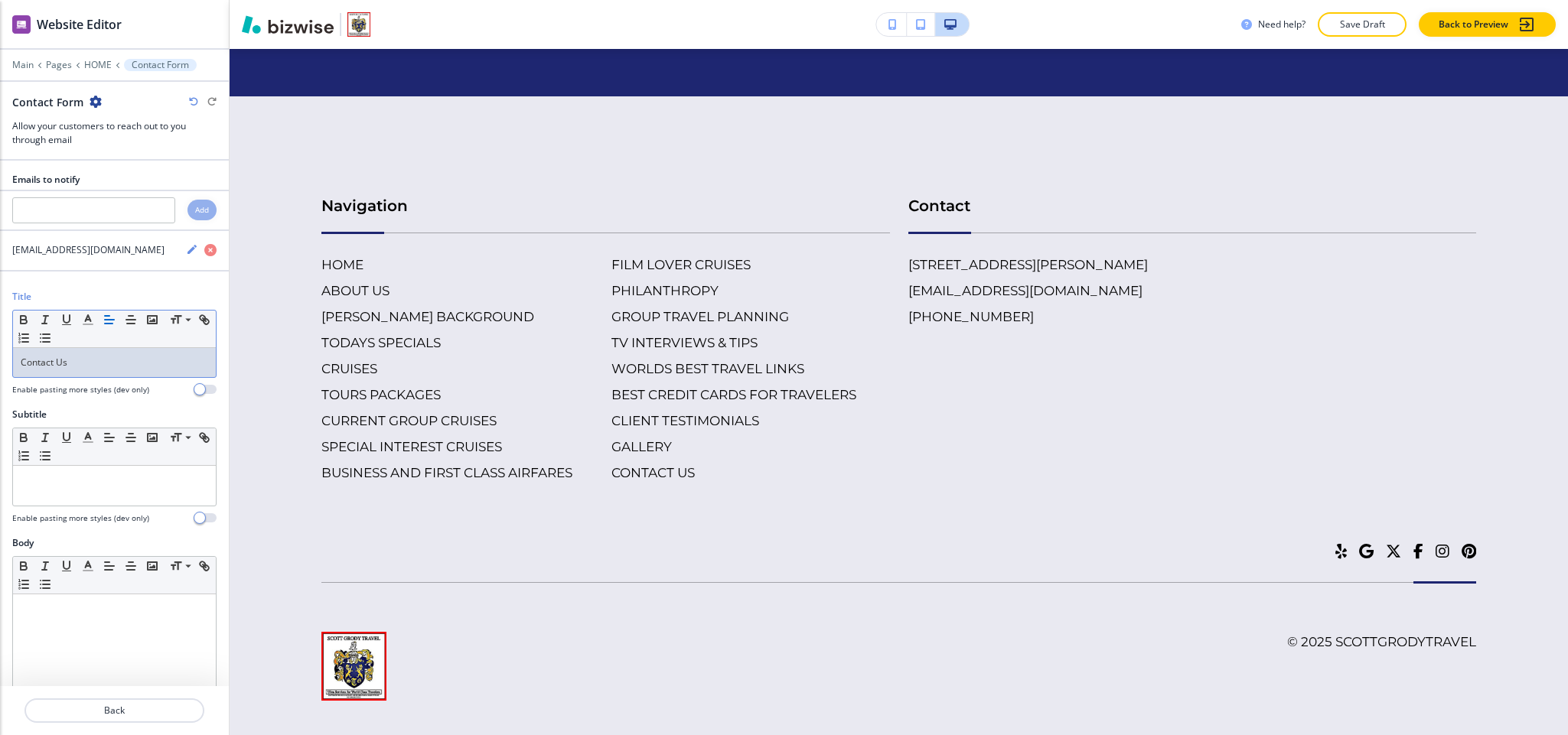
click at [106, 360] on p "Contact Us" at bounding box center [114, 362] width 187 height 13
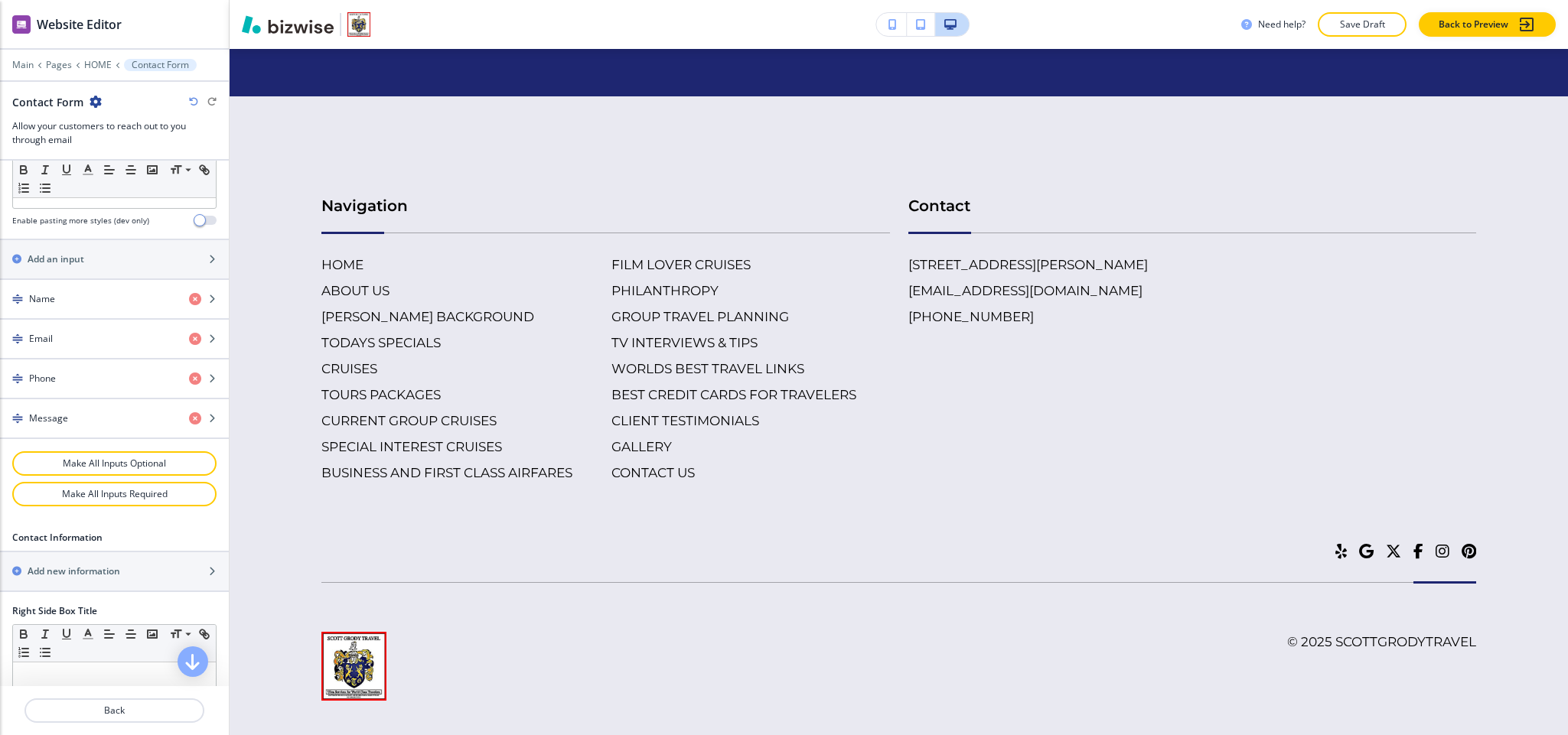
scroll to position [992, 0]
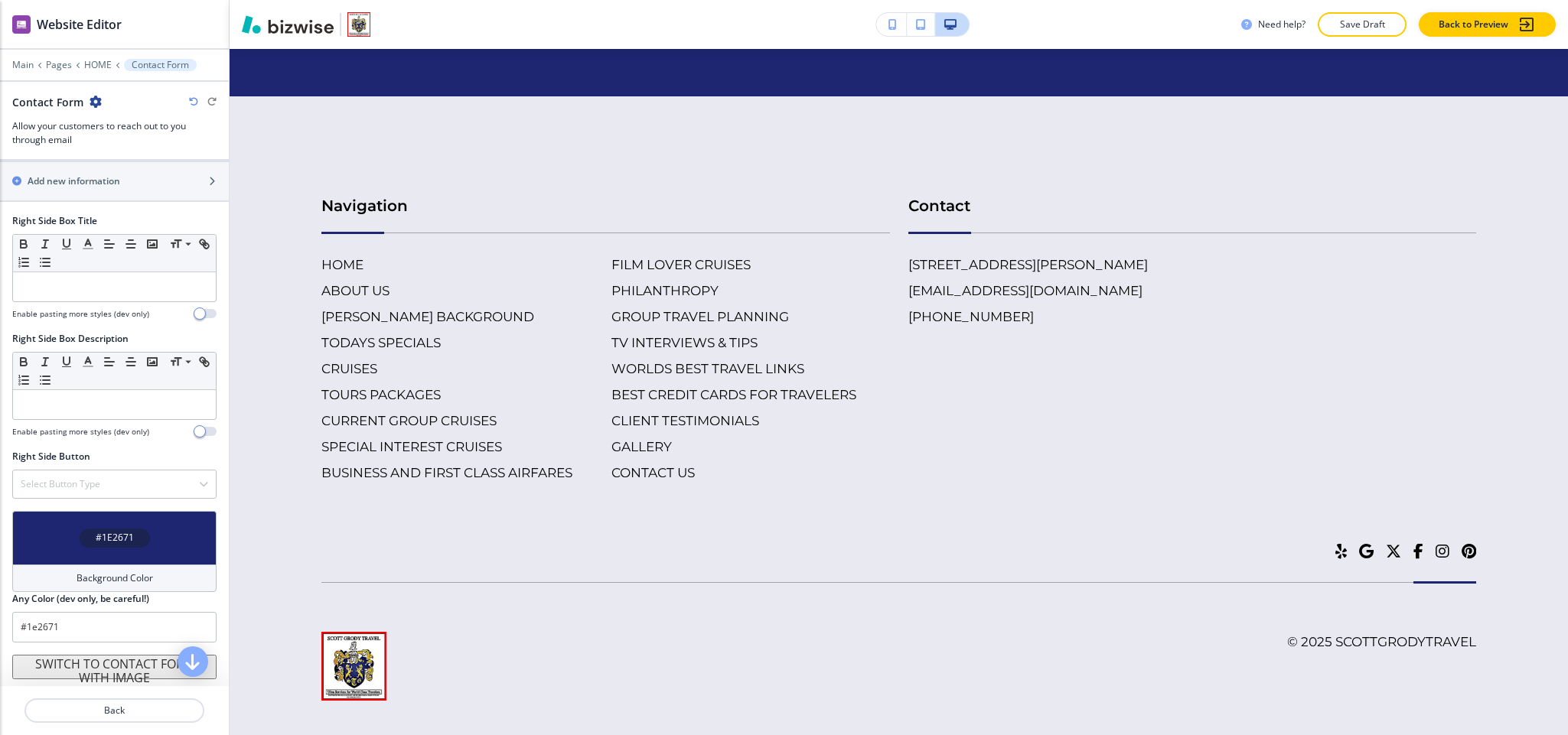
click at [99, 671] on button "SWITCH TO CONTACT FORM WITH IMAGE" at bounding box center [114, 667] width 205 height 24
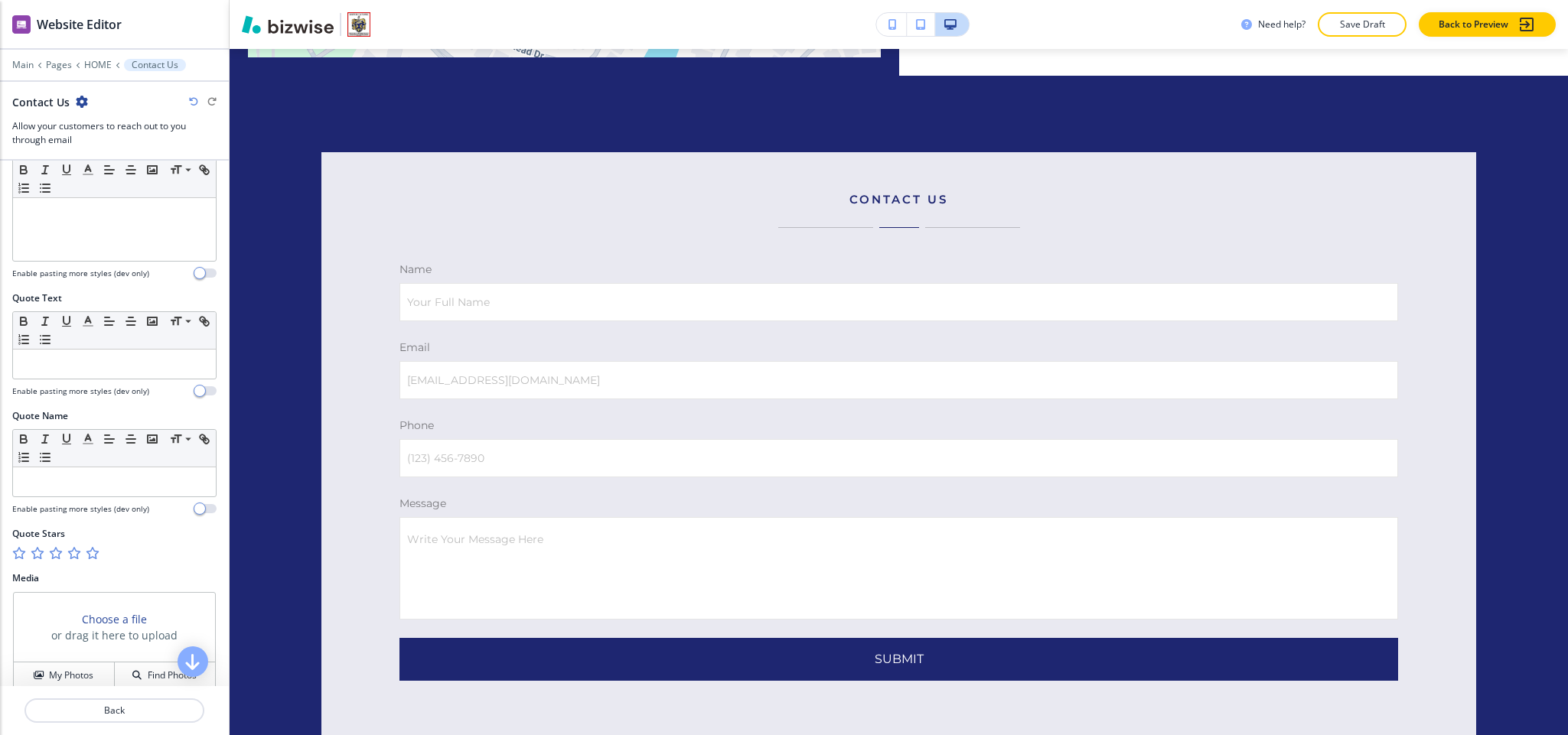
scroll to position [574, 0]
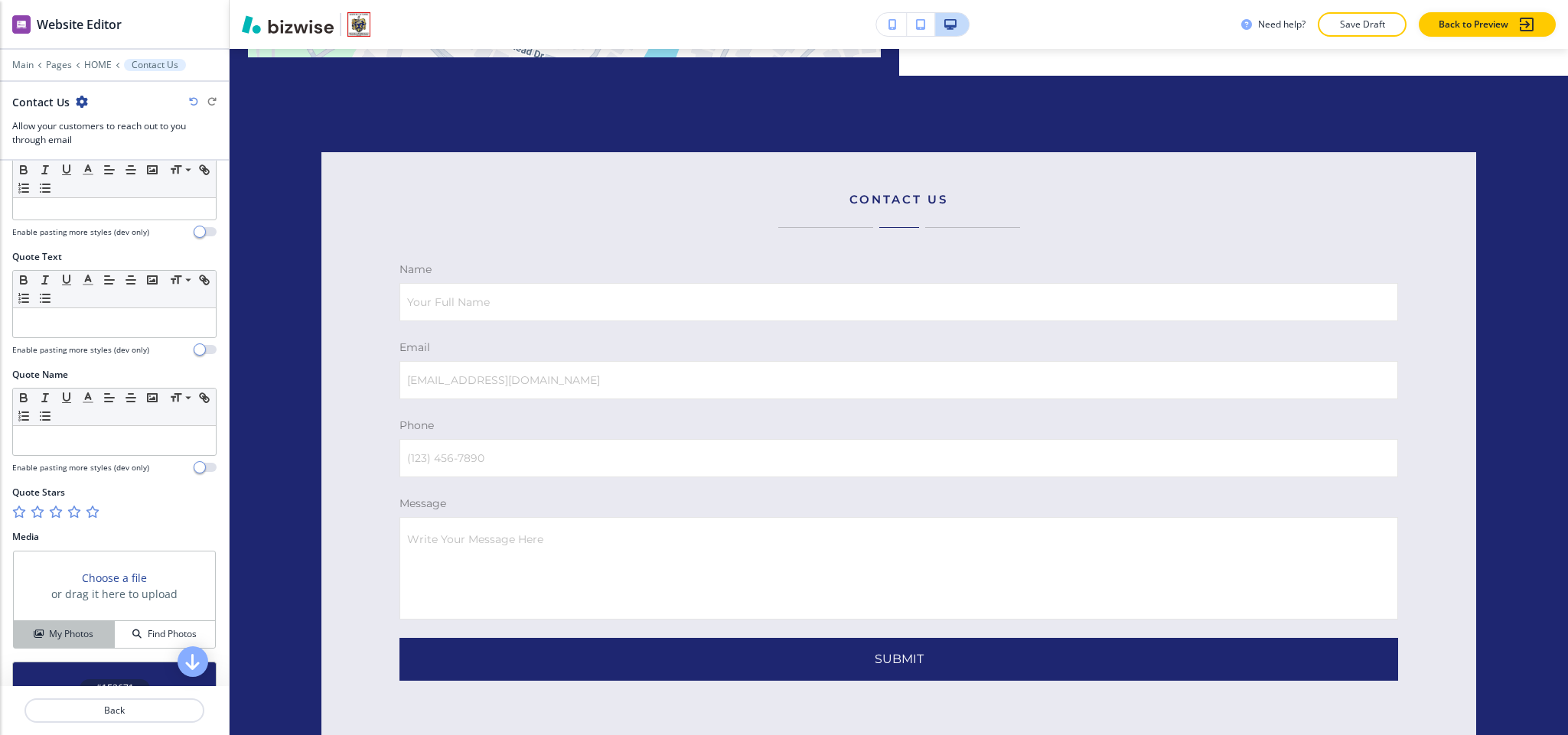
click at [65, 642] on h4 "My Photos" at bounding box center [71, 634] width 44 height 13
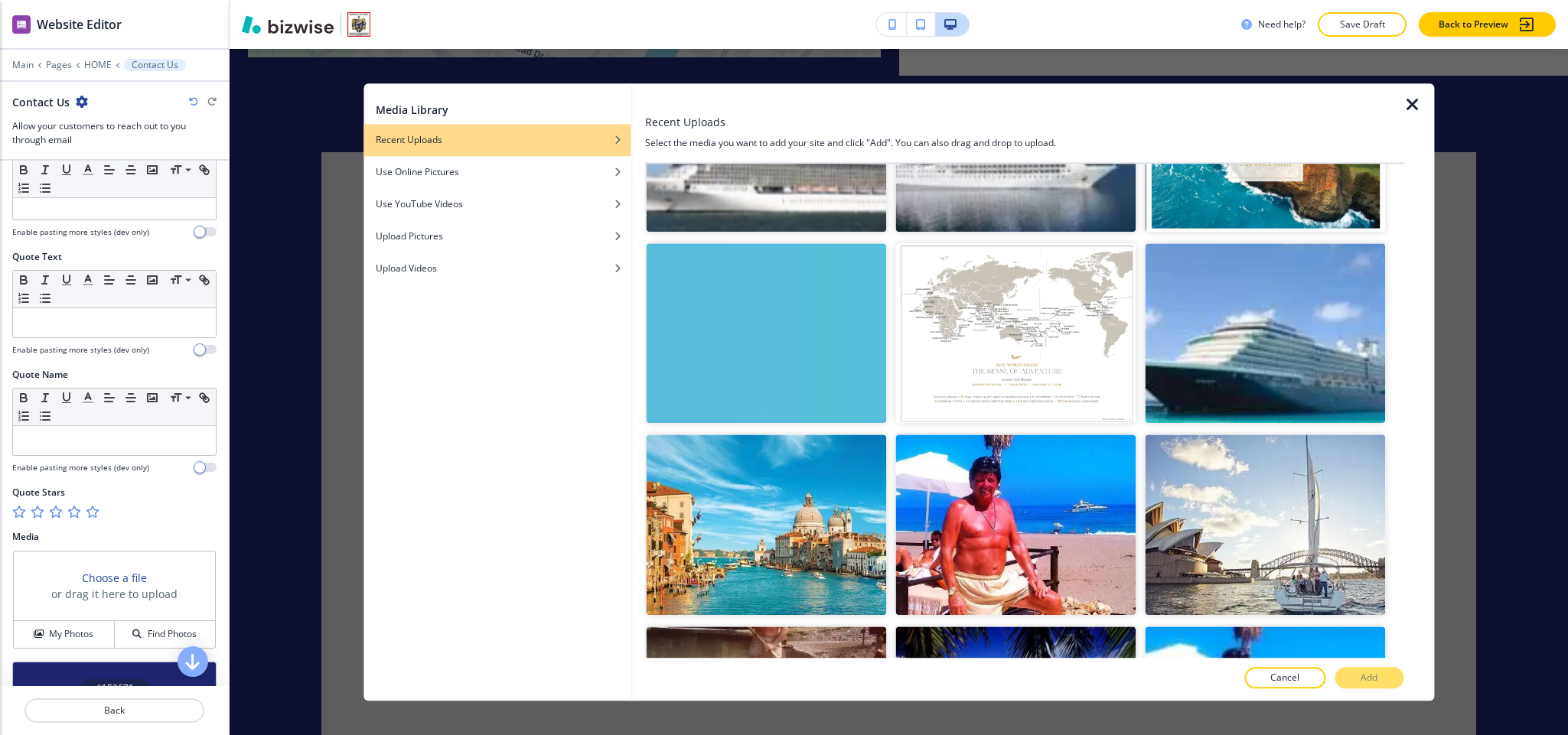
scroll to position [25883, 0]
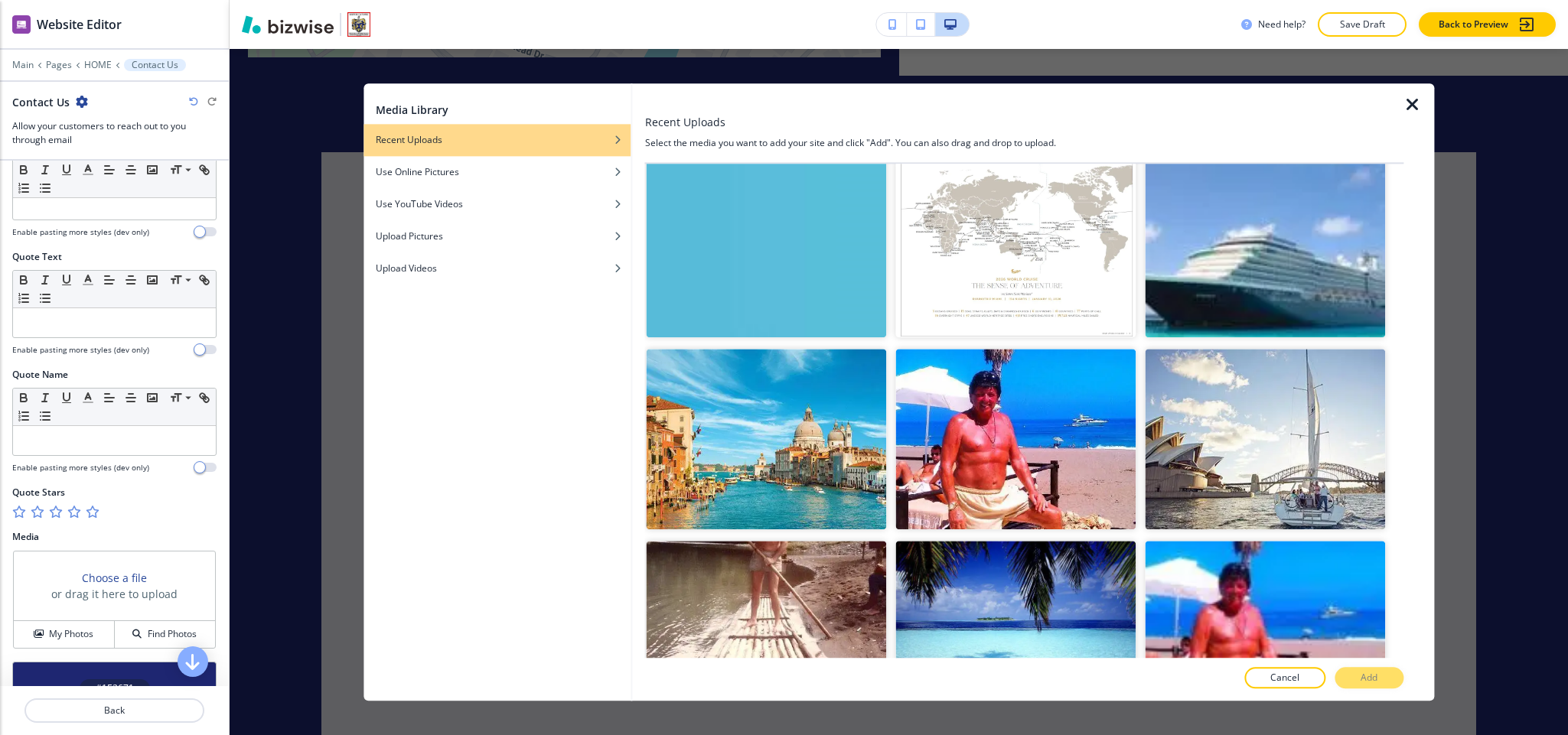
click at [1353, 672] on button "Add" at bounding box center [1369, 678] width 69 height 21
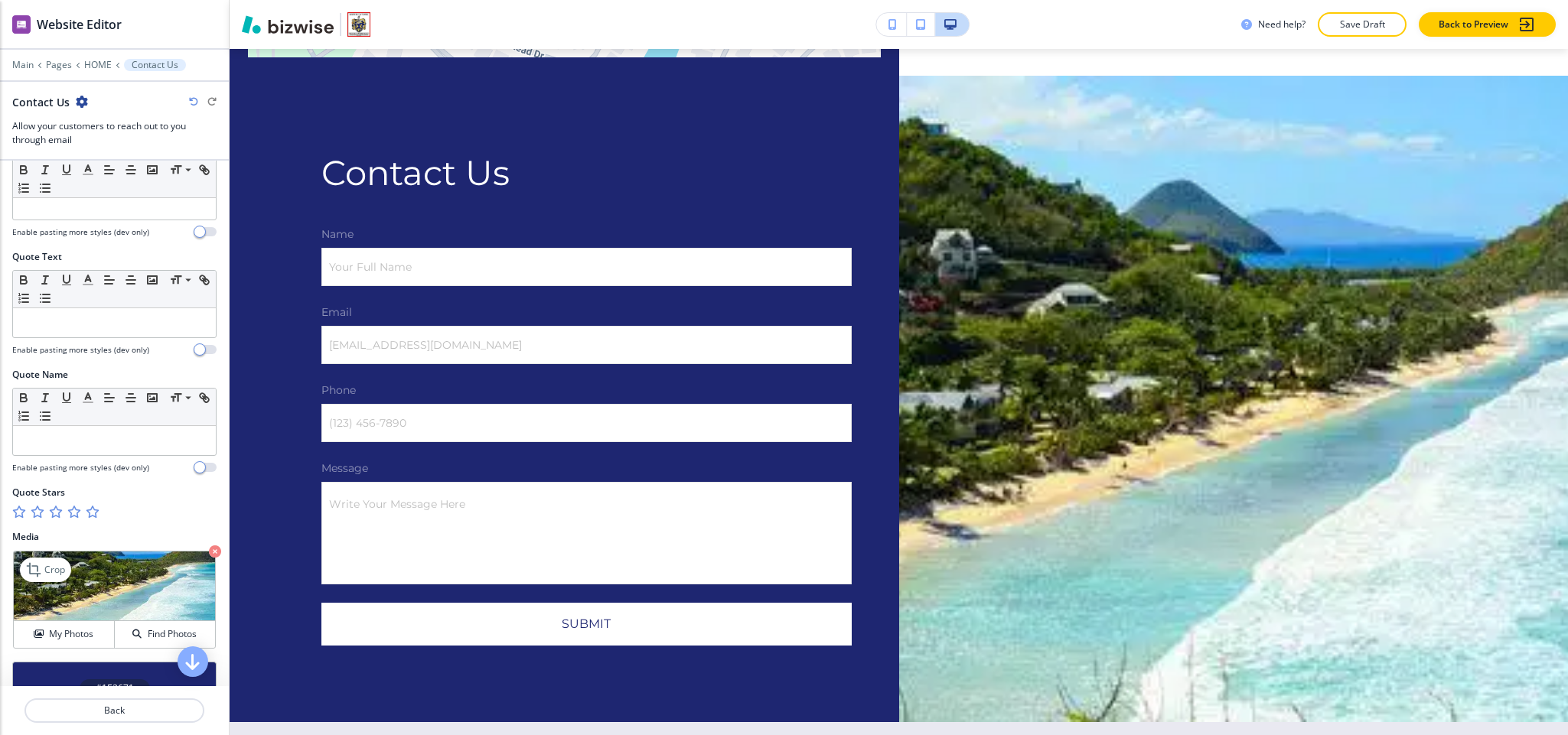
click at [208, 558] on icon "button" at bounding box center [214, 551] width 12 height 12
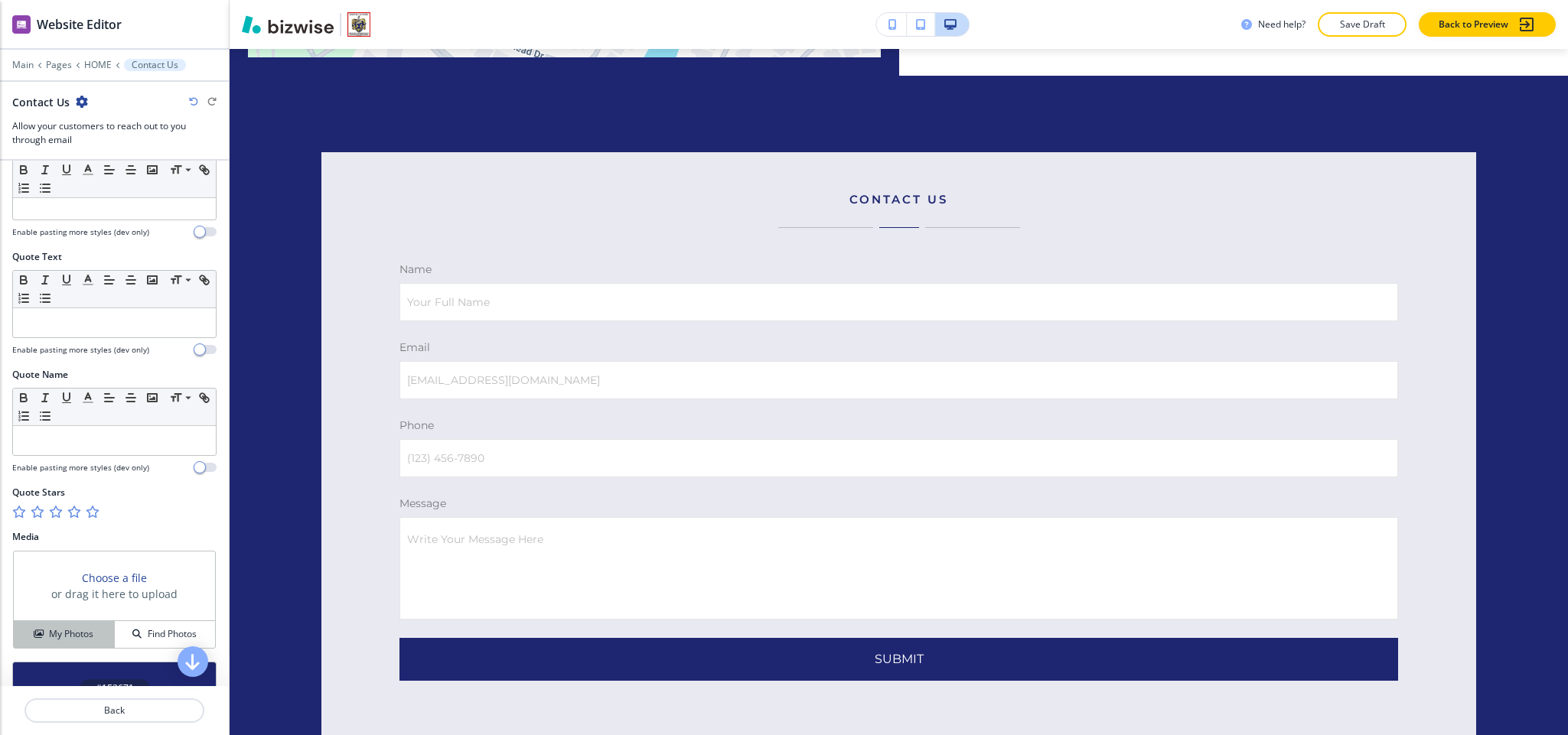
click at [72, 634] on button "My Photos" at bounding box center [63, 635] width 101 height 27
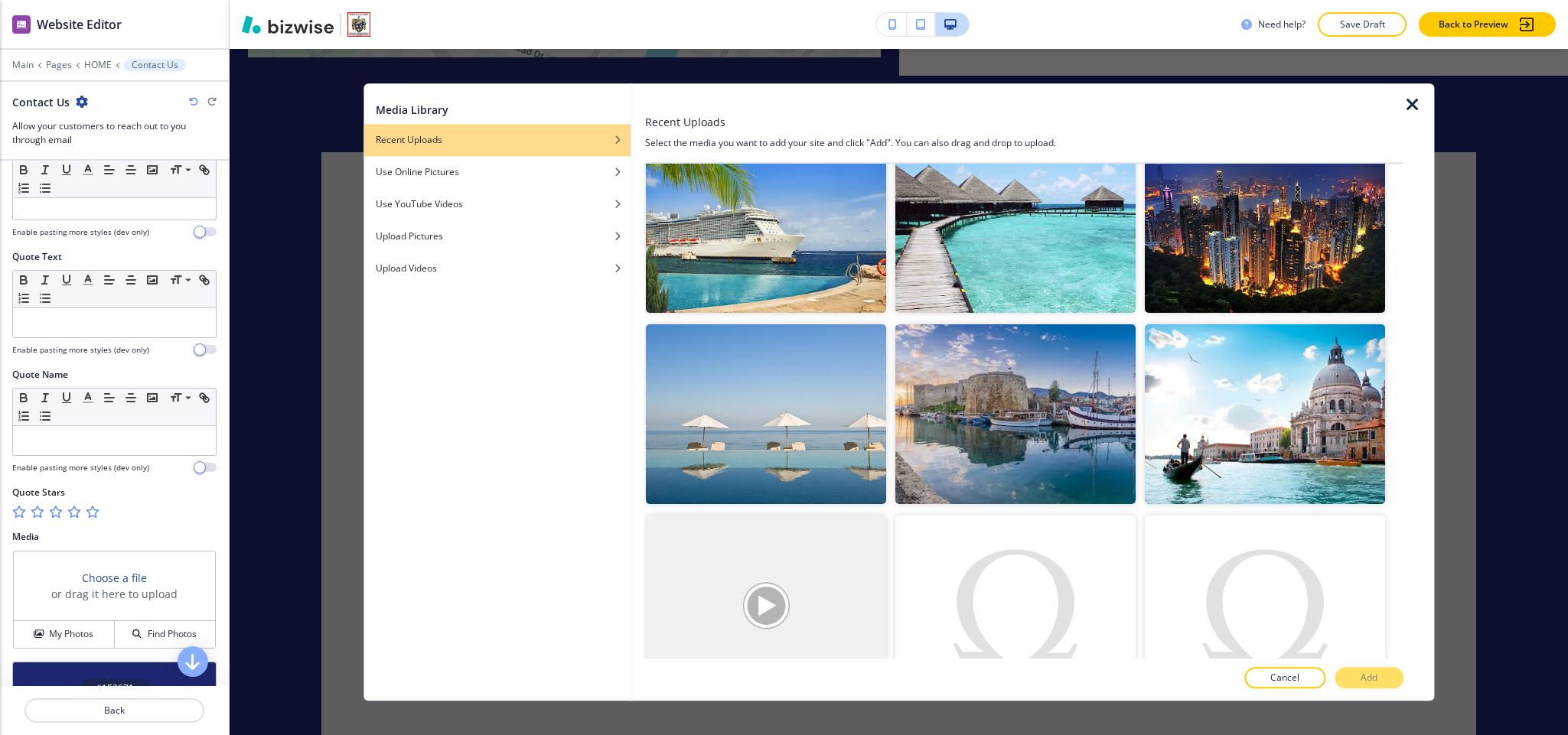
scroll to position [3022, 0]
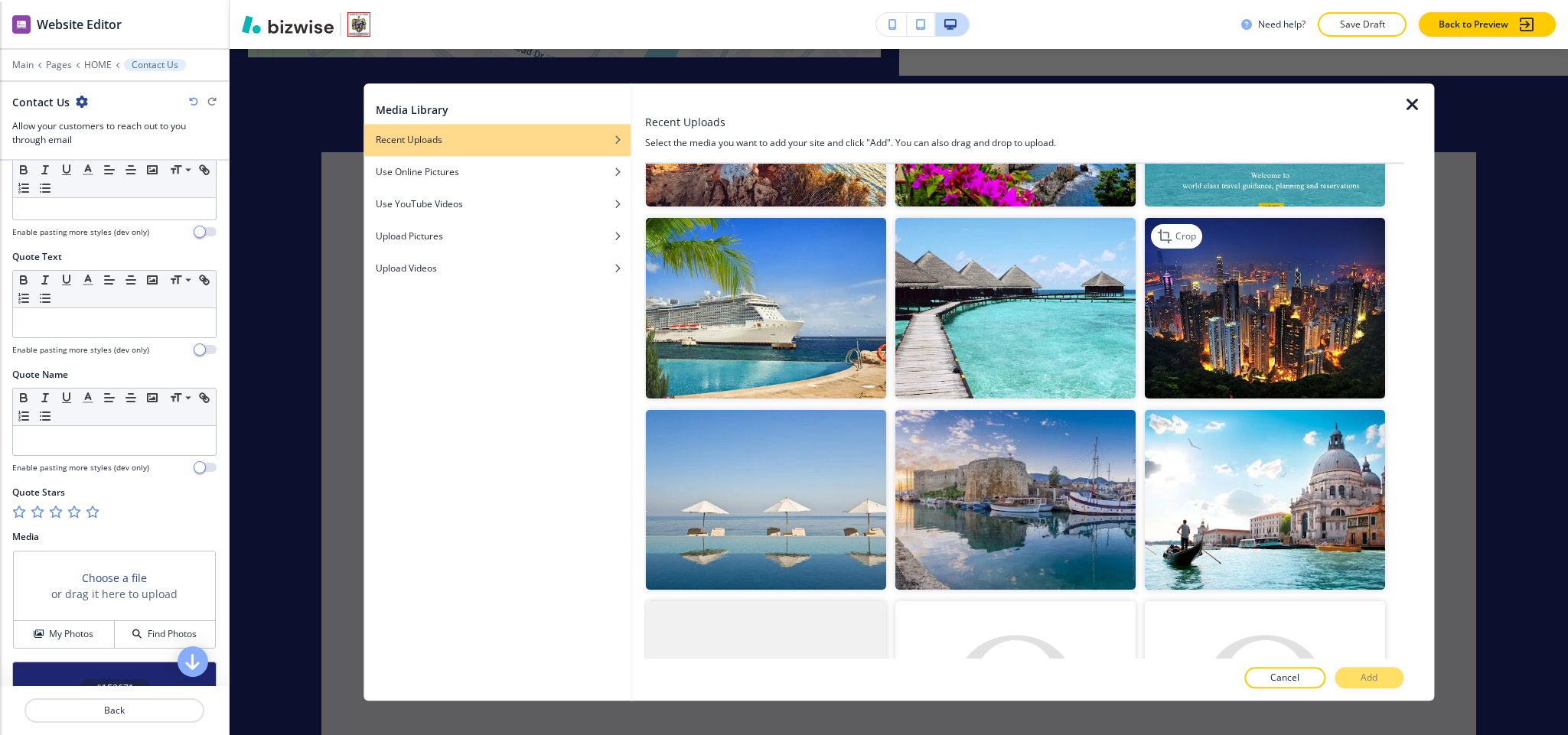
click at [1250, 257] on img "button" at bounding box center [1265, 308] width 240 height 180
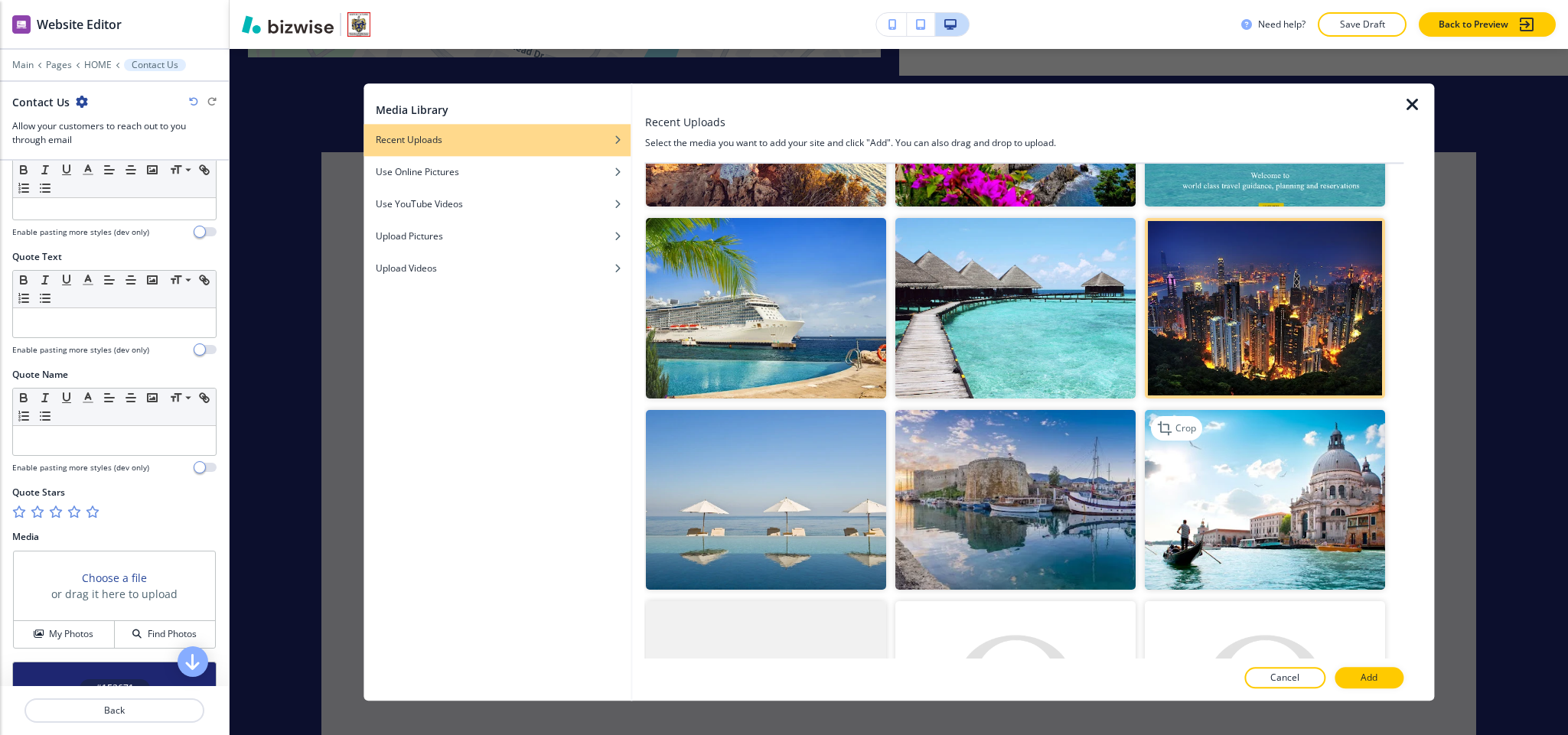
click at [1226, 414] on img "button" at bounding box center [1265, 500] width 240 height 180
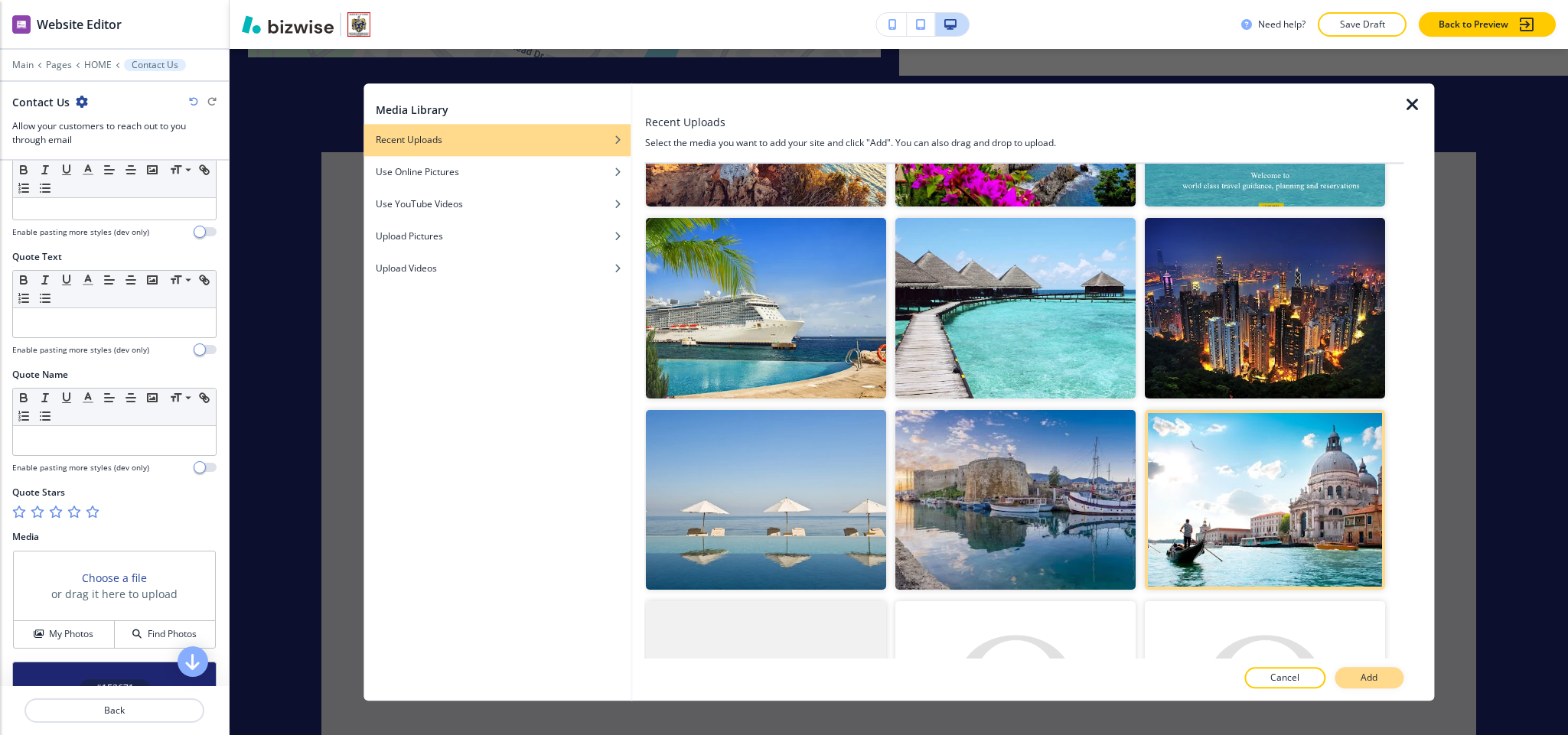
click at [1392, 678] on button "Add" at bounding box center [1369, 678] width 69 height 21
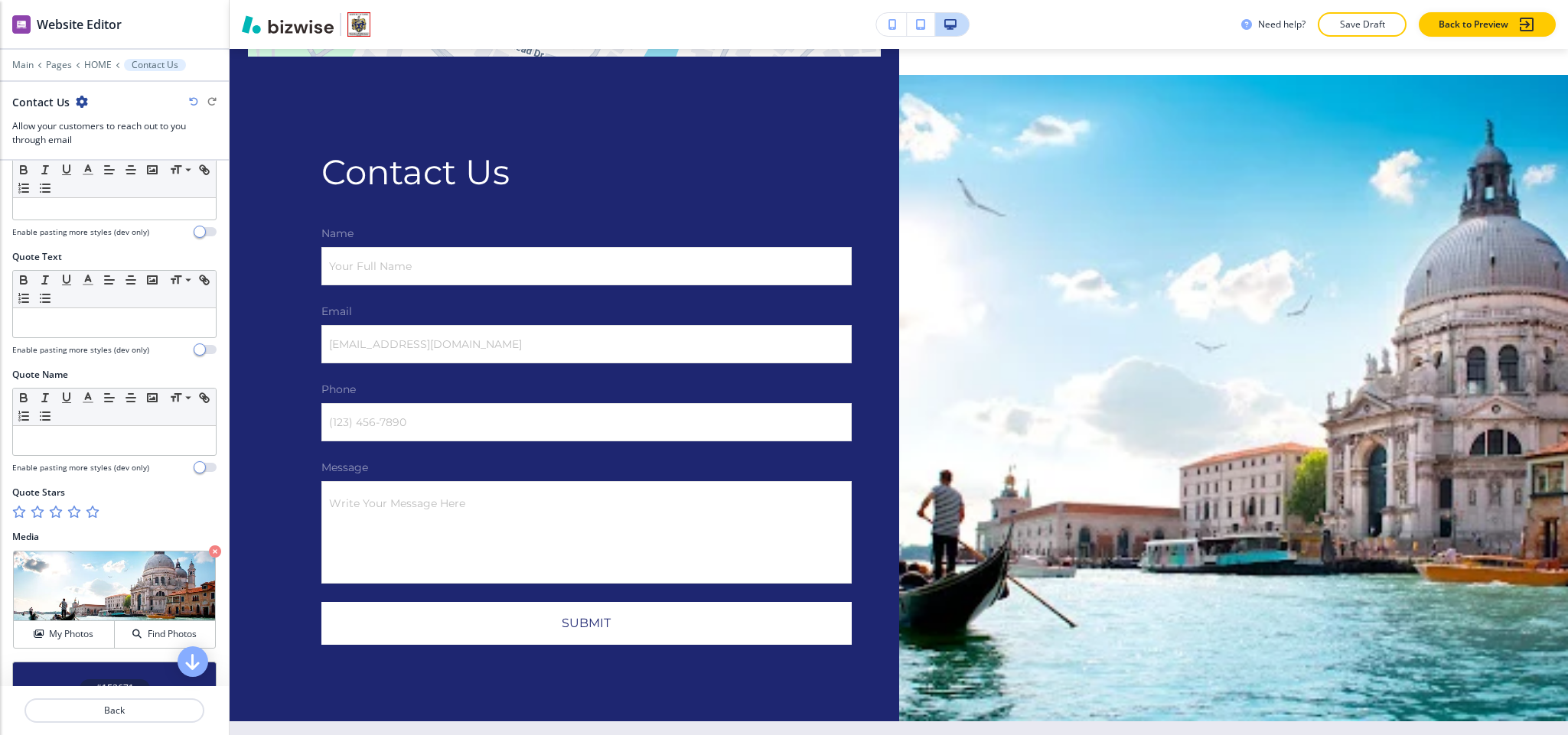
scroll to position [8490, 0]
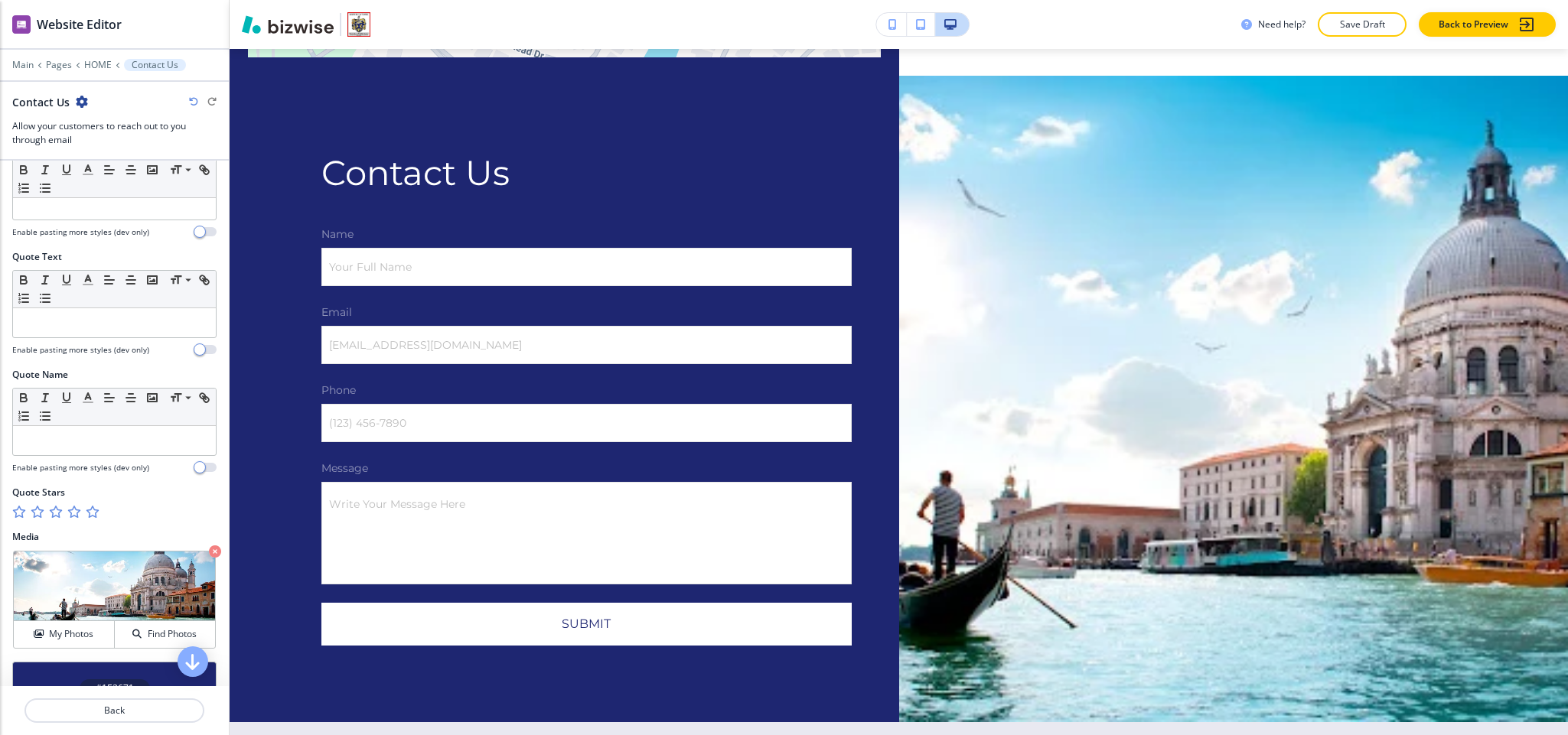
drag, startPoint x: 198, startPoint y: 562, endPoint x: 188, endPoint y: 572, distance: 14.1
click at [208, 558] on icon "button" at bounding box center [214, 551] width 12 height 12
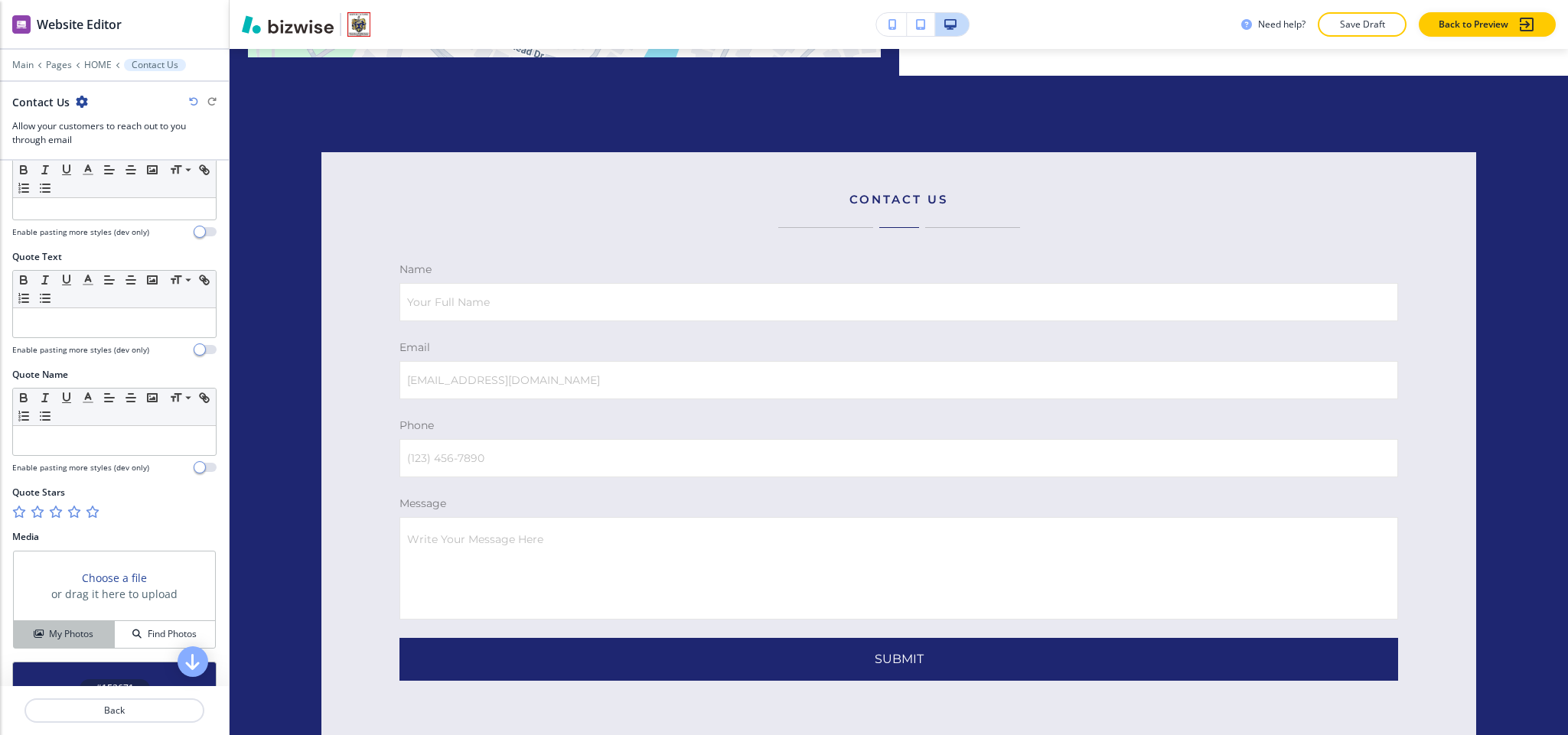
click at [60, 634] on button "My Photos" at bounding box center [63, 635] width 101 height 27
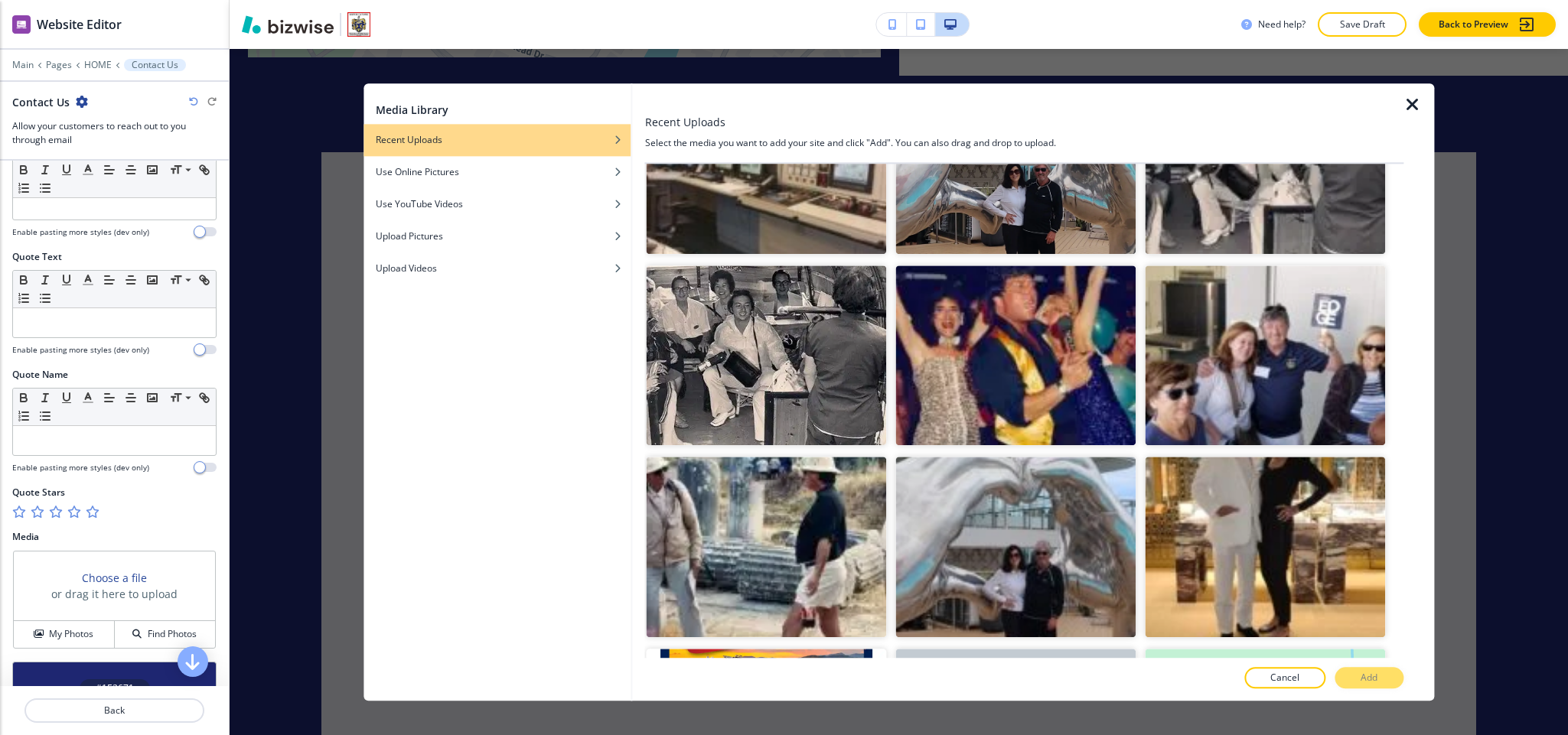
scroll to position [29412, 0]
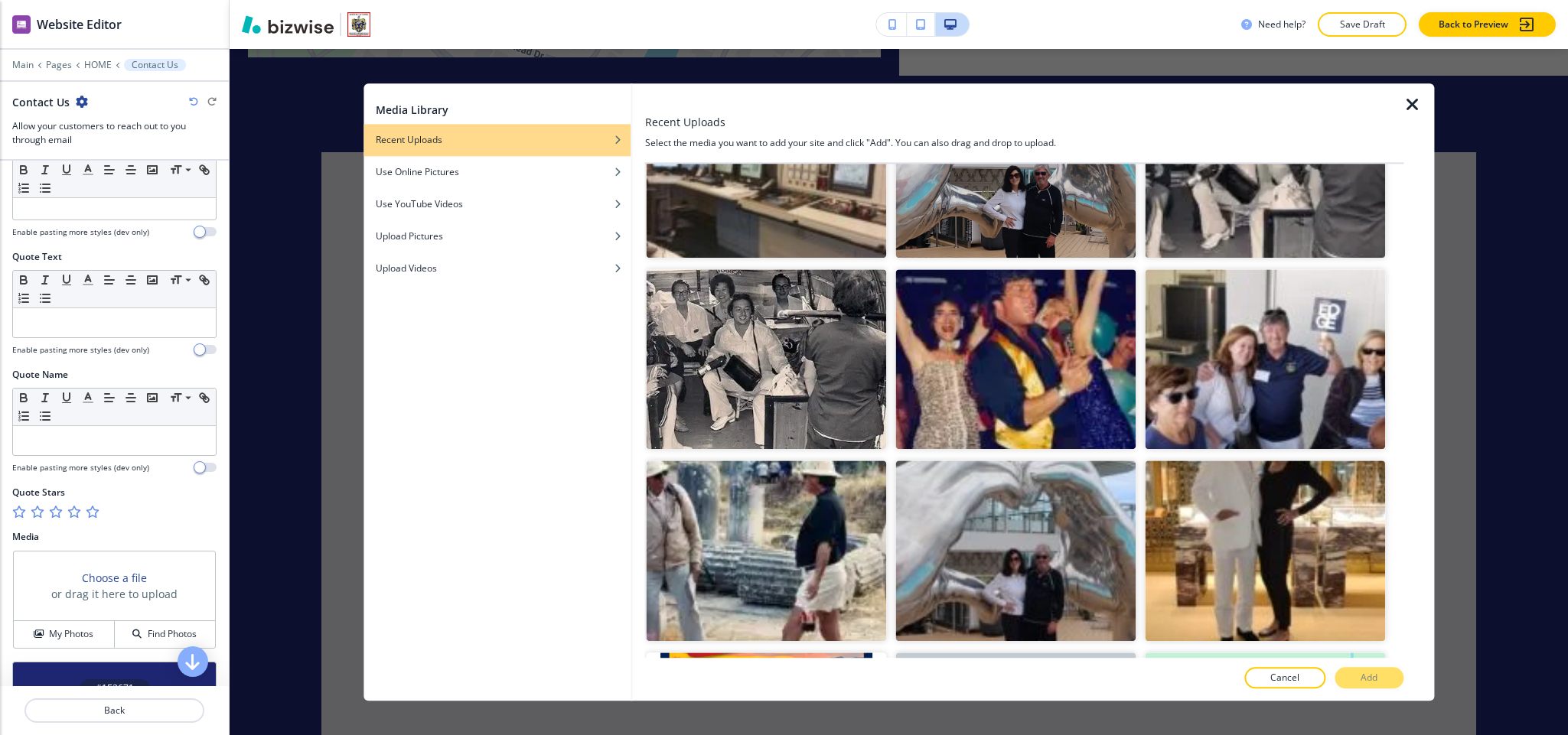
click at [1376, 671] on button "Add" at bounding box center [1369, 678] width 69 height 21
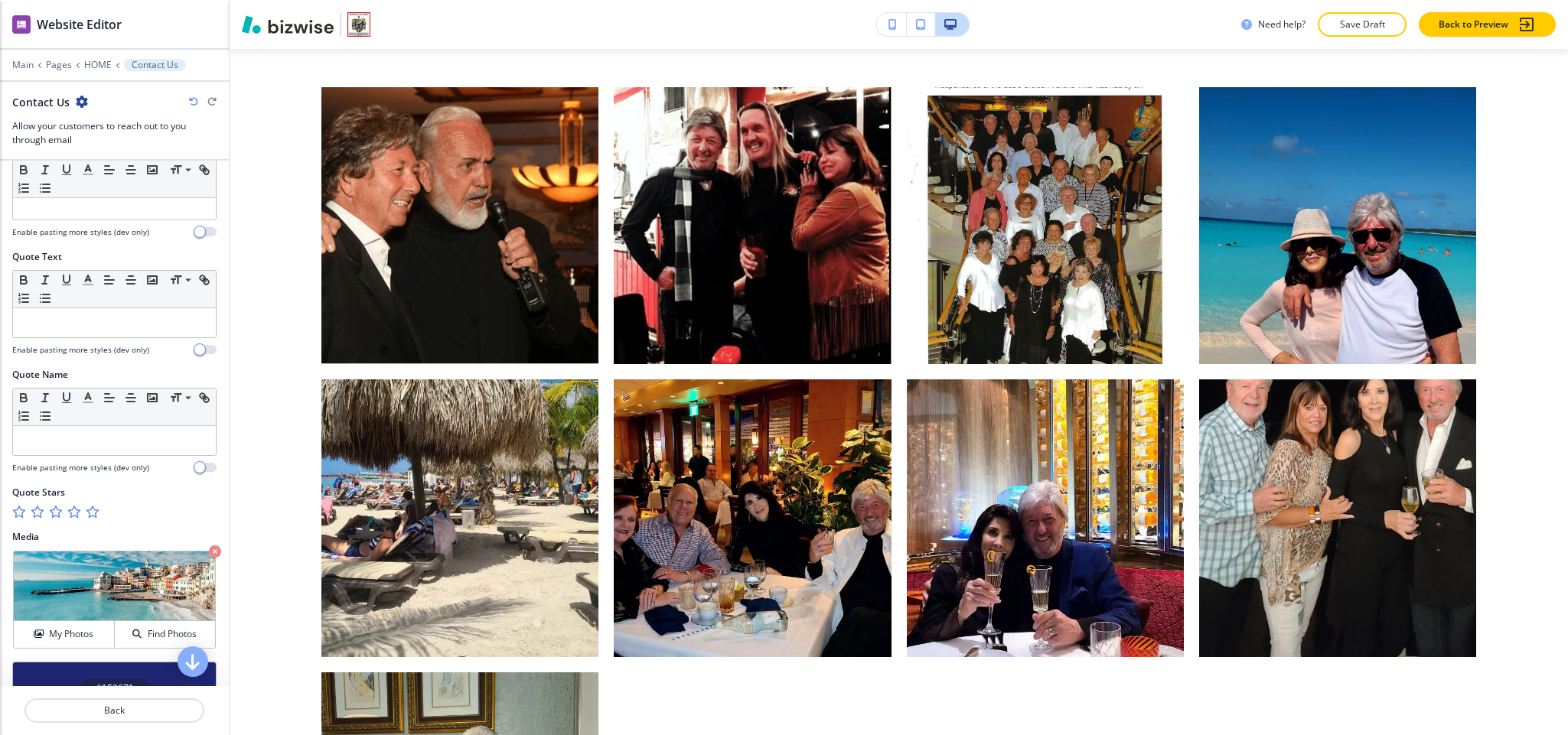
scroll to position [5557, 0]
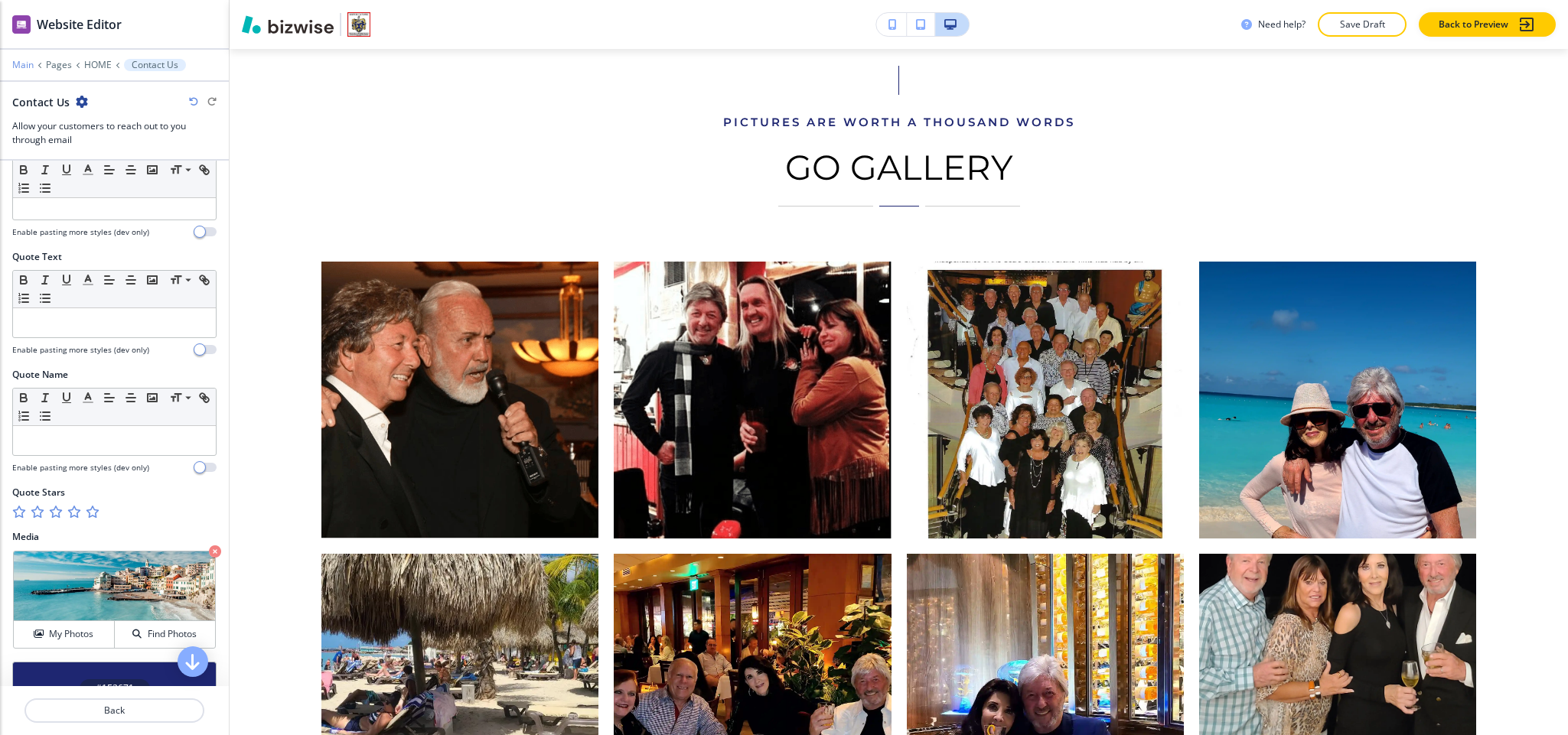
click at [31, 69] on p "Main" at bounding box center [23, 64] width 21 height 11
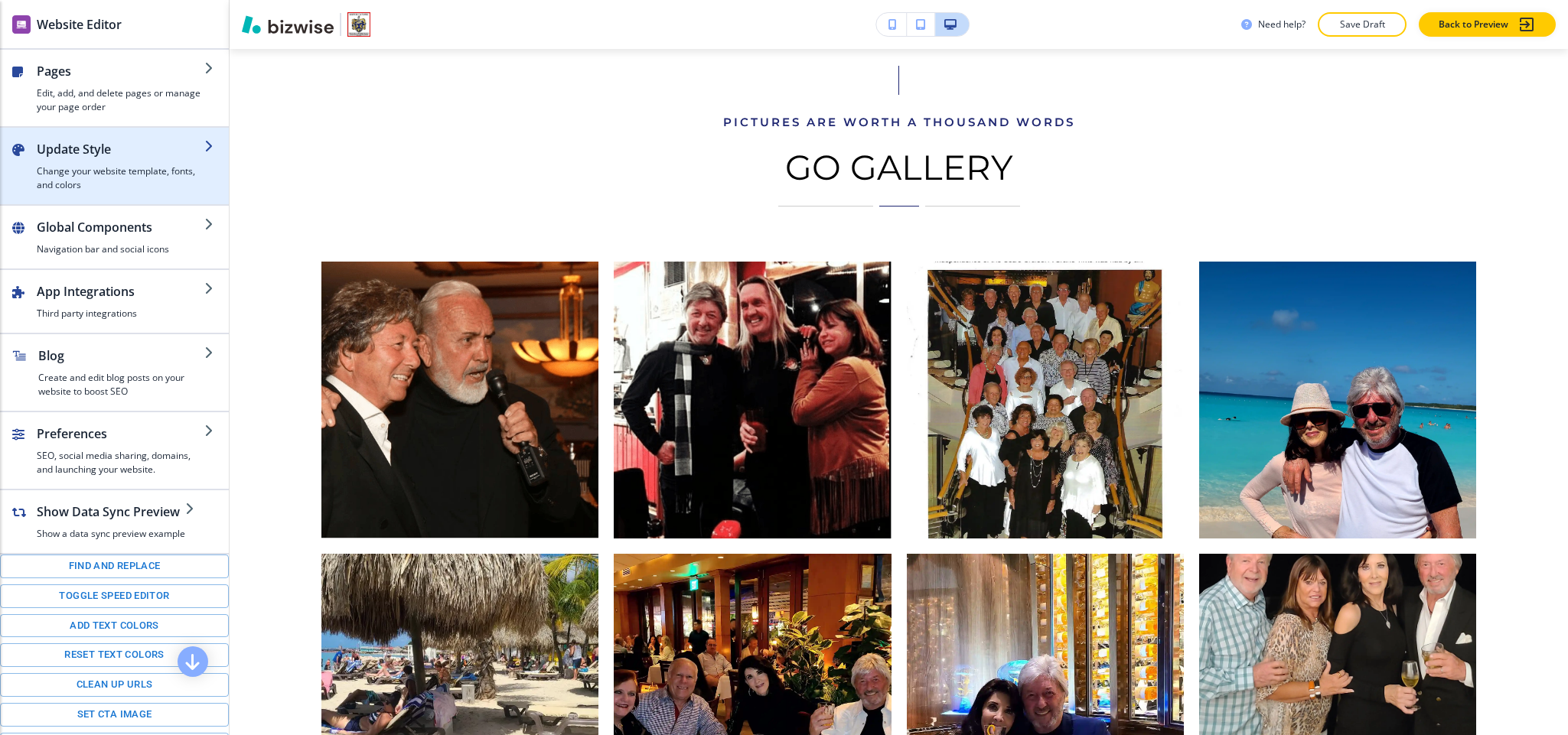
click at [100, 186] on h4 "Change your website template, fonts, and colors" at bounding box center [120, 178] width 167 height 28
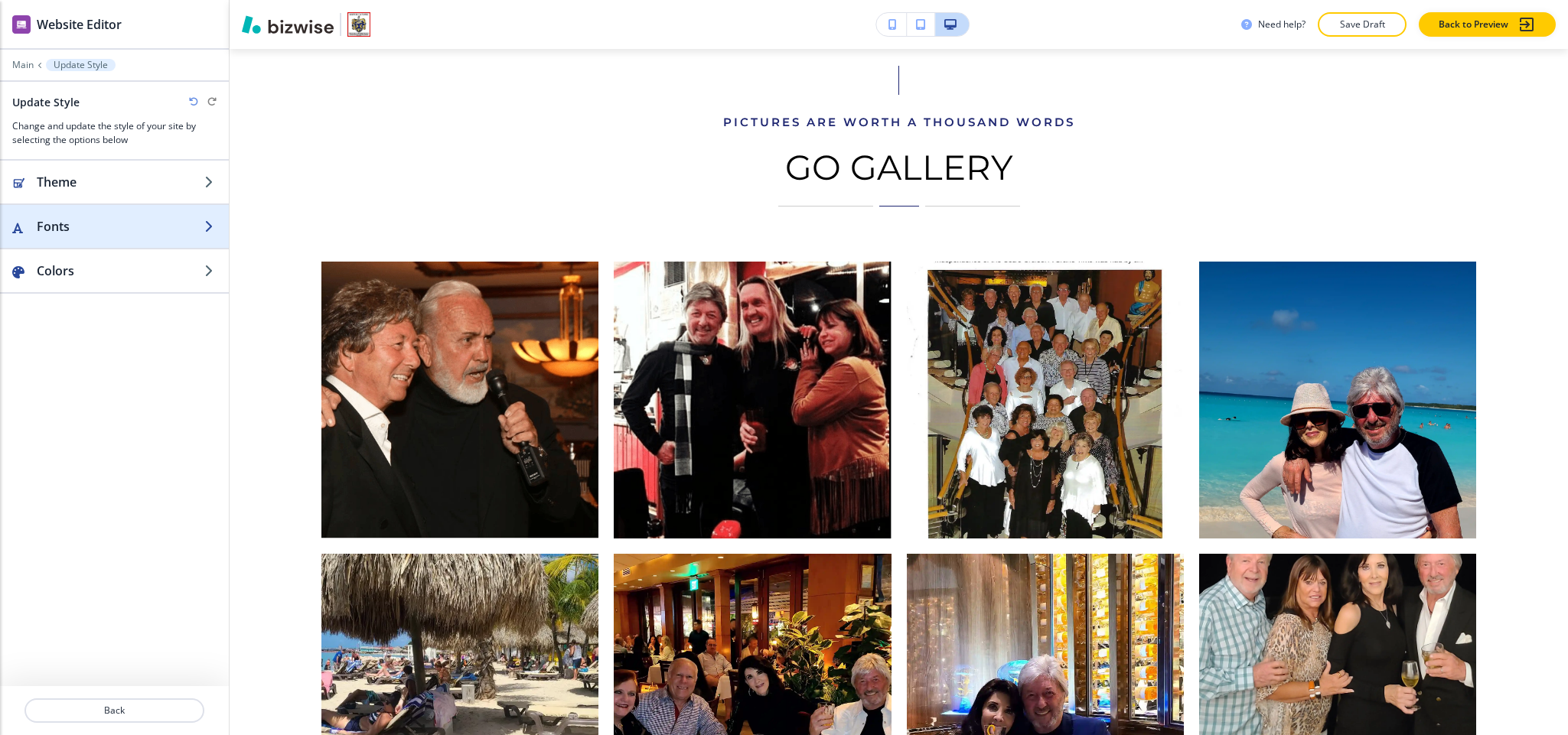
click at [108, 234] on h2 "Fonts" at bounding box center [120, 226] width 167 height 18
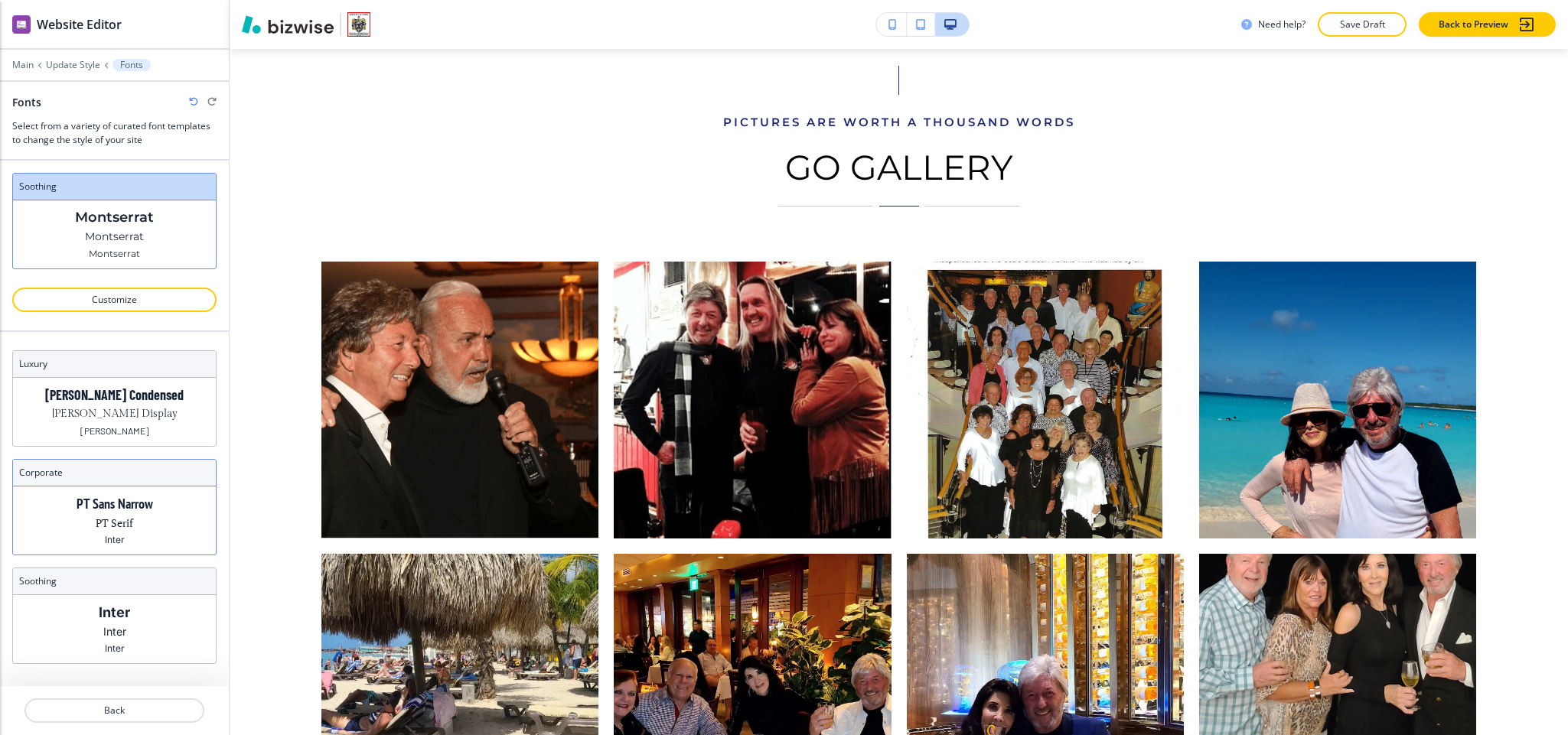
click at [122, 531] on p "PT Serif" at bounding box center [114, 523] width 37 height 16
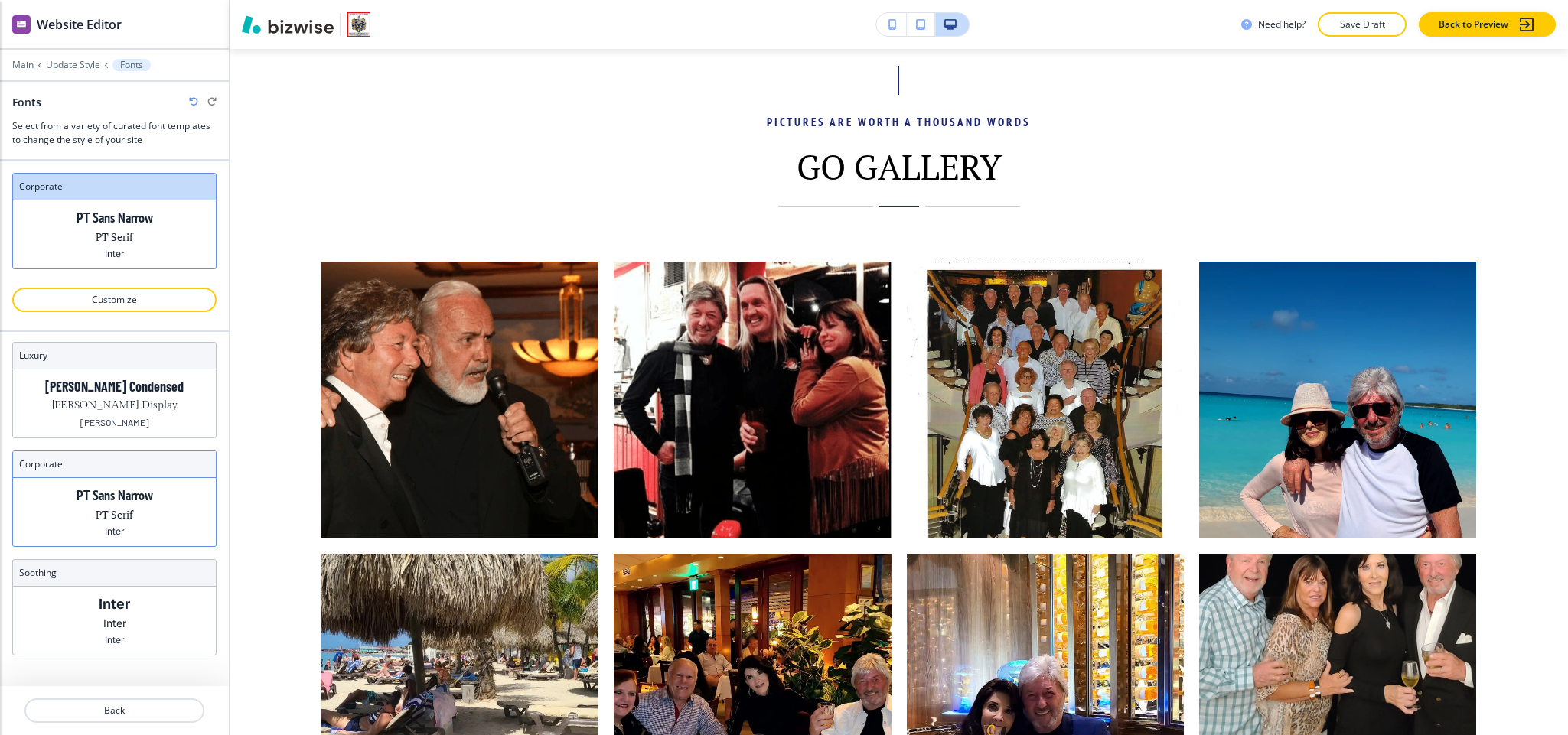
scroll to position [14, 0]
click at [124, 596] on div "Inter Inter Inter" at bounding box center [114, 621] width 203 height 68
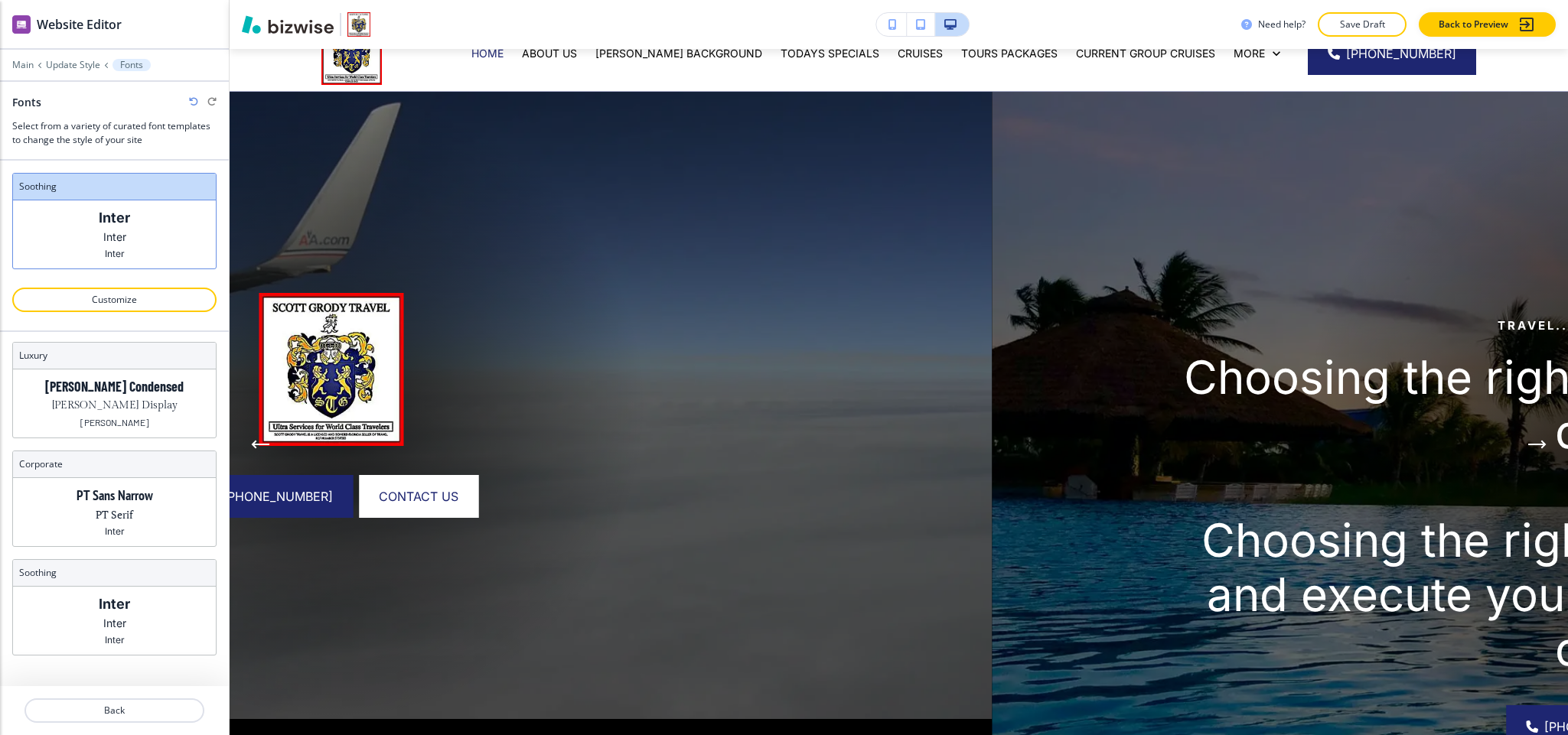
scroll to position [0, 0]
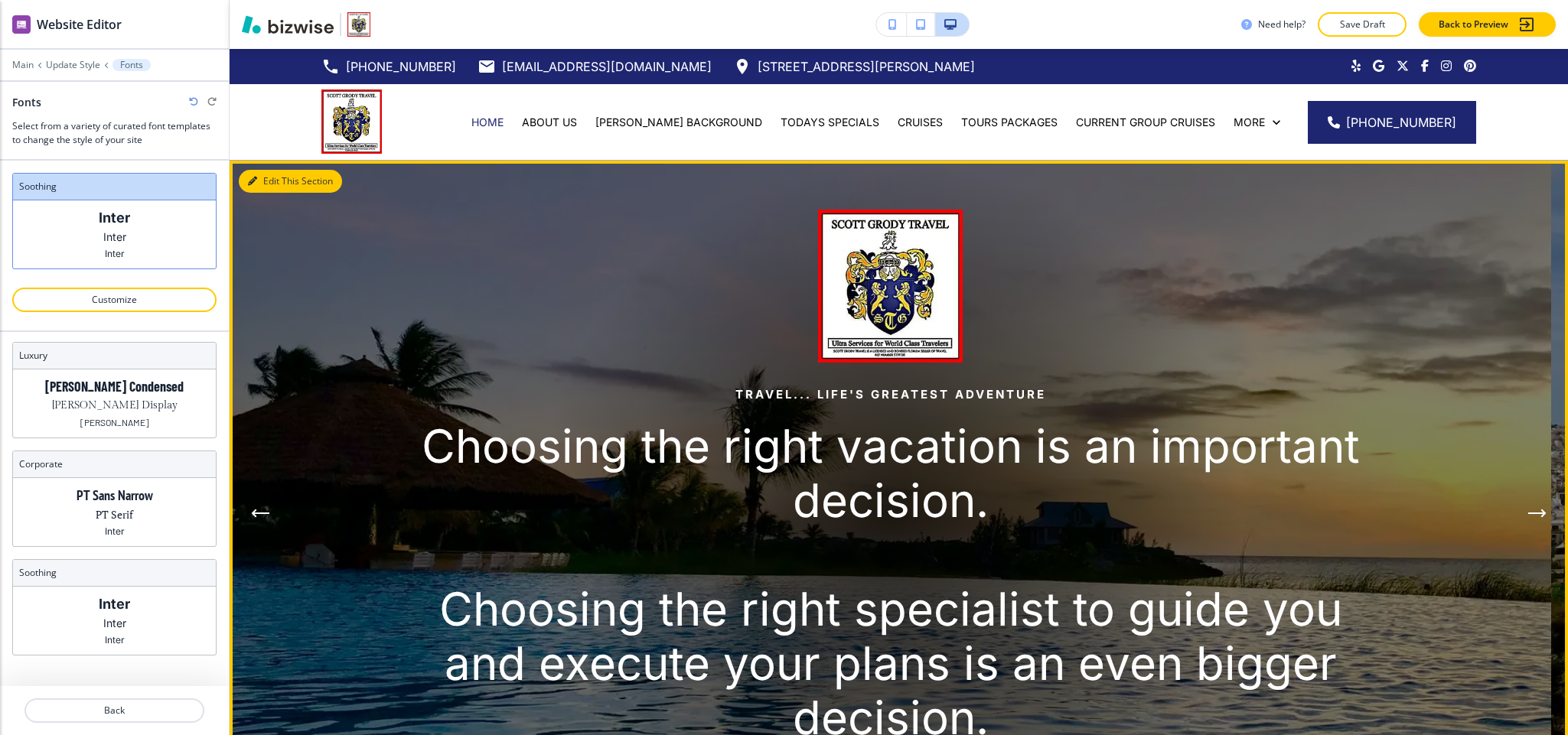
click at [257, 170] on button "Edit This Section" at bounding box center [291, 182] width 104 height 23
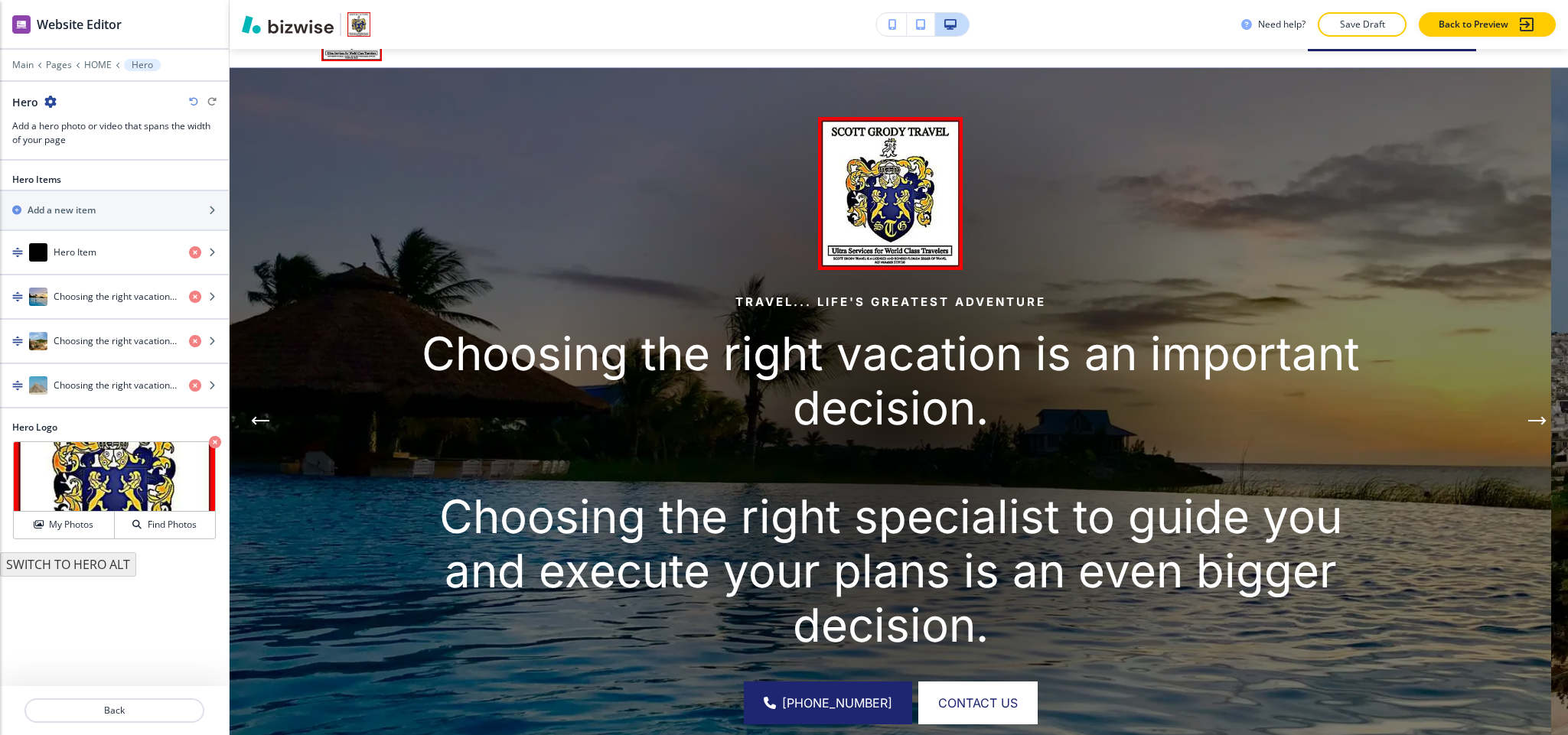
scroll to position [110, 0]
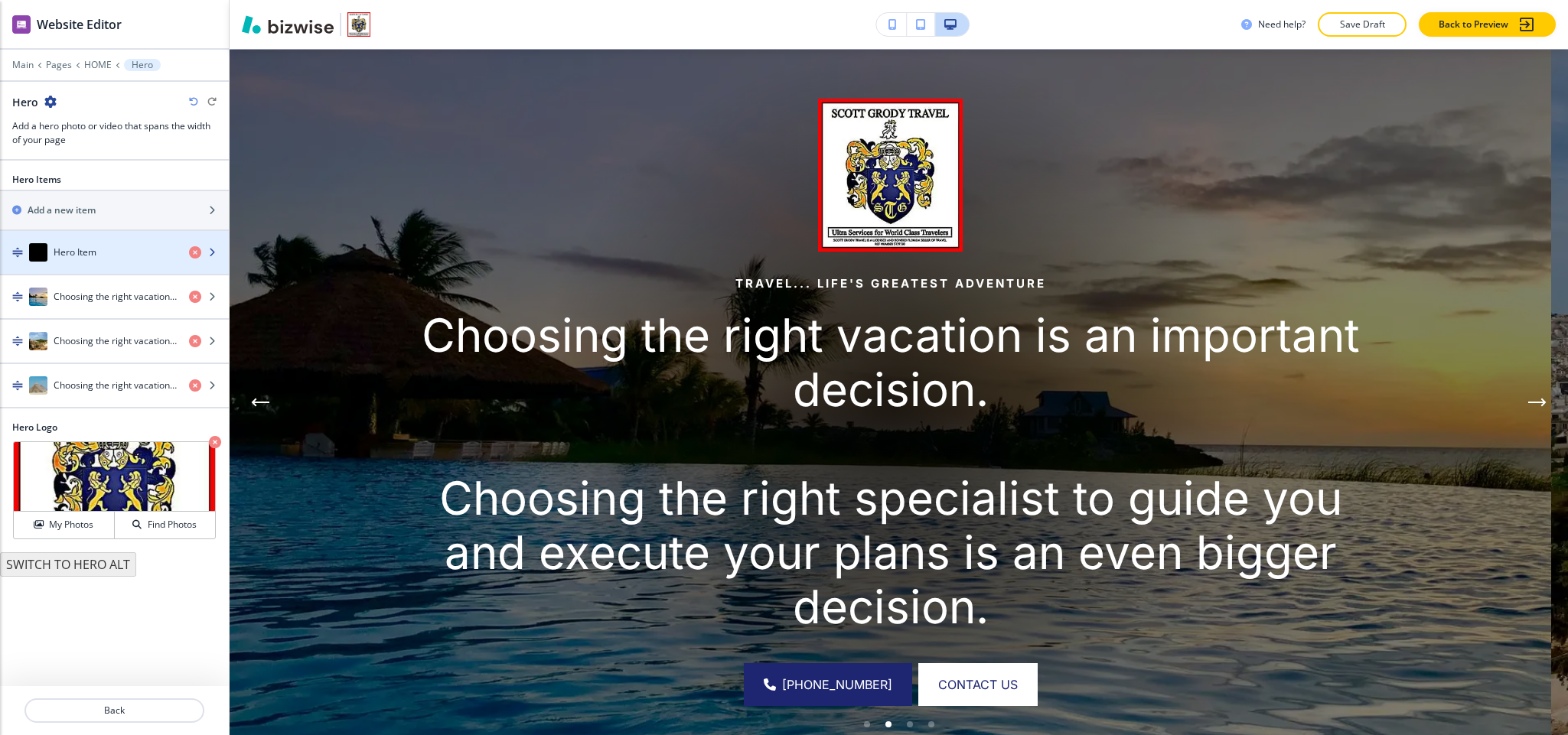
click at [99, 249] on div "Hero Item" at bounding box center [88, 252] width 177 height 18
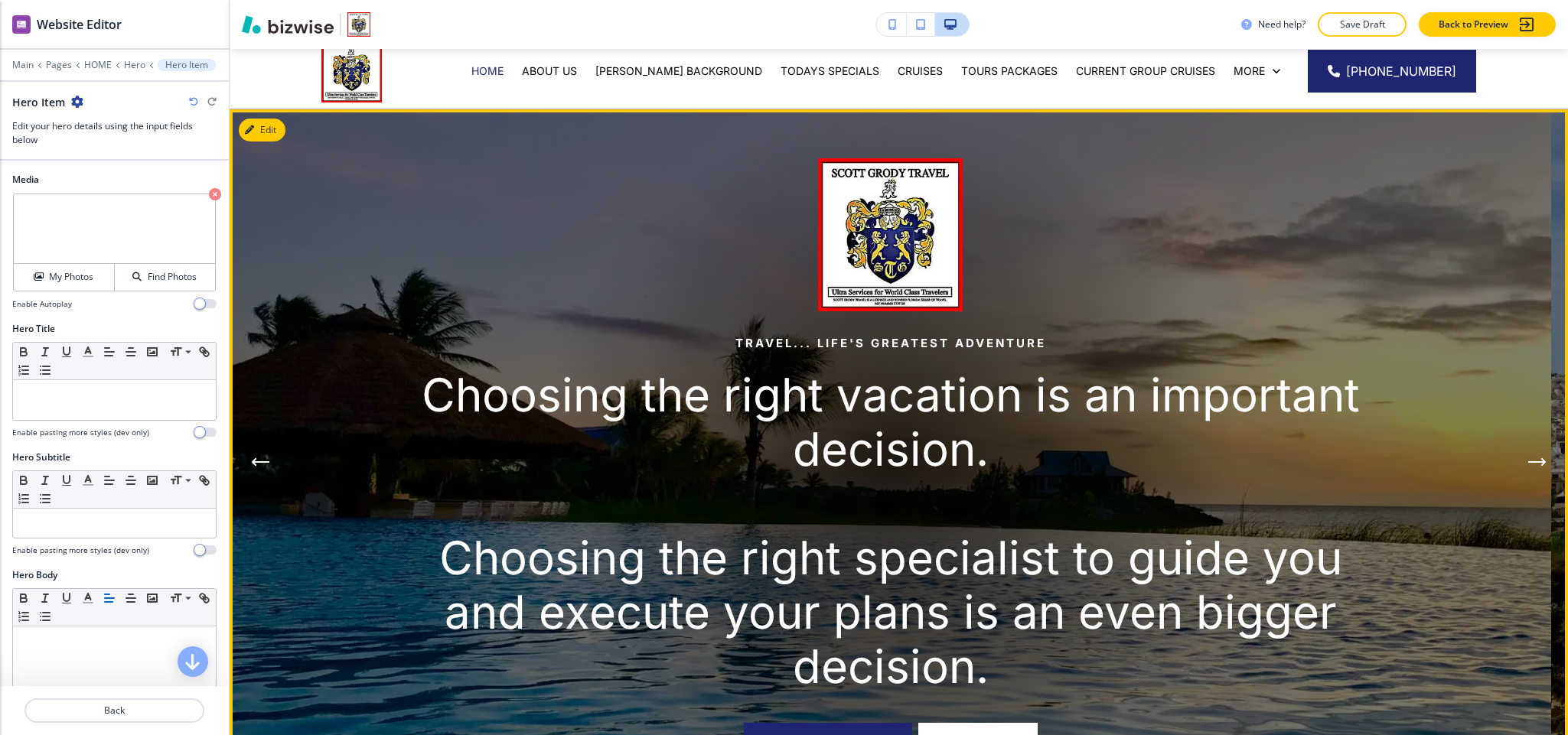
scroll to position [0, 0]
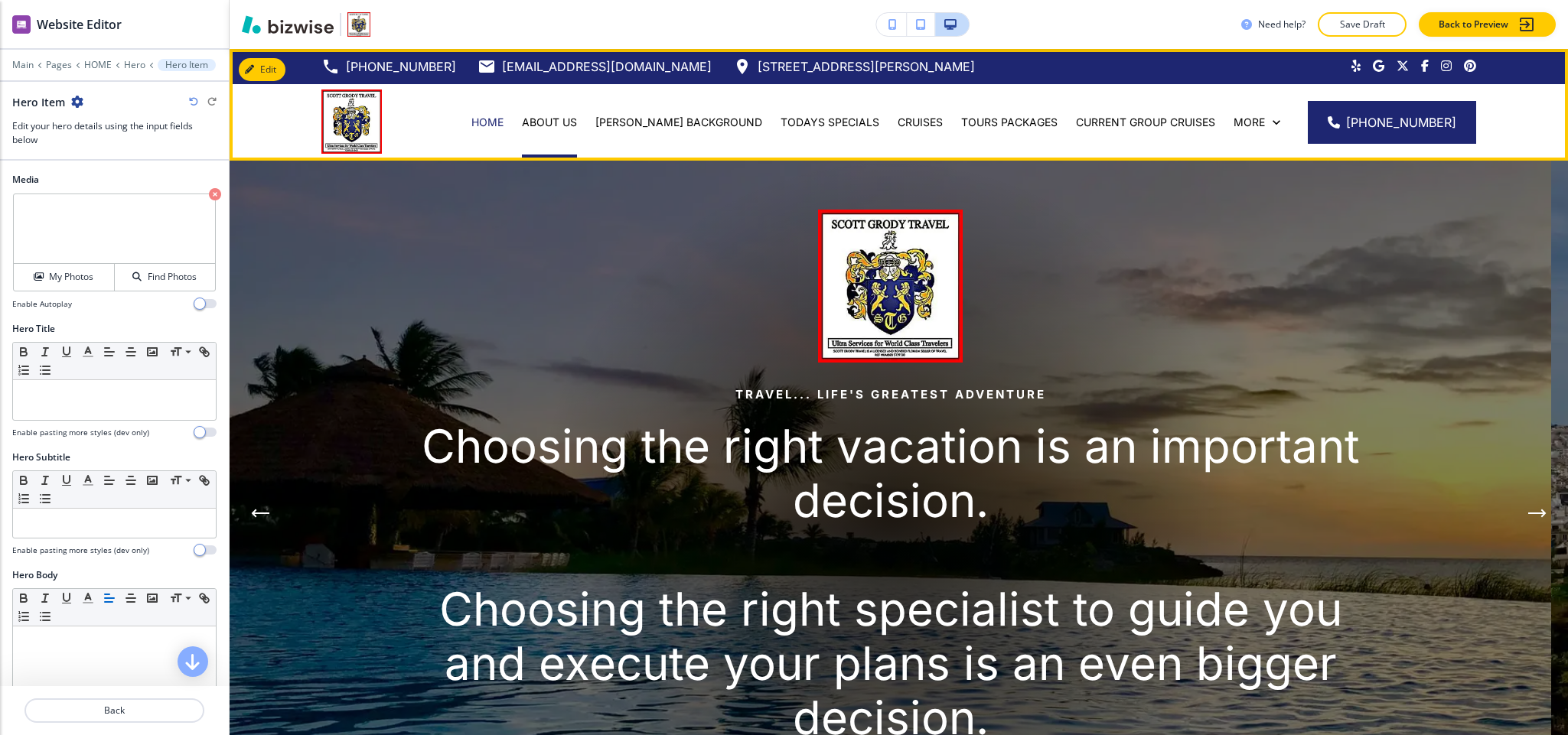
click at [586, 122] on div "ABOUT US" at bounding box center [550, 122] width 73 height 15
click at [575, 117] on p "ABOUT US" at bounding box center [549, 122] width 55 height 15
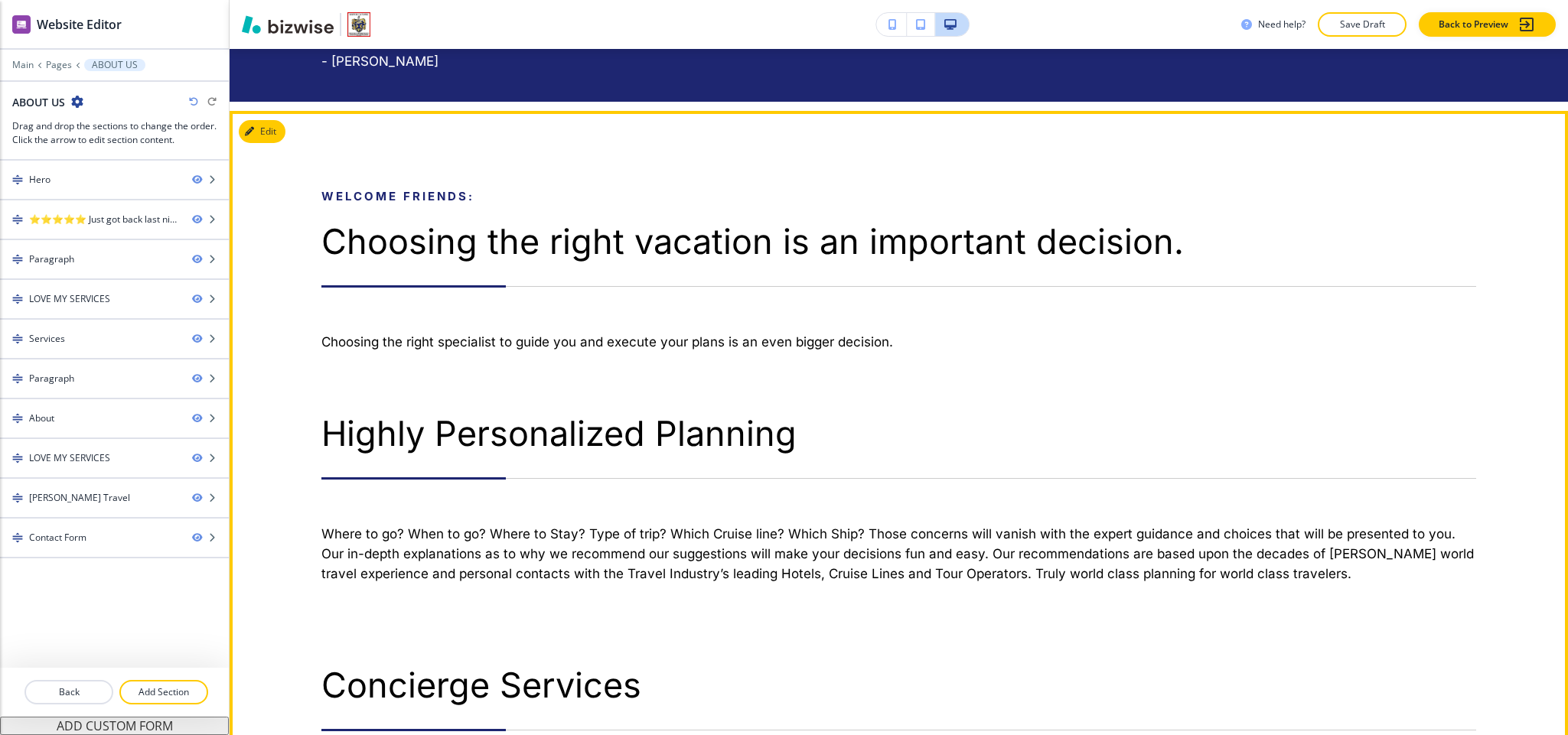
scroll to position [803, 0]
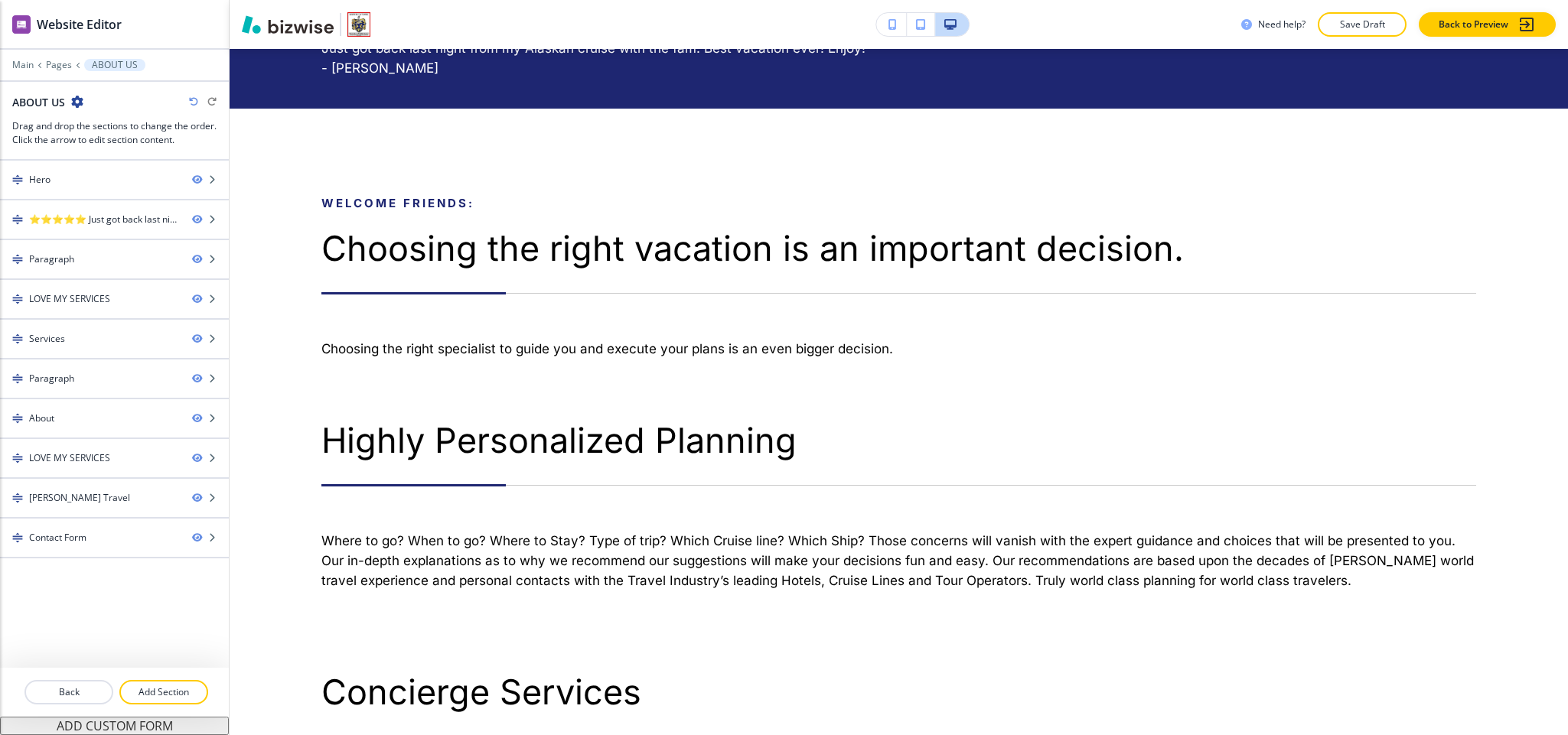
click at [76, 106] on icon "button" at bounding box center [77, 102] width 12 height 12
click at [109, 134] on p "Edit Page Settings" at bounding box center [119, 129] width 78 height 13
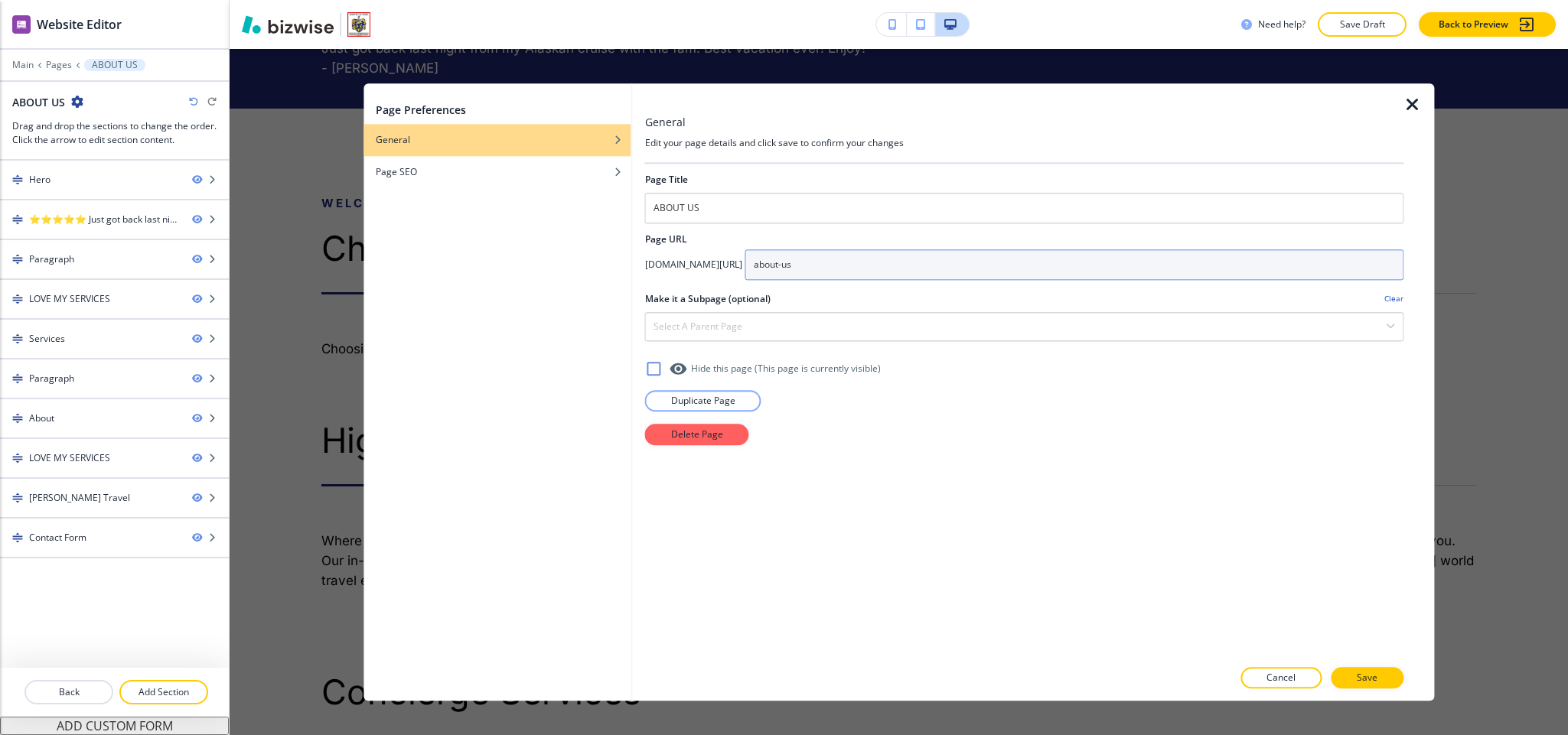
drag, startPoint x: 868, startPoint y: 271, endPoint x: 756, endPoint y: 271, distance: 112.0
click at [756, 271] on div "[DOMAIN_NAME][URL] about-us" at bounding box center [1023, 265] width 758 height 31
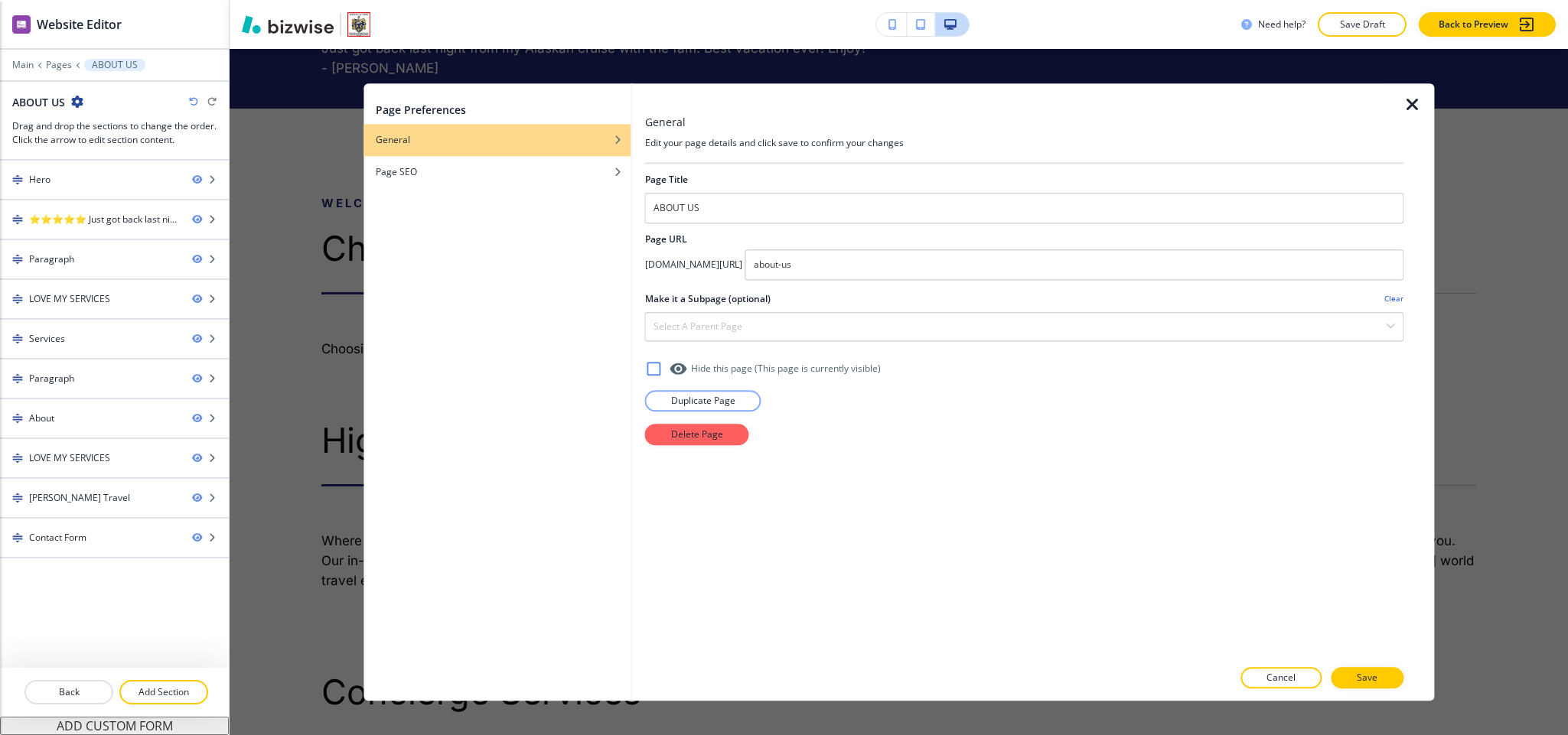
click at [1410, 97] on icon "button" at bounding box center [1412, 105] width 18 height 18
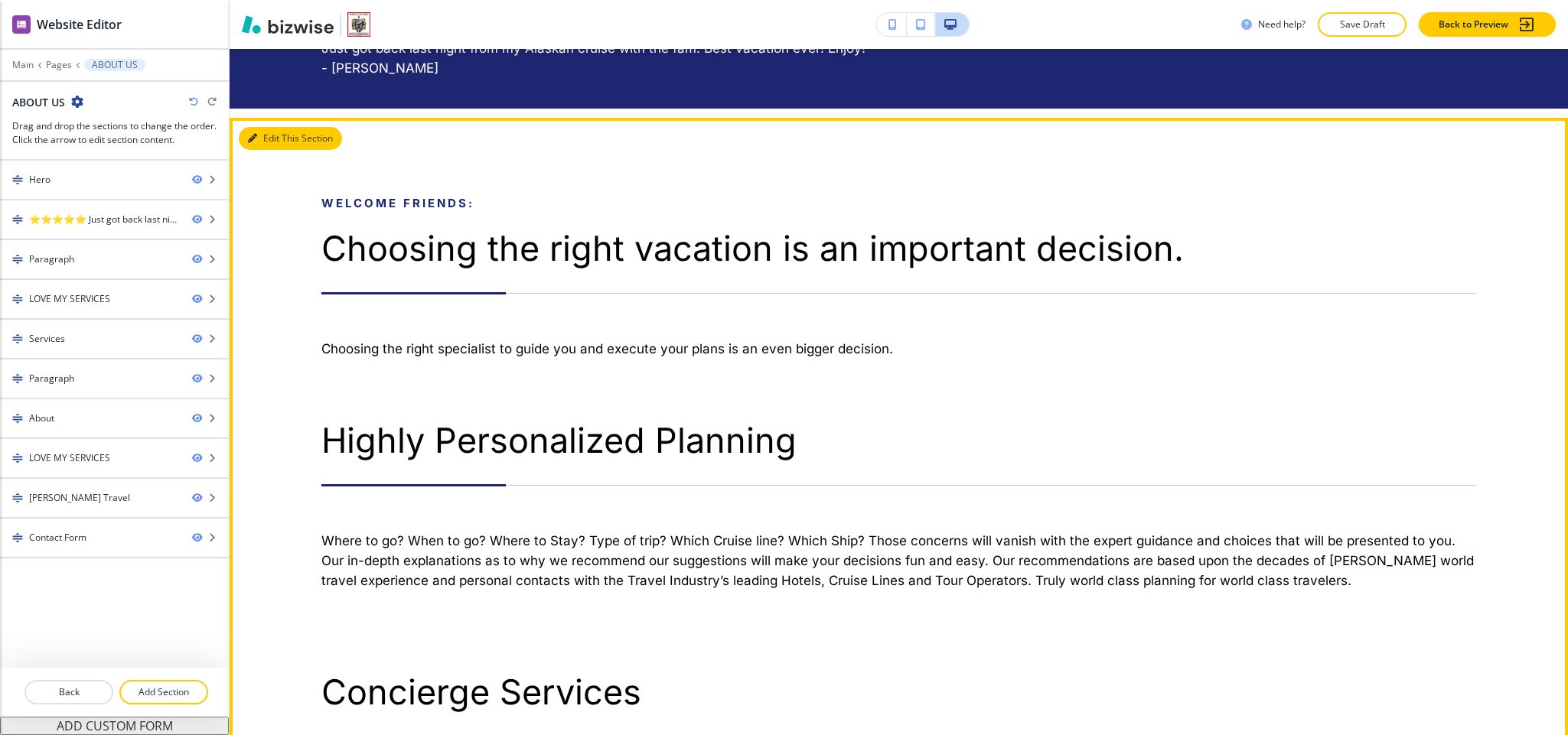
click at [269, 138] on button "Edit This Section" at bounding box center [291, 138] width 104 height 23
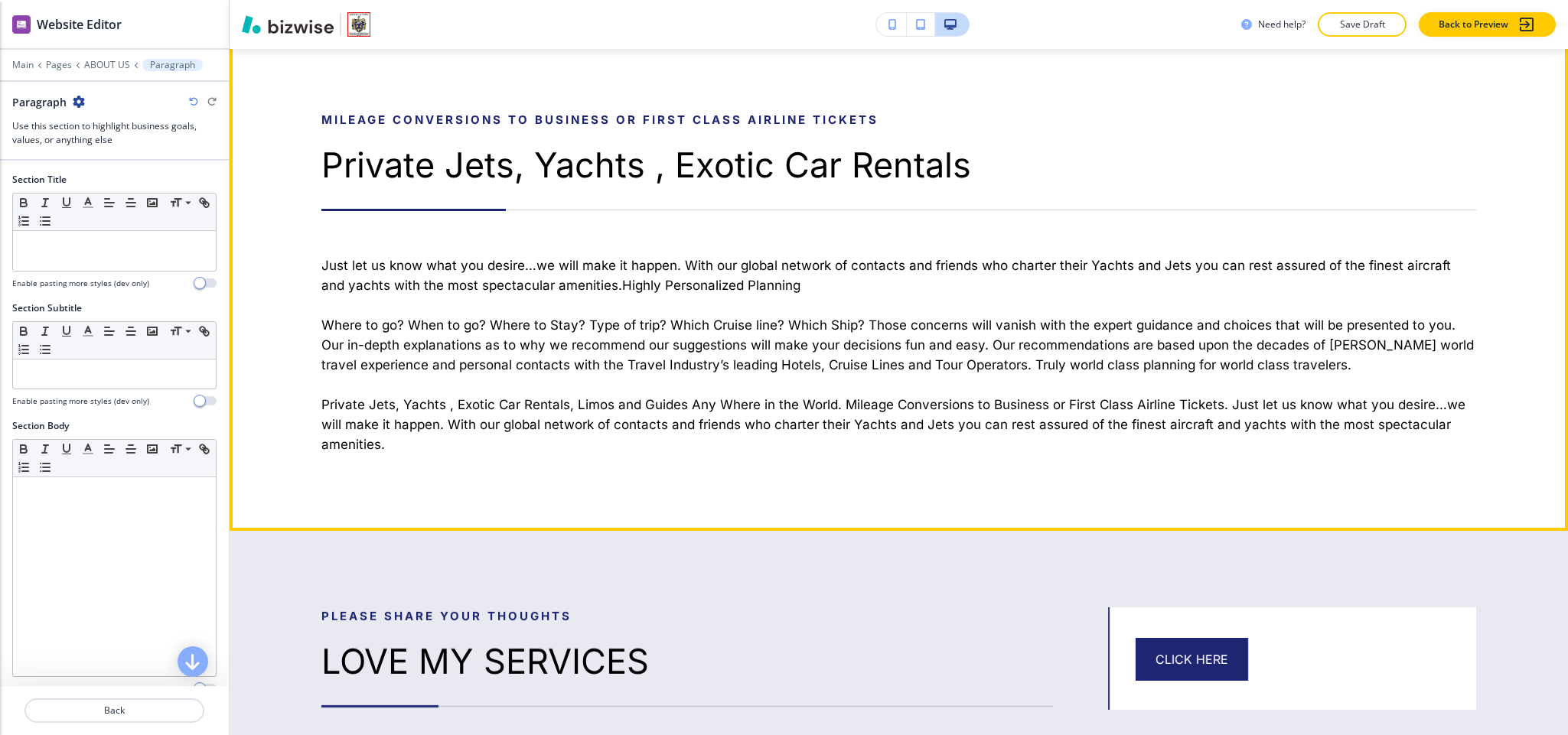
scroll to position [2021, 0]
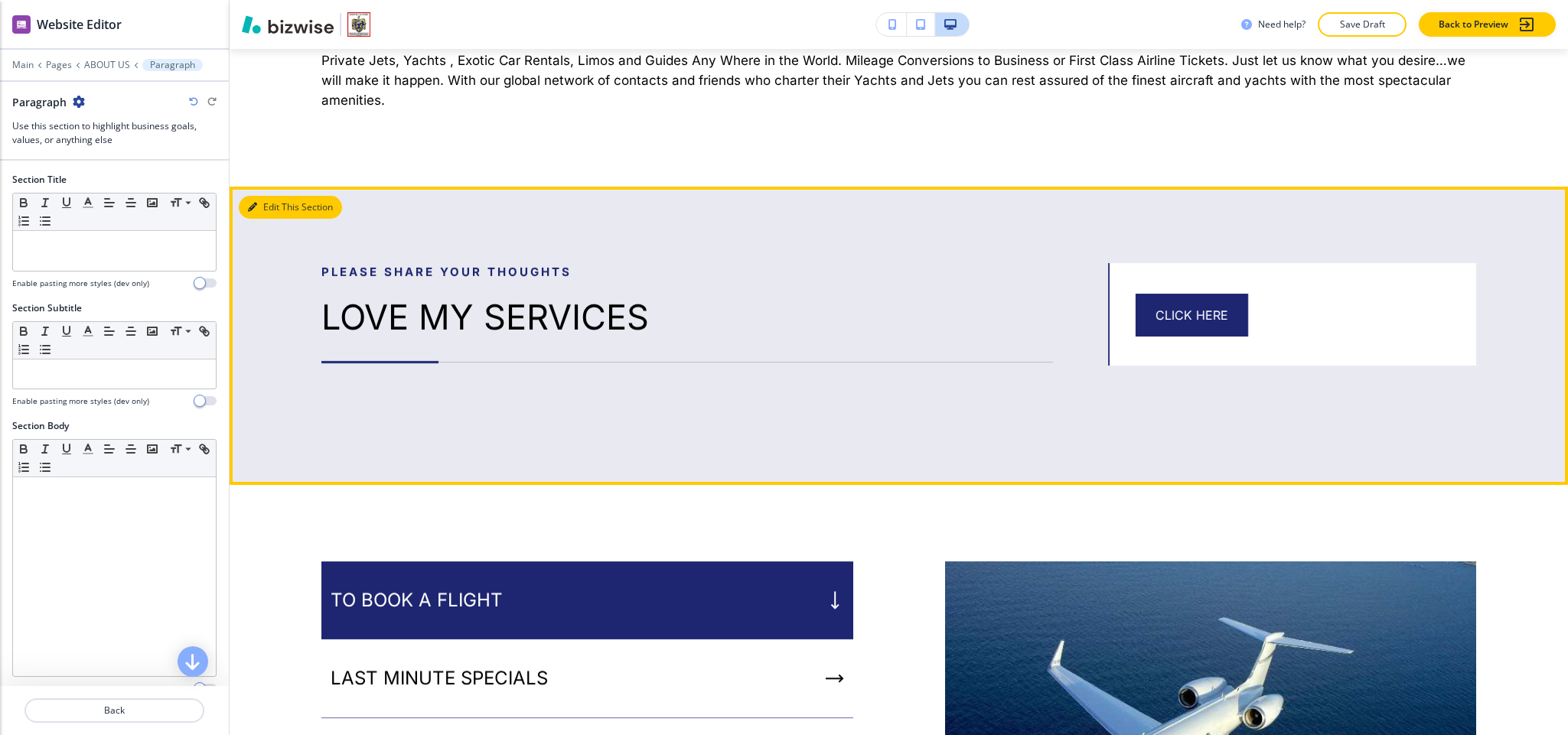
click at [242, 198] on button "Edit This Section" at bounding box center [291, 208] width 104 height 23
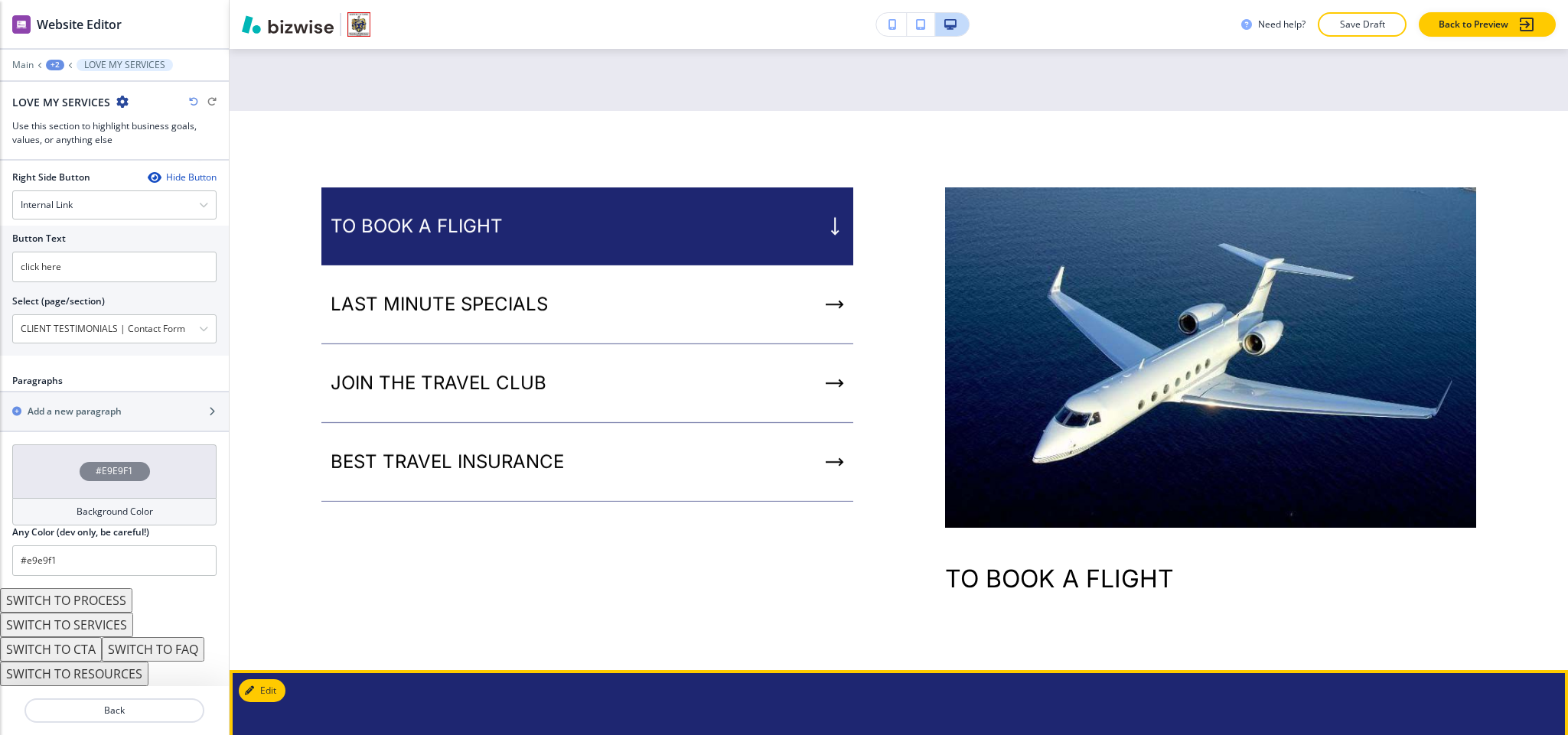
scroll to position [2388, 0]
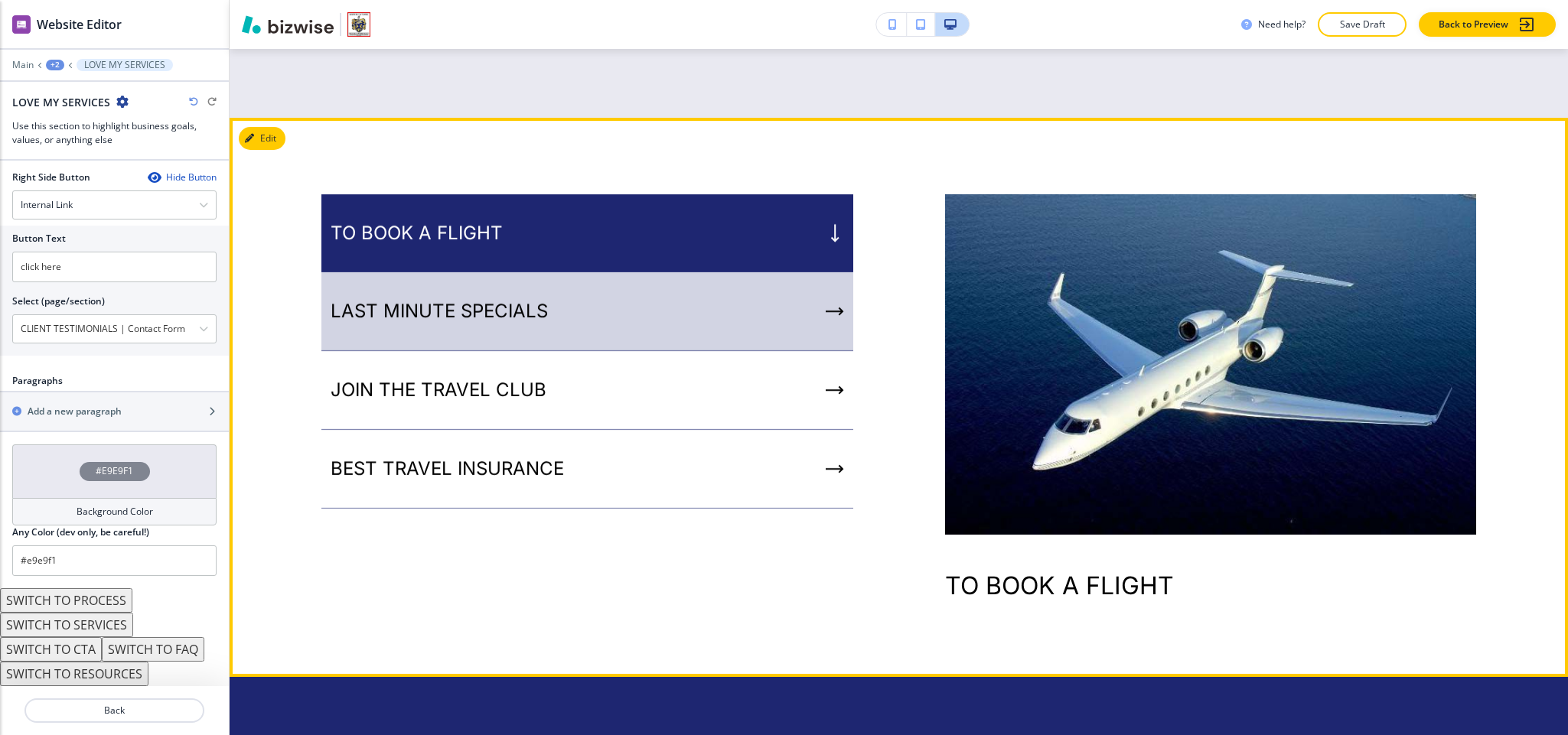
click at [561, 324] on div "LAST MINUTE SPECIALS" at bounding box center [588, 312] width 532 height 79
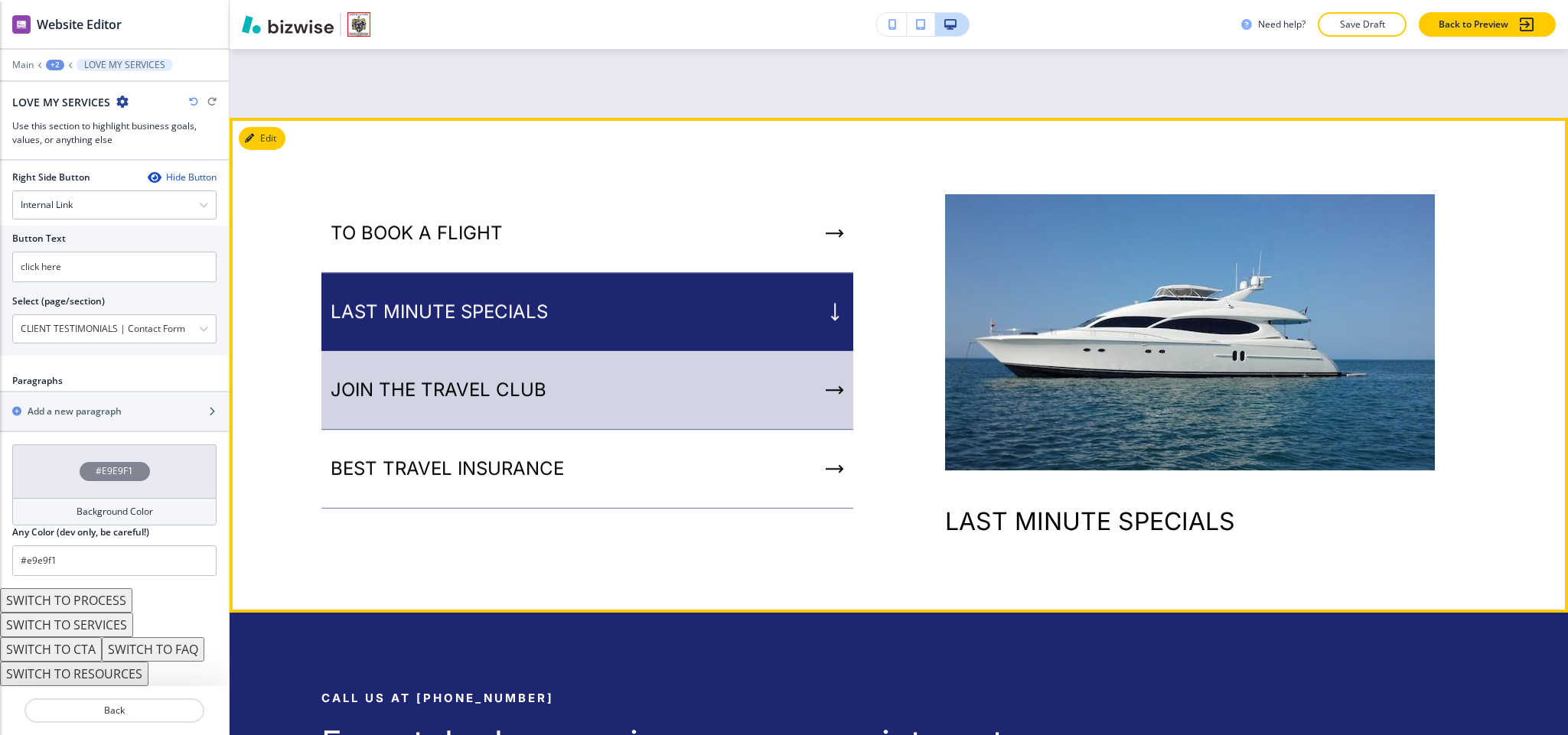
click at [558, 388] on div "JOIN THE TRAVEL CLUB" at bounding box center [588, 391] width 532 height 79
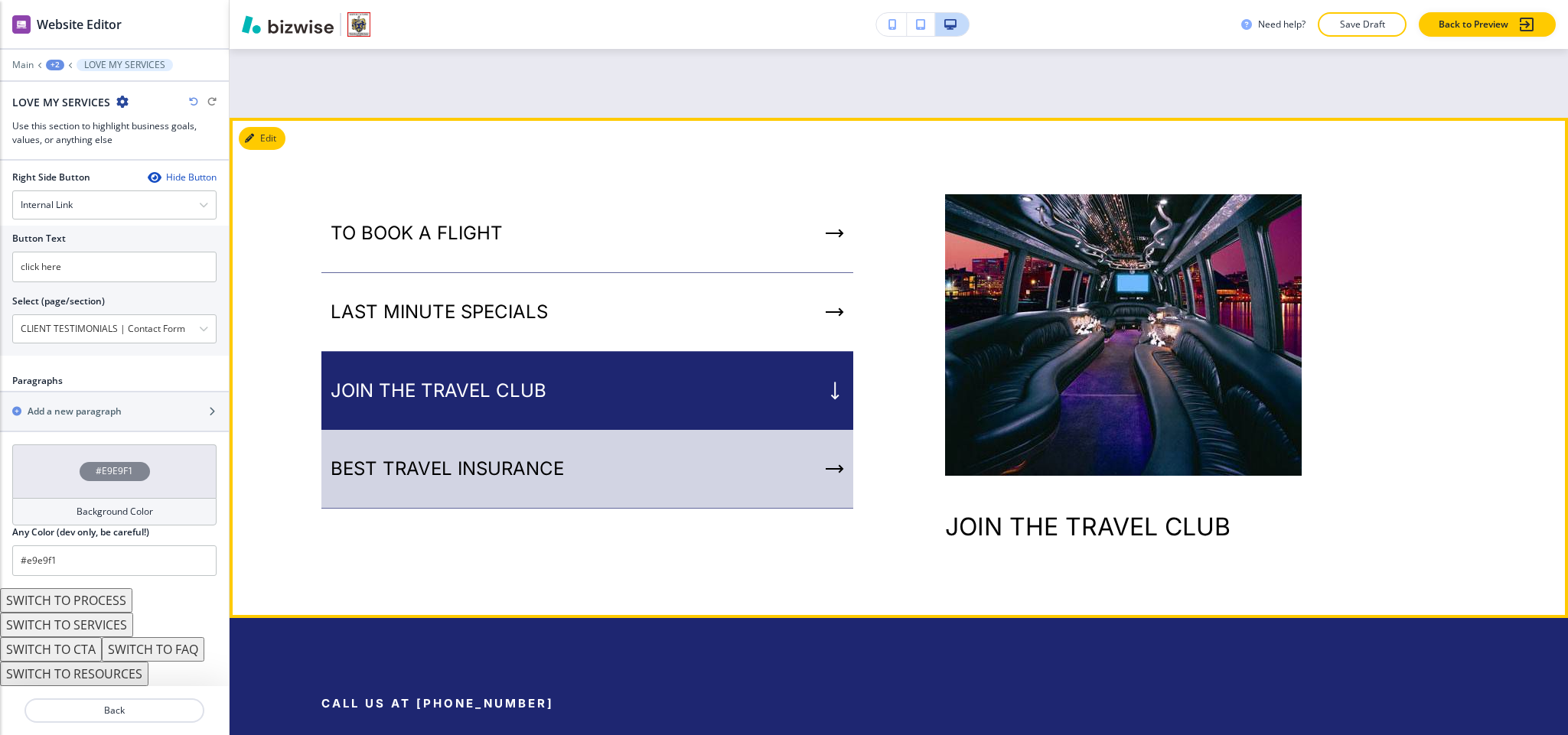
click at [560, 455] on div "BEST TRAVEL INSURANCE" at bounding box center [588, 470] width 532 height 79
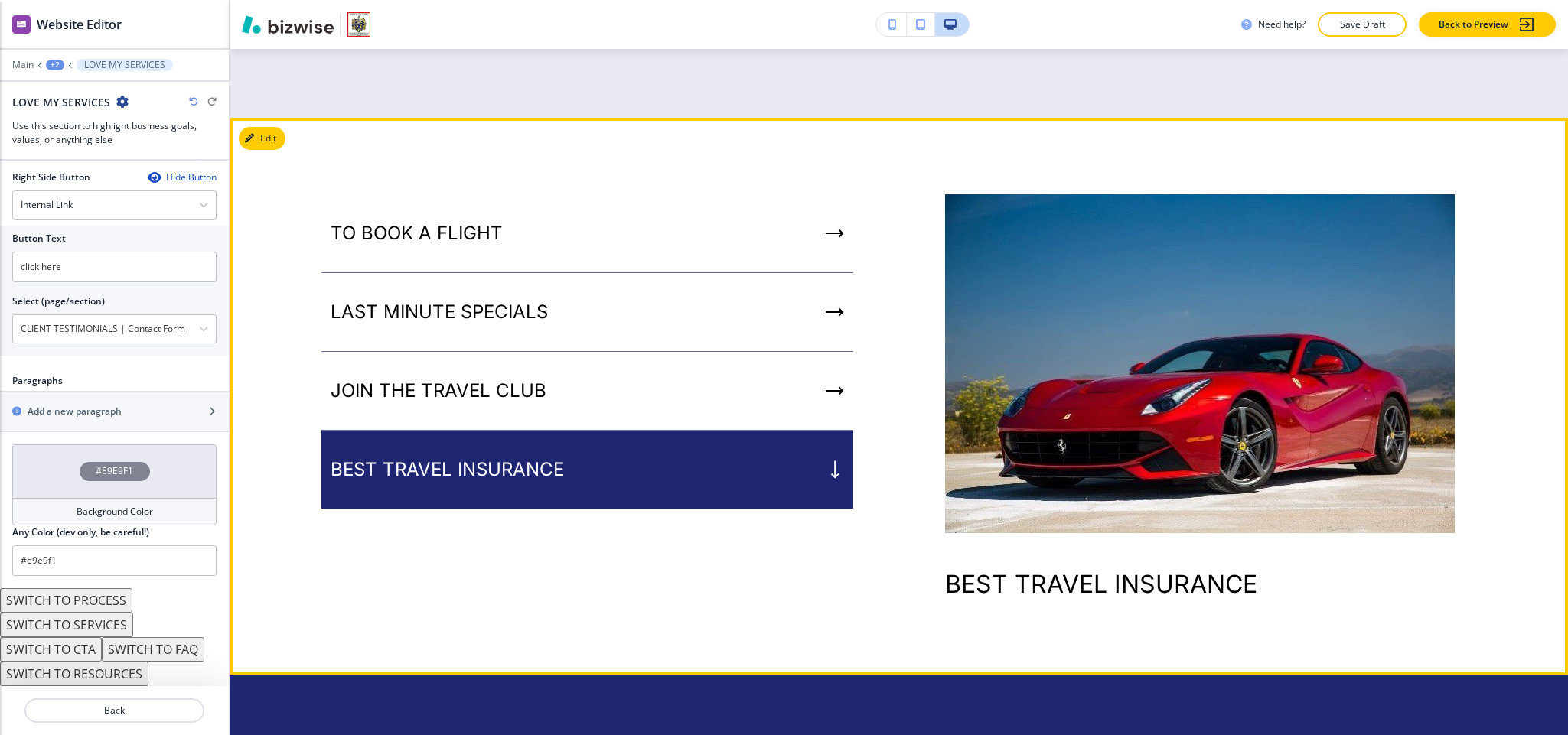
scroll to position [2847, 0]
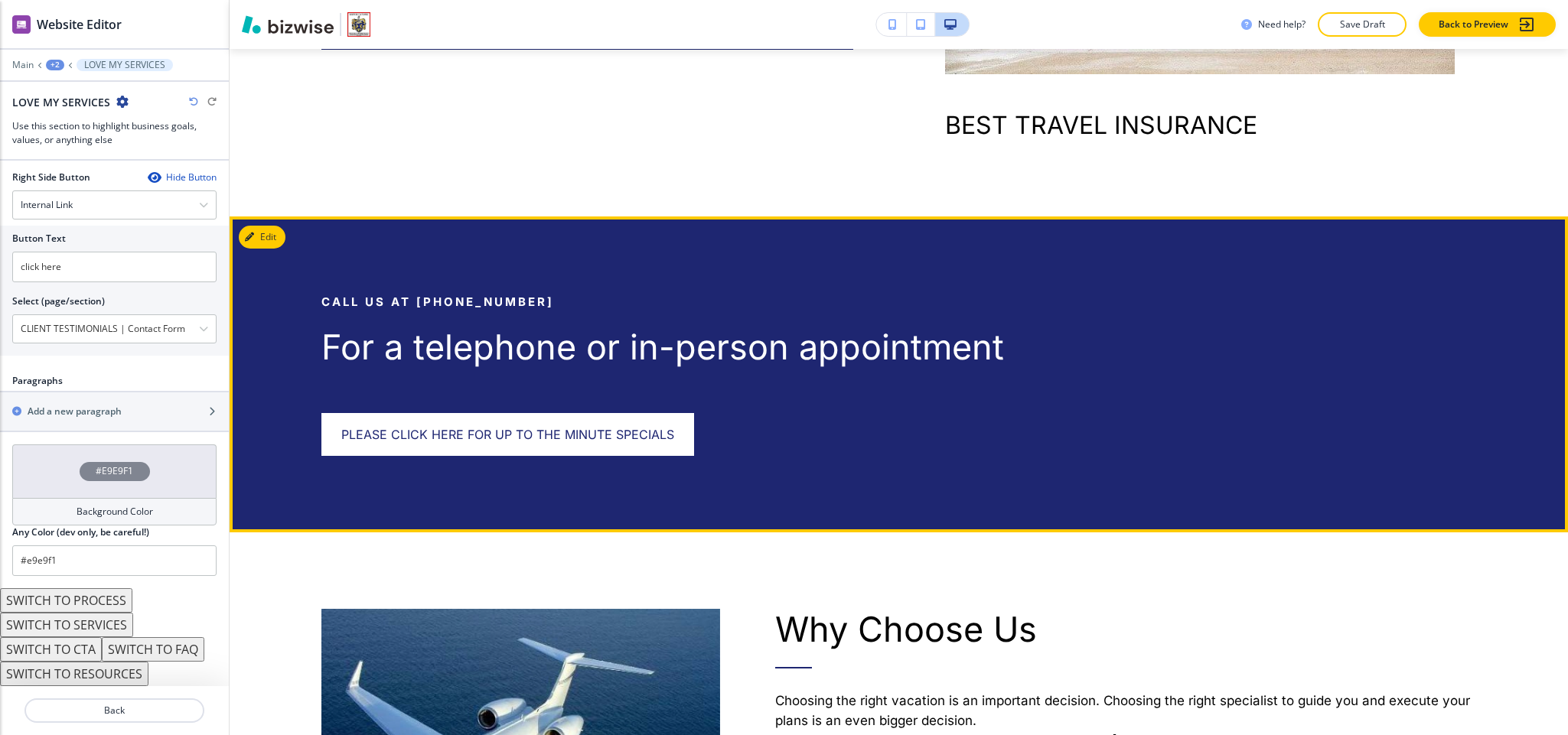
click at [285, 242] on div "call us at [PHONE_NUMBER] For a telephone or in-person appointment PLEASE CLICK…" at bounding box center [898, 374] width 1338 height 316
click at [269, 234] on button "Edit This Section" at bounding box center [291, 237] width 104 height 23
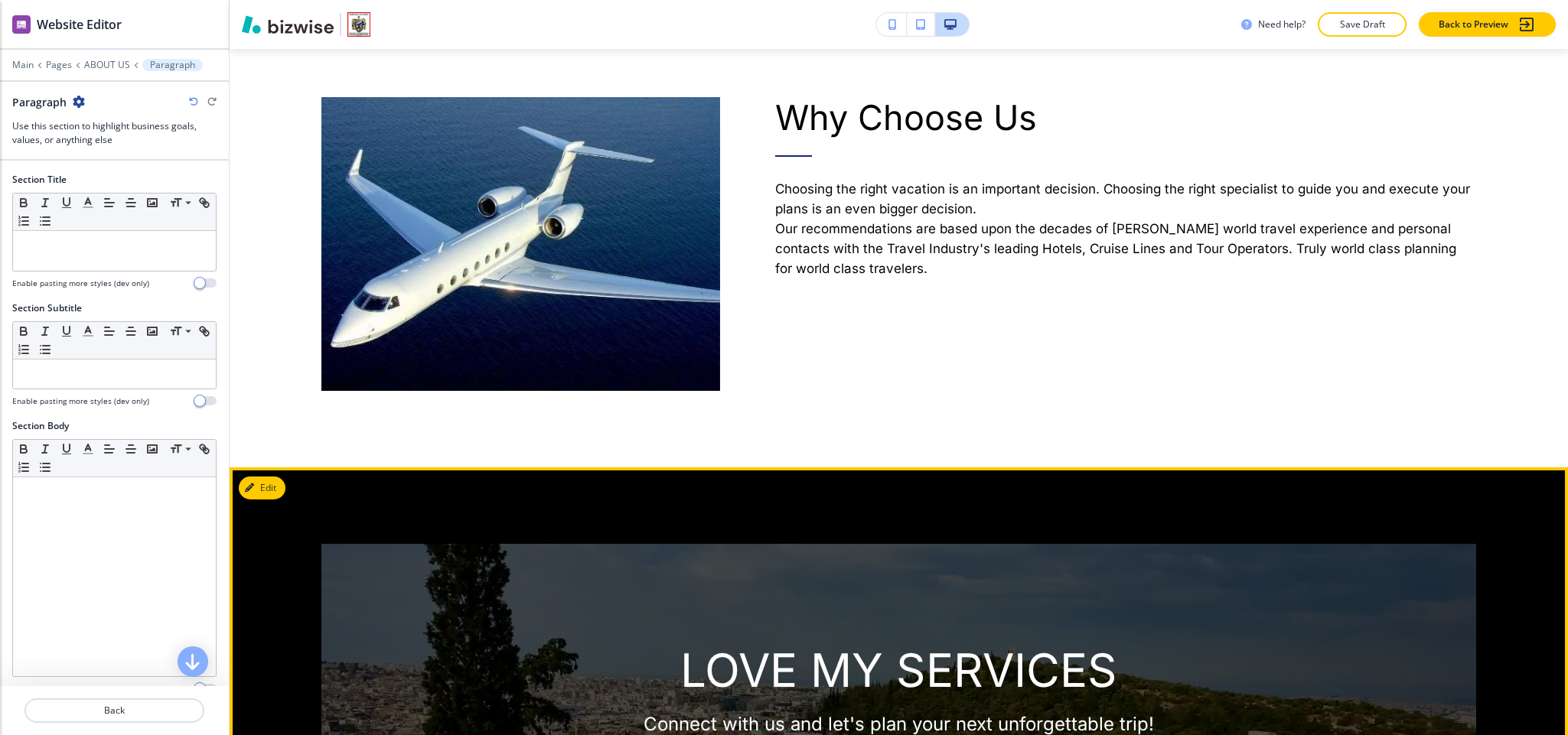
scroll to position [2900, 0]
